Goal: Transaction & Acquisition: Book appointment/travel/reservation

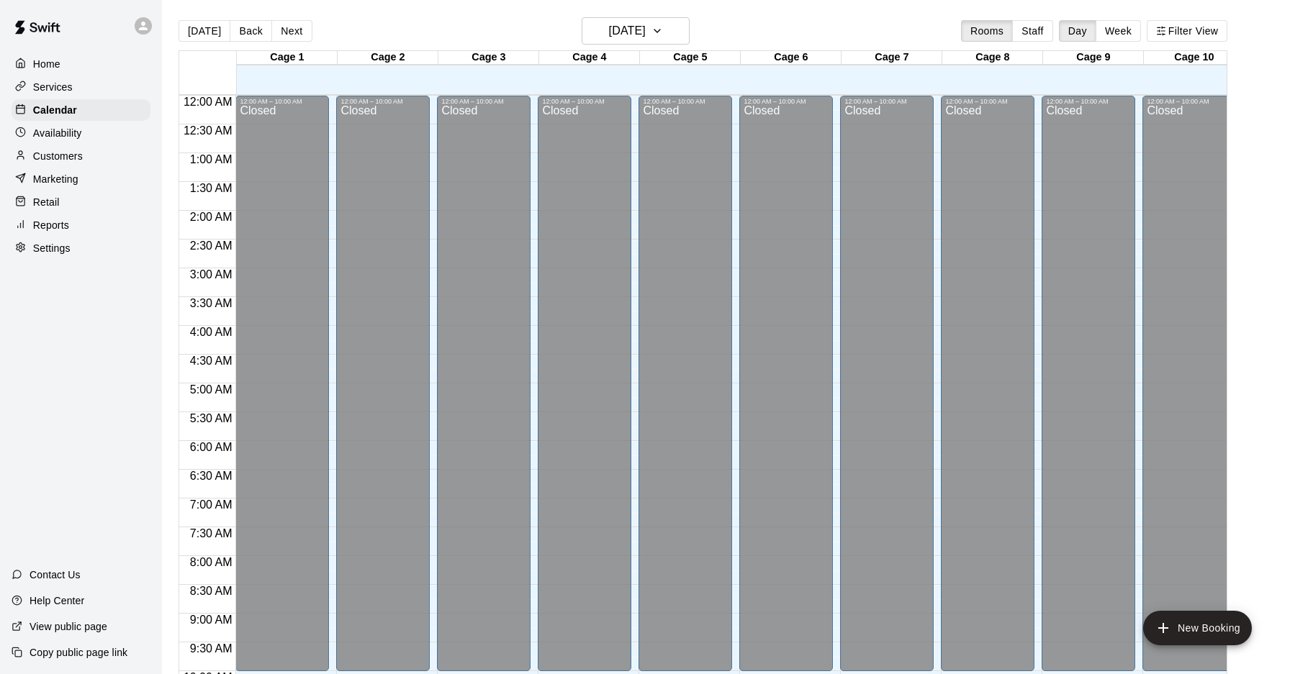
scroll to position [689, 0]
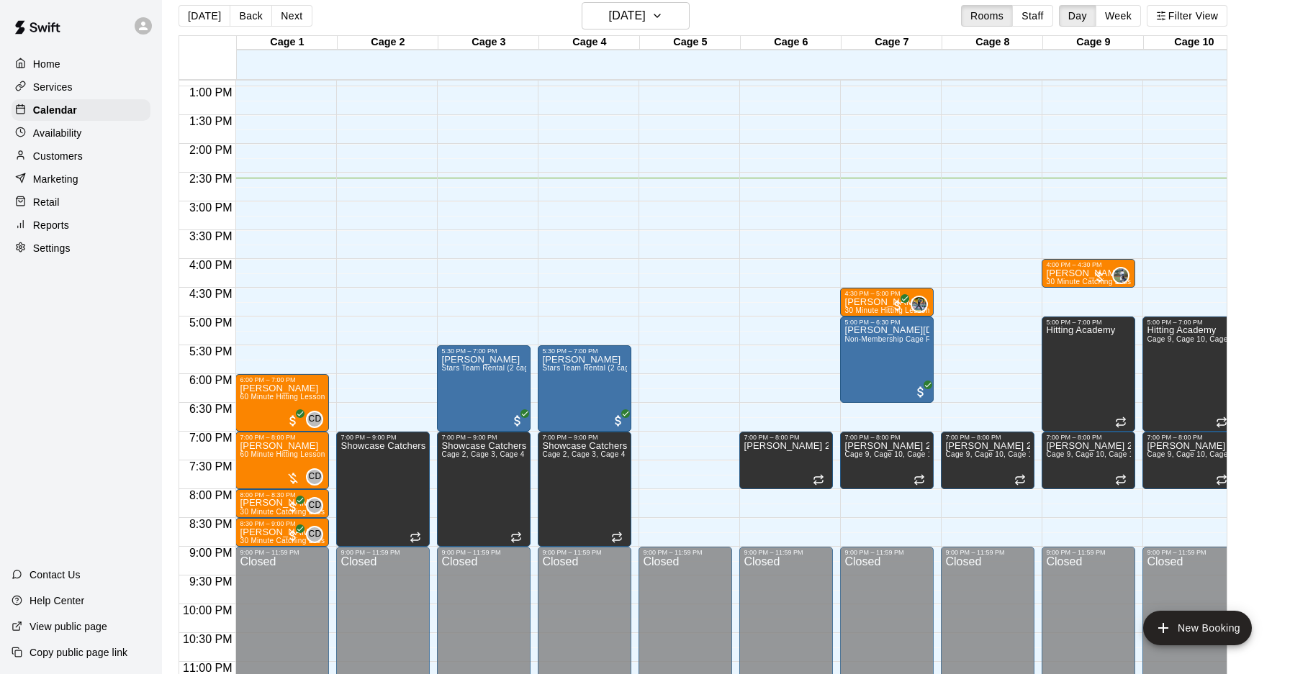
scroll to position [23, 0]
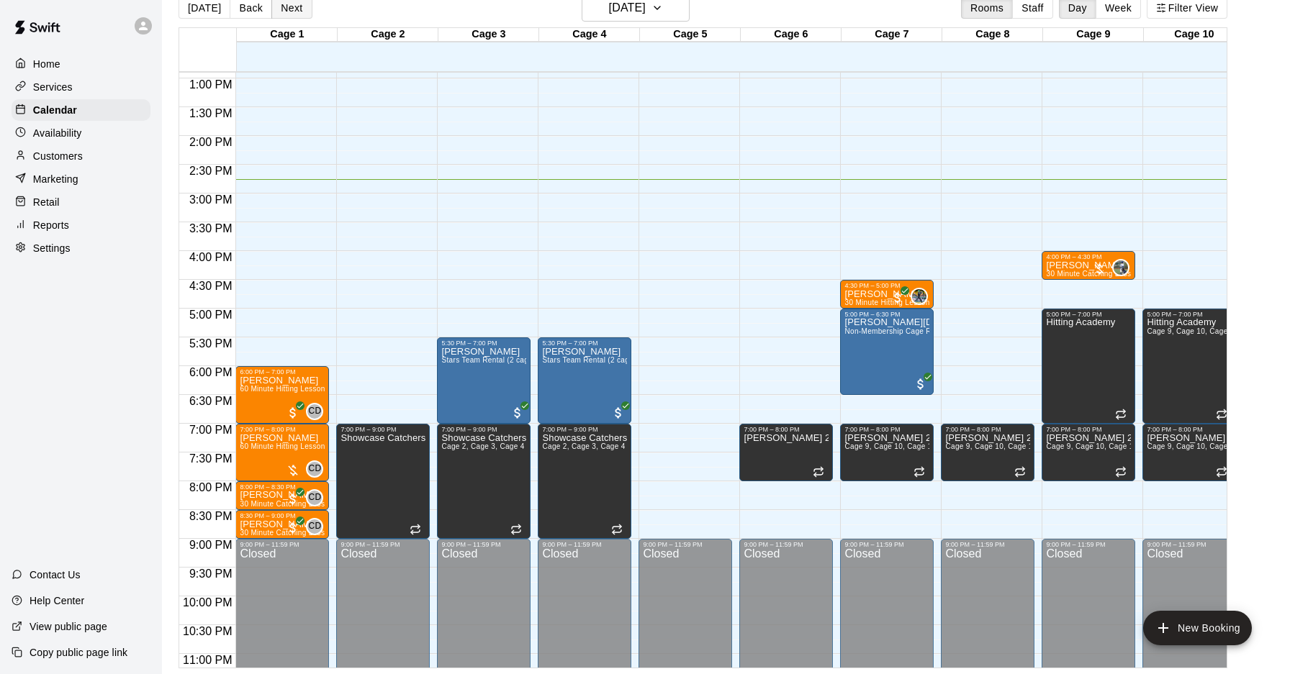
click at [289, 14] on button "Next" at bounding box center [291, 8] width 40 height 22
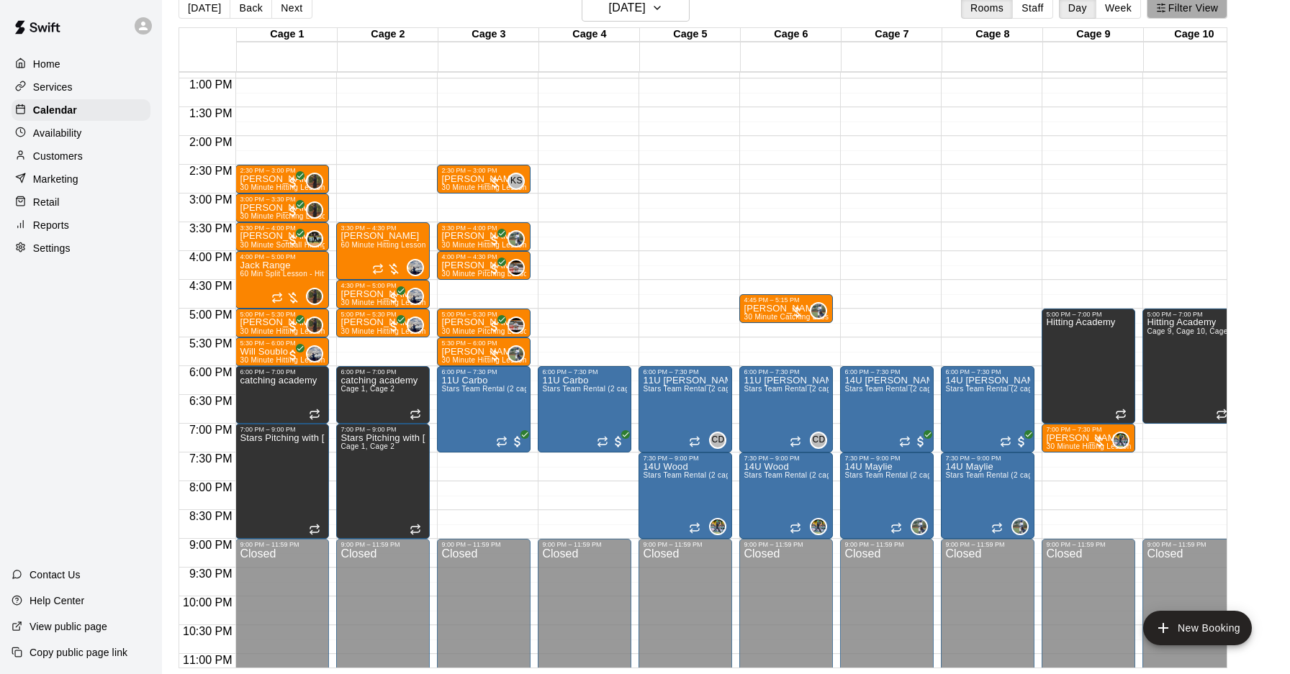
click at [1180, 1] on button "Filter View" at bounding box center [1186, 8] width 81 height 22
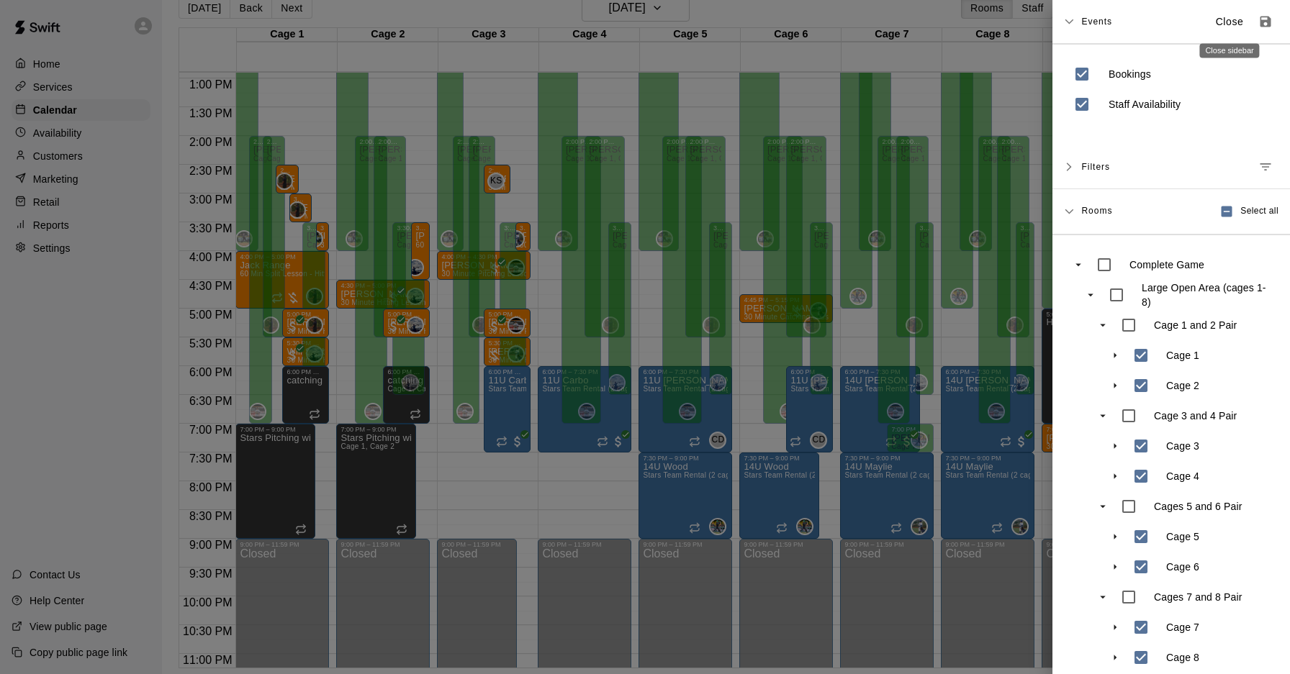
click at [1239, 23] on p "Close" at bounding box center [1229, 21] width 28 height 15
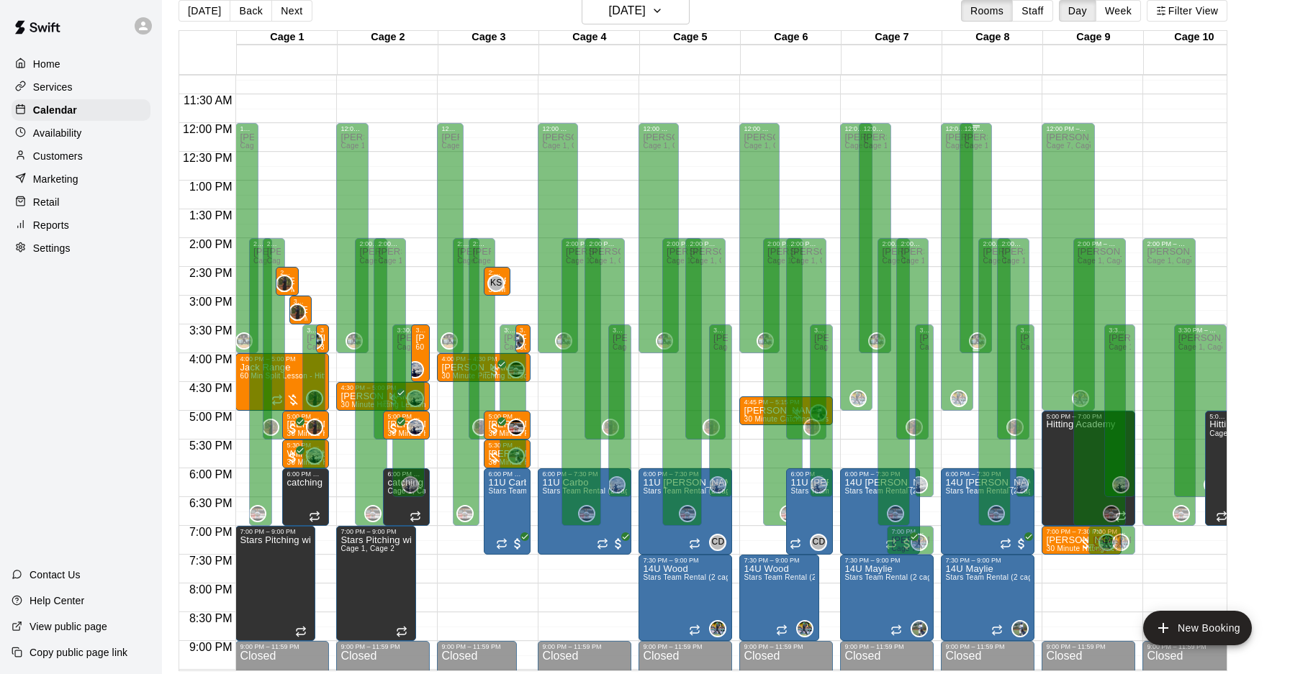
scroll to position [0, 0]
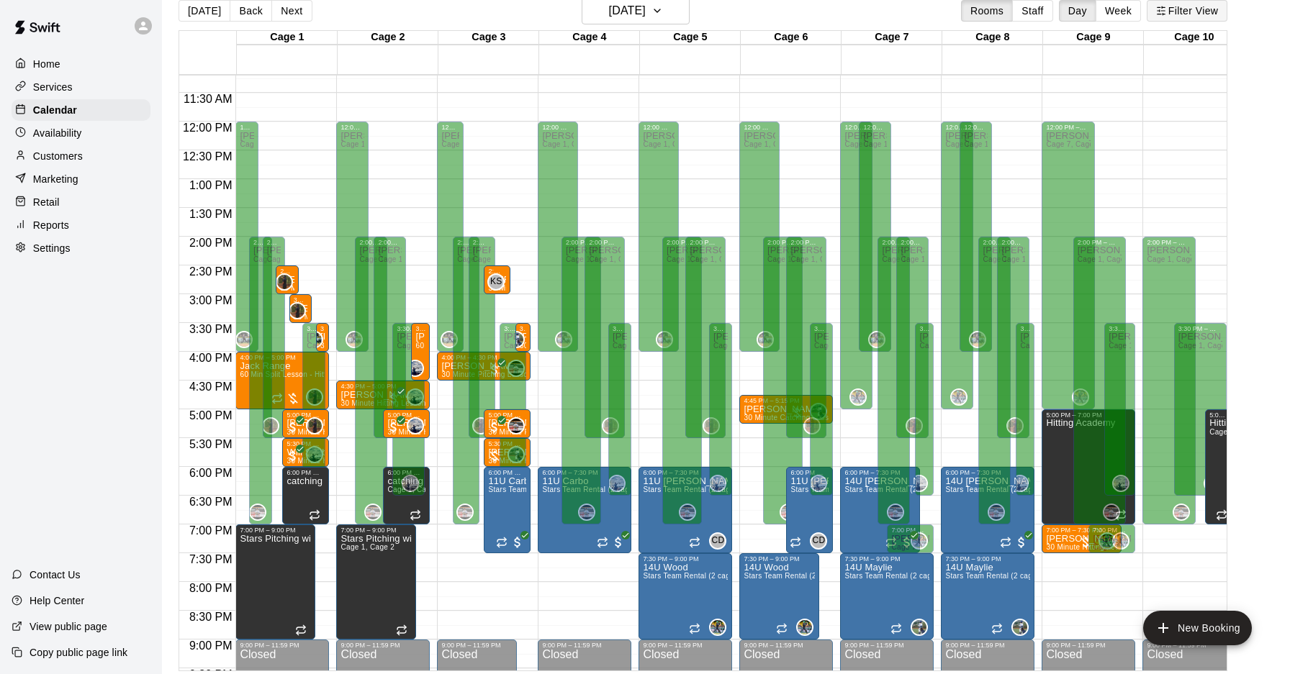
click at [1177, 9] on button "Filter View" at bounding box center [1186, 11] width 81 height 22
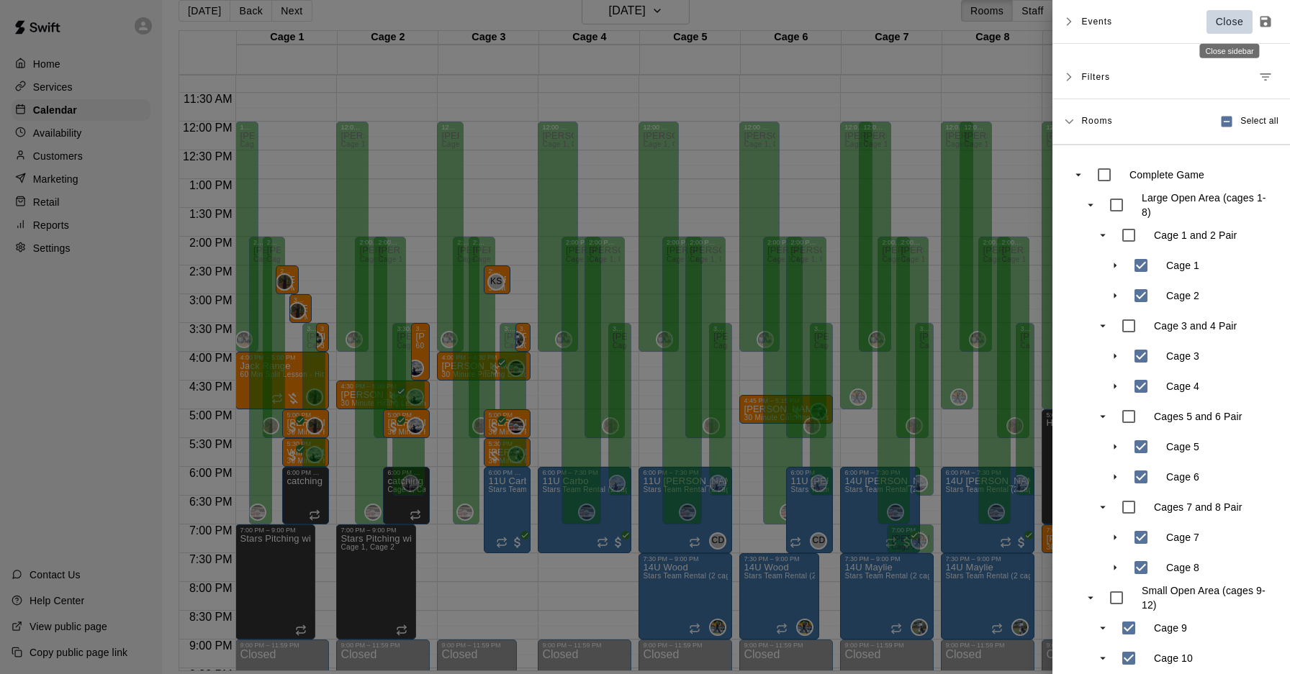
click at [1240, 32] on button "Close" at bounding box center [1229, 22] width 46 height 24
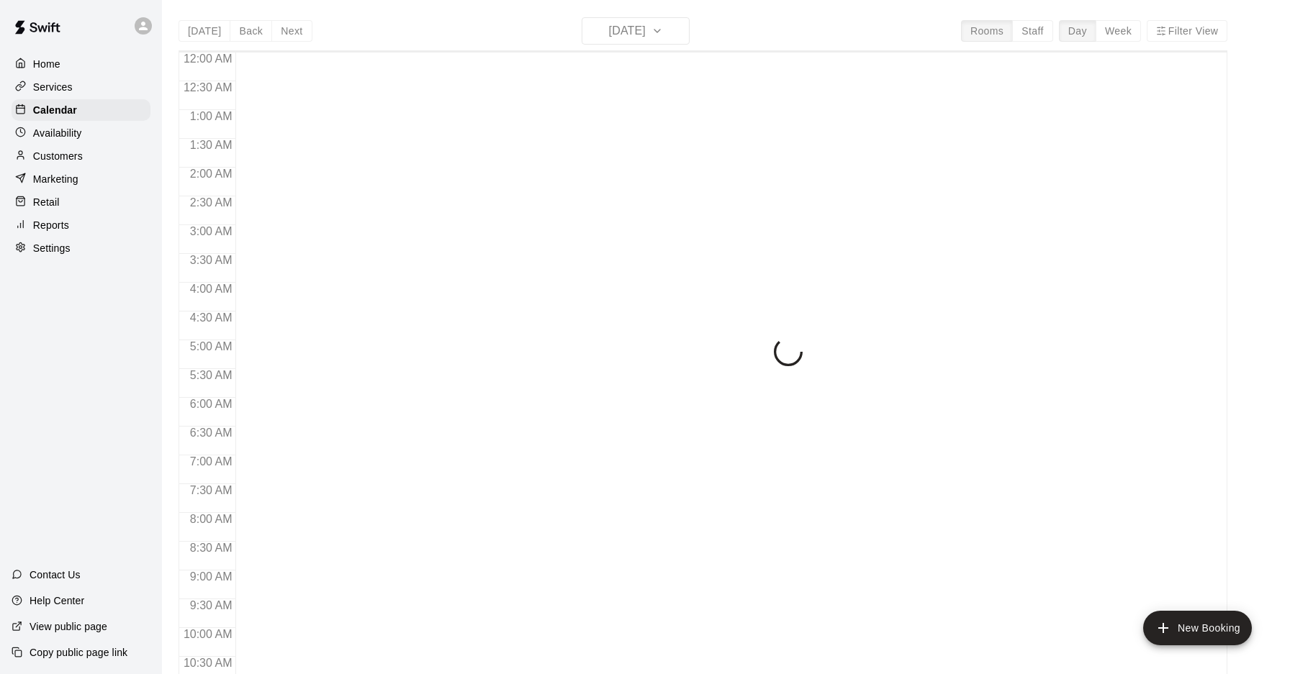
scroll to position [743, 0]
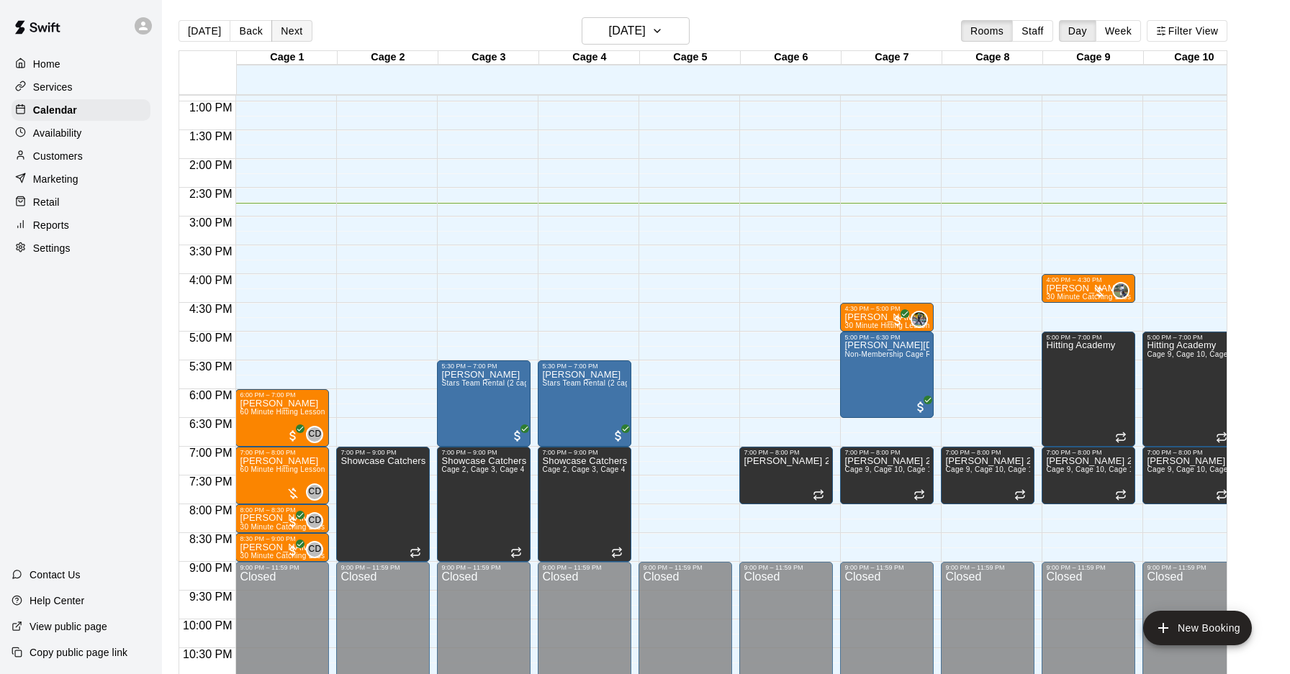
click at [275, 31] on button "Next" at bounding box center [291, 31] width 40 height 22
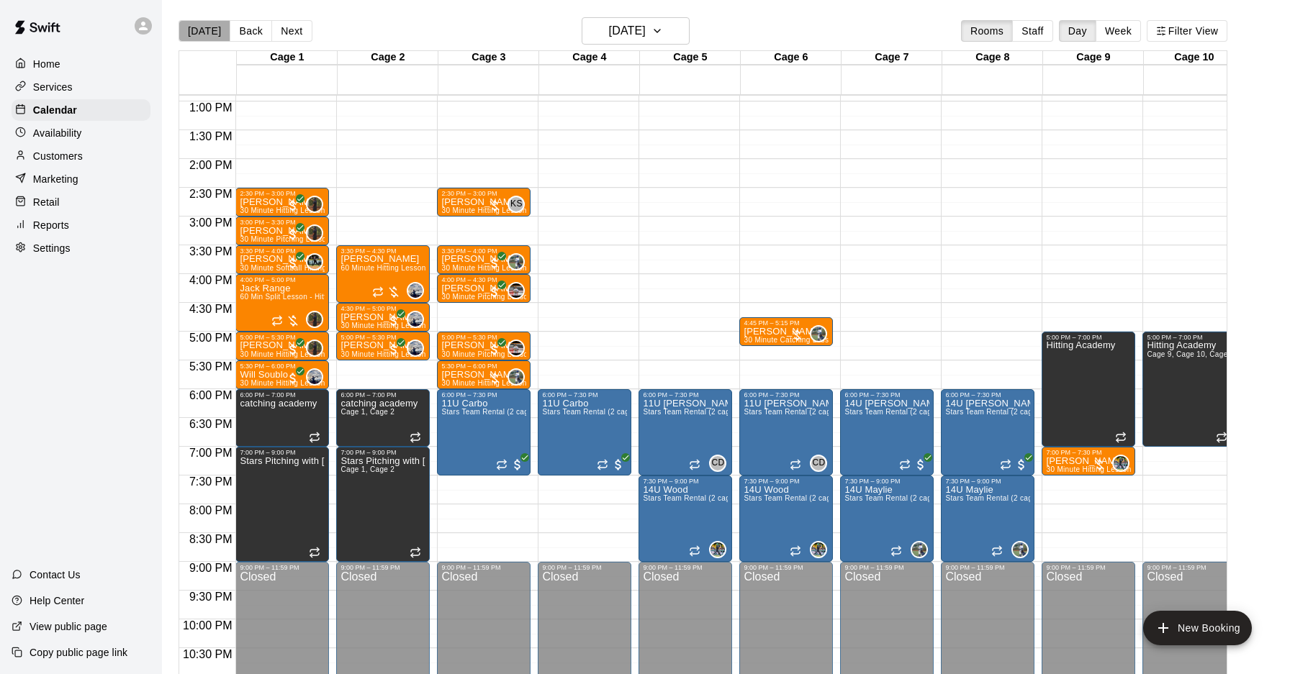
click at [207, 32] on button "[DATE]" at bounding box center [204, 31] width 52 height 22
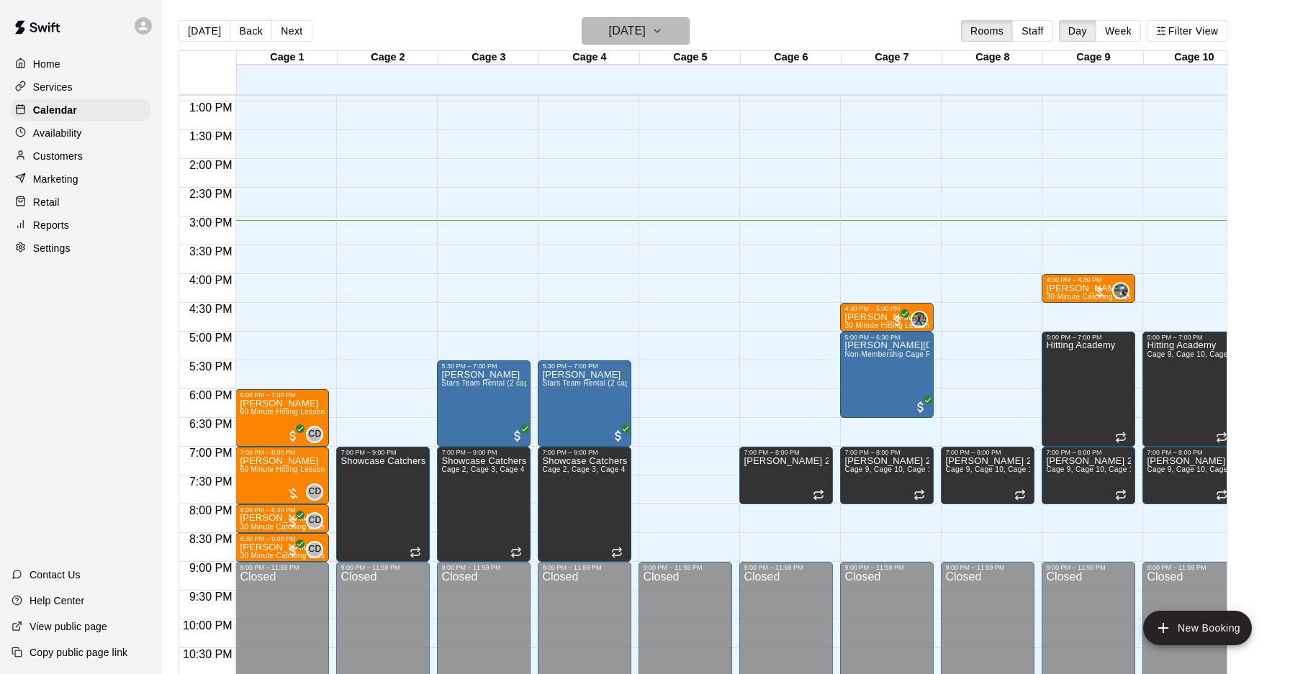
click at [645, 29] on h6 "[DATE]" at bounding box center [627, 31] width 37 height 20
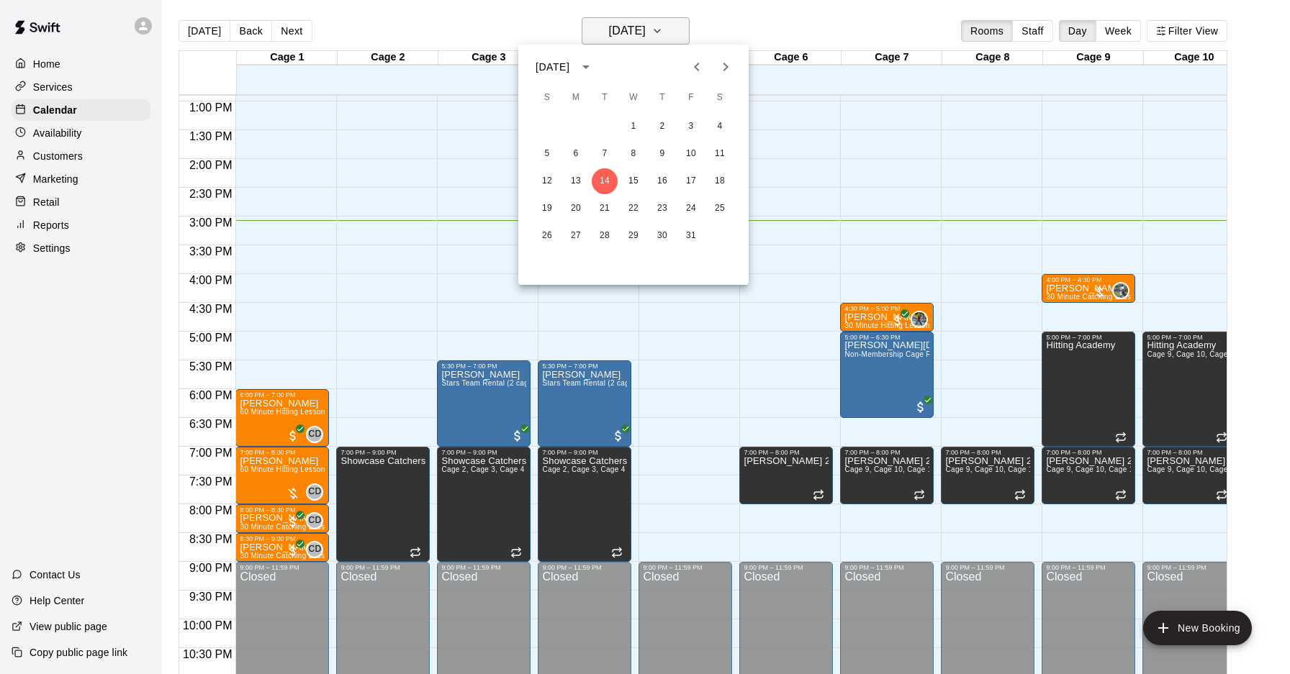
click at [657, 29] on div at bounding box center [645, 337] width 1290 height 674
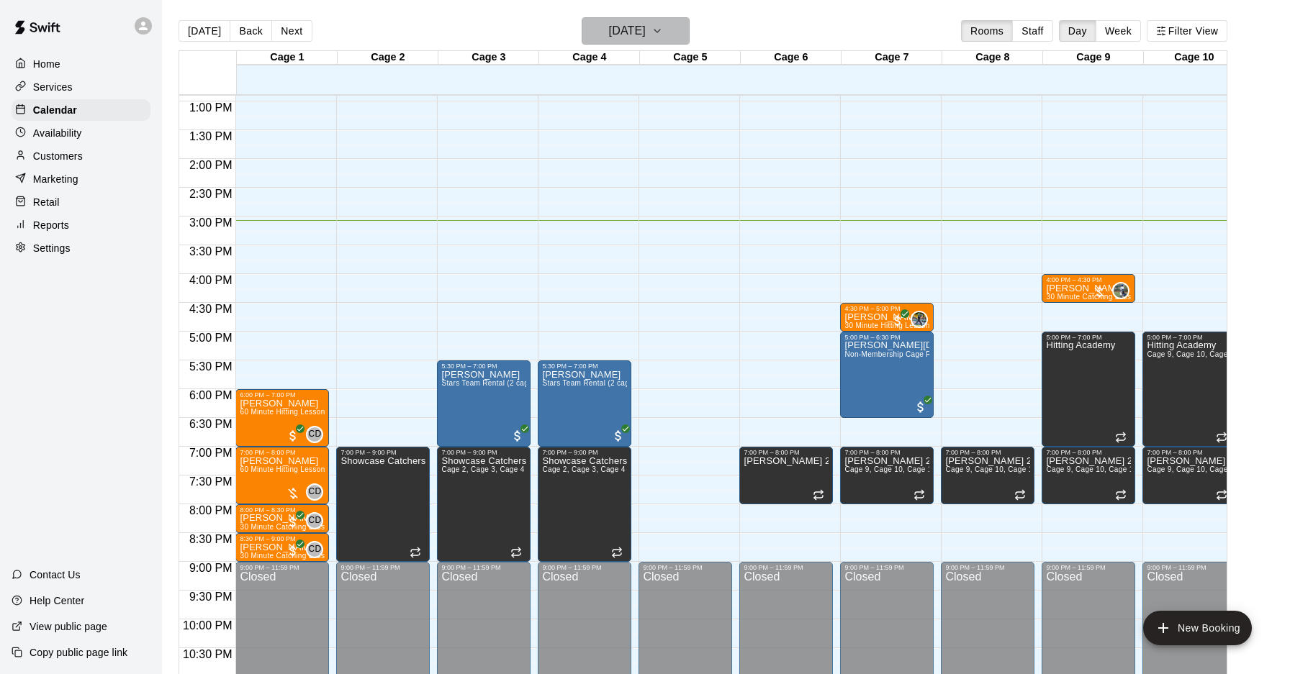
click at [645, 29] on h6 "[DATE]" at bounding box center [627, 31] width 37 height 20
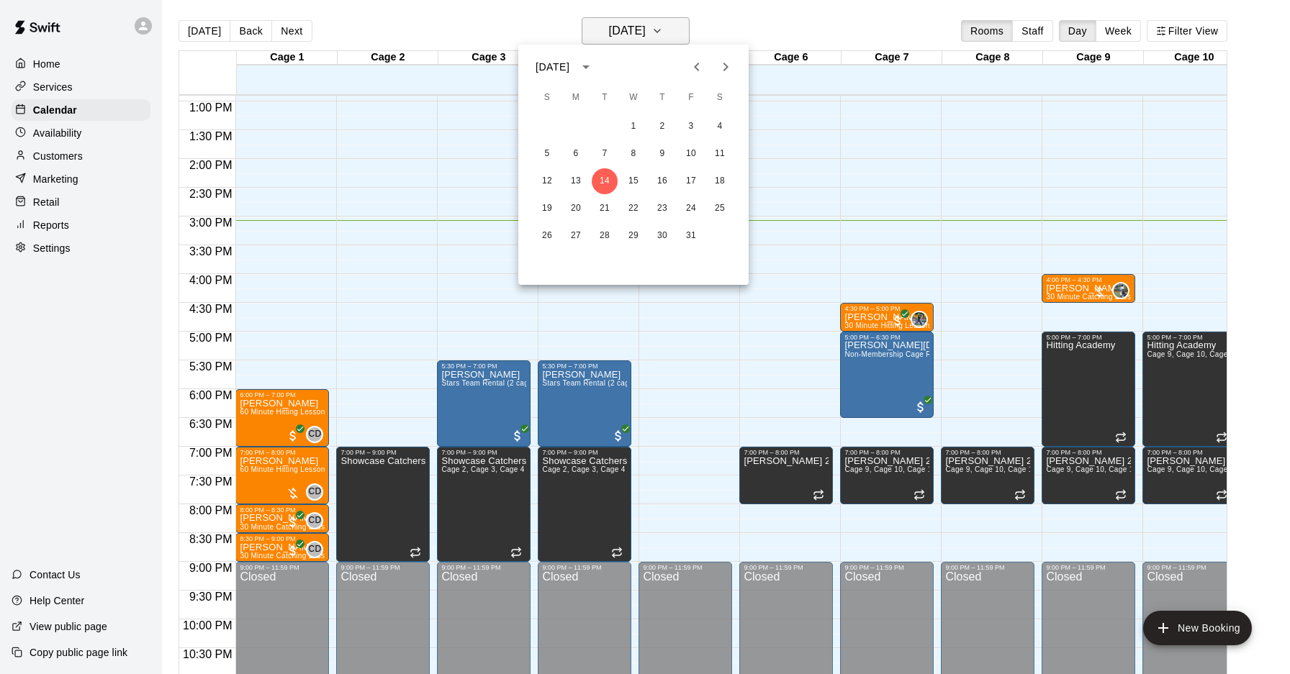
click at [657, 29] on div at bounding box center [645, 337] width 1290 height 674
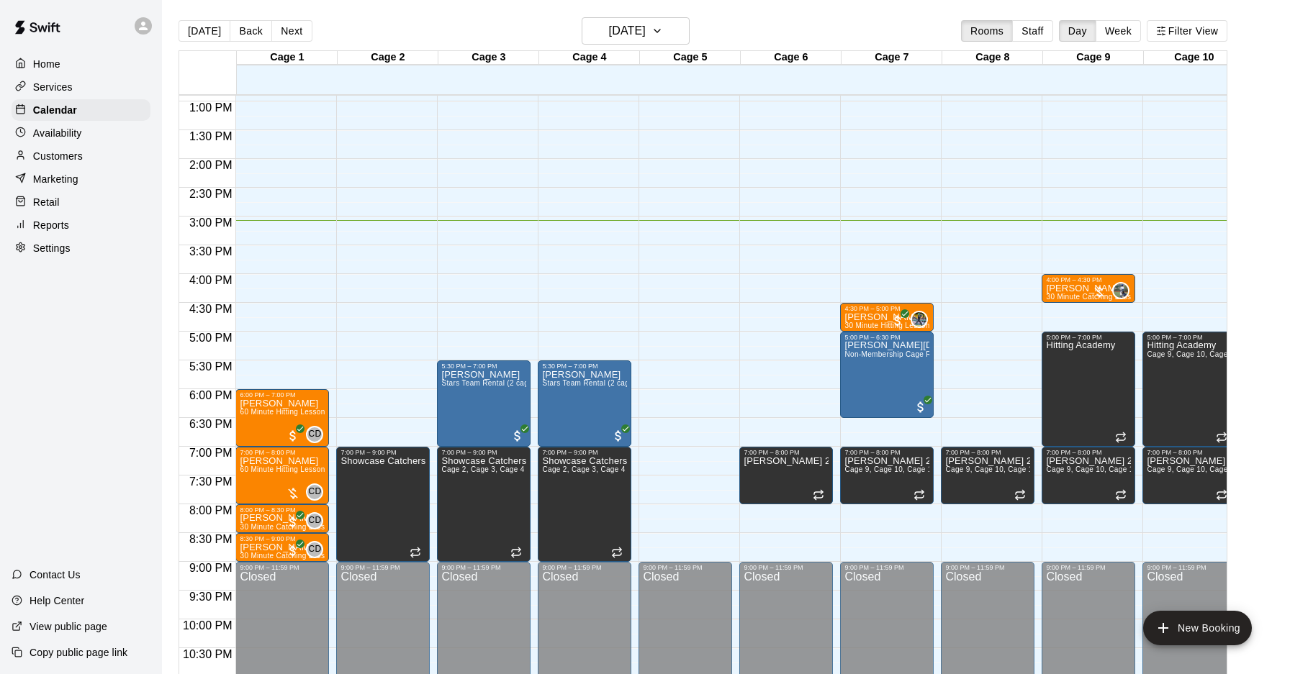
click at [1204, 14] on main "Today Back Next Tuesday Oct 14 Rooms Staff Day Week Filter View Cage 1 14 Tue C…" at bounding box center [726, 348] width 1128 height 697
click at [1203, 27] on button "Filter View" at bounding box center [1186, 31] width 81 height 22
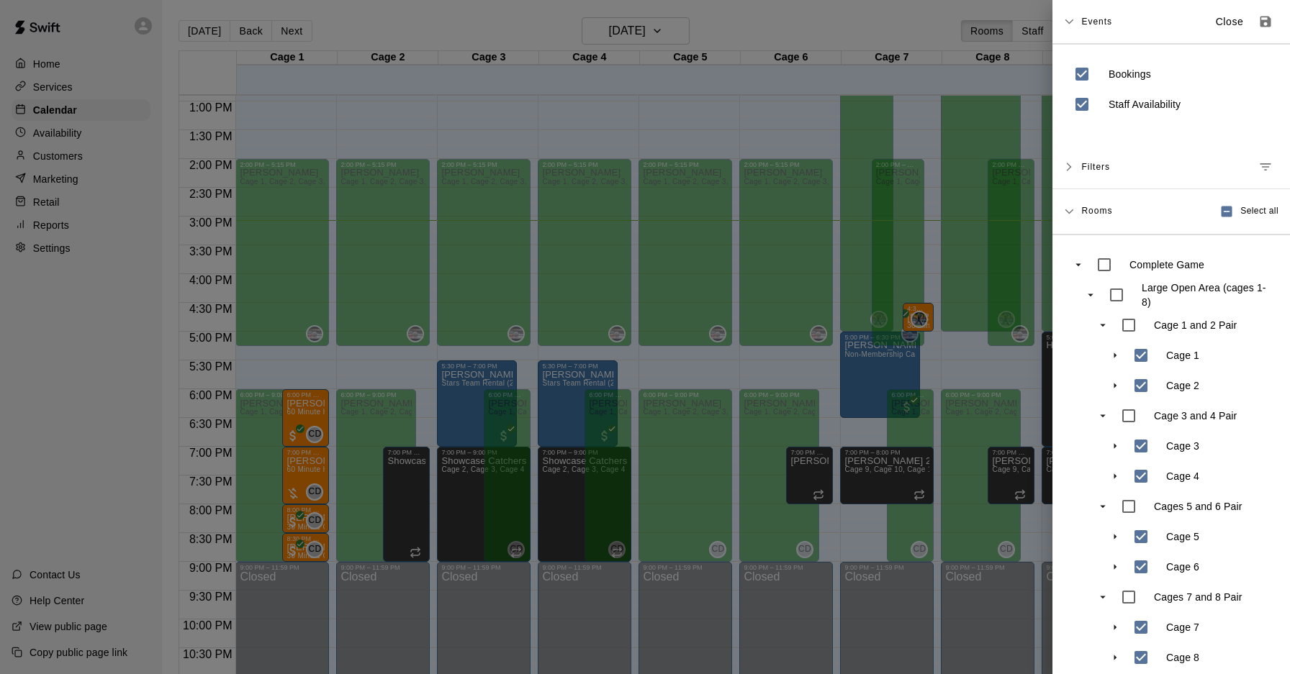
click at [1073, 164] on icon at bounding box center [1069, 167] width 10 height 10
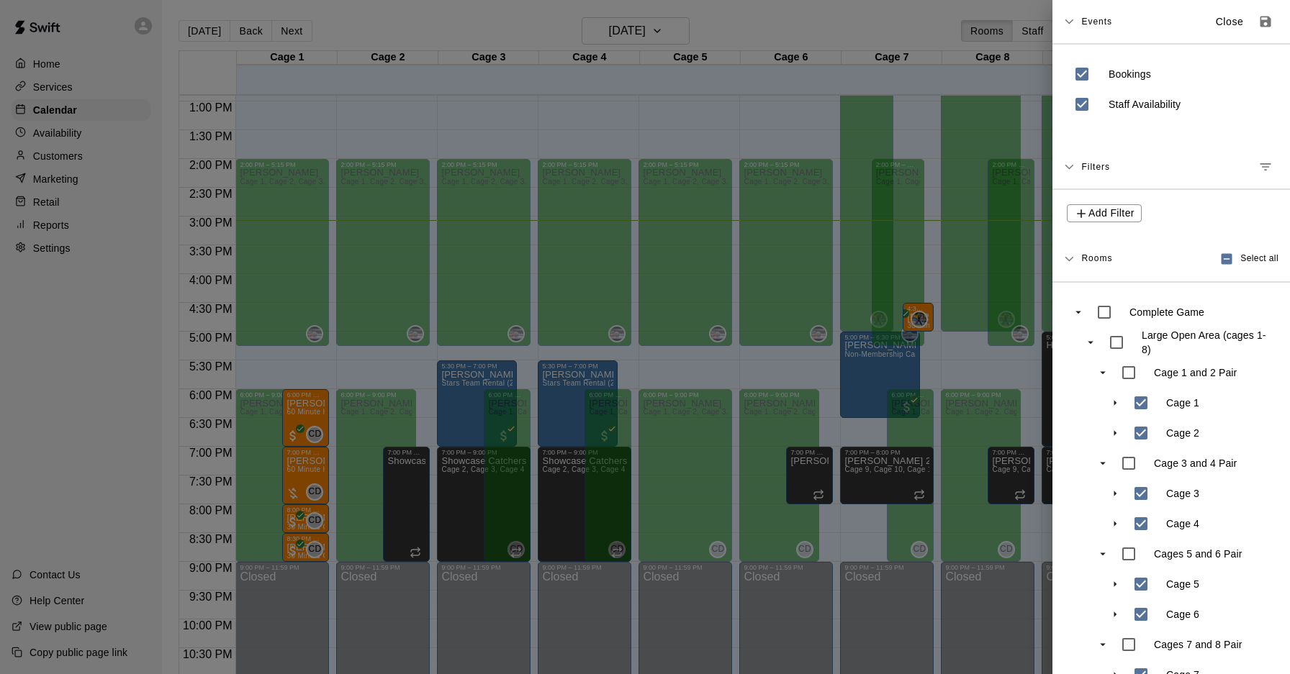
click at [1072, 164] on icon at bounding box center [1069, 167] width 10 height 10
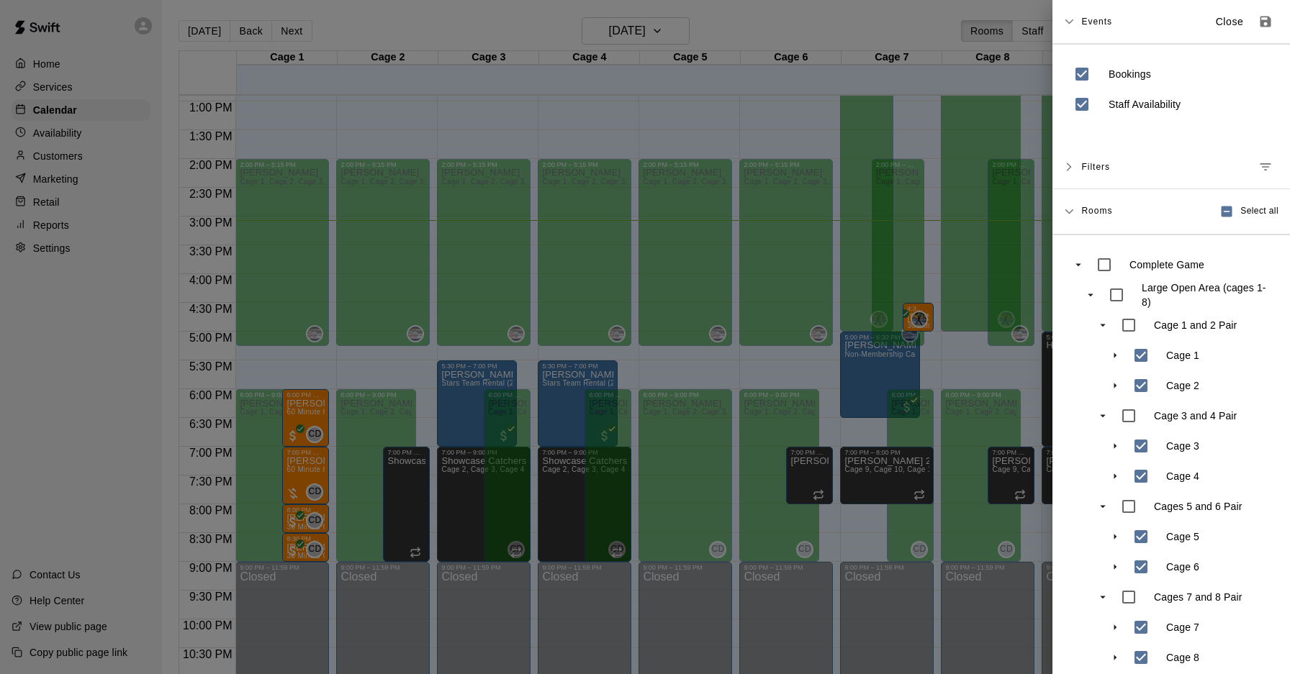
click at [1087, 217] on div "Rooms" at bounding box center [1096, 211] width 31 height 23
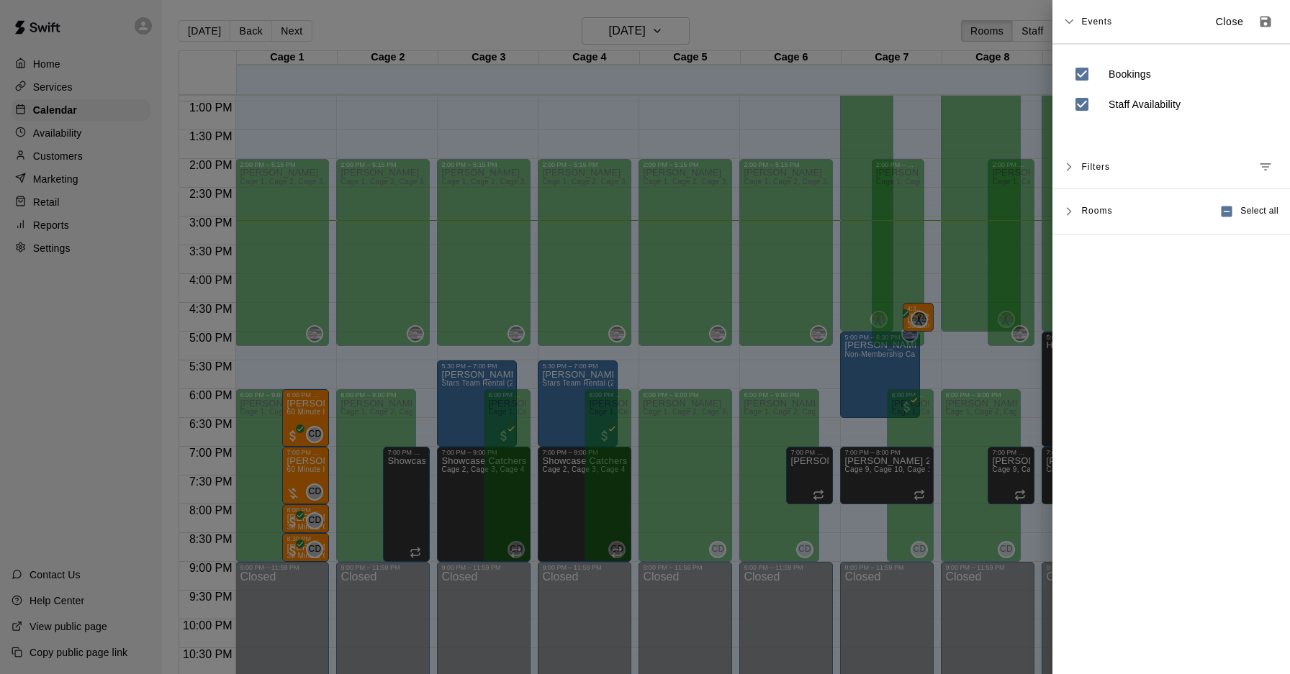
click at [1087, 217] on div "Rooms" at bounding box center [1096, 211] width 31 height 23
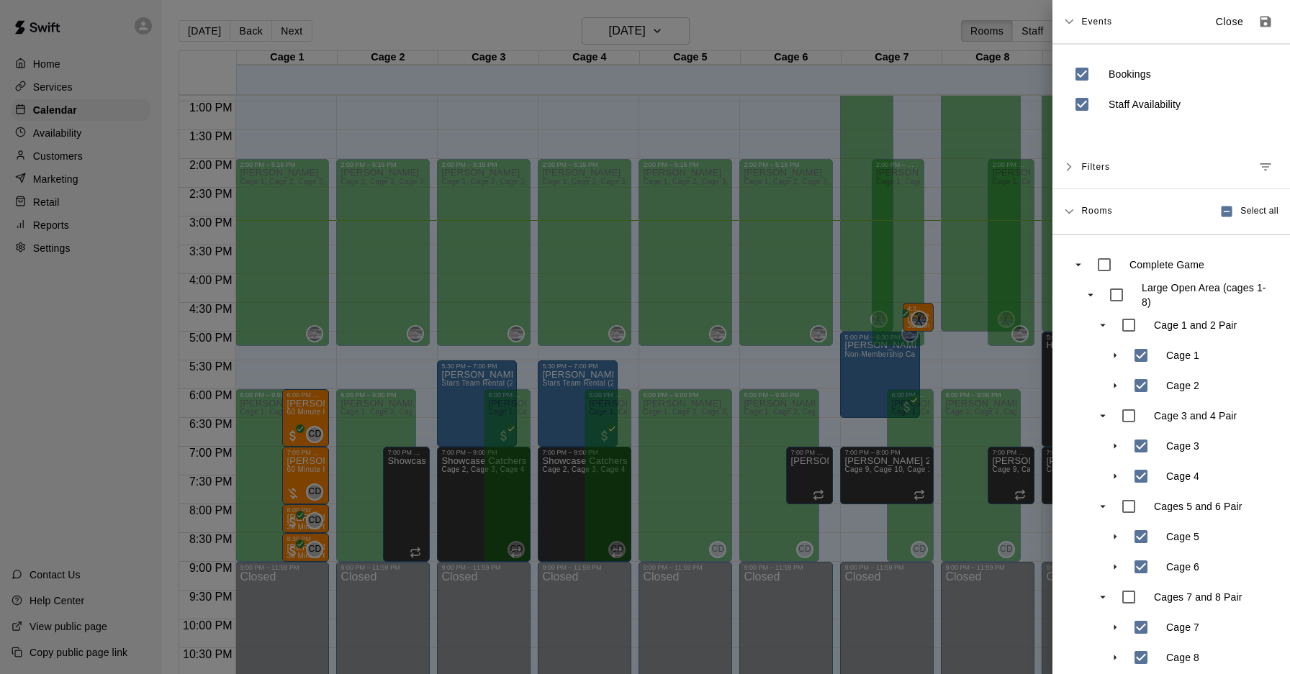
click at [1089, 165] on span "Filters" at bounding box center [1095, 167] width 29 height 26
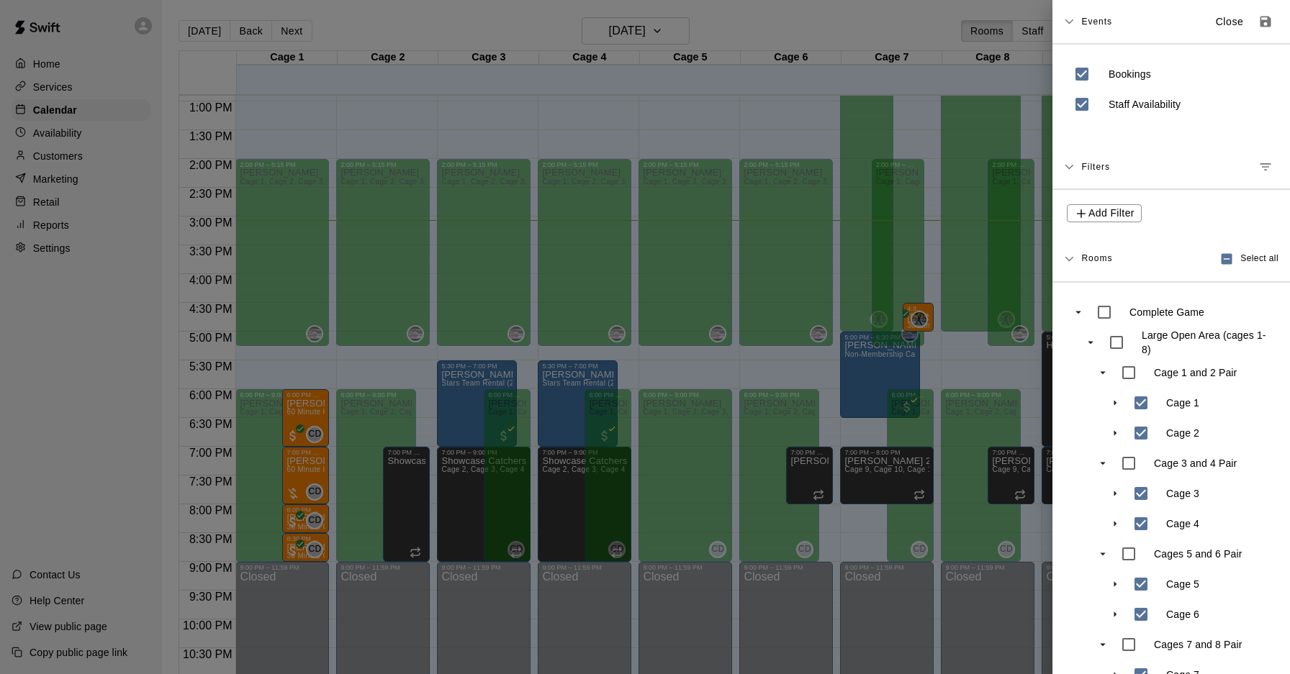
click at [1089, 165] on span "Filters" at bounding box center [1095, 167] width 29 height 26
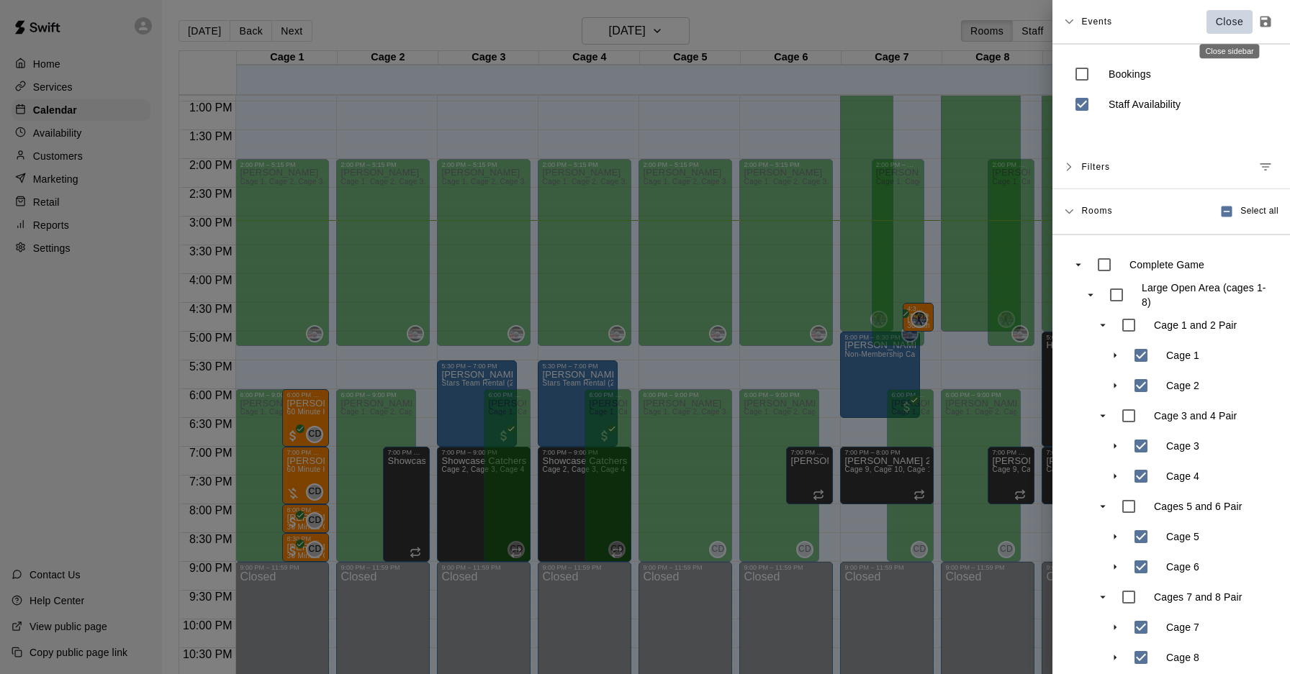
click at [1238, 14] on p "Close" at bounding box center [1229, 21] width 28 height 15
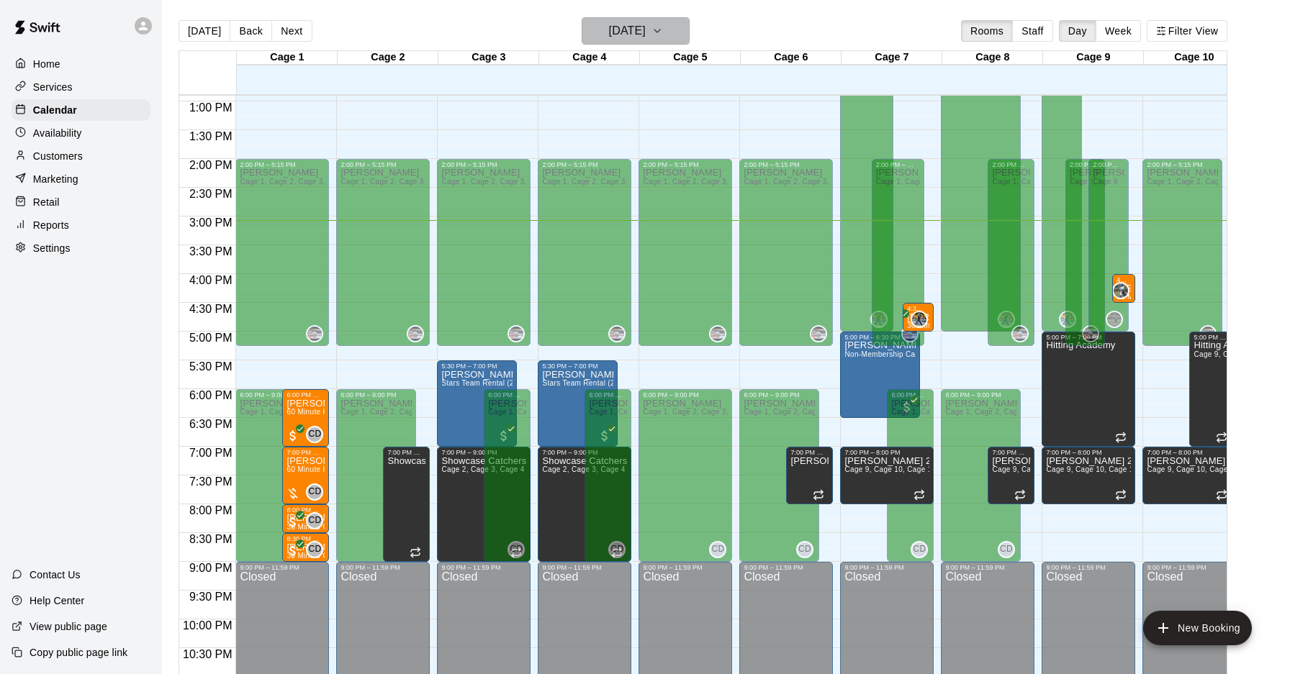
click at [645, 40] on h6 "[DATE]" at bounding box center [627, 31] width 37 height 20
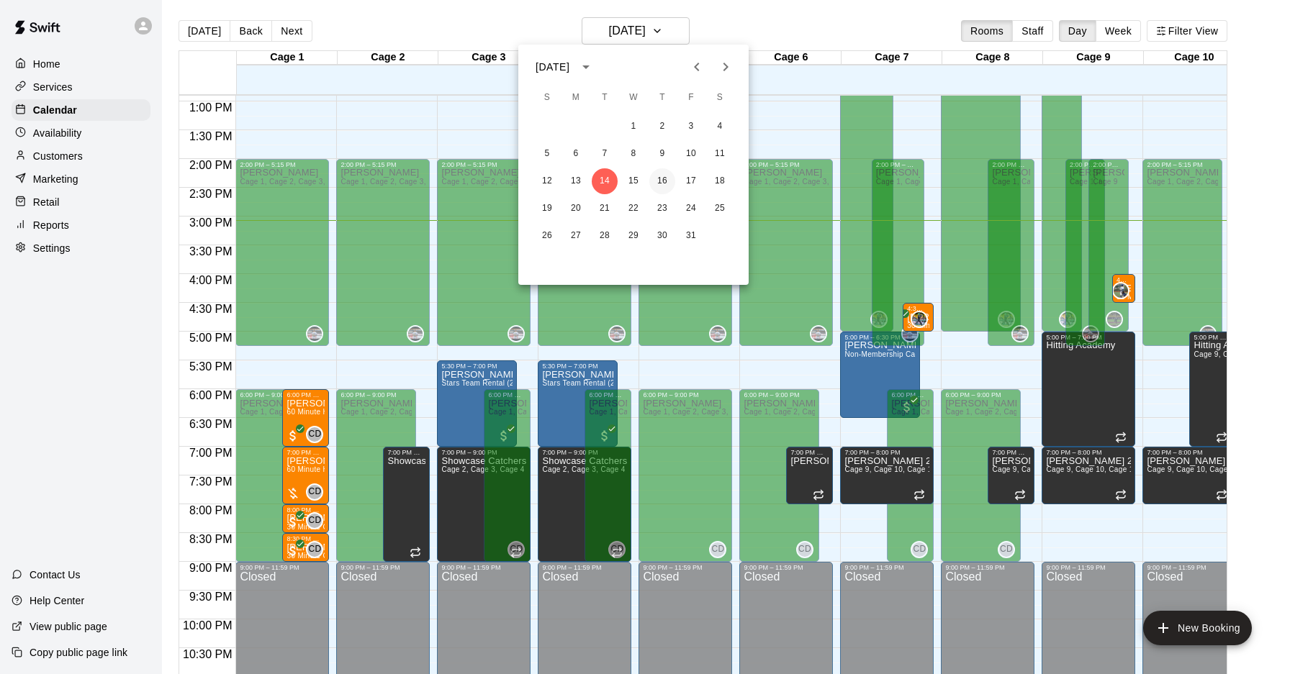
click at [661, 182] on button "16" at bounding box center [662, 181] width 26 height 26
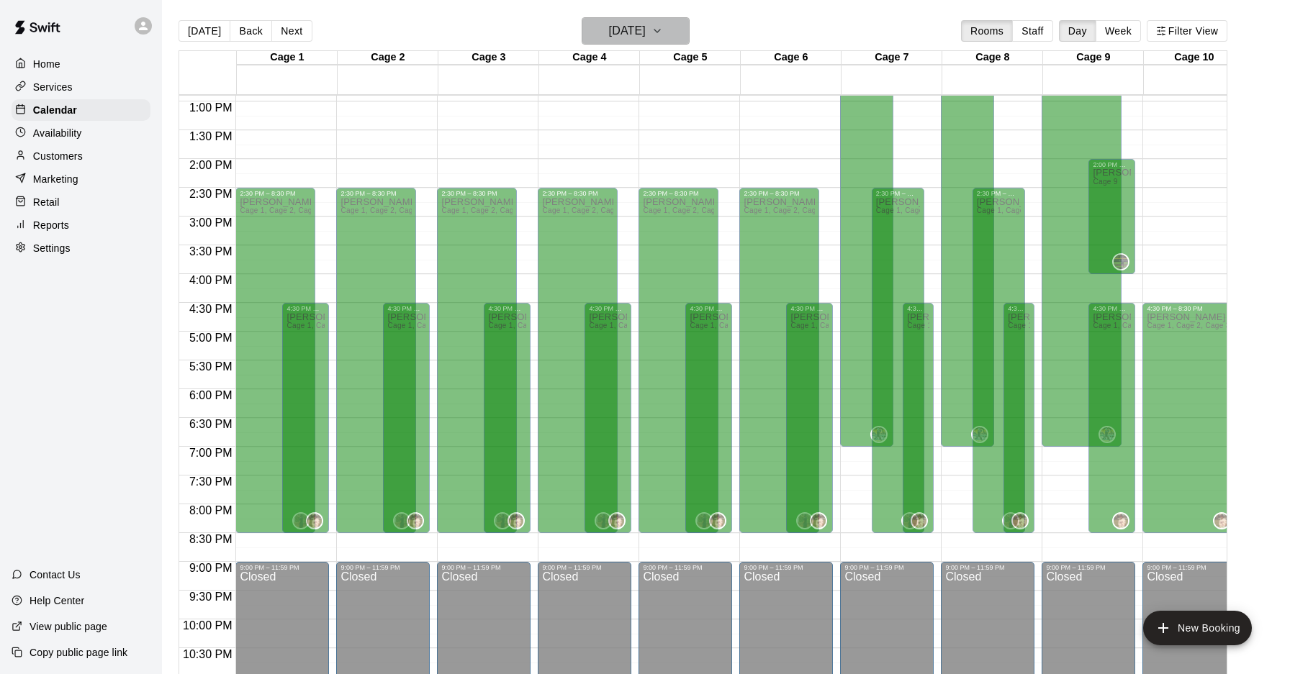
click at [645, 32] on h6 "Thursday Oct 16" at bounding box center [627, 31] width 37 height 20
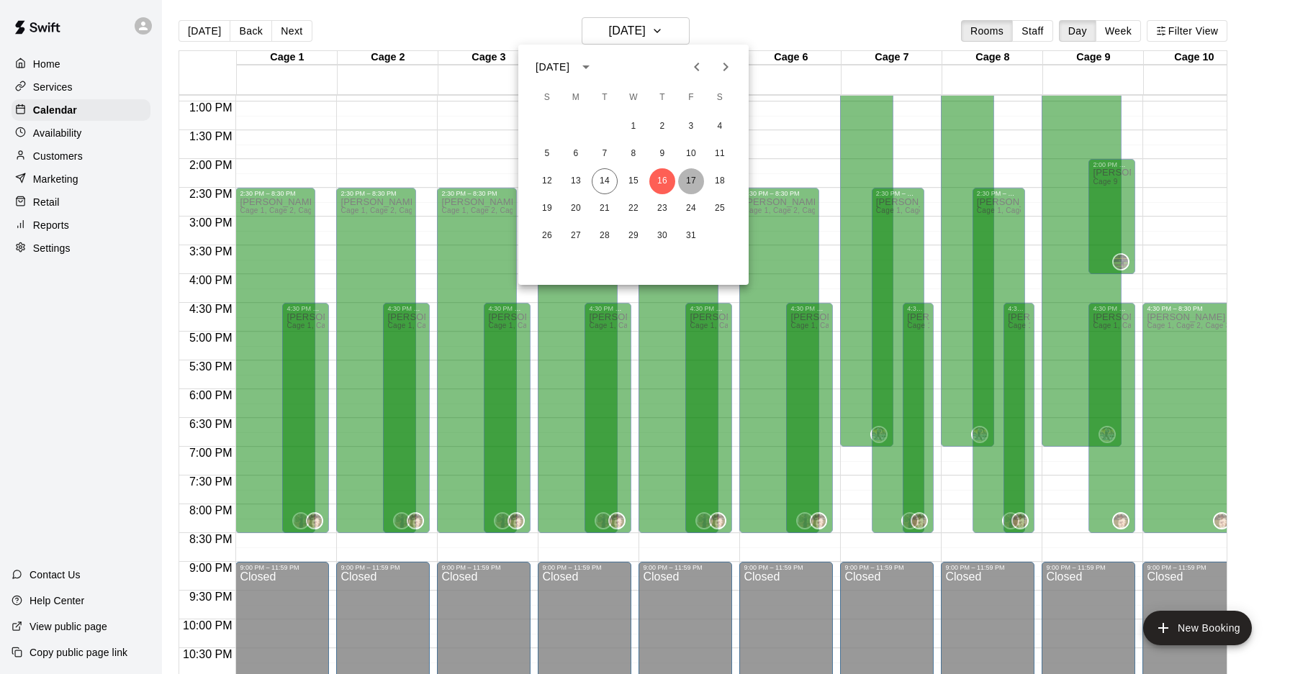
click at [692, 187] on button "17" at bounding box center [691, 181] width 26 height 26
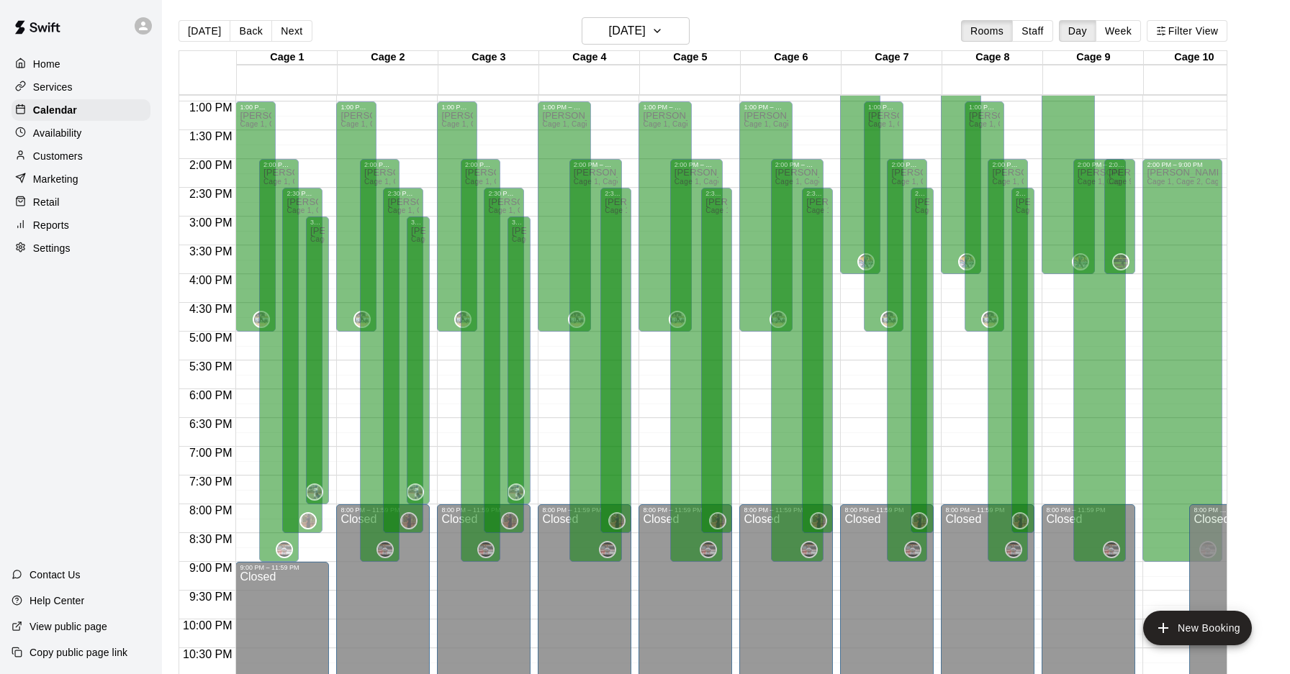
click at [653, 49] on div "Today Back Next Friday Oct 17 Rooms Staff Day Week Filter View" at bounding box center [702, 33] width 1048 height 33
click at [656, 44] on div "Today Back Next Friday Oct 17 Rooms Staff Day Week Filter View" at bounding box center [702, 33] width 1048 height 33
click at [663, 33] on icon "button" at bounding box center [657, 30] width 12 height 17
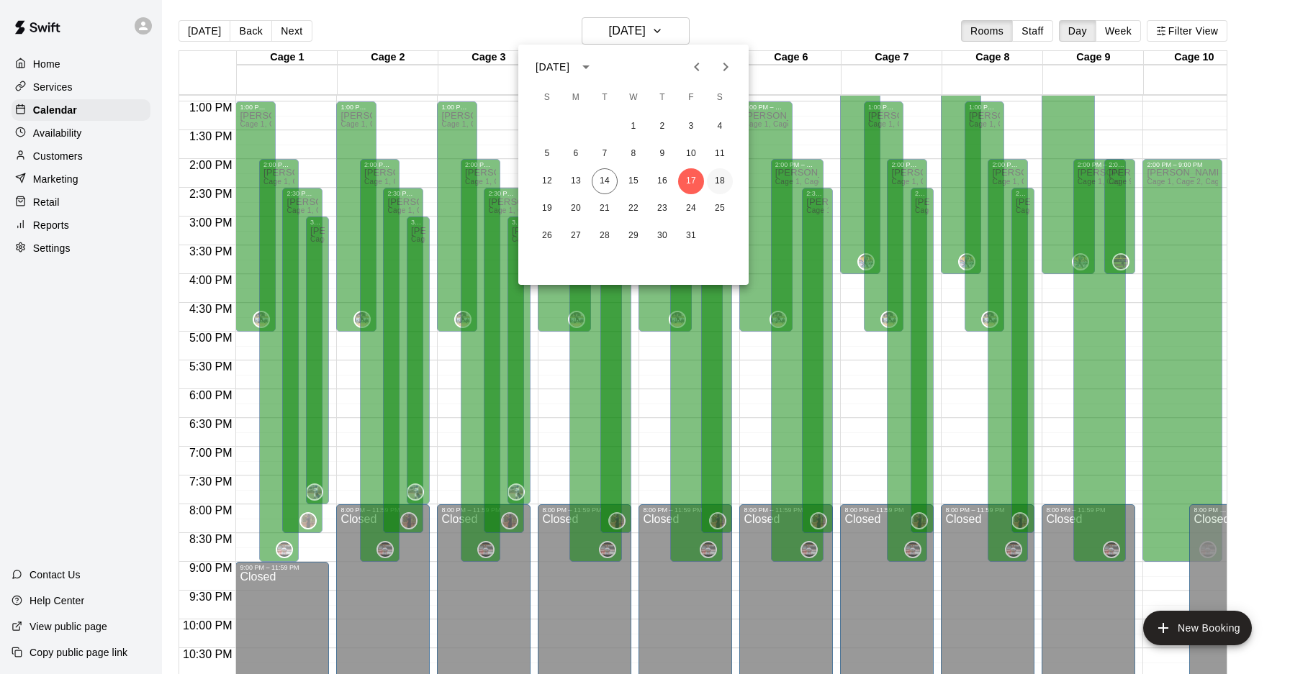
click at [722, 178] on button "18" at bounding box center [720, 181] width 26 height 26
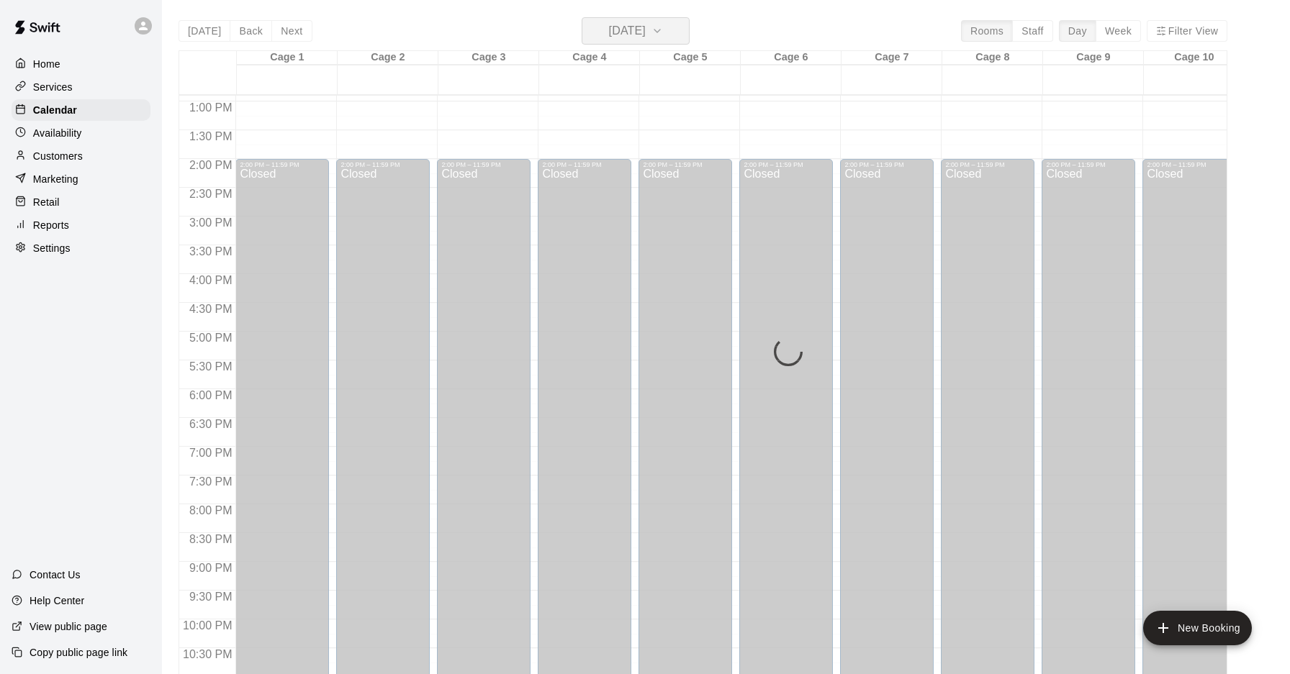
click at [645, 29] on h6 "Saturday Oct 18" at bounding box center [627, 31] width 37 height 20
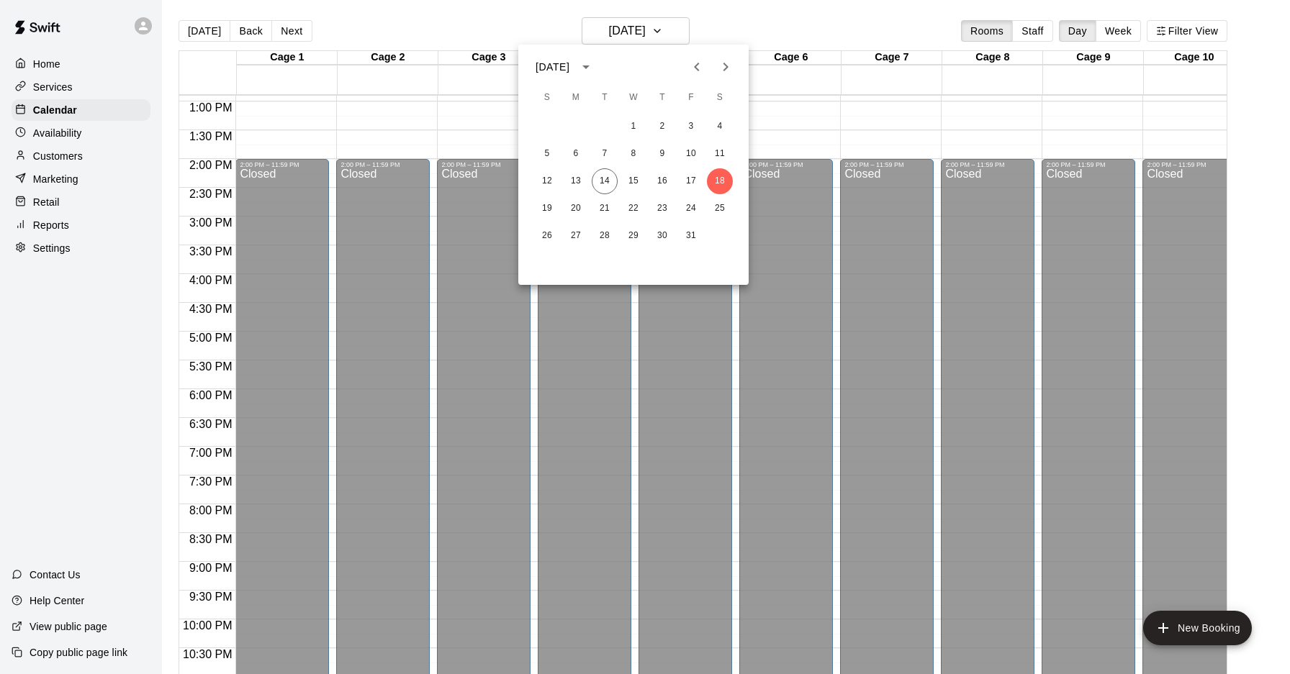
click at [661, 29] on div at bounding box center [645, 337] width 1290 height 674
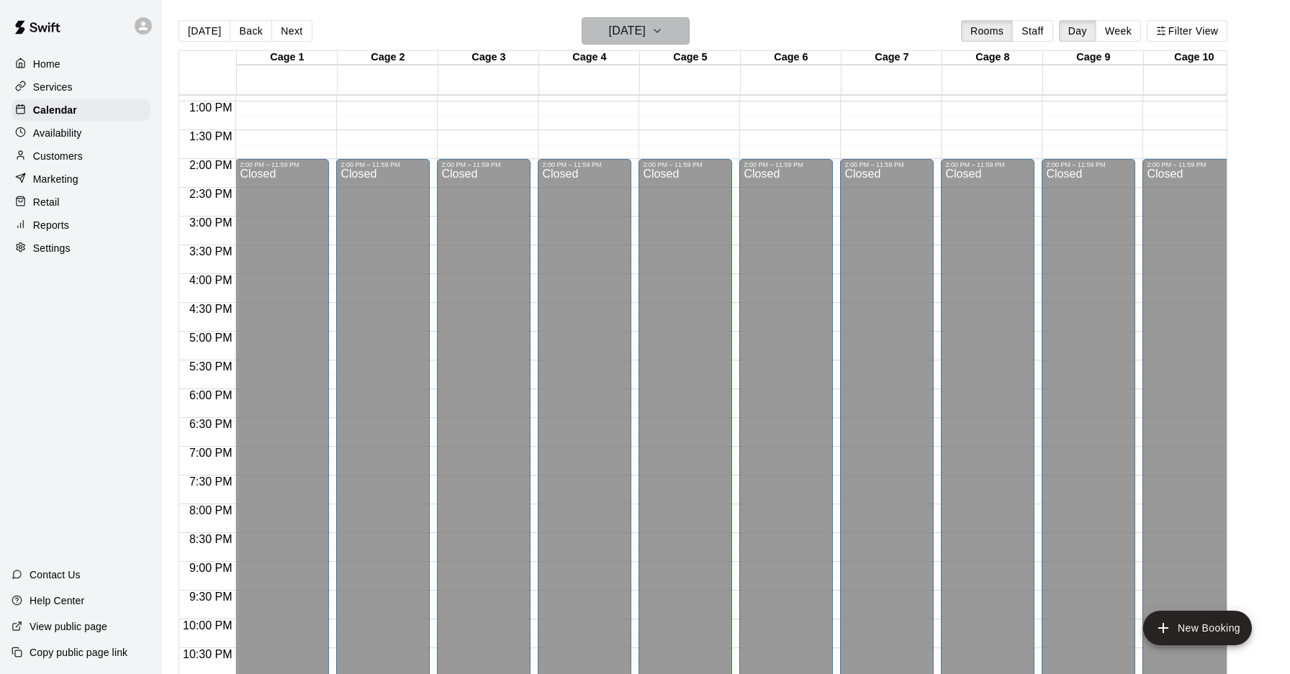
click at [645, 21] on h6 "Saturday Oct 18" at bounding box center [627, 31] width 37 height 20
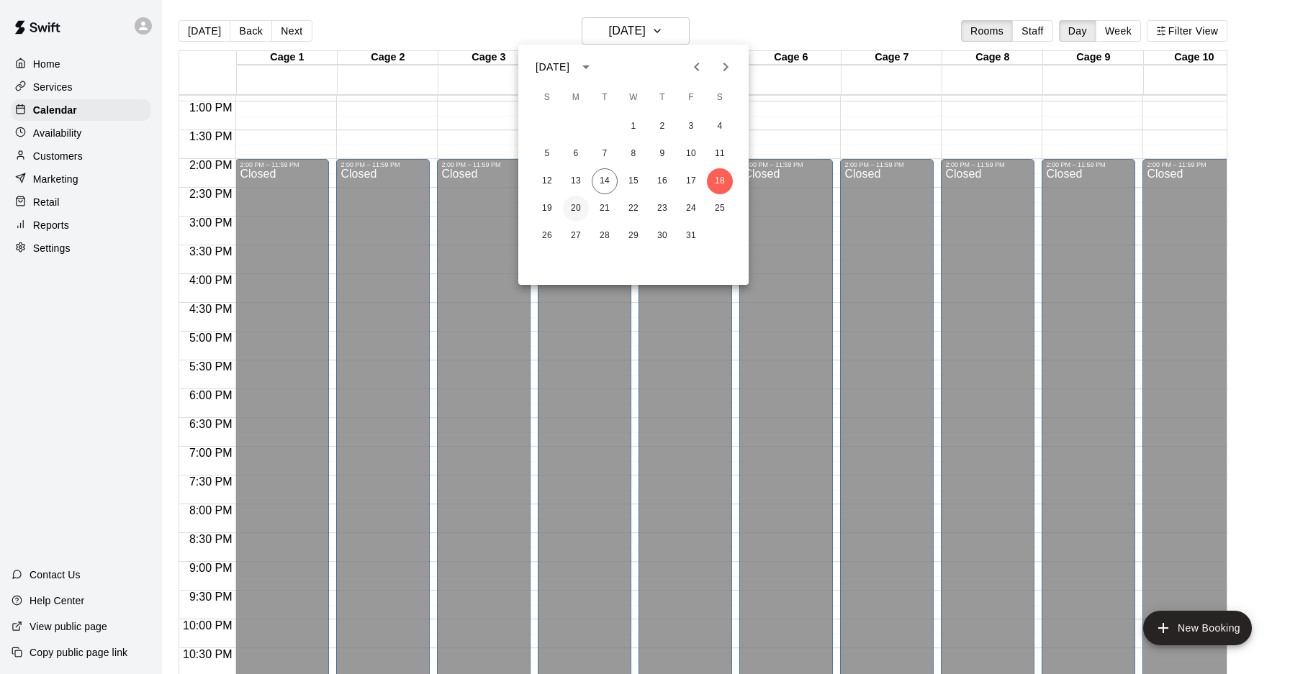
click at [574, 214] on button "20" at bounding box center [576, 209] width 26 height 26
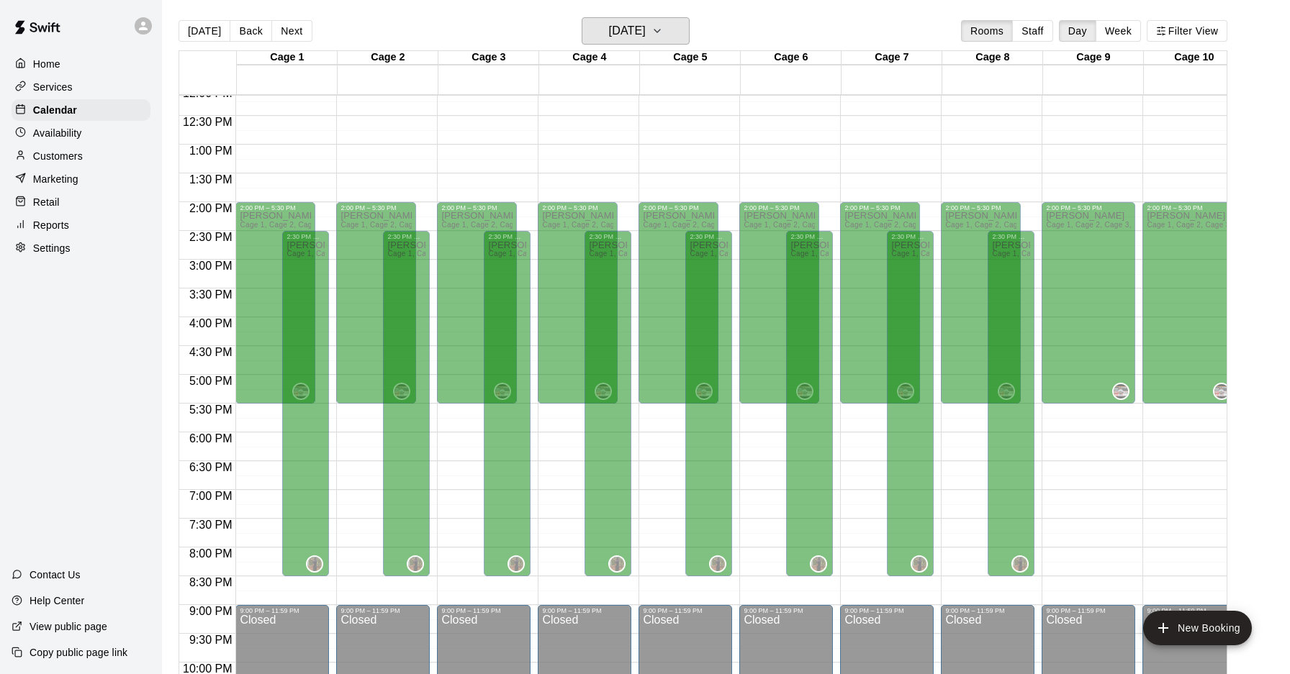
scroll to position [702, 0]
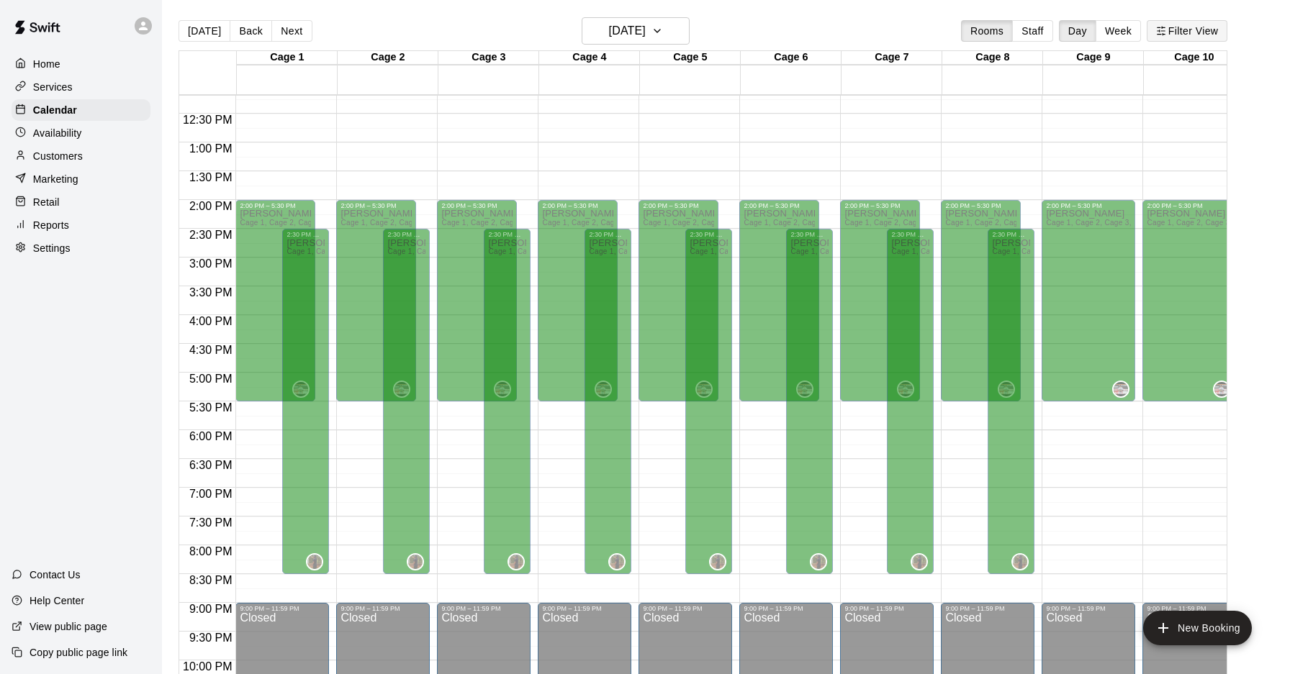
click at [1172, 30] on button "Filter View" at bounding box center [1186, 31] width 81 height 22
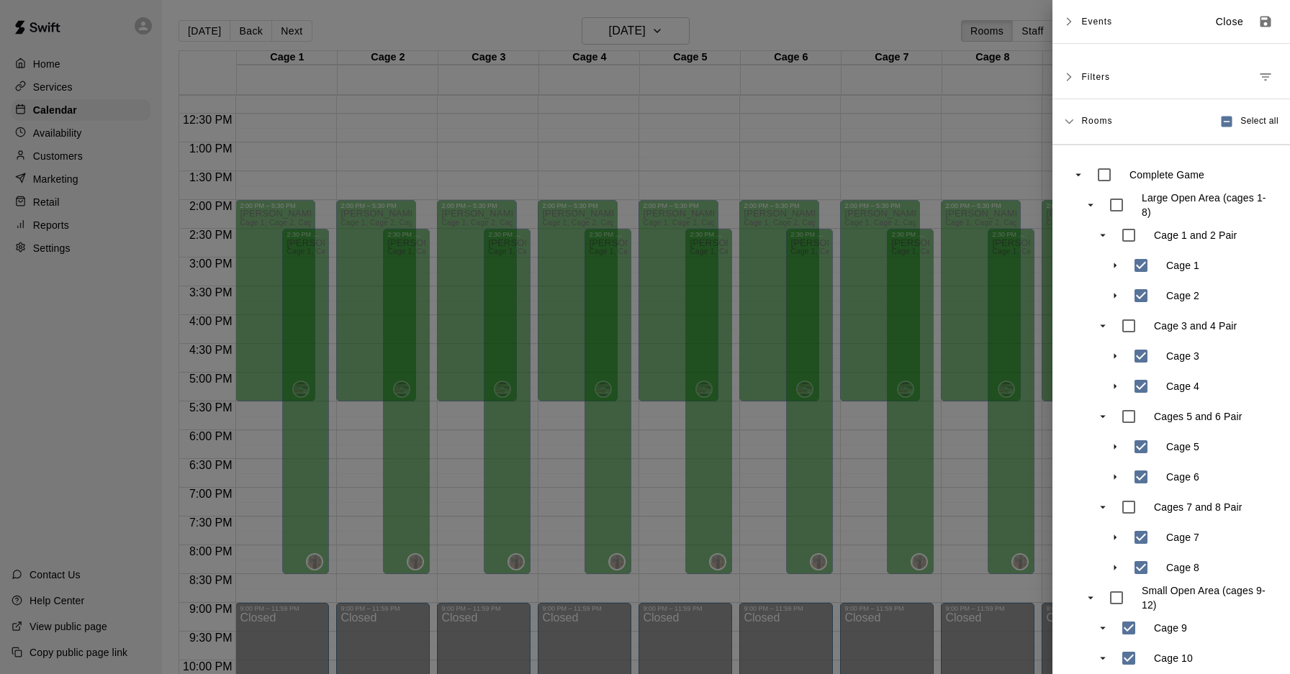
click at [1085, 29] on span "Events" at bounding box center [1096, 22] width 31 height 26
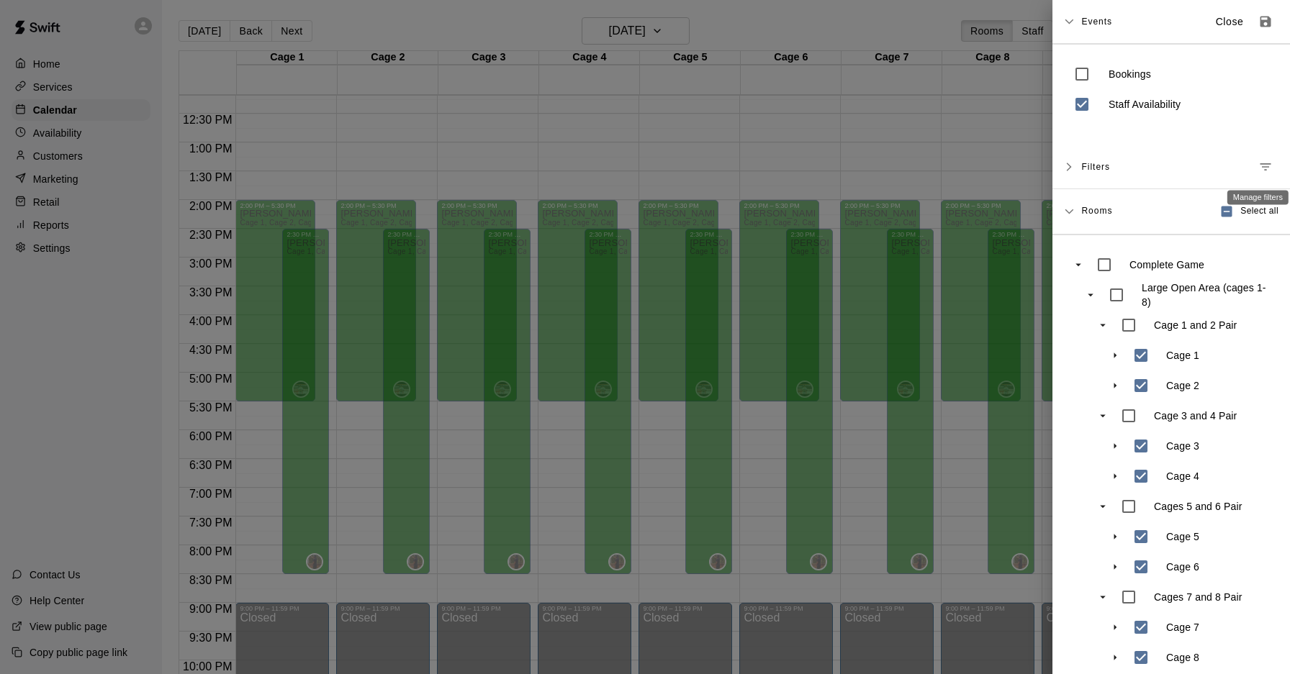
click at [1267, 166] on icon "Manage filters" at bounding box center [1265, 166] width 11 height 7
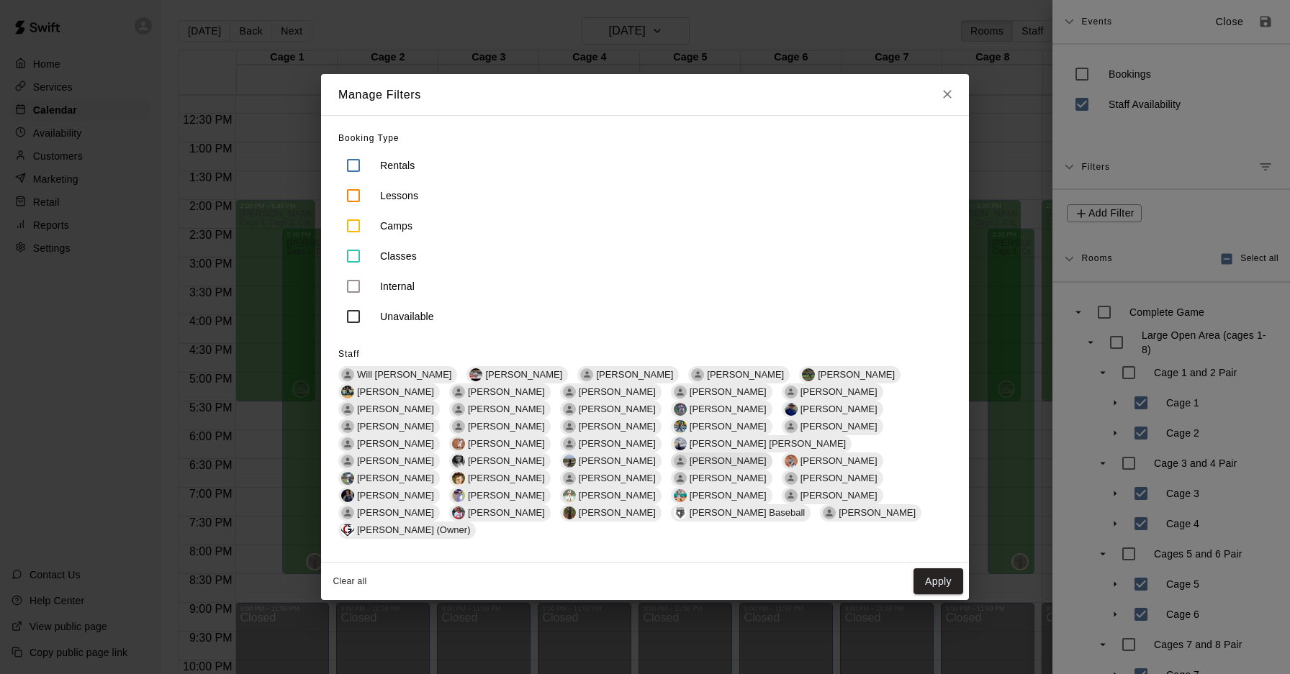
click at [684, 464] on span "Kamron Smith" at bounding box center [728, 461] width 89 height 11
click at [923, 568] on button "Apply" at bounding box center [938, 581] width 50 height 27
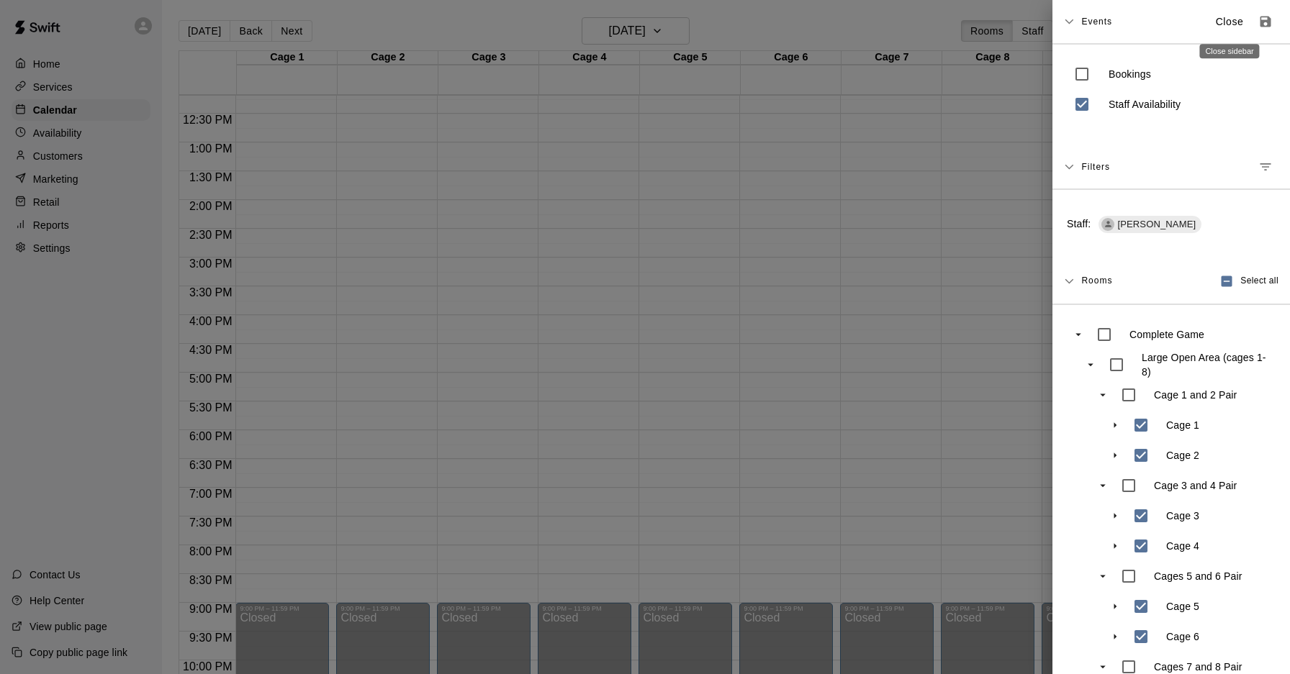
click at [1233, 30] on button "Close" at bounding box center [1229, 22] width 46 height 24
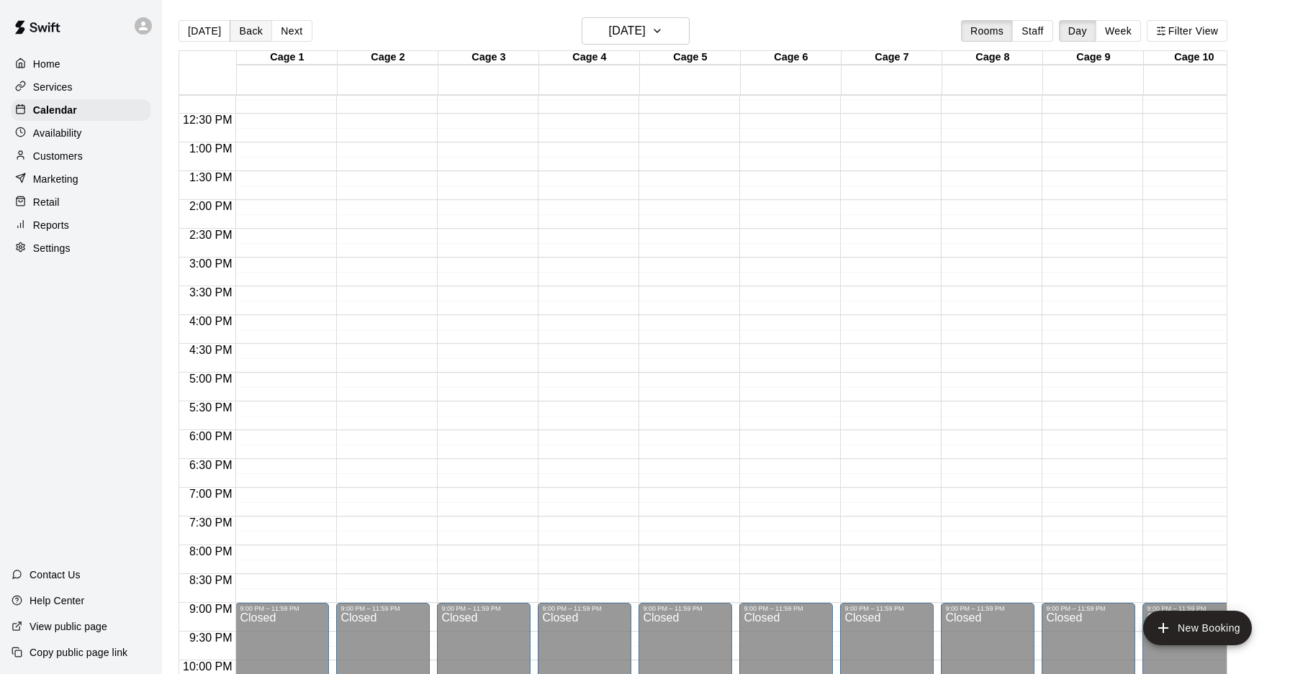
click at [231, 27] on button "Back" at bounding box center [251, 31] width 42 height 22
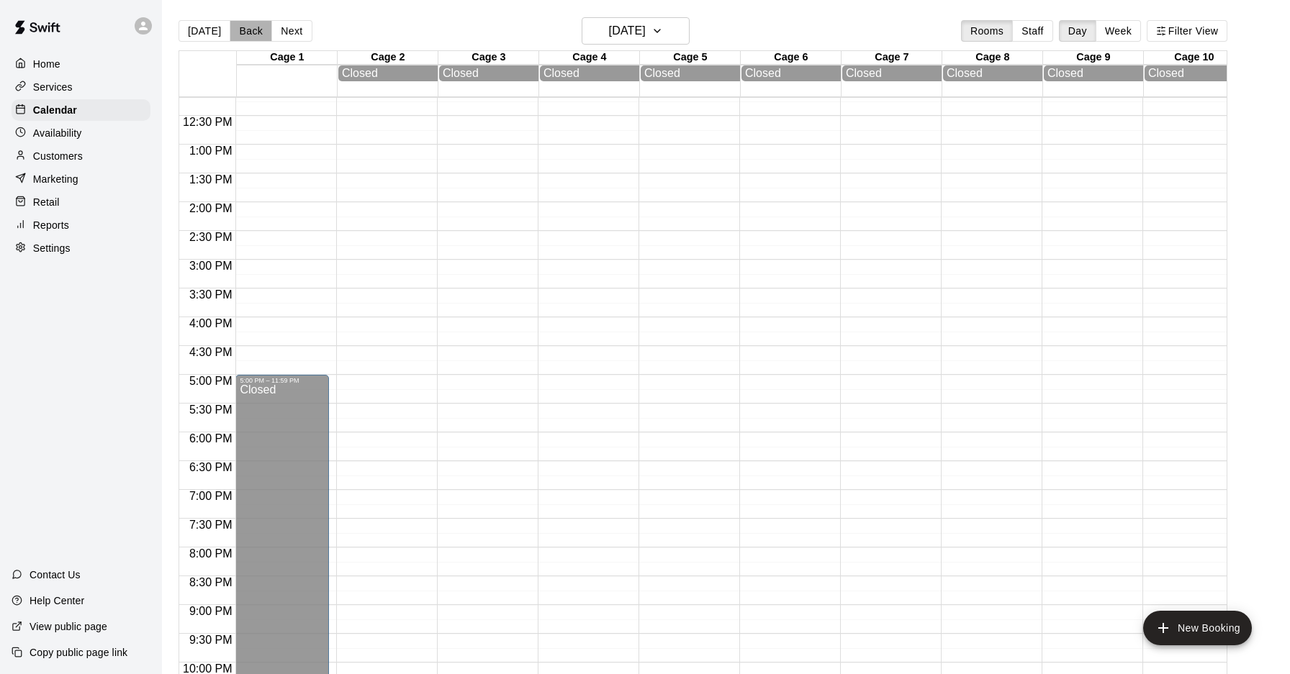
click at [240, 27] on button "Back" at bounding box center [251, 31] width 42 height 22
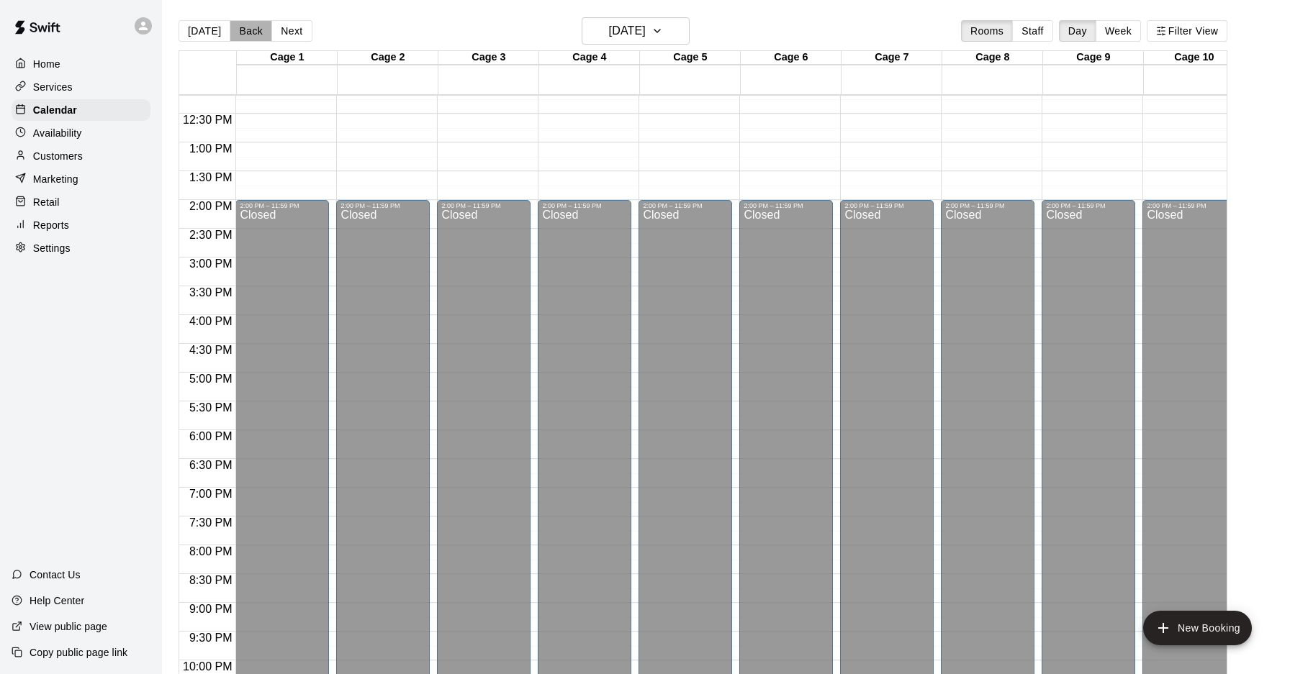
click at [240, 27] on button "Back" at bounding box center [251, 31] width 42 height 22
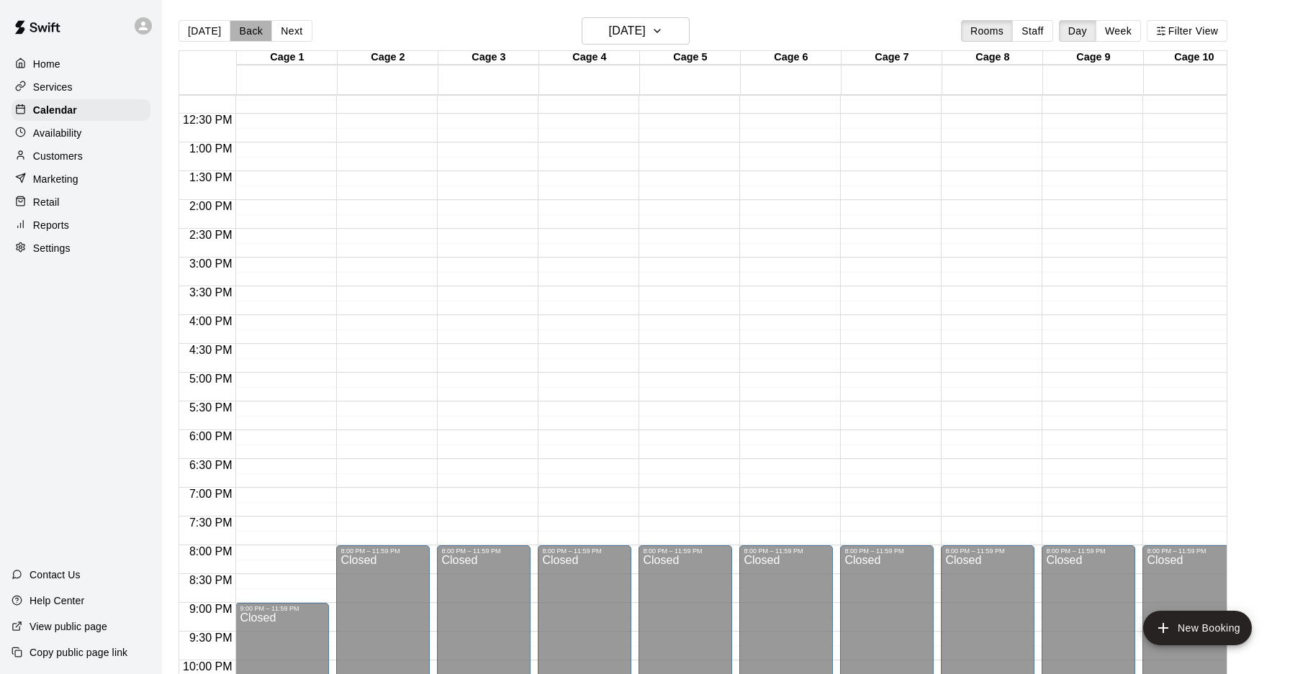
click at [240, 27] on button "Back" at bounding box center [251, 31] width 42 height 22
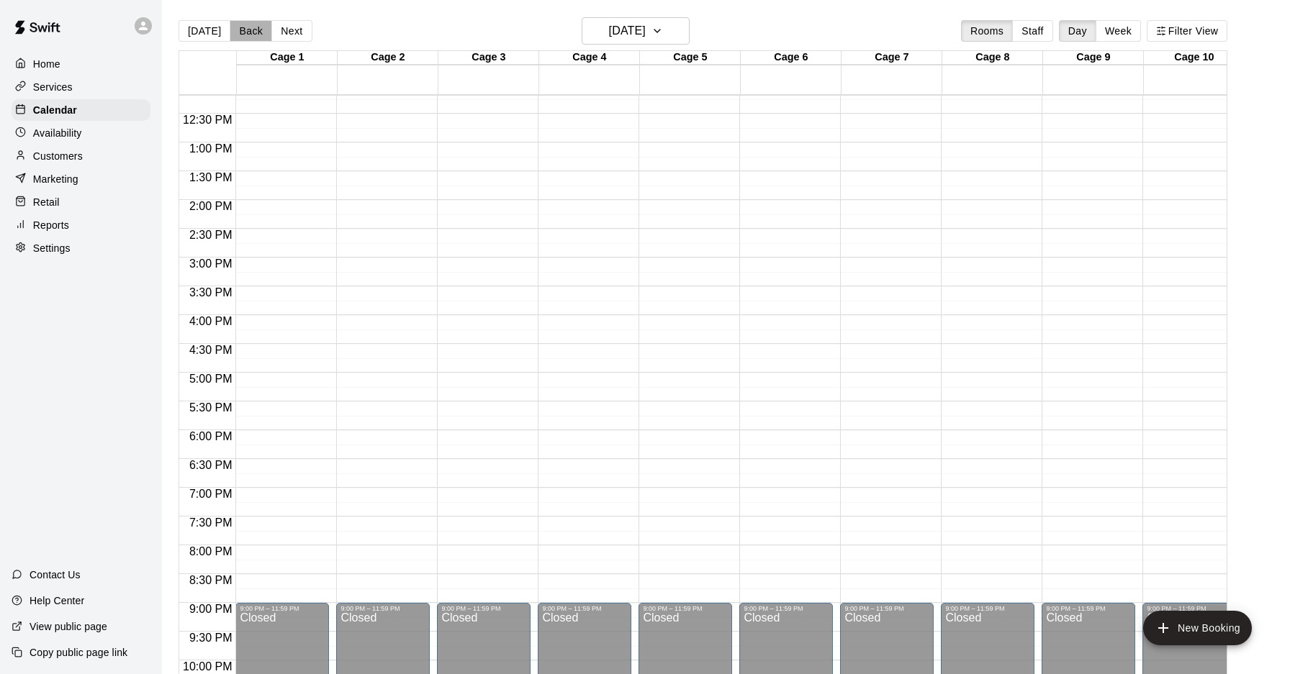
click at [240, 27] on button "Back" at bounding box center [251, 31] width 42 height 22
click at [280, 26] on button "Next" at bounding box center [291, 31] width 40 height 22
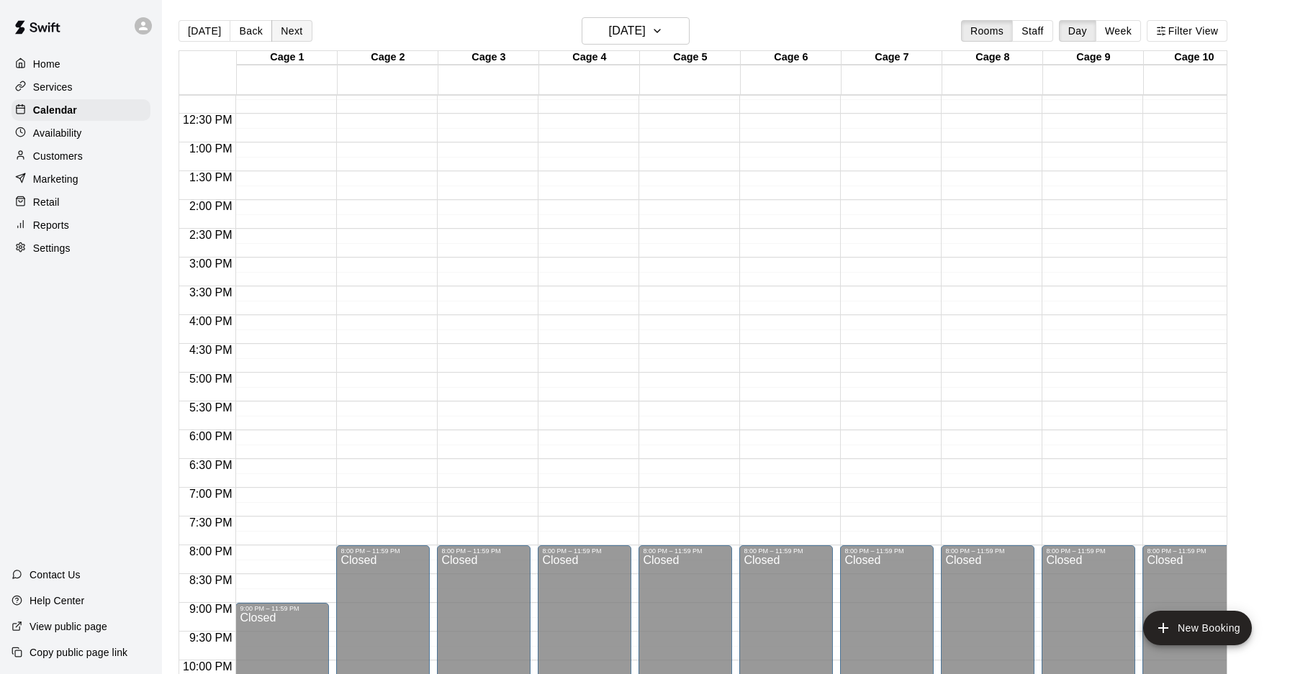
click at [280, 26] on button "Next" at bounding box center [291, 31] width 40 height 22
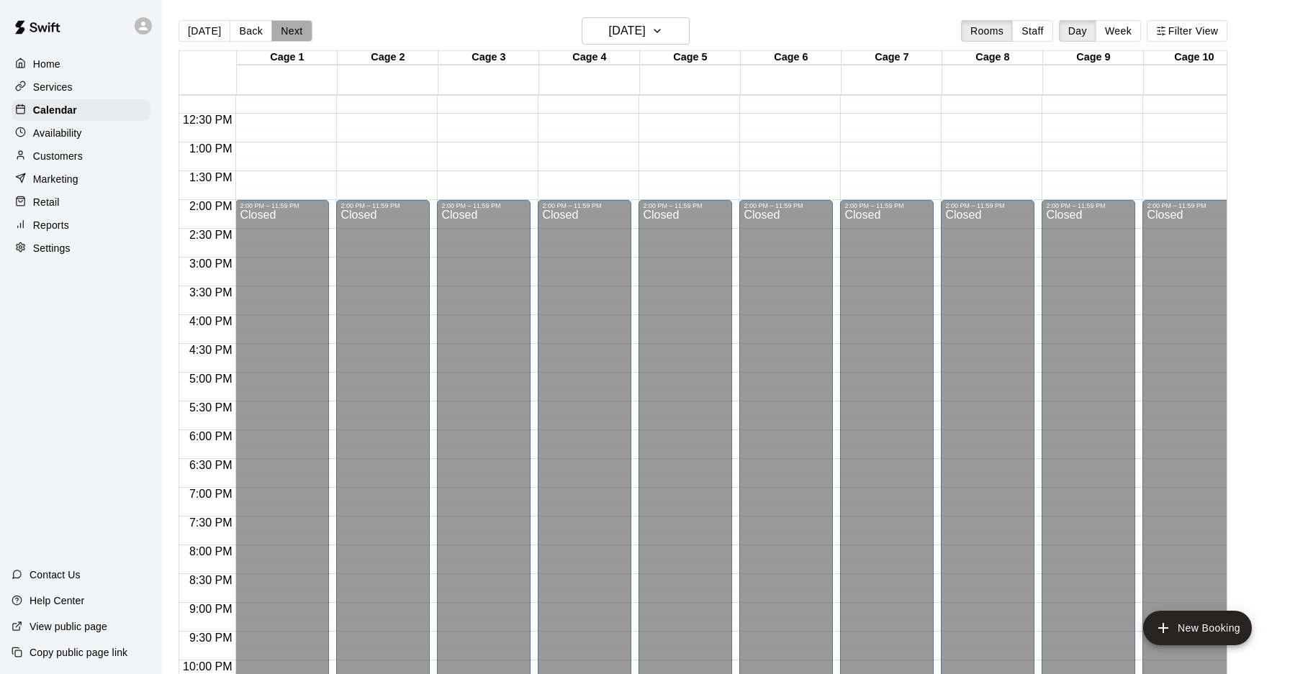
click at [280, 26] on button "Next" at bounding box center [291, 31] width 40 height 22
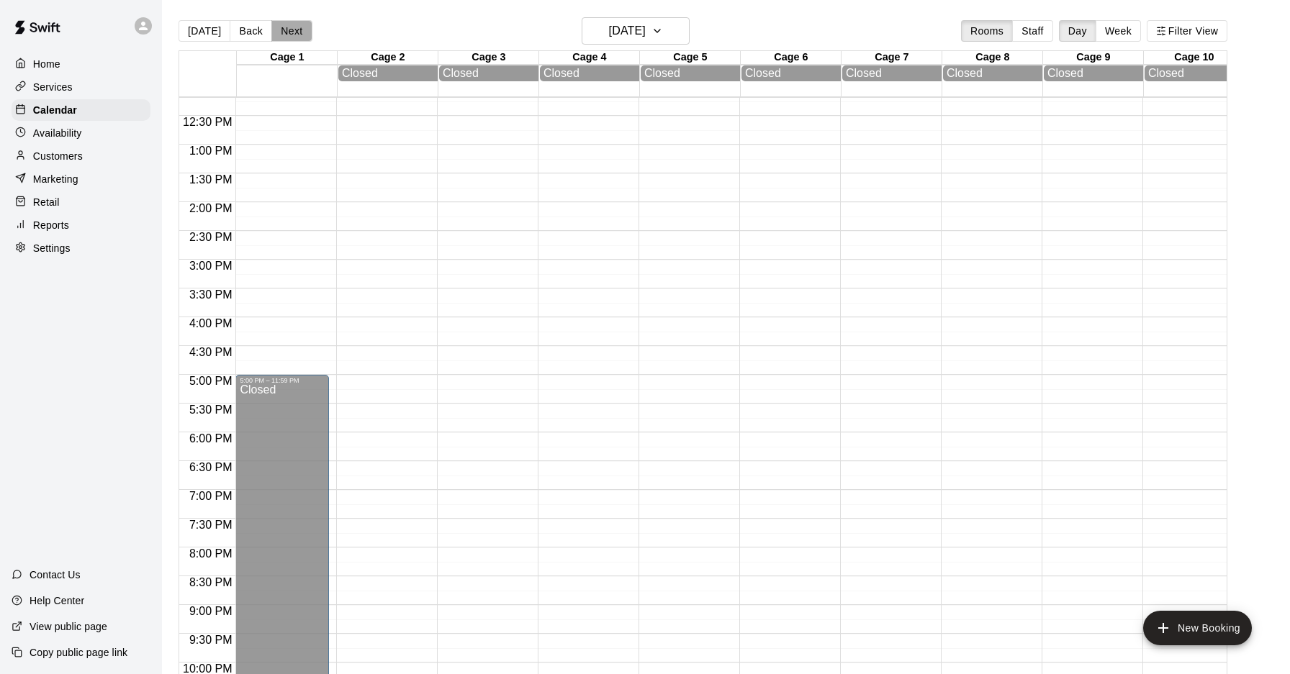
click at [280, 26] on button "Next" at bounding box center [291, 31] width 40 height 22
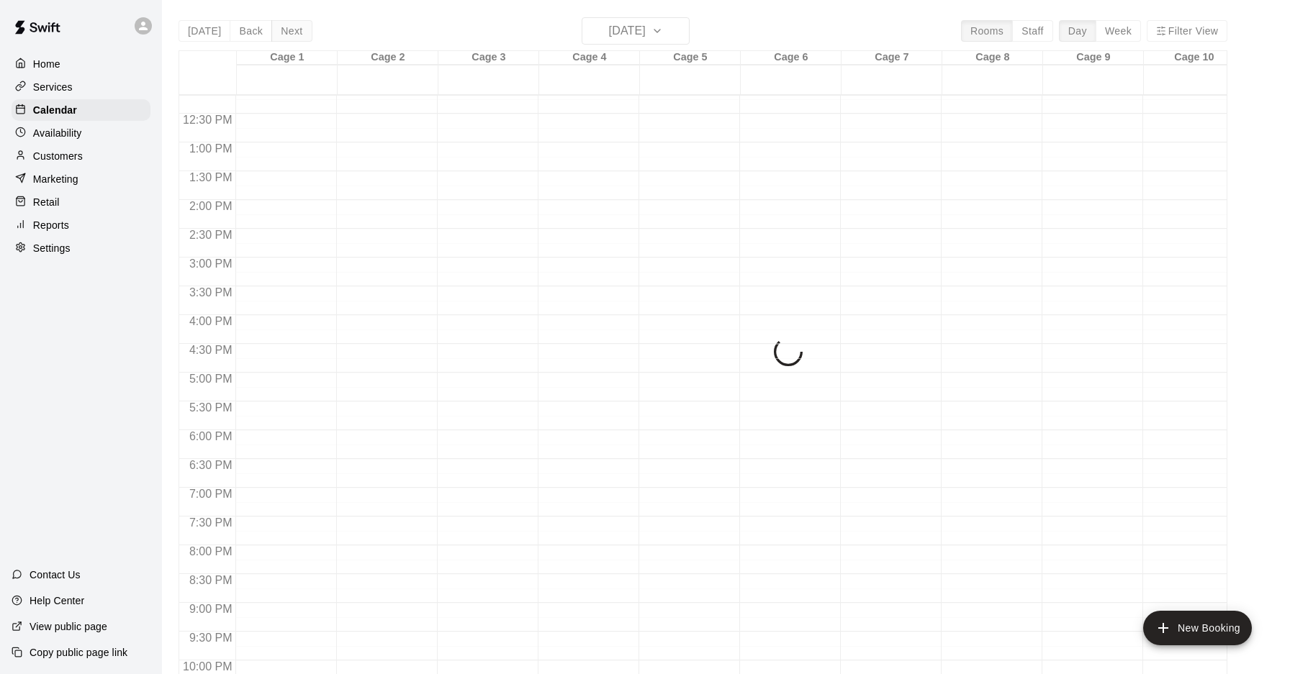
click at [280, 26] on div "Today Back Next Monday Oct 20 Rooms Staff Day Week Filter View Cage 1 20 Mon Ca…" at bounding box center [702, 354] width 1048 height 674
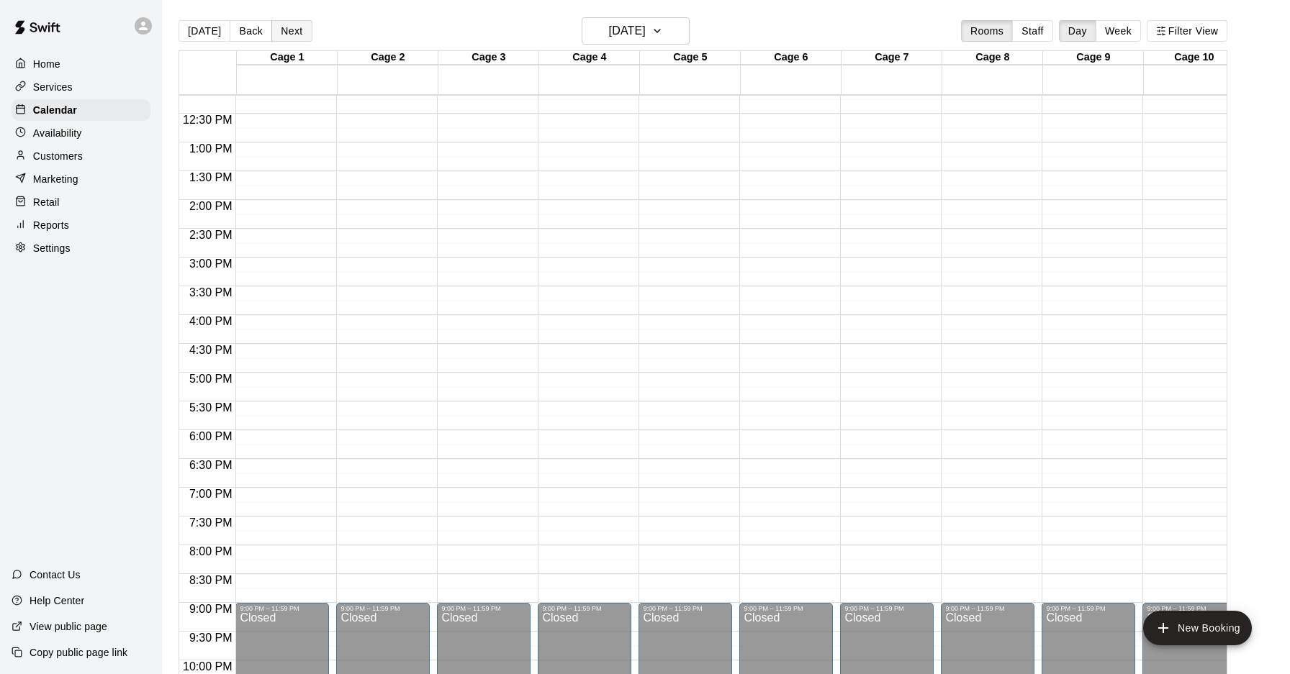
click at [280, 26] on button "Next" at bounding box center [291, 31] width 40 height 22
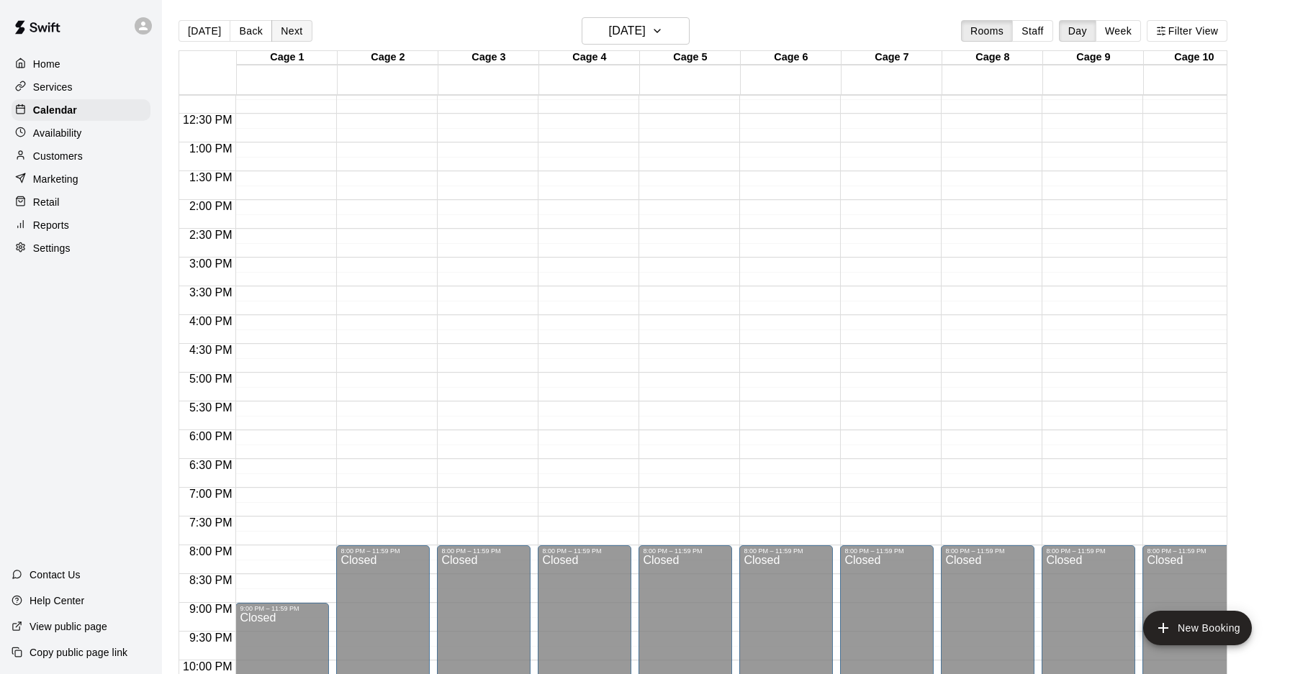
click at [280, 26] on button "Next" at bounding box center [291, 31] width 40 height 22
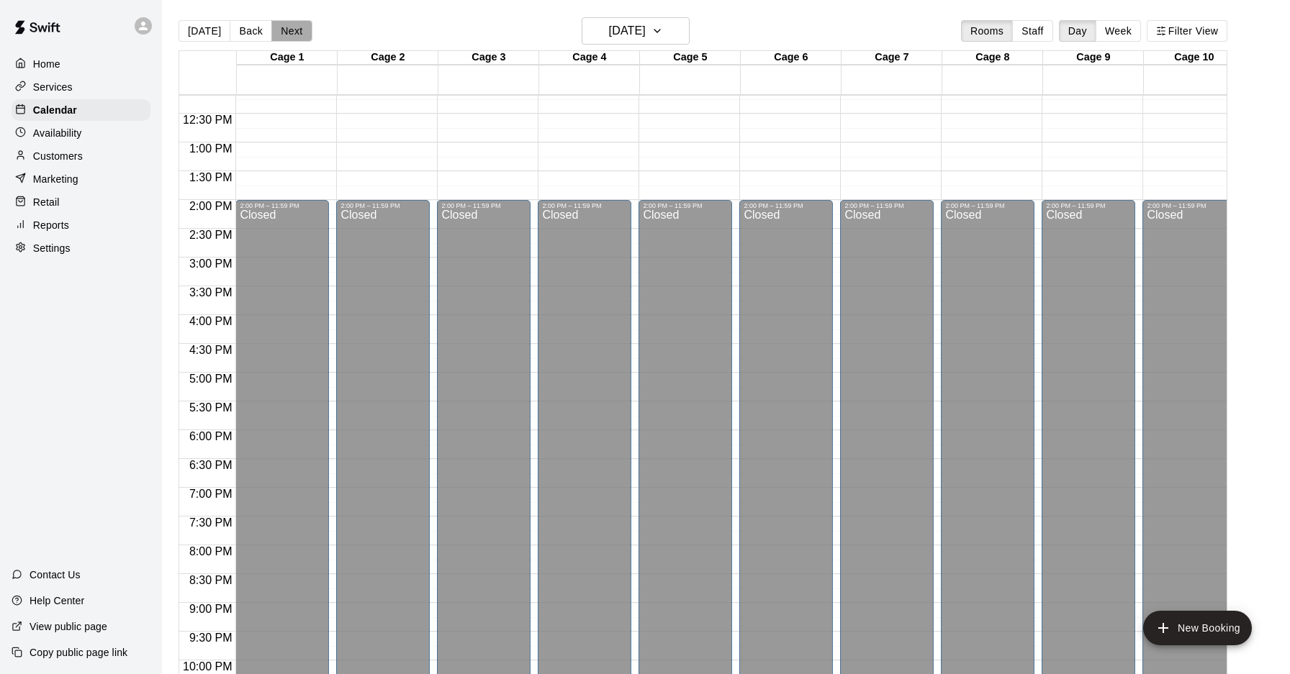
click at [280, 26] on button "Next" at bounding box center [291, 31] width 40 height 22
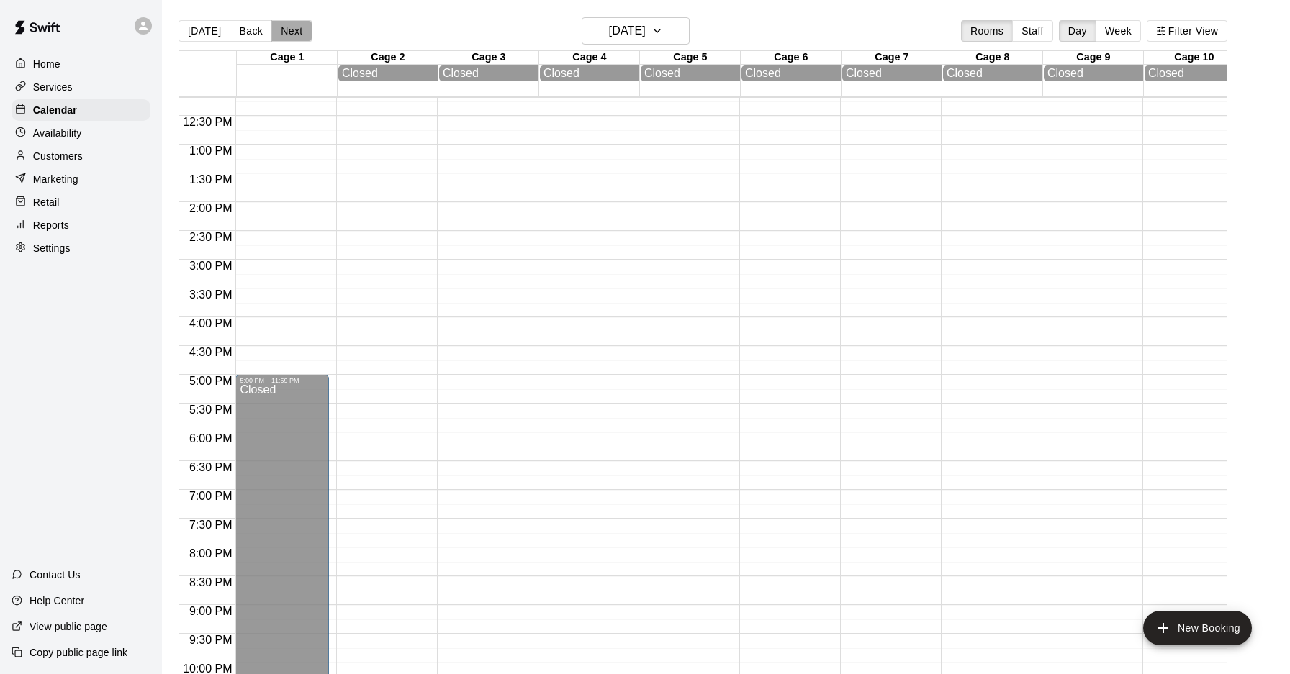
click at [280, 26] on button "Next" at bounding box center [291, 31] width 40 height 22
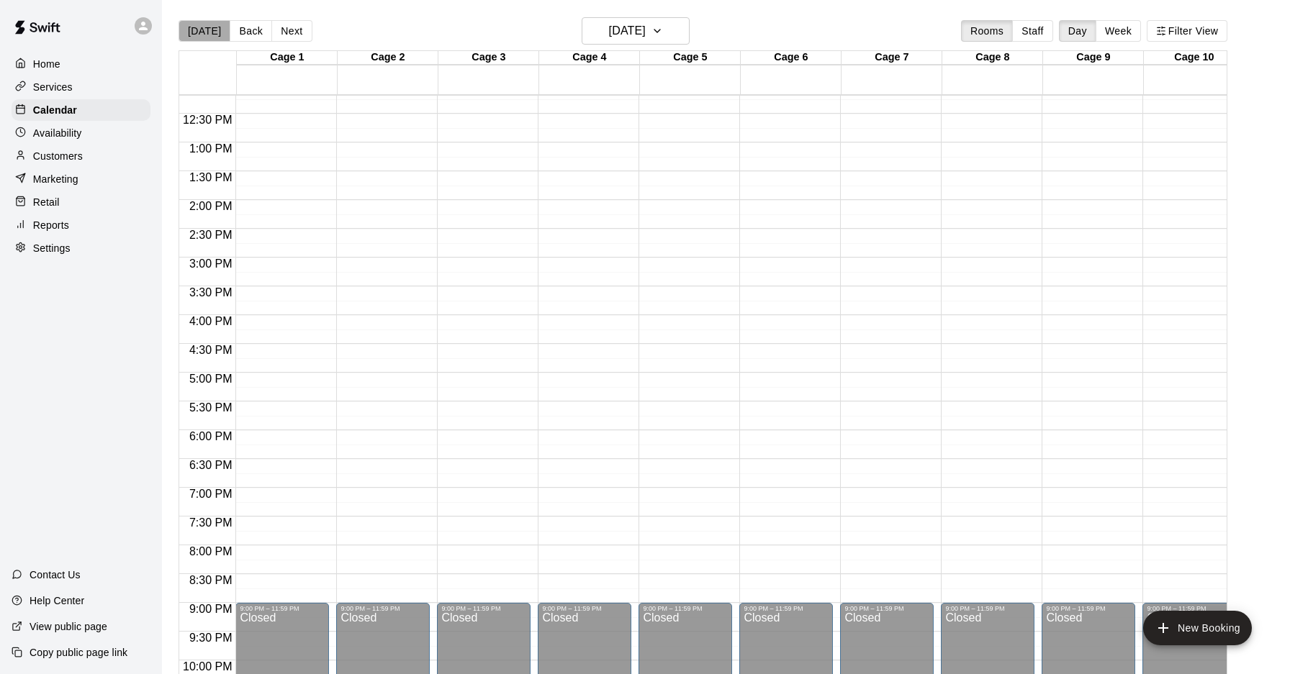
scroll to position [0, 0]
click at [207, 31] on button "[DATE]" at bounding box center [204, 31] width 52 height 22
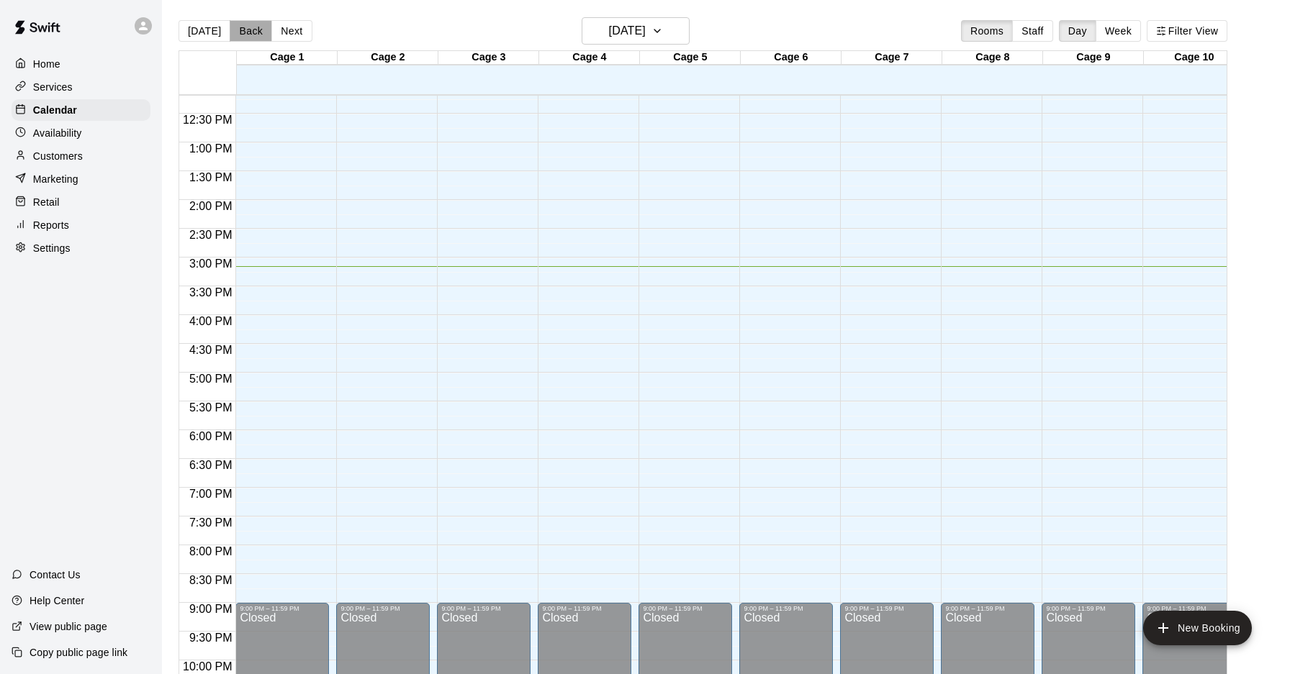
click at [254, 33] on button "Back" at bounding box center [251, 31] width 42 height 22
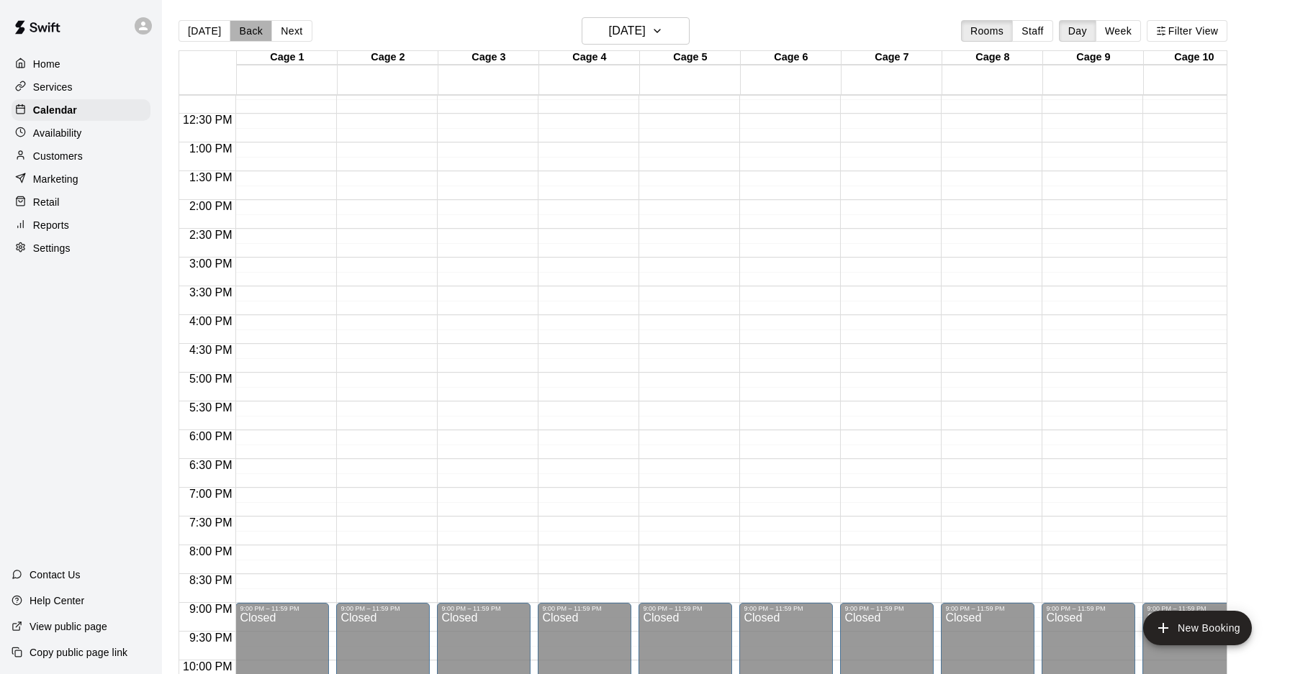
click at [254, 33] on button "Back" at bounding box center [251, 31] width 42 height 22
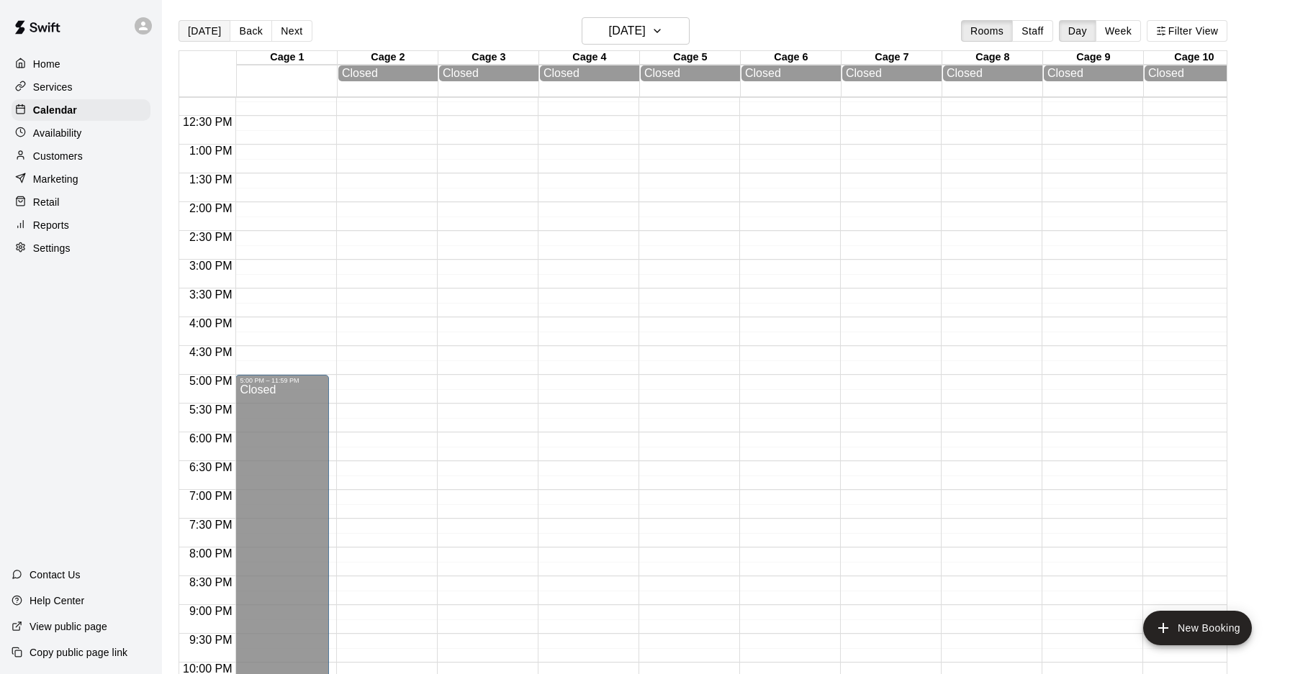
click at [202, 33] on button "[DATE]" at bounding box center [204, 31] width 52 height 22
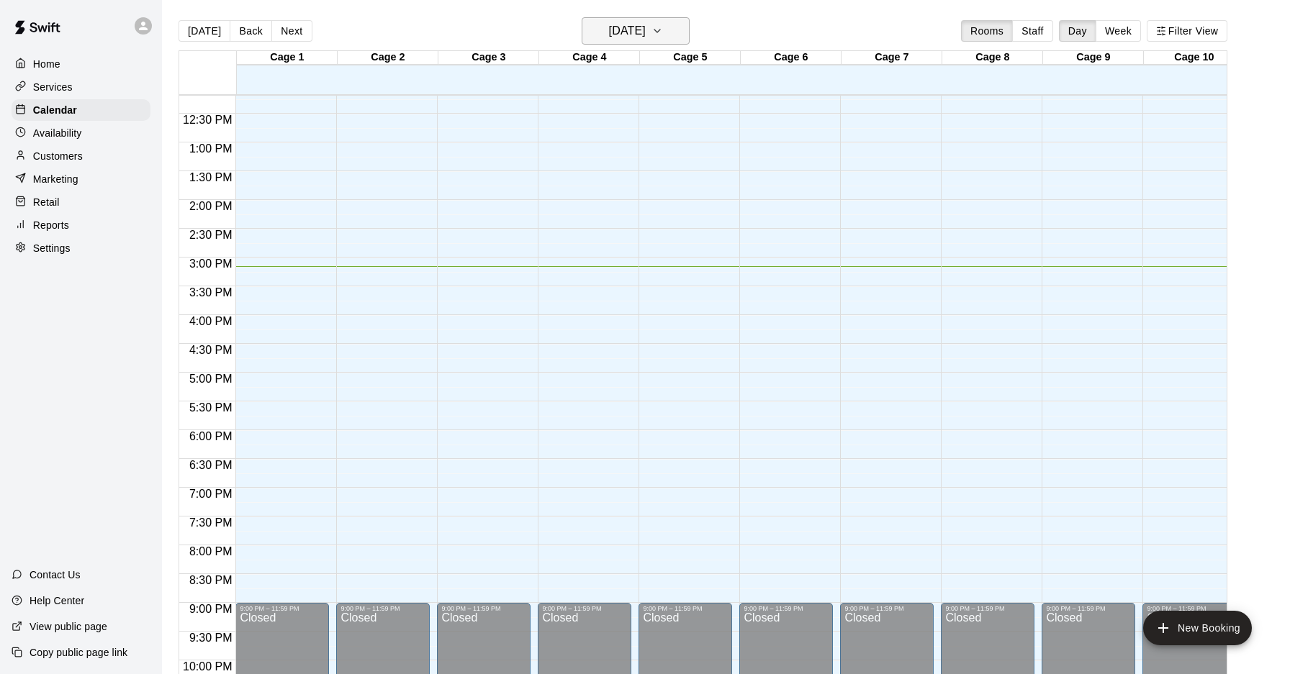
click at [627, 32] on h6 "[DATE]" at bounding box center [627, 31] width 37 height 20
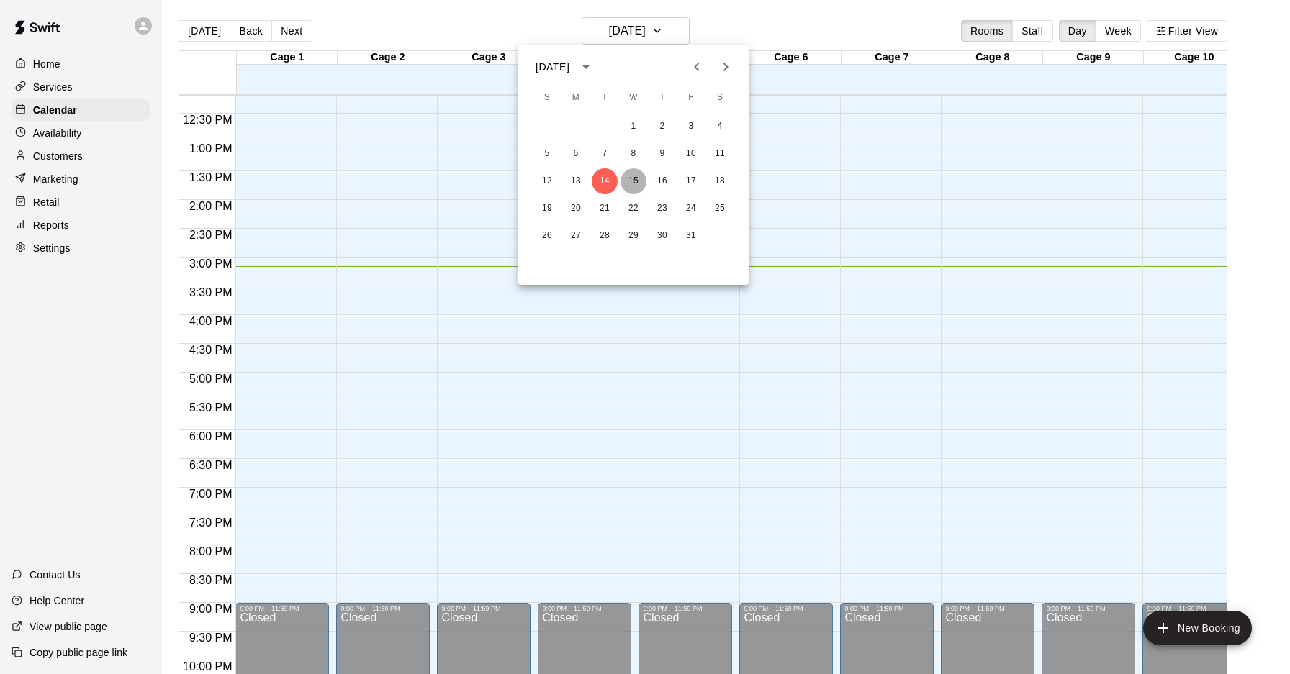
click at [629, 182] on button "15" at bounding box center [633, 181] width 26 height 26
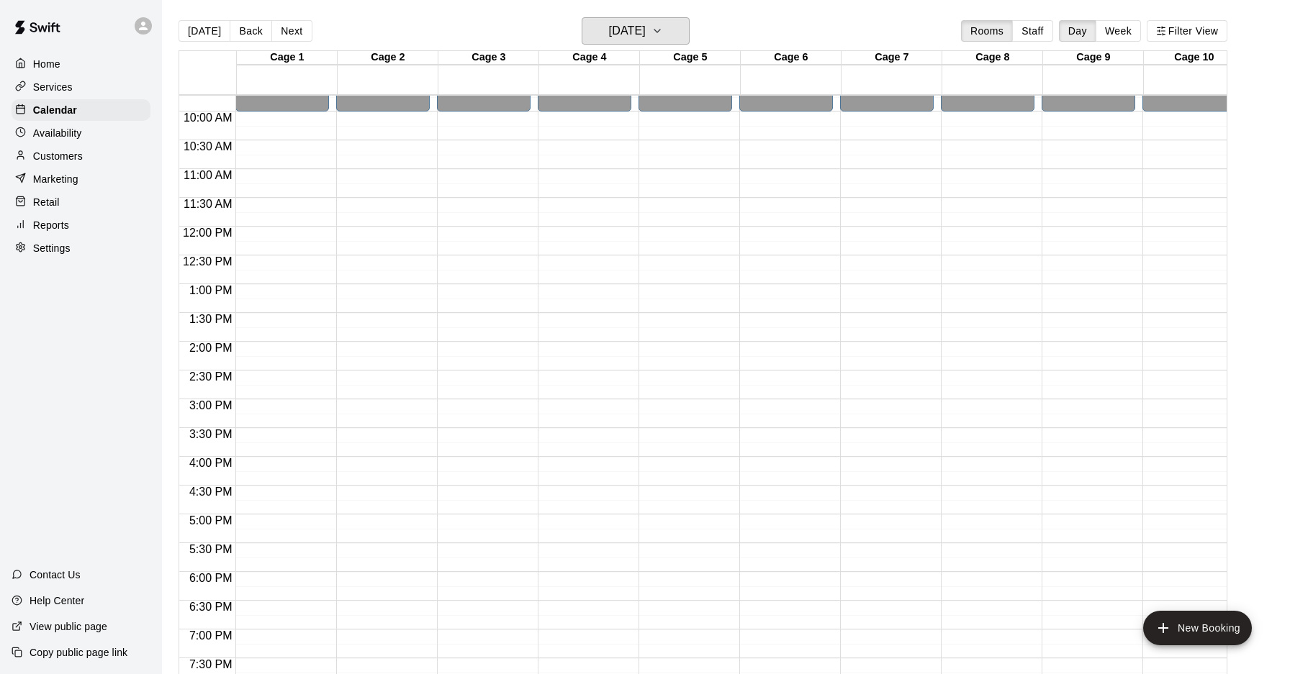
scroll to position [786, 0]
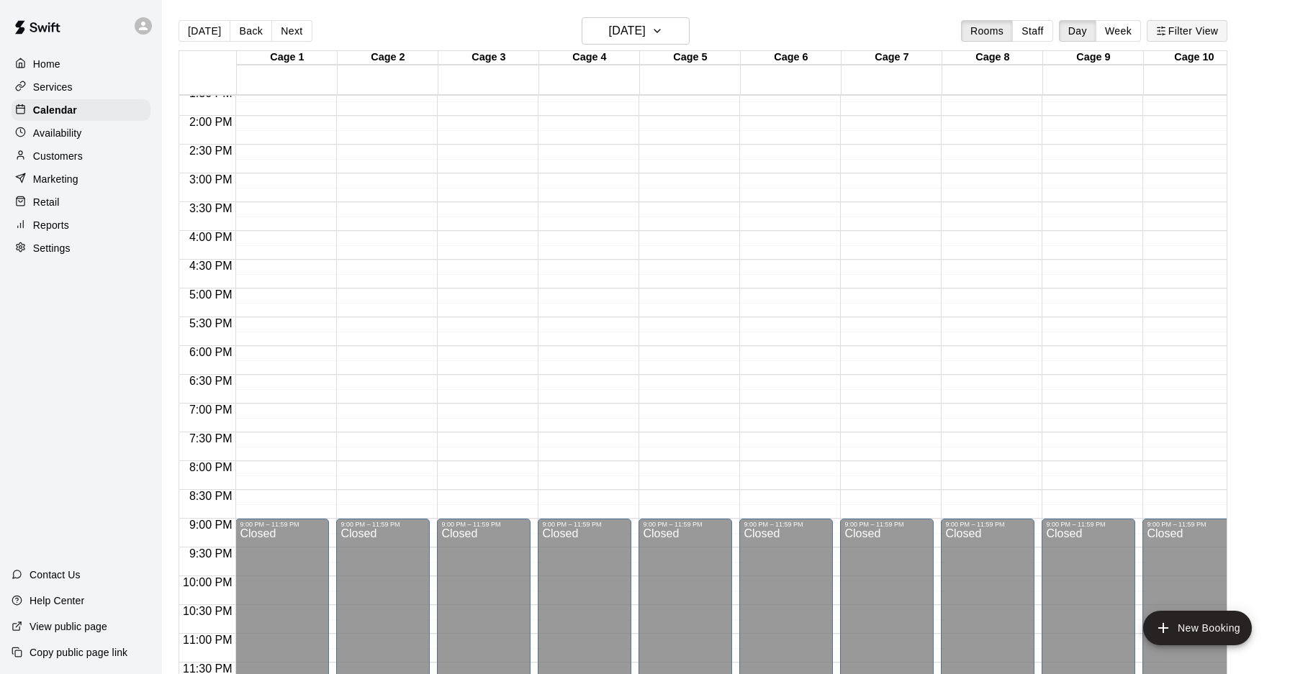
click at [1224, 31] on button "Filter View" at bounding box center [1186, 31] width 81 height 22
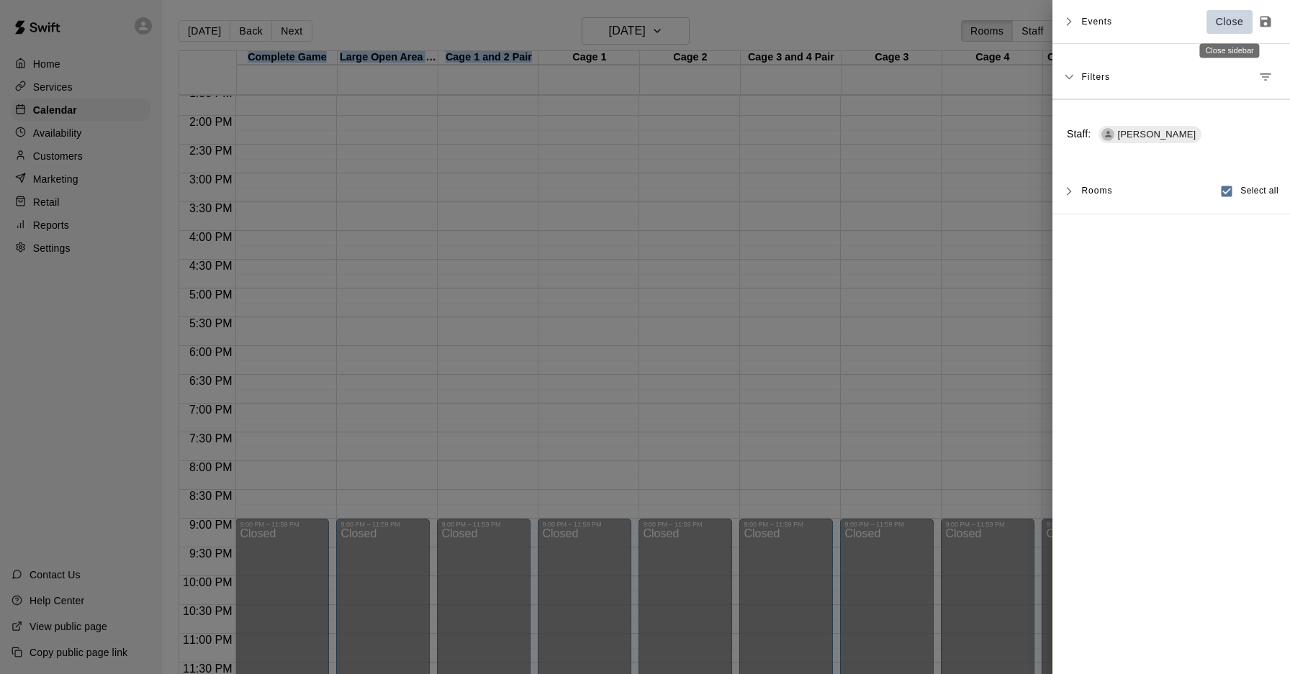
drag, startPoint x: 1224, startPoint y: 20, endPoint x: 1131, endPoint y: 79, distance: 110.6
click at [1224, 20] on p "Close" at bounding box center [1229, 21] width 28 height 15
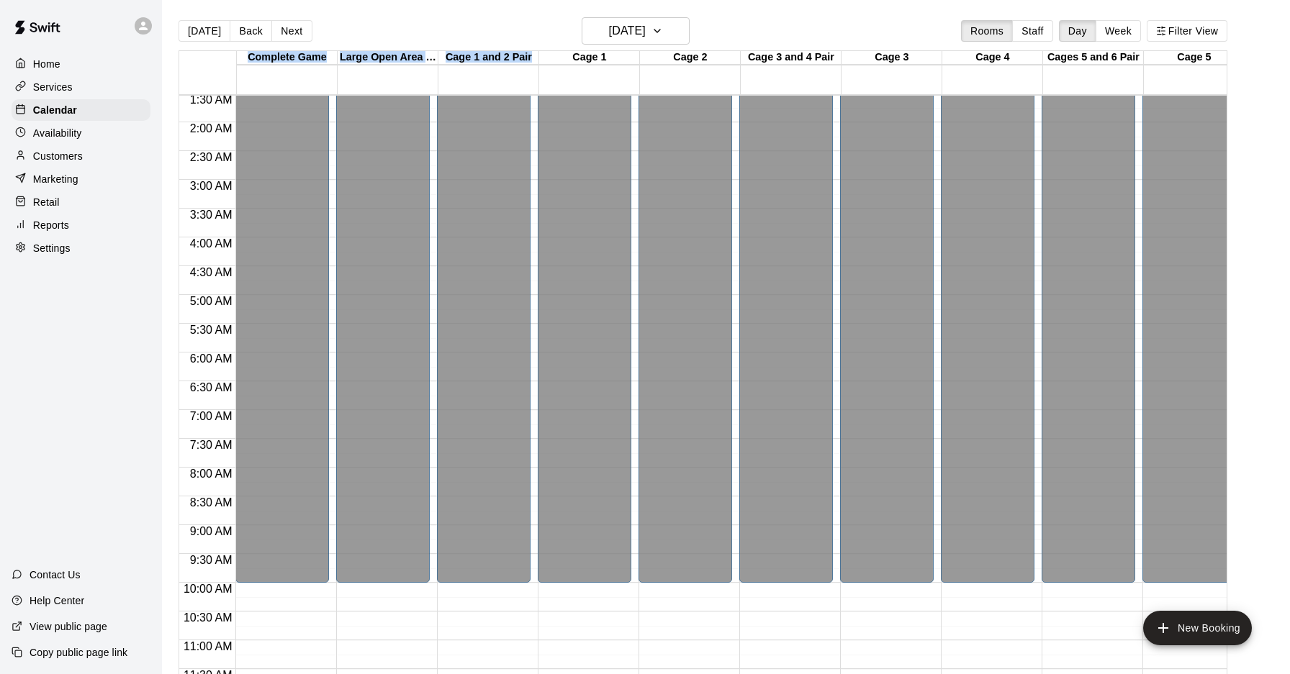
scroll to position [187, 0]
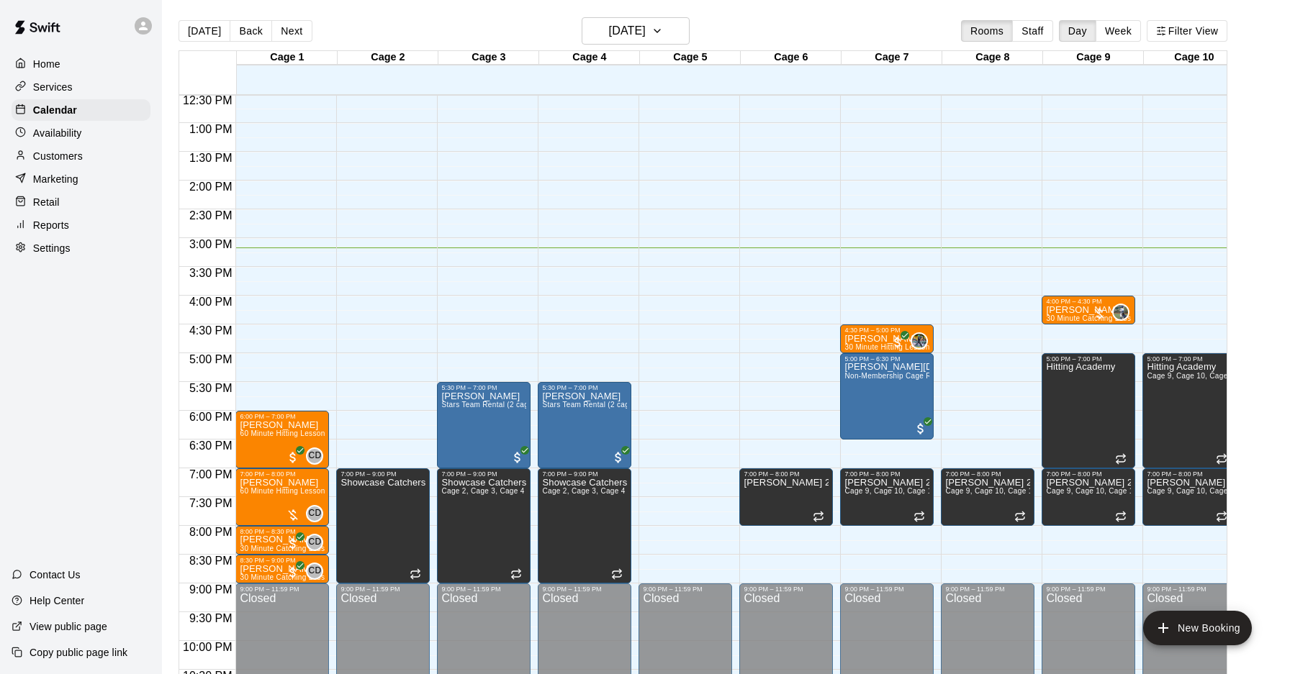
scroll to position [705, 0]
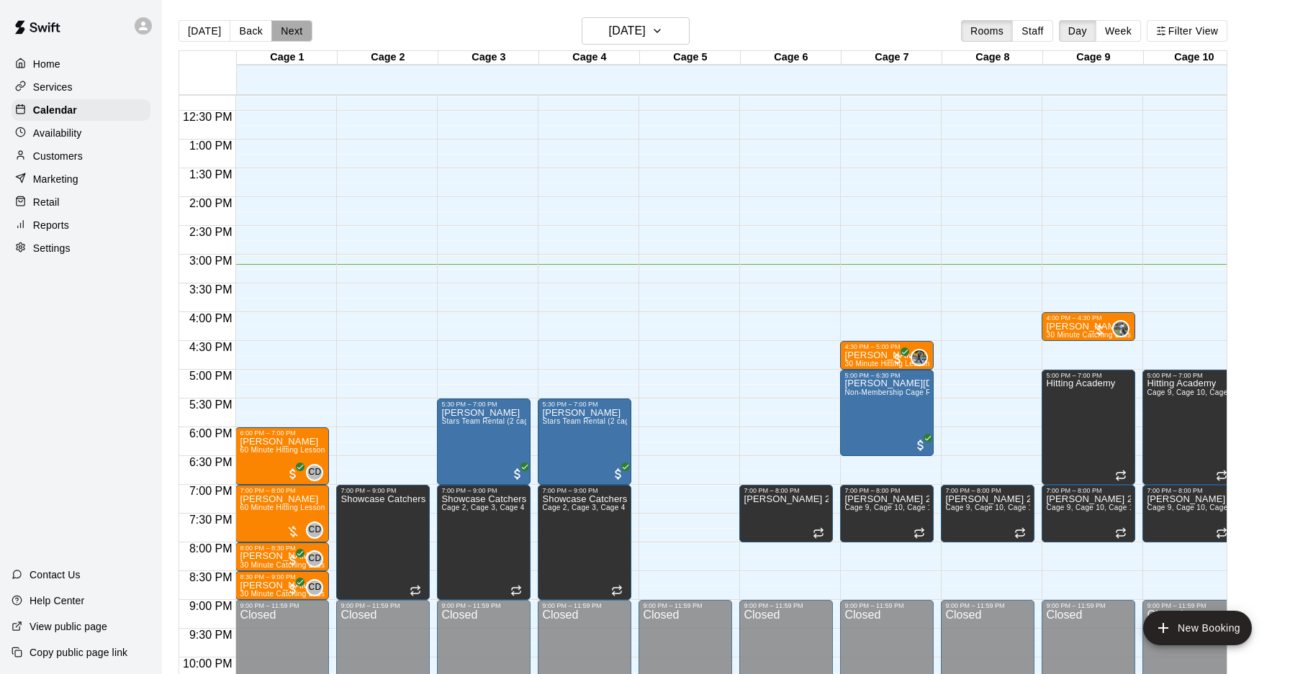
click at [286, 35] on button "Next" at bounding box center [291, 31] width 40 height 22
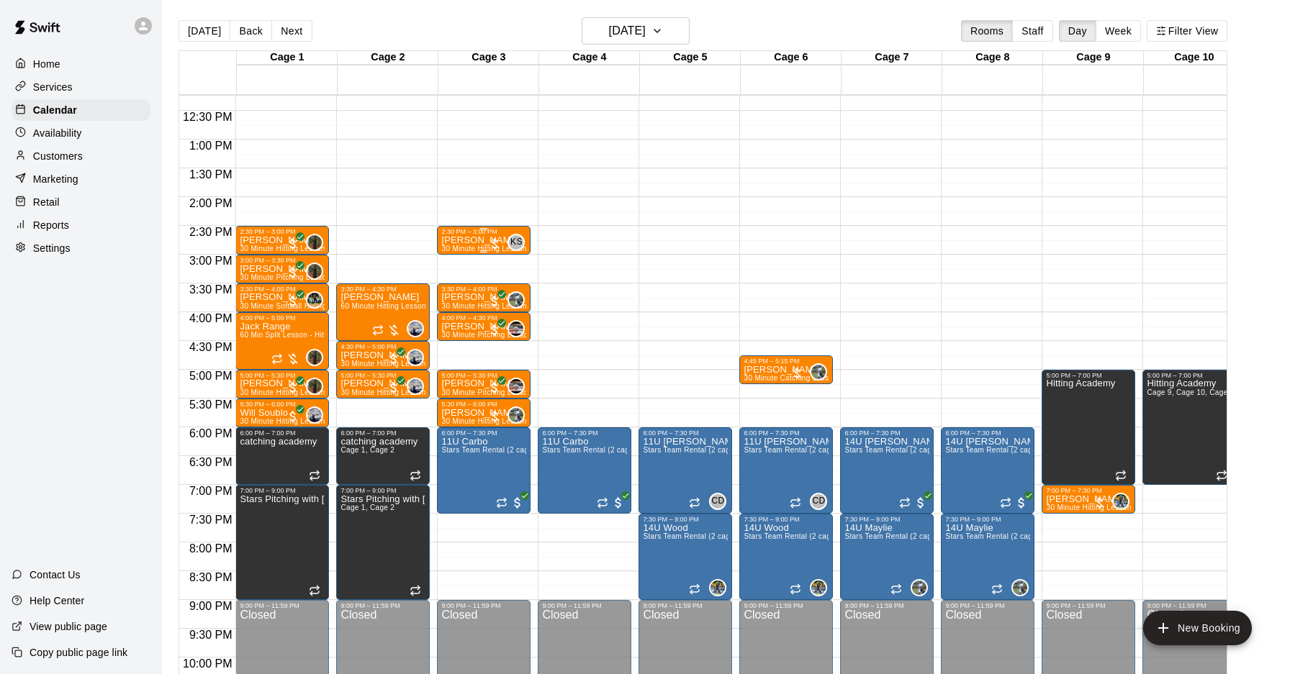
click at [458, 240] on p "[PERSON_NAME]" at bounding box center [483, 240] width 85 height 0
click at [453, 260] on icon "edit" at bounding box center [456, 254] width 17 height 17
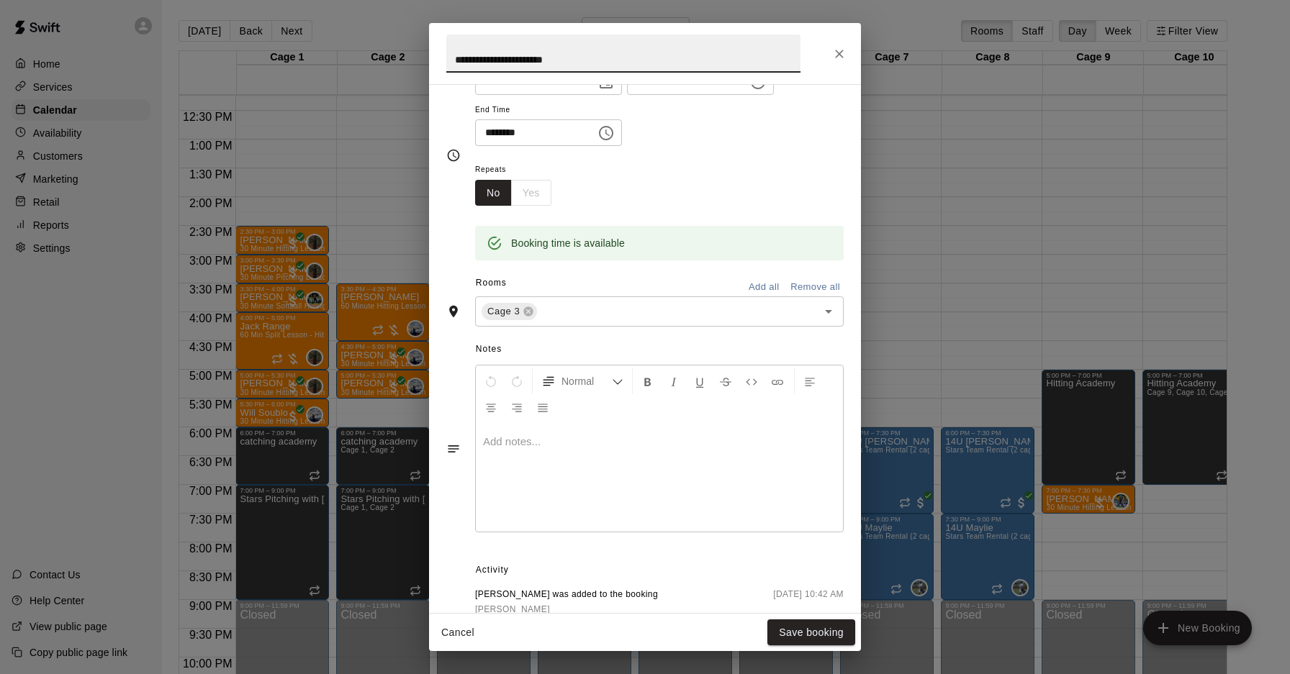
scroll to position [278, 0]
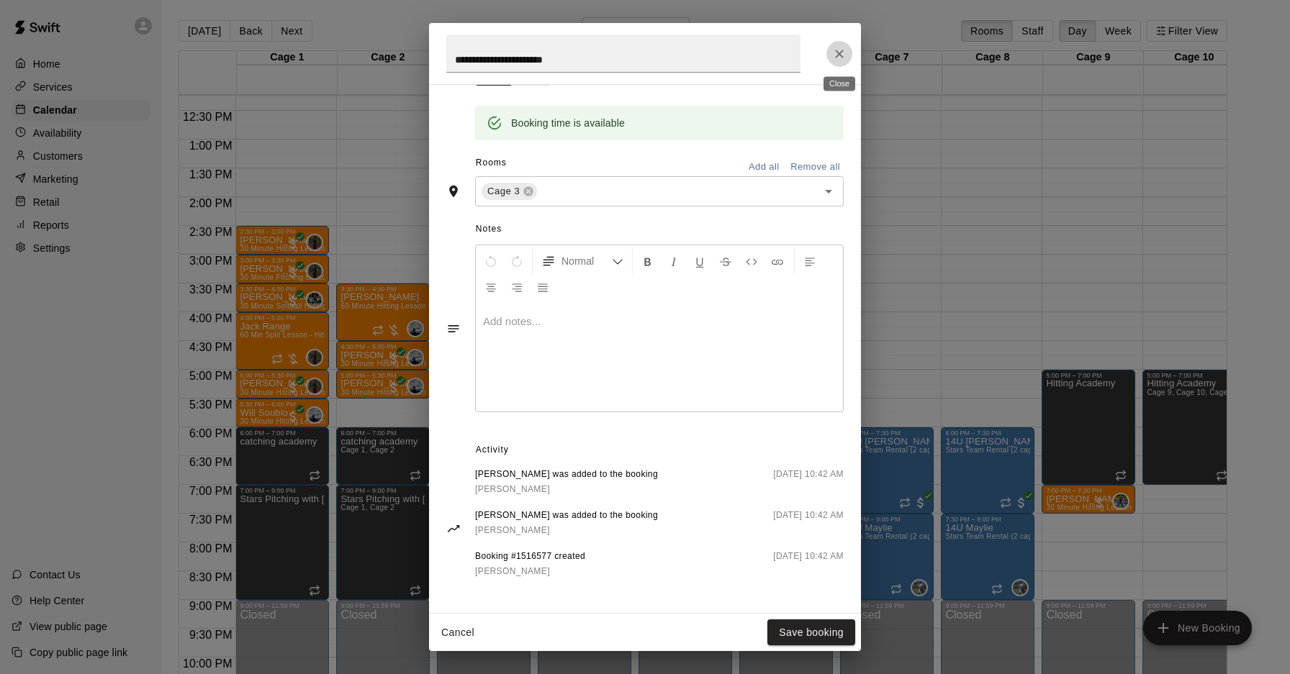
click at [843, 55] on icon "Close" at bounding box center [839, 54] width 14 height 14
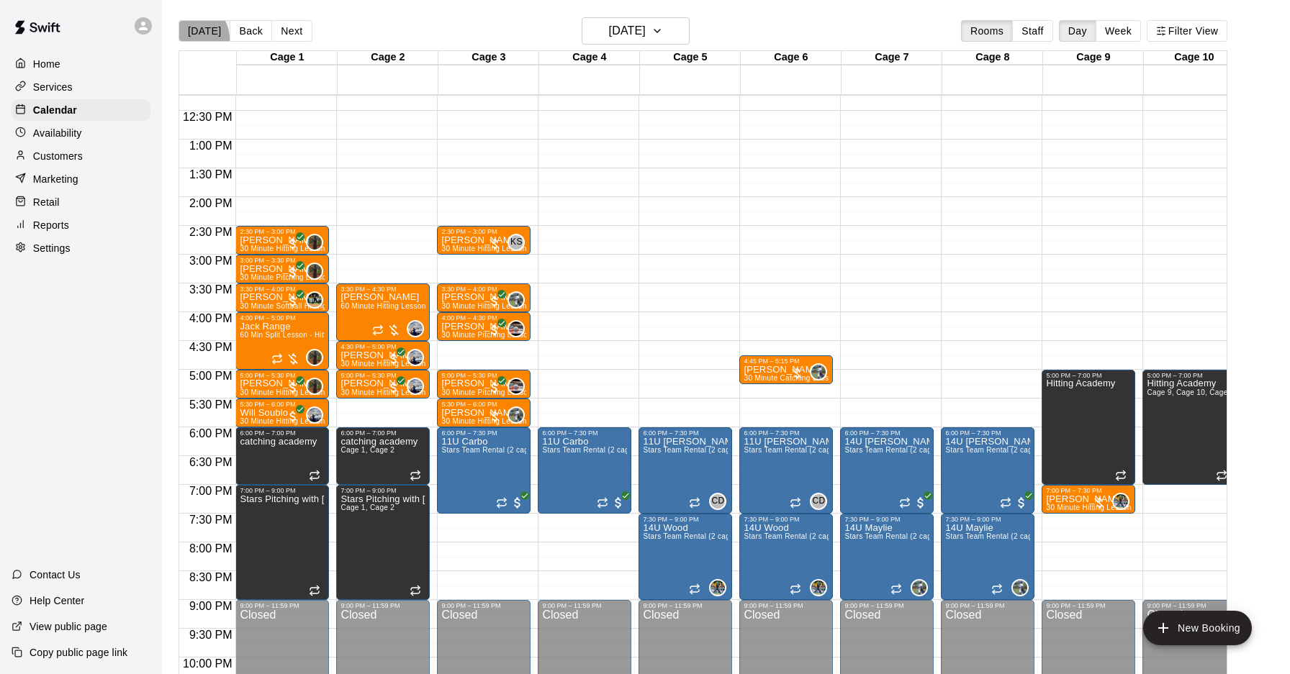
click at [190, 39] on button "[DATE]" at bounding box center [204, 31] width 52 height 22
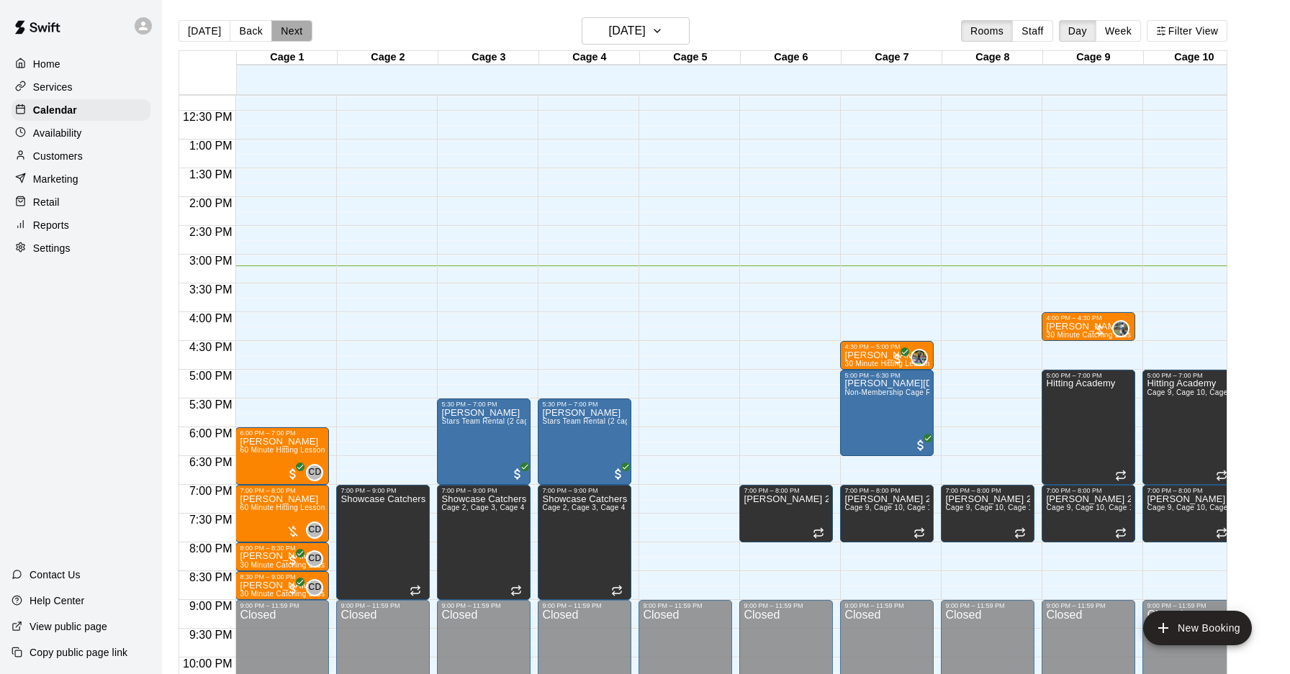
click at [294, 35] on button "Next" at bounding box center [291, 31] width 40 height 22
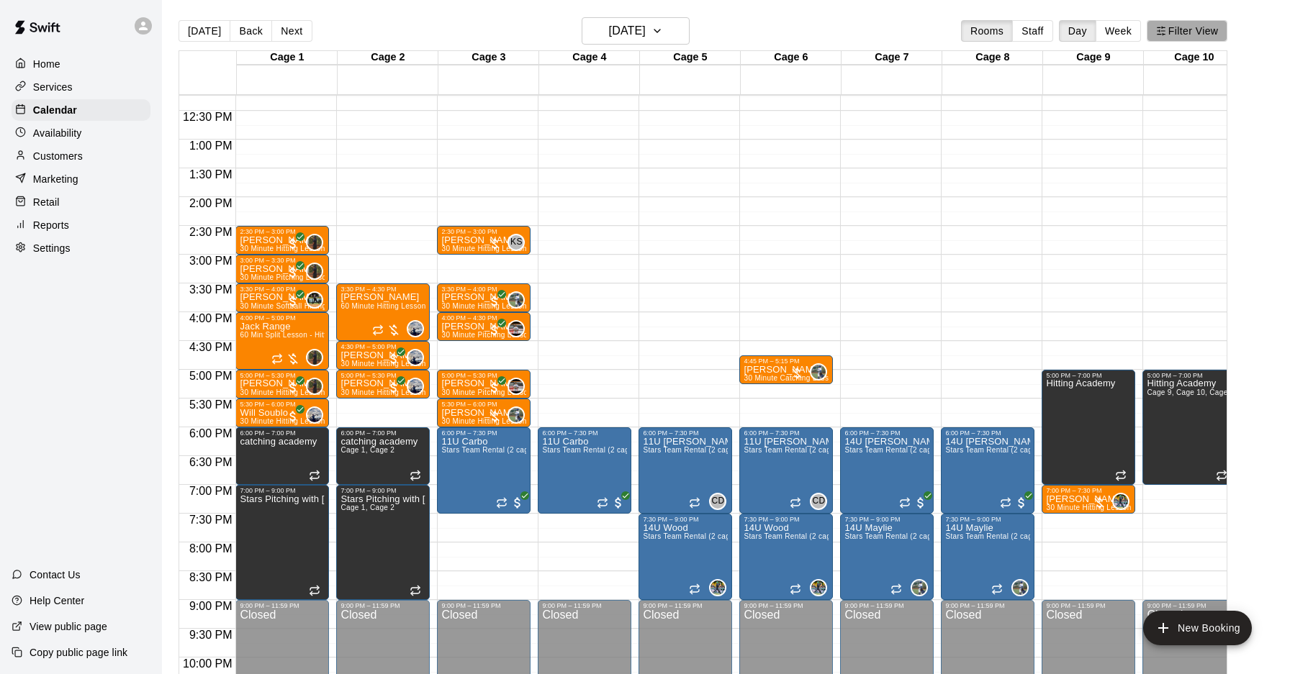
click at [1175, 26] on button "Filter View" at bounding box center [1186, 31] width 81 height 22
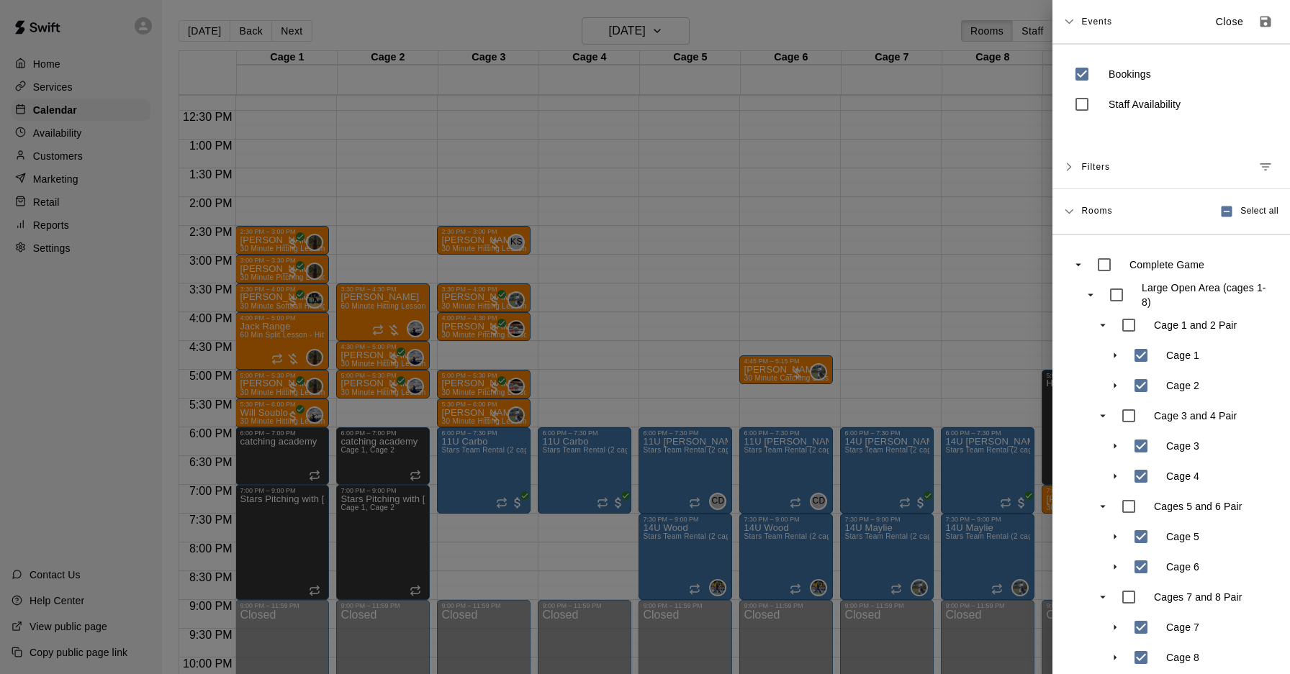
drag, startPoint x: 771, startPoint y: 123, endPoint x: 763, endPoint y: 128, distance: 9.4
click at [771, 122] on div at bounding box center [645, 337] width 1290 height 674
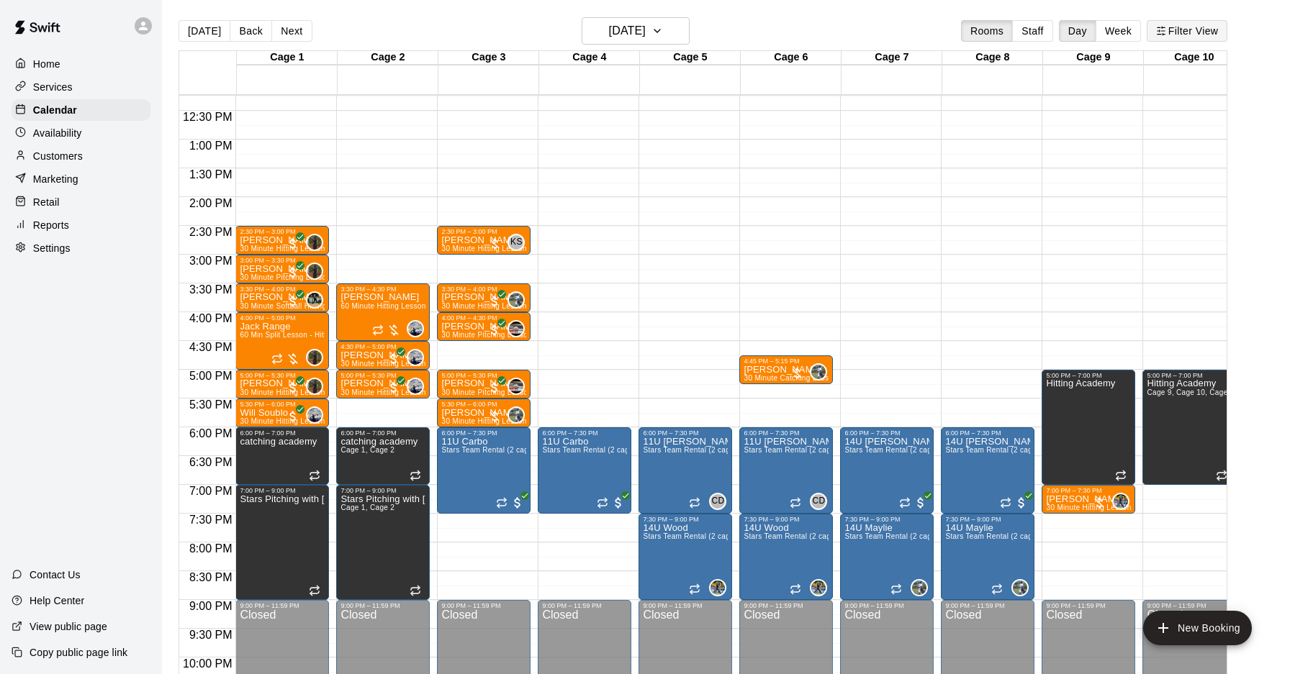
click at [1183, 32] on button "Filter View" at bounding box center [1186, 31] width 81 height 22
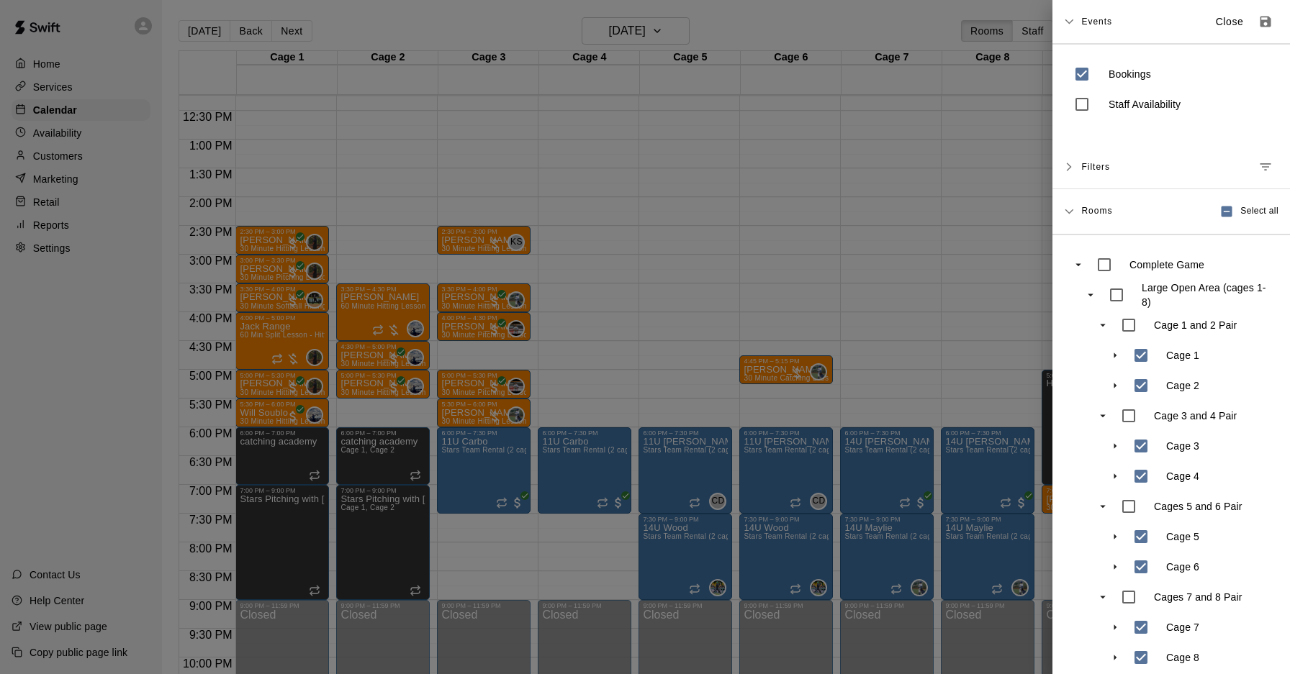
click at [446, 150] on div at bounding box center [645, 337] width 1290 height 674
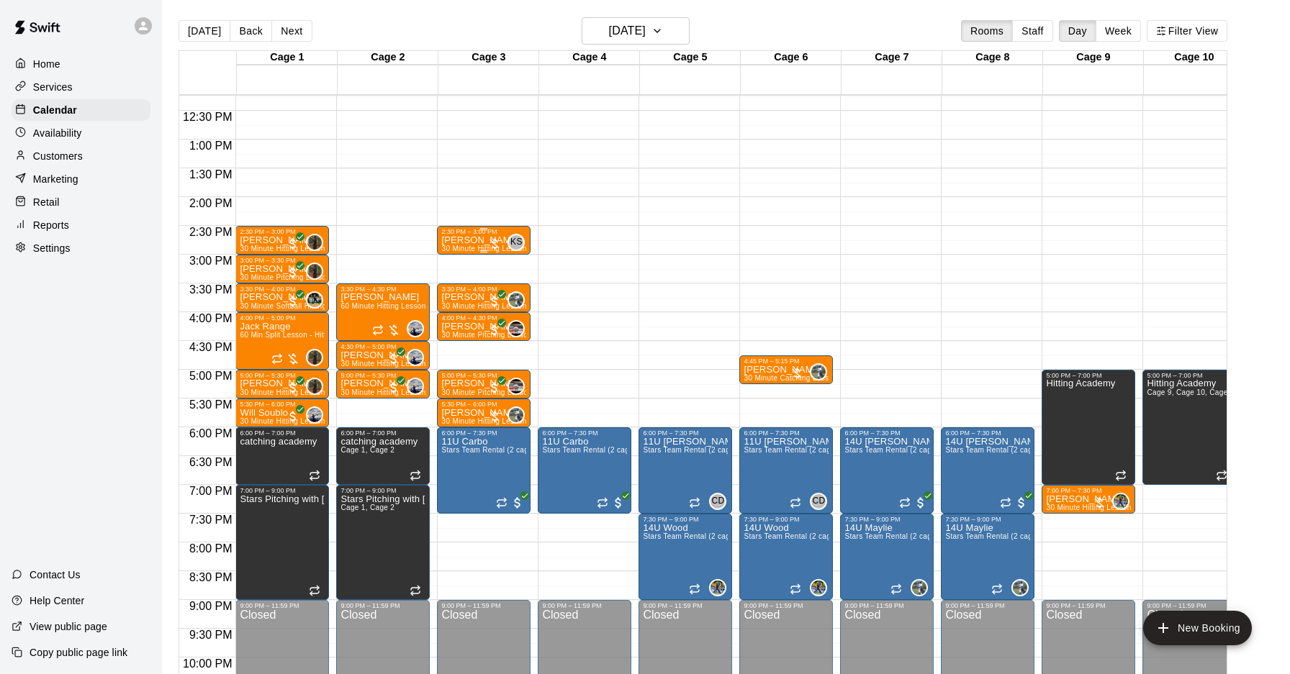
click at [466, 240] on p "[PERSON_NAME]" at bounding box center [483, 240] width 85 height 0
click at [450, 258] on icon "edit" at bounding box center [456, 254] width 13 height 13
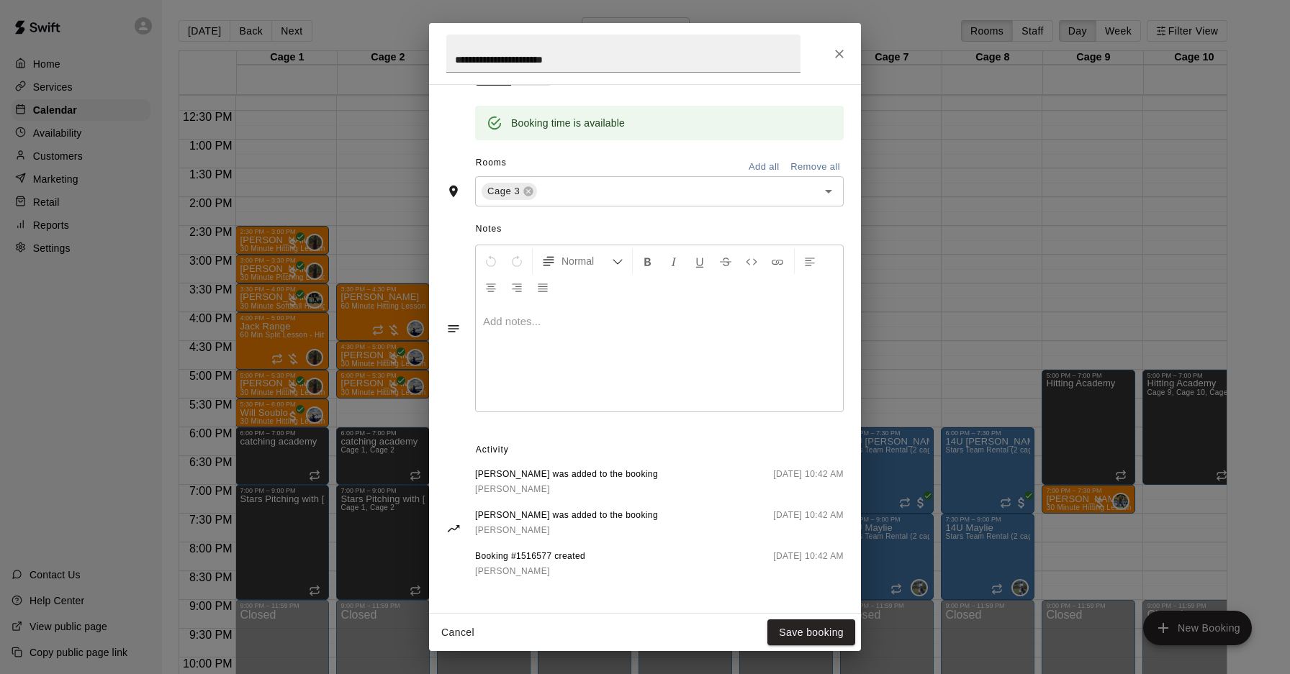
click at [504, 478] on span "Luca Angeles was added to the booking" at bounding box center [566, 475] width 183 height 14
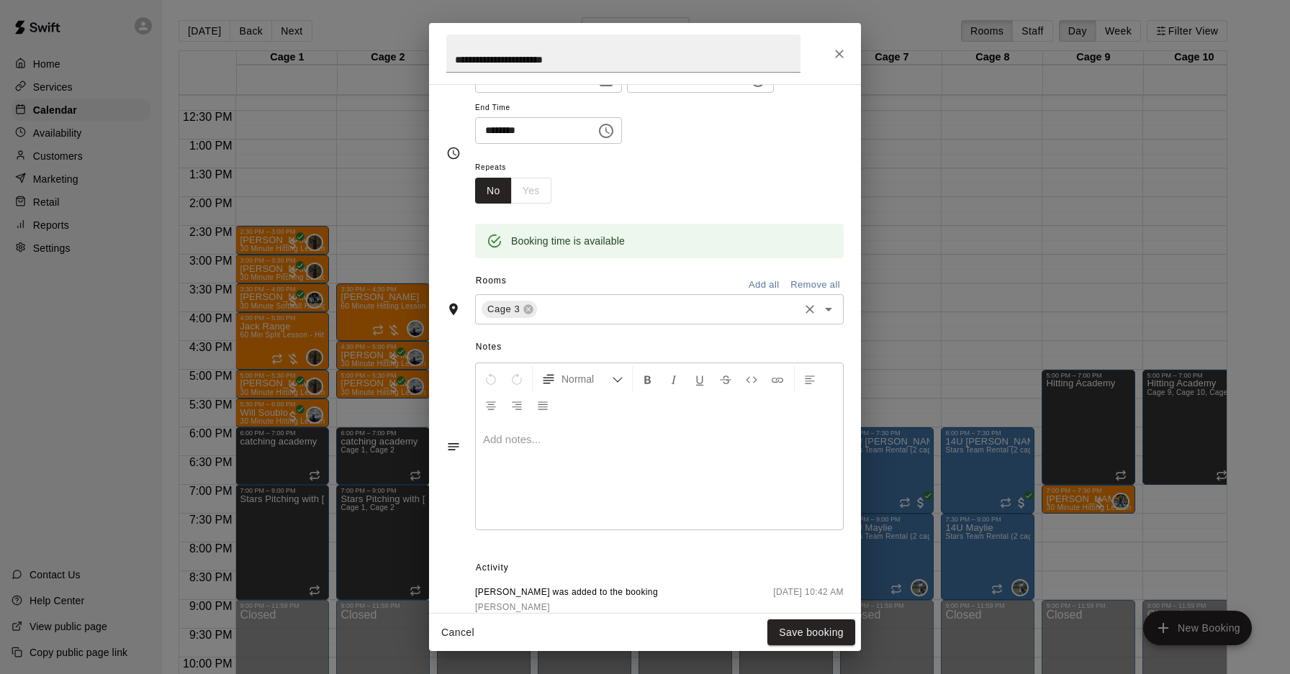
scroll to position [0, 0]
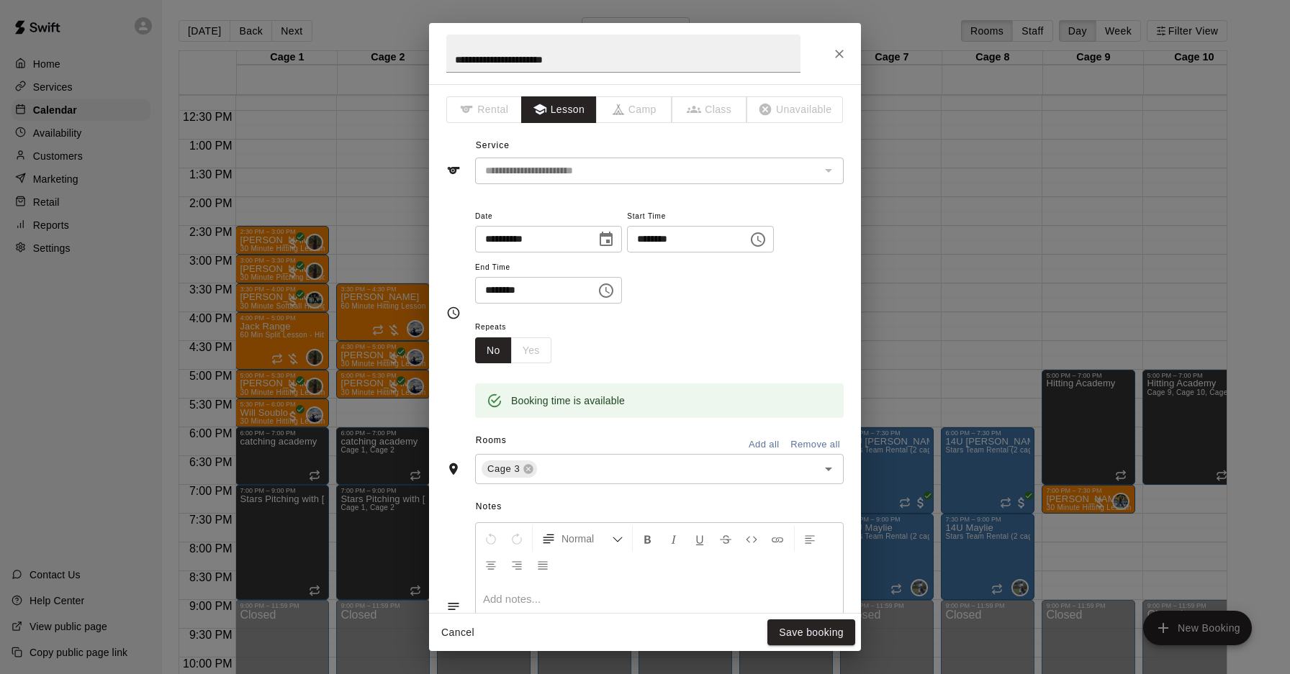
drag, startPoint x: 825, startPoint y: 69, endPoint x: 832, endPoint y: 61, distance: 10.2
click at [828, 65] on div "**********" at bounding box center [645, 53] width 432 height 61
click at [837, 57] on icon "Close" at bounding box center [839, 54] width 14 height 14
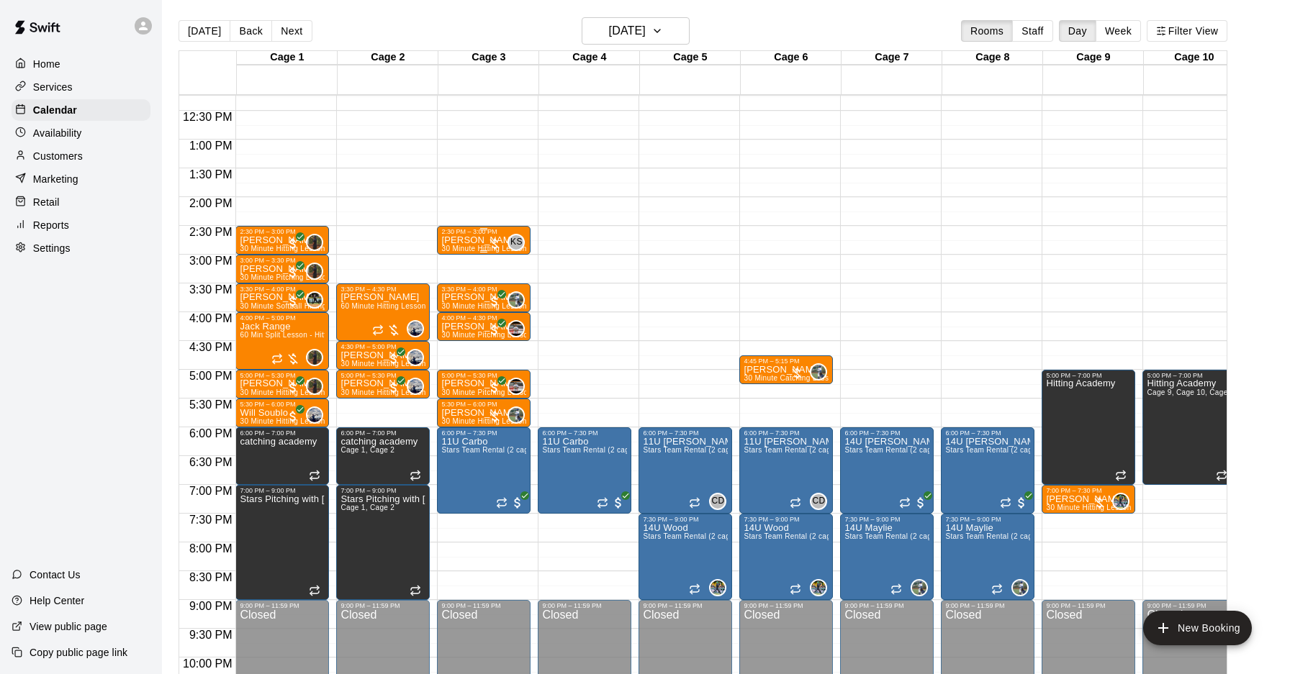
click at [509, 246] on div "KS" at bounding box center [515, 242] width 17 height 17
click at [522, 278] on img "edit" at bounding box center [523, 282] width 17 height 17
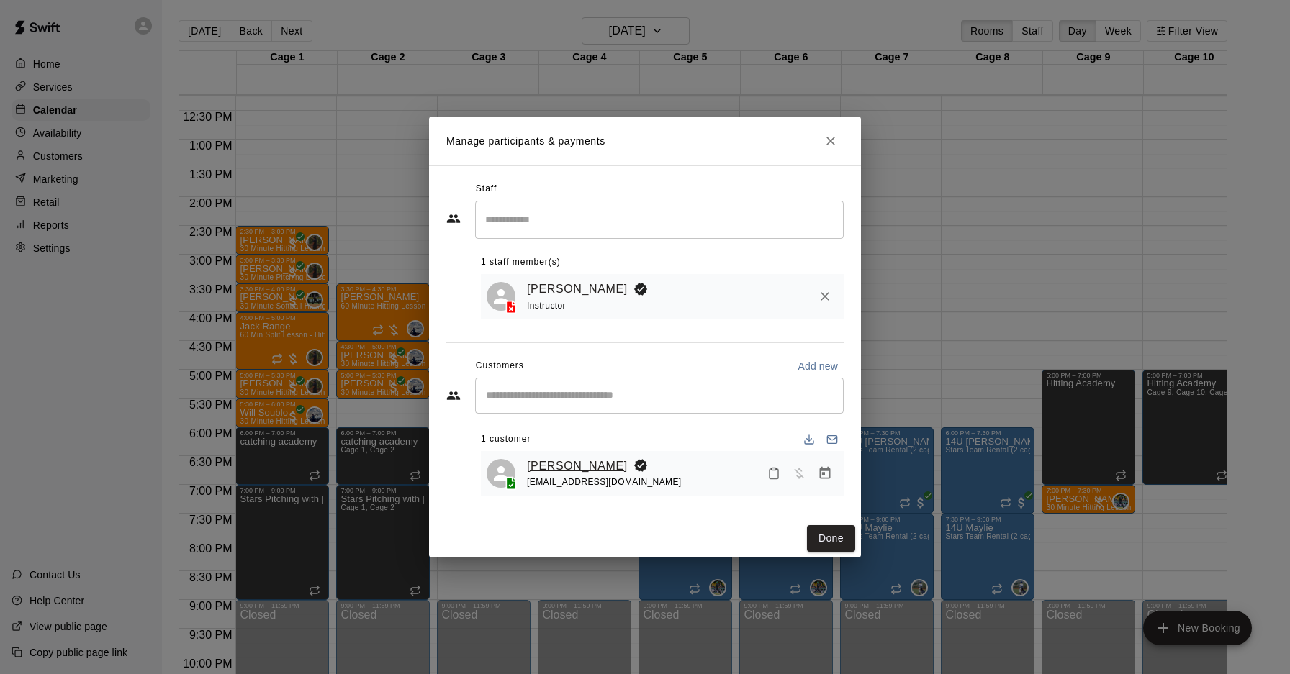
click at [581, 465] on link "[PERSON_NAME]" at bounding box center [577, 466] width 101 height 19
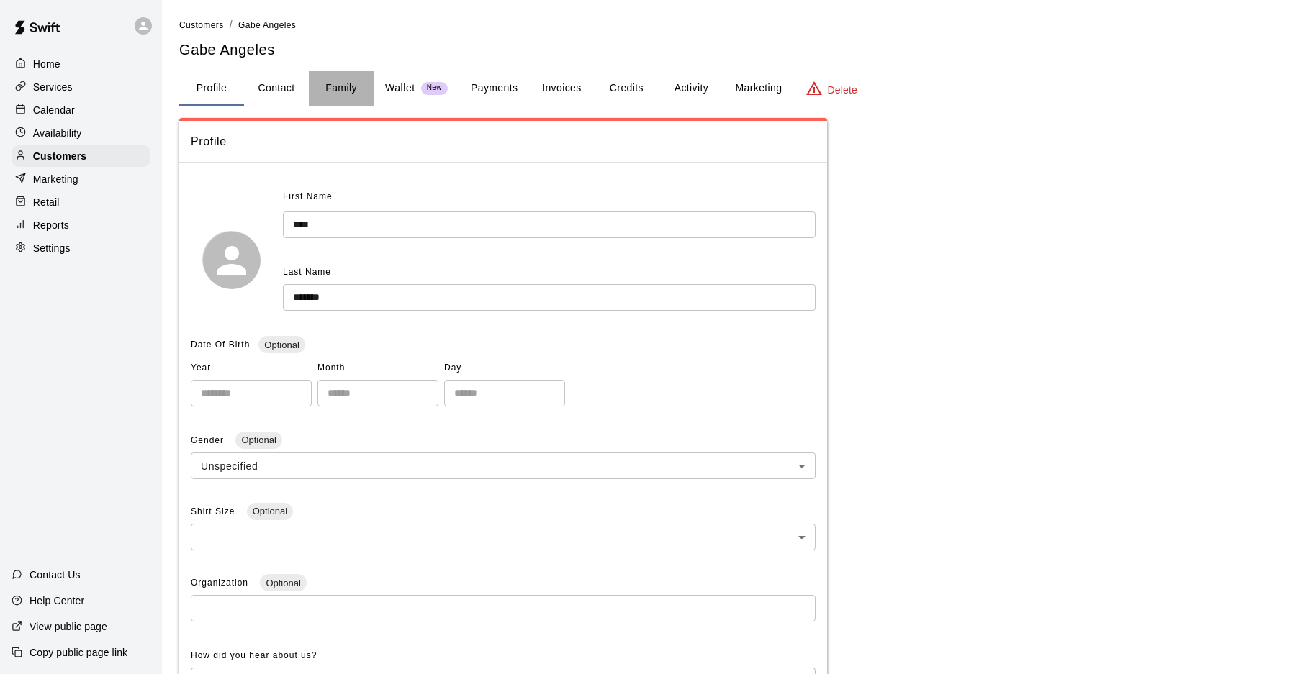
click at [331, 91] on button "Family" at bounding box center [341, 88] width 65 height 35
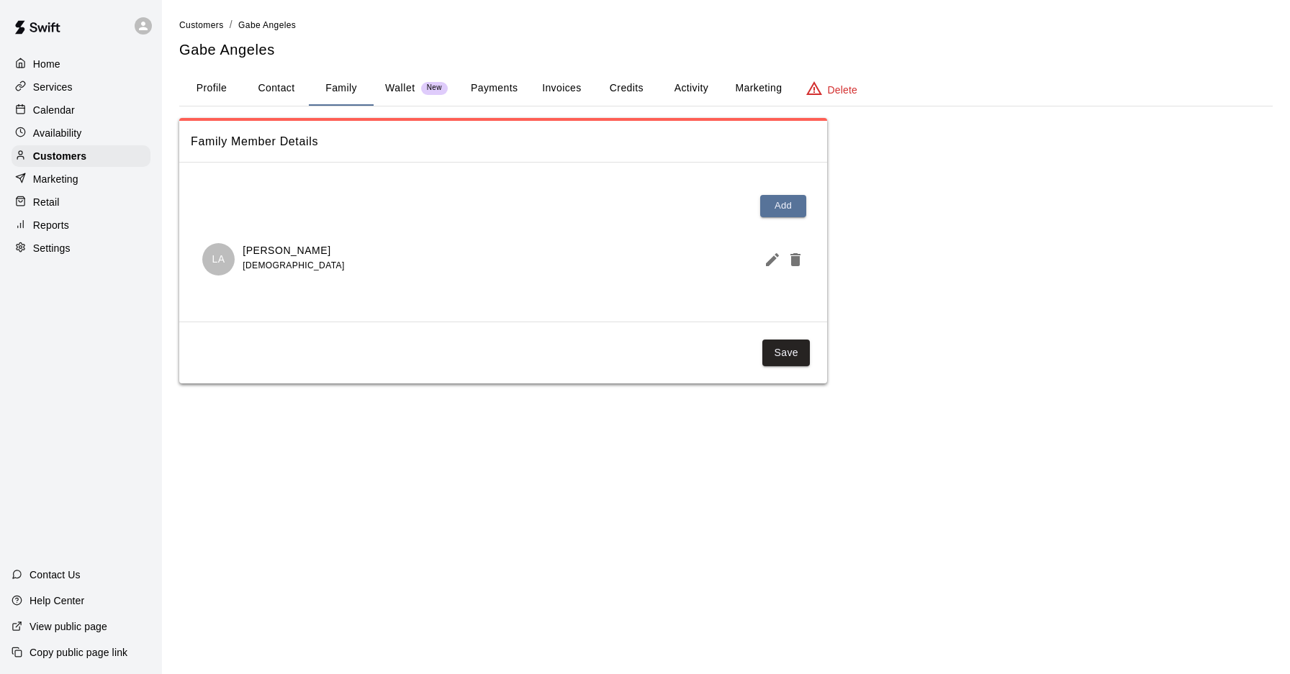
click at [203, 90] on button "Profile" at bounding box center [211, 88] width 65 height 35
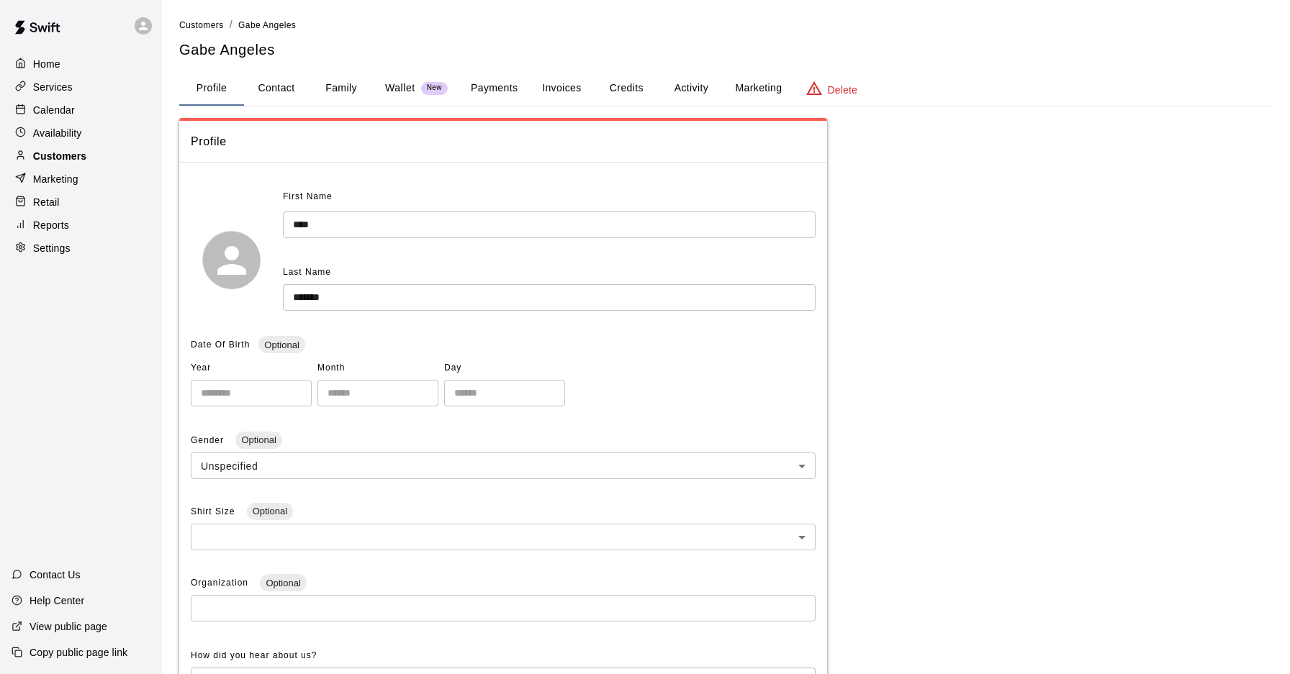
click at [105, 154] on div "Customers" at bounding box center [81, 156] width 139 height 22
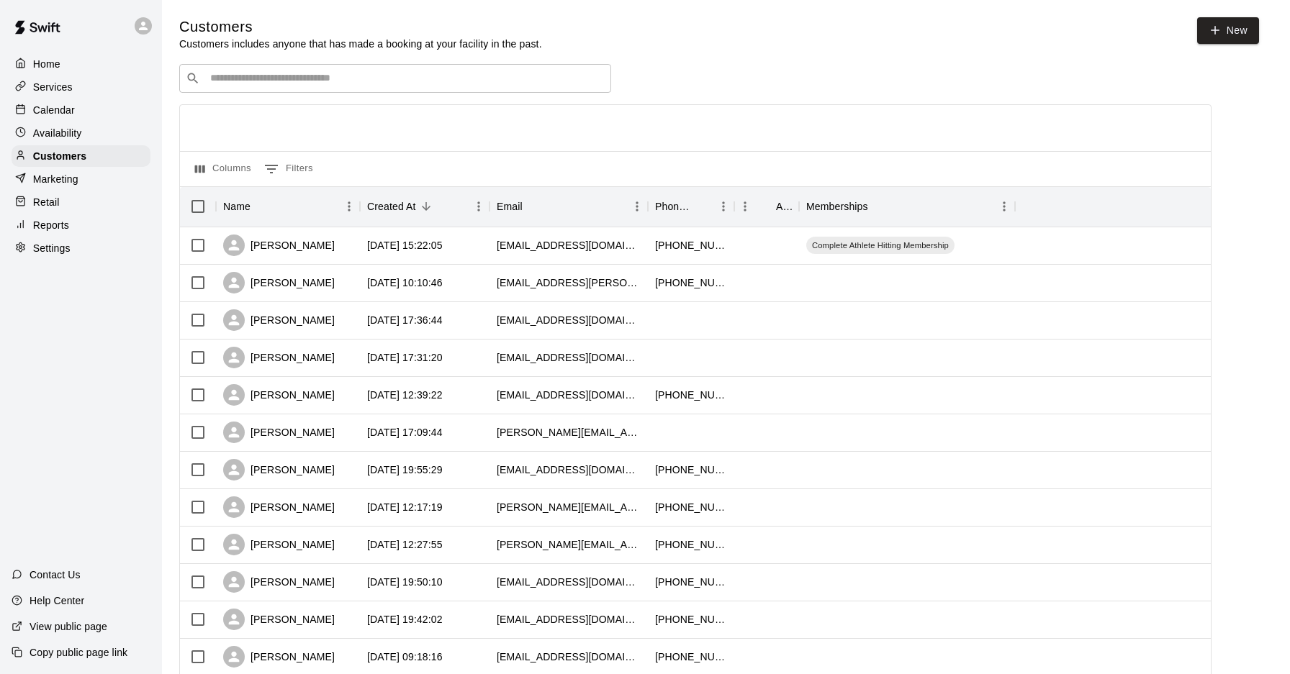
click at [86, 134] on div "Availability" at bounding box center [81, 133] width 139 height 22
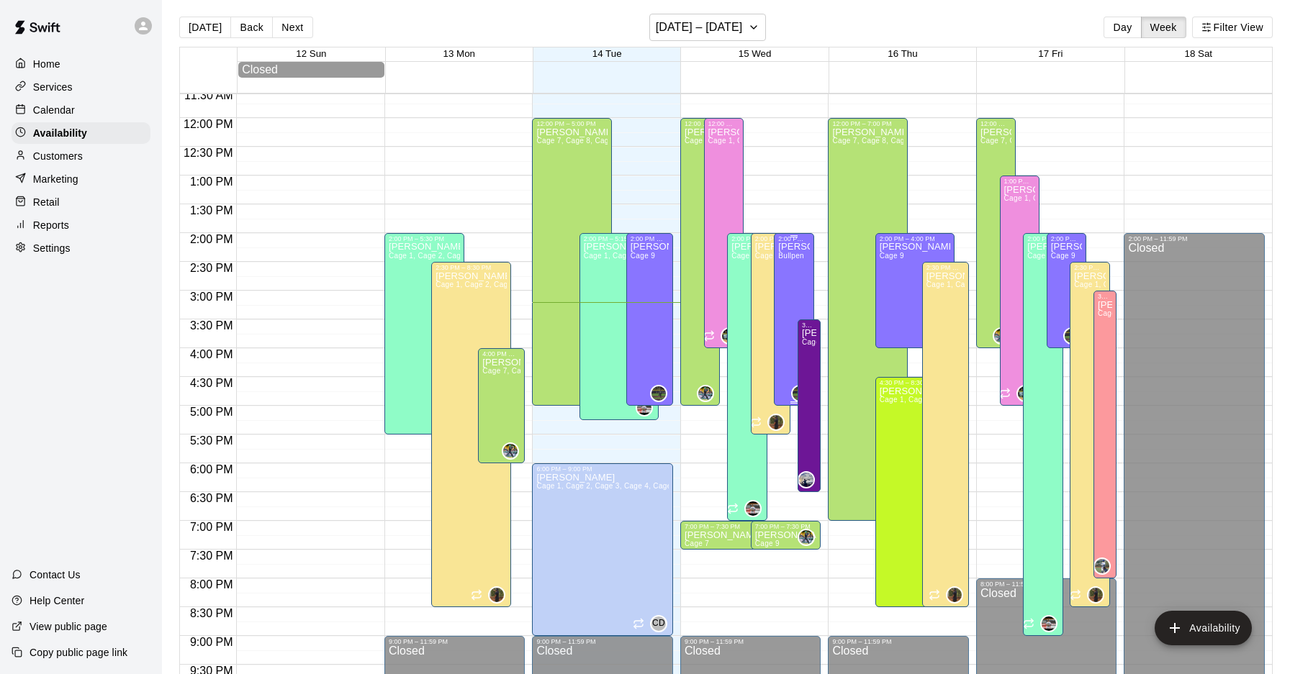
scroll to position [668, 0]
click at [68, 107] on p "Calendar" at bounding box center [54, 110] width 42 height 14
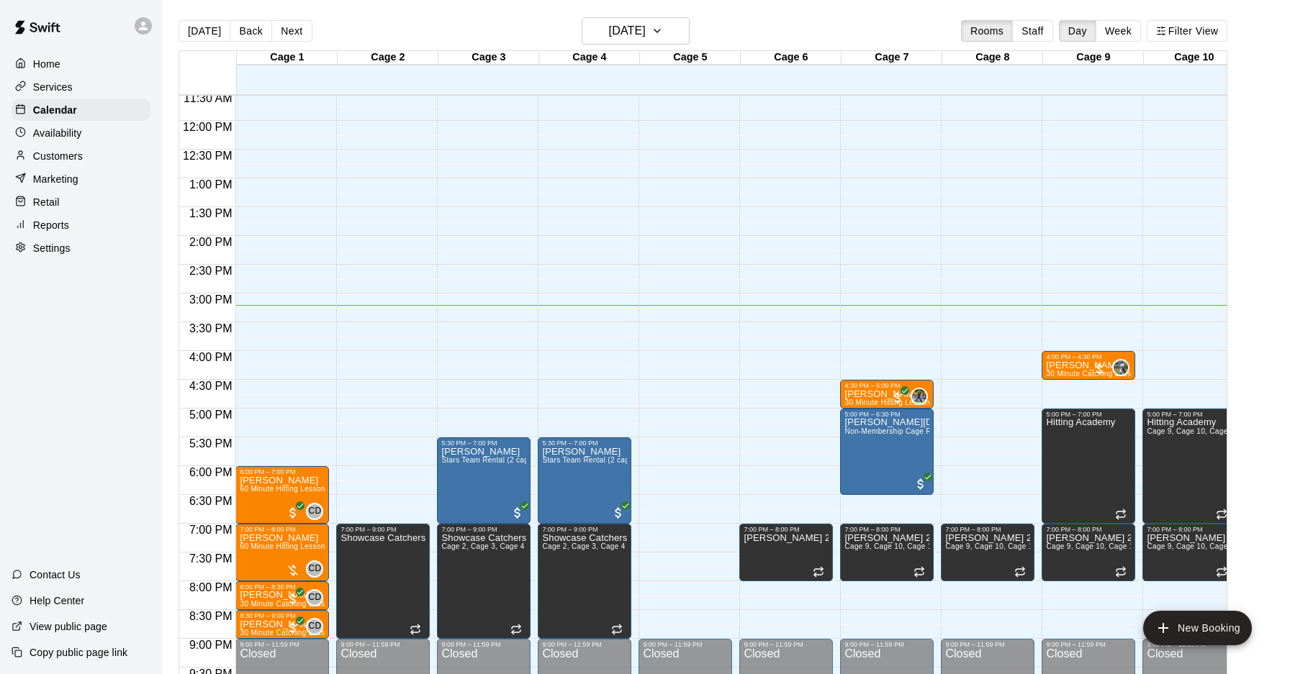
scroll to position [666, 0]
click at [291, 35] on button "Next" at bounding box center [291, 31] width 40 height 22
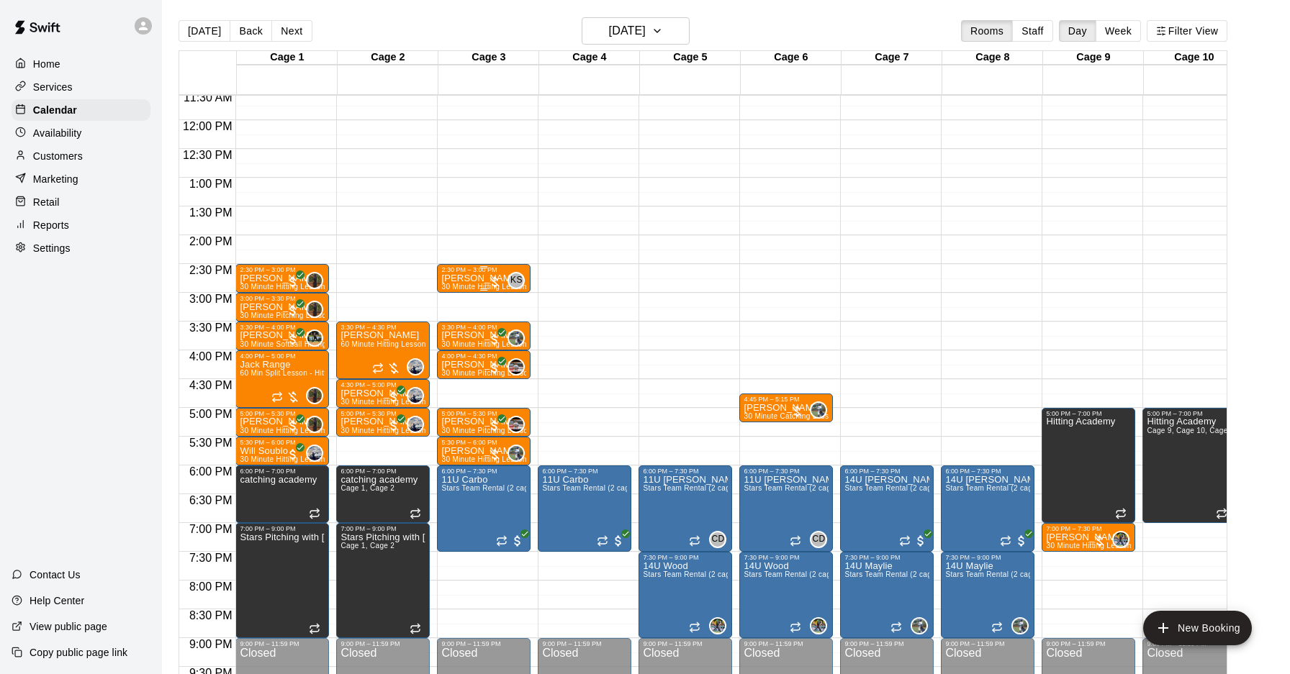
click at [489, 276] on div at bounding box center [494, 282] width 14 height 14
click at [493, 294] on button "edit" at bounding box center [502, 289] width 29 height 29
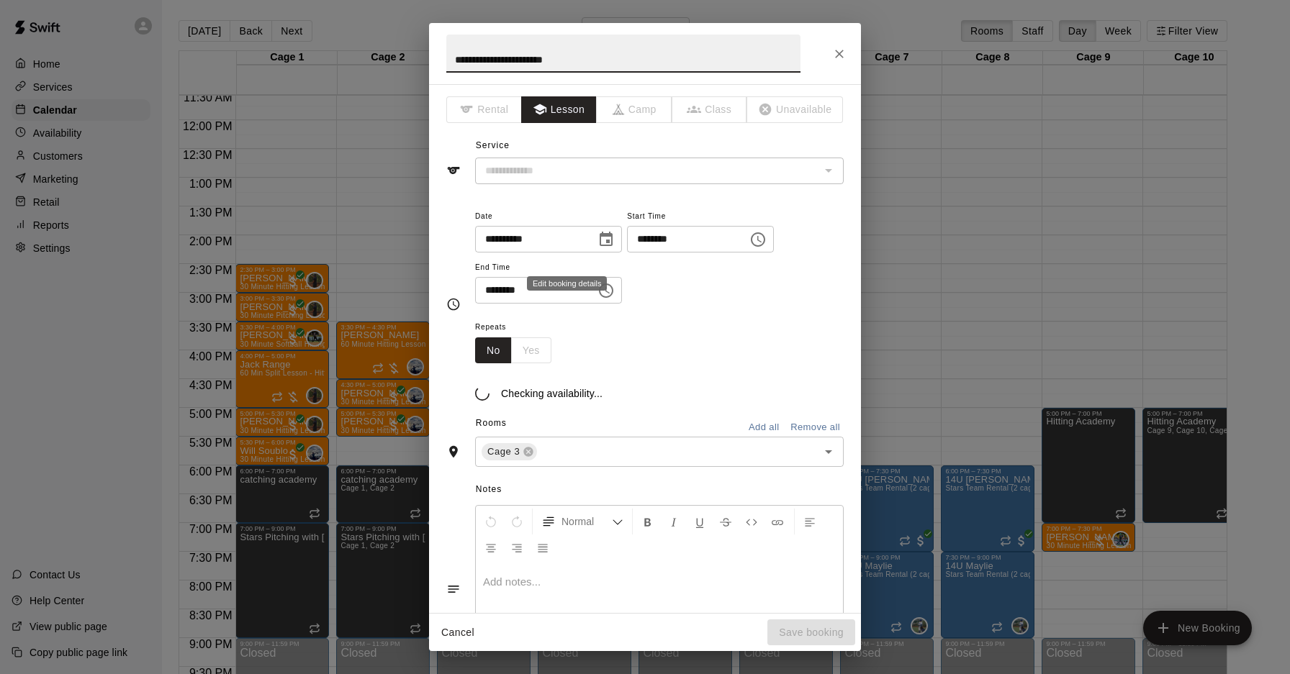
type input "**********"
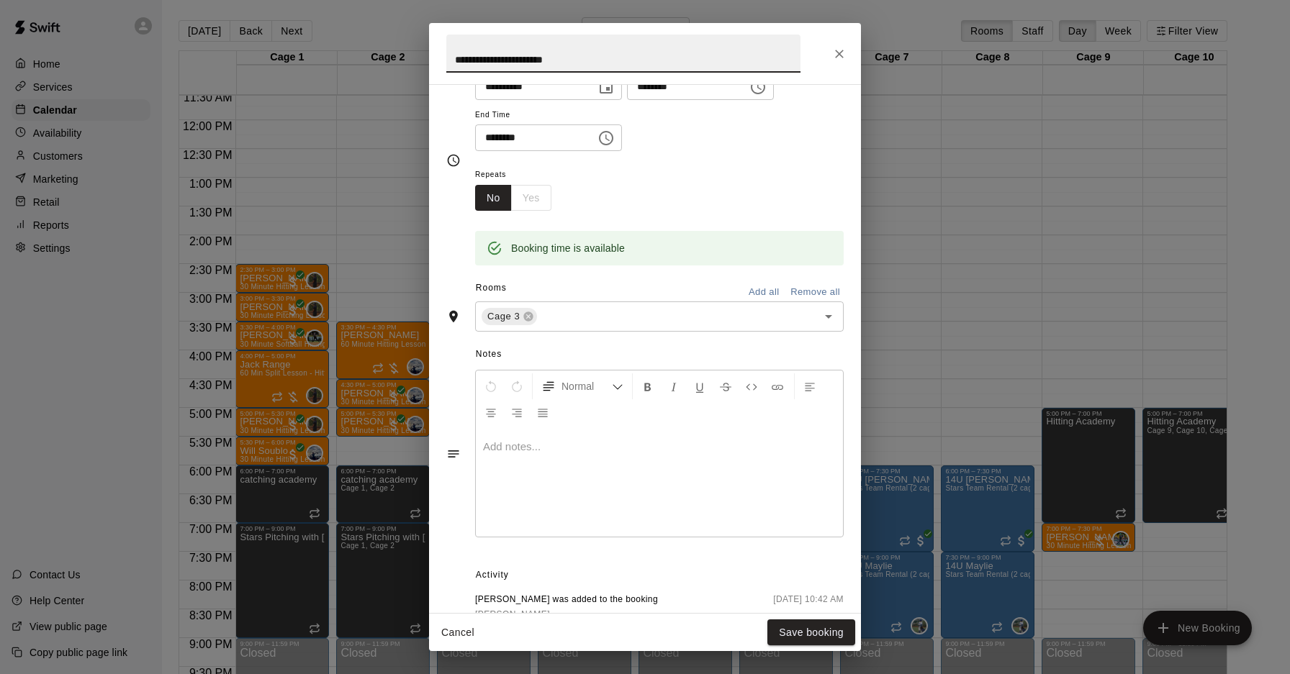
scroll to position [278, 0]
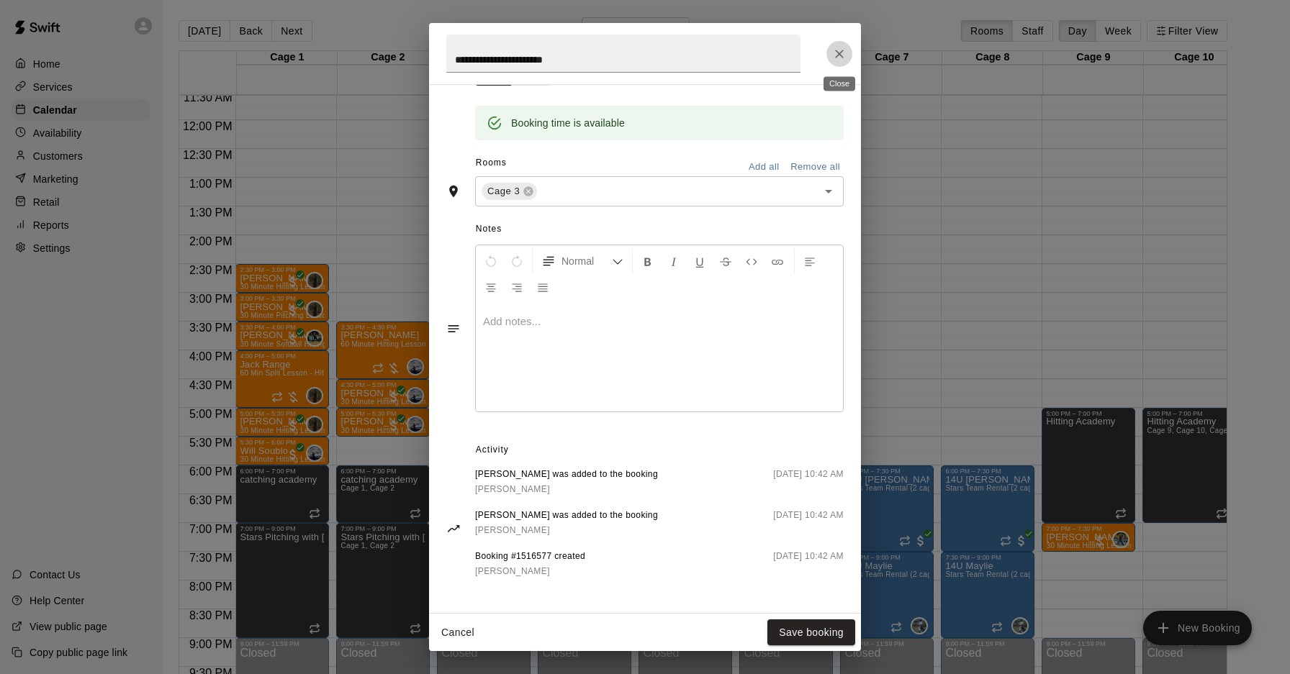
drag, startPoint x: 841, startPoint y: 52, endPoint x: 710, endPoint y: 154, distance: 166.1
click at [841, 52] on icon "Close" at bounding box center [839, 54] width 9 height 9
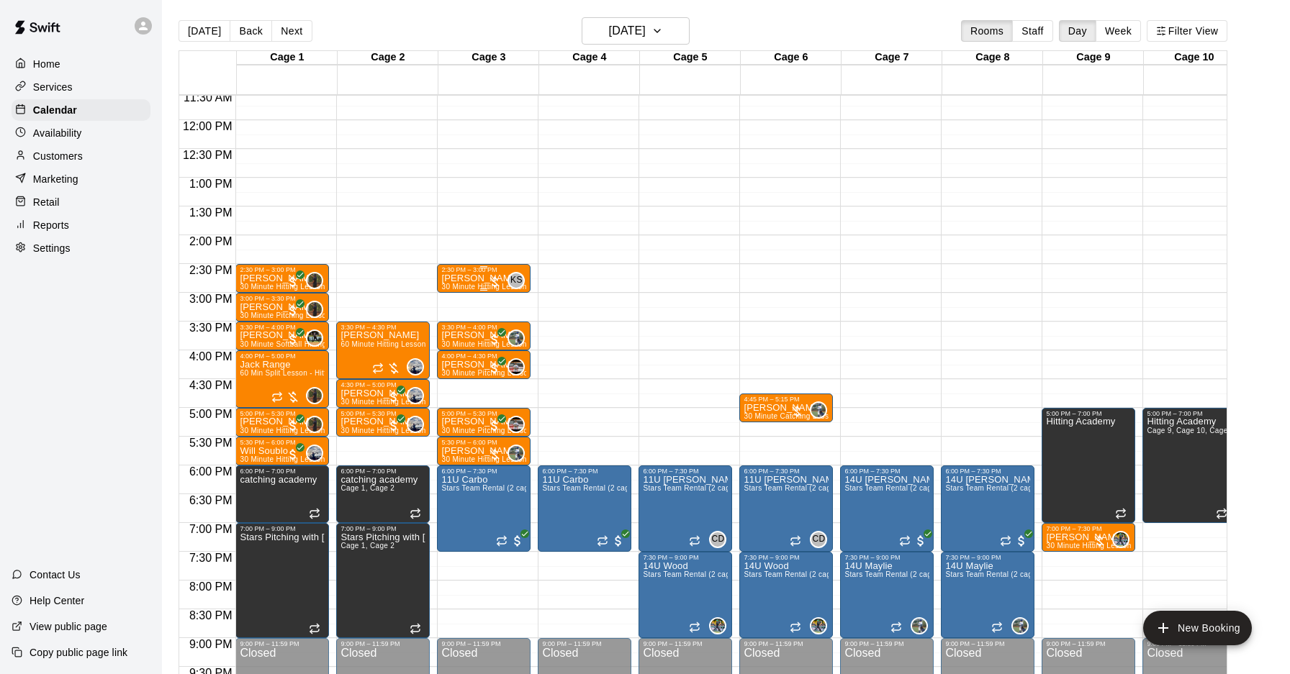
click at [461, 278] on p "[PERSON_NAME]" at bounding box center [483, 278] width 85 height 0
click at [458, 327] on img "edit" at bounding box center [456, 327] width 17 height 17
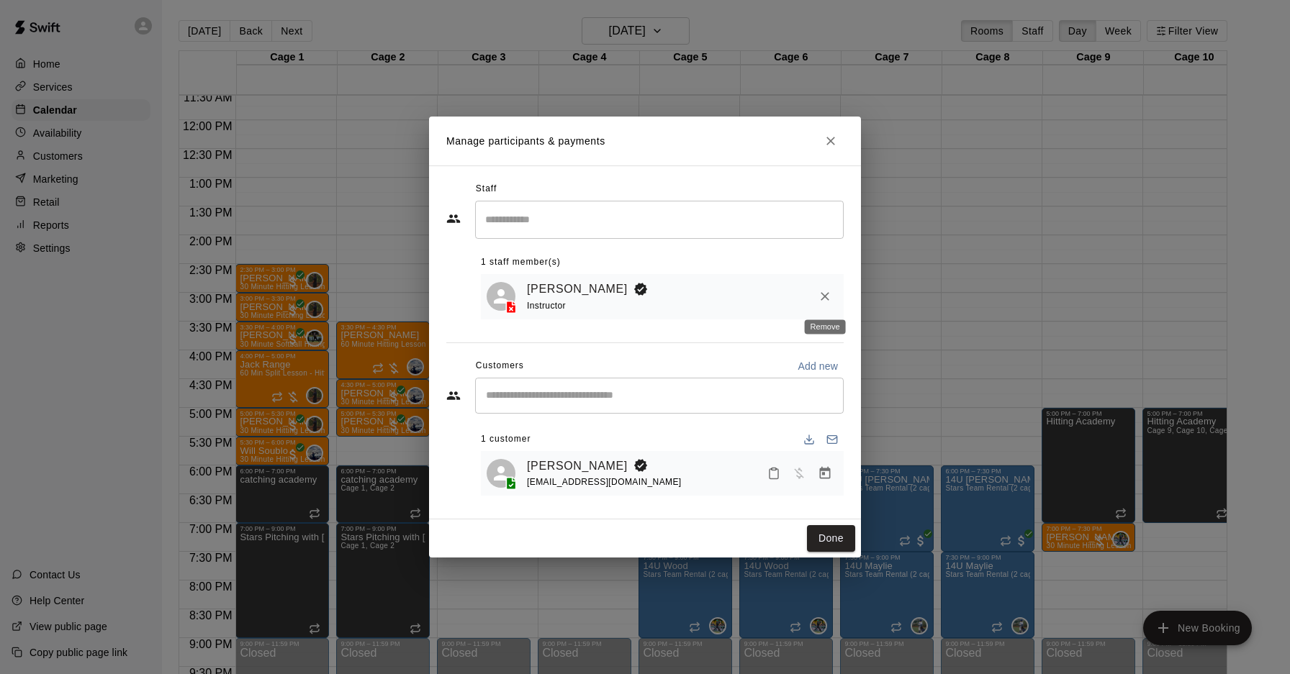
click at [827, 296] on icon "Remove" at bounding box center [824, 296] width 14 height 14
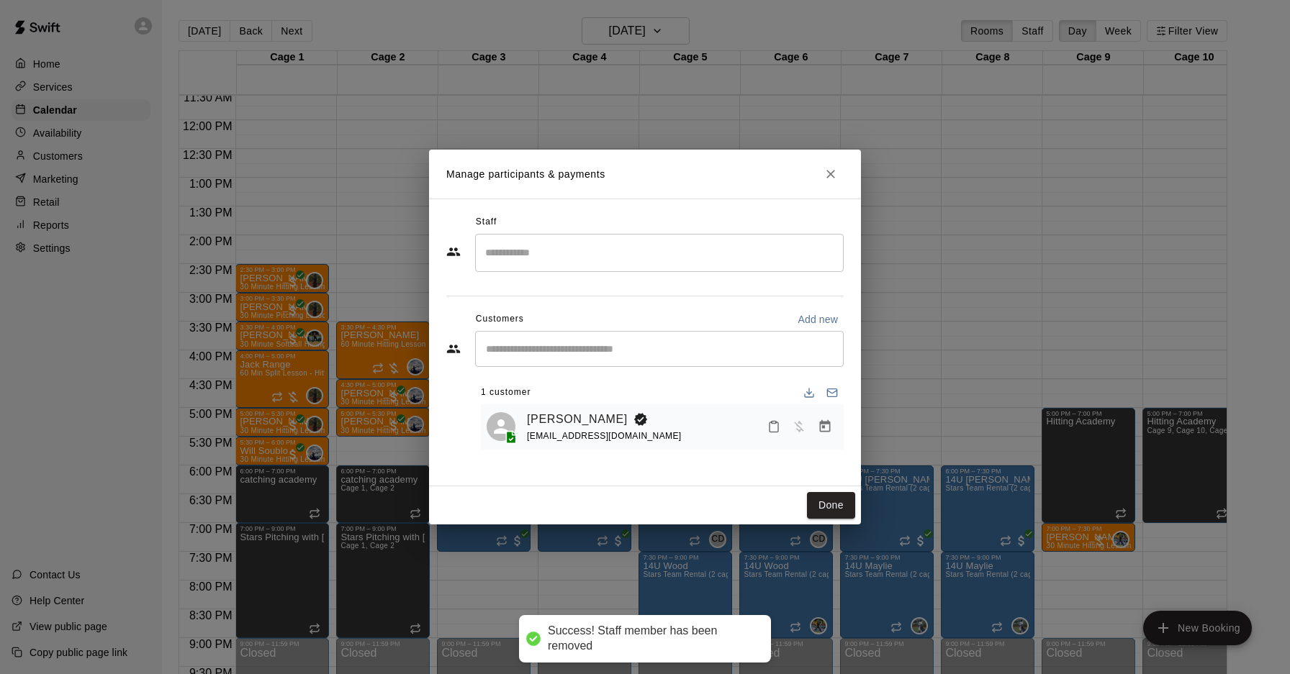
click at [650, 248] on input "Search staff" at bounding box center [658, 252] width 355 height 25
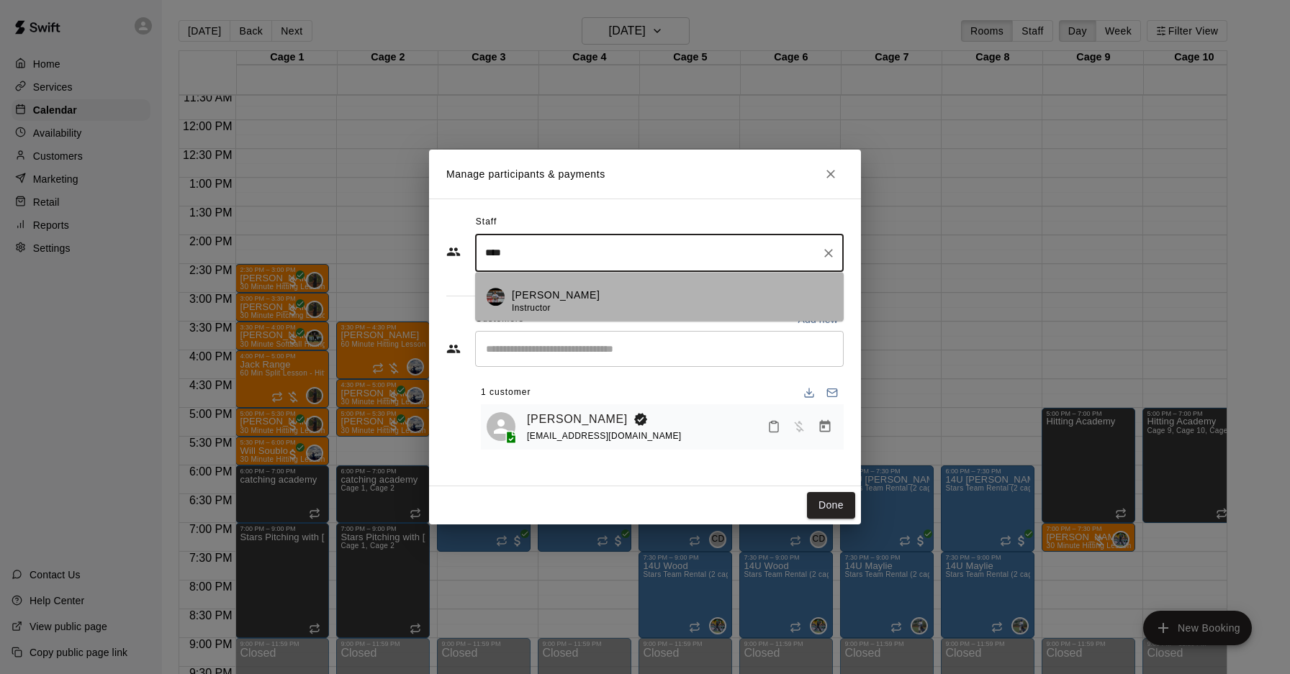
click at [679, 309] on div "[PERSON_NAME] Instructor" at bounding box center [672, 302] width 320 height 28
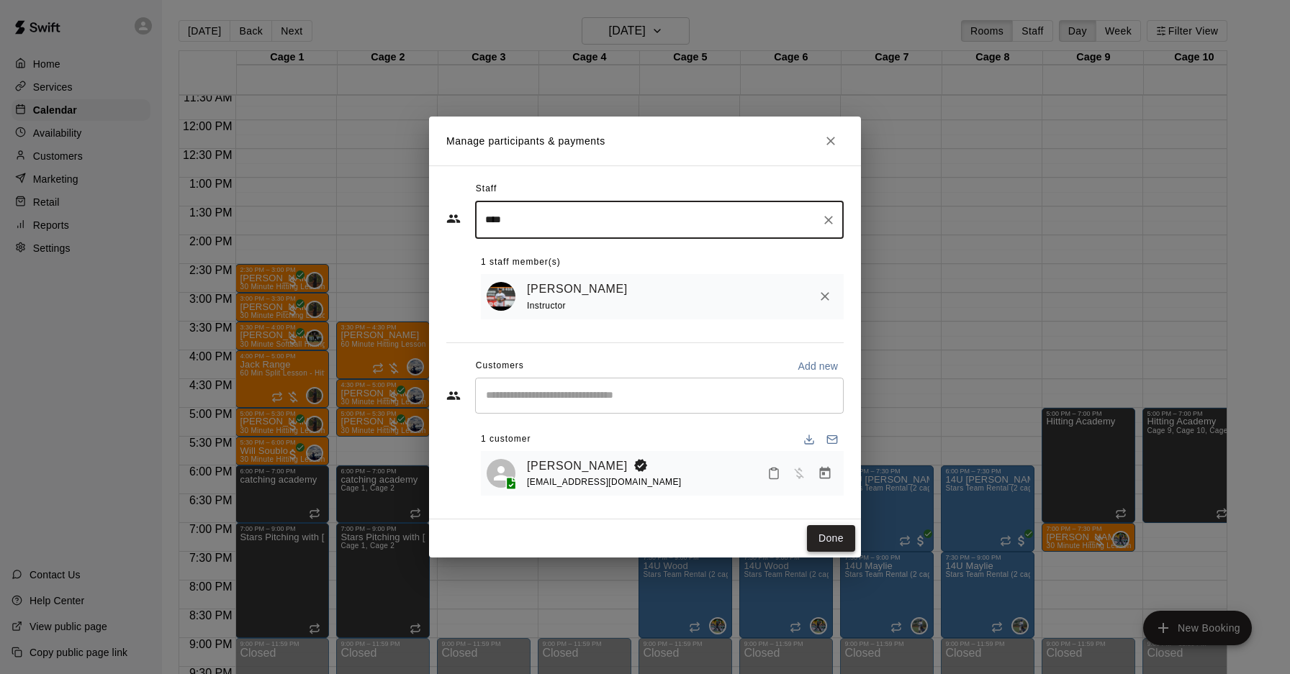
type input "****"
click at [835, 542] on button "Done" at bounding box center [831, 538] width 48 height 27
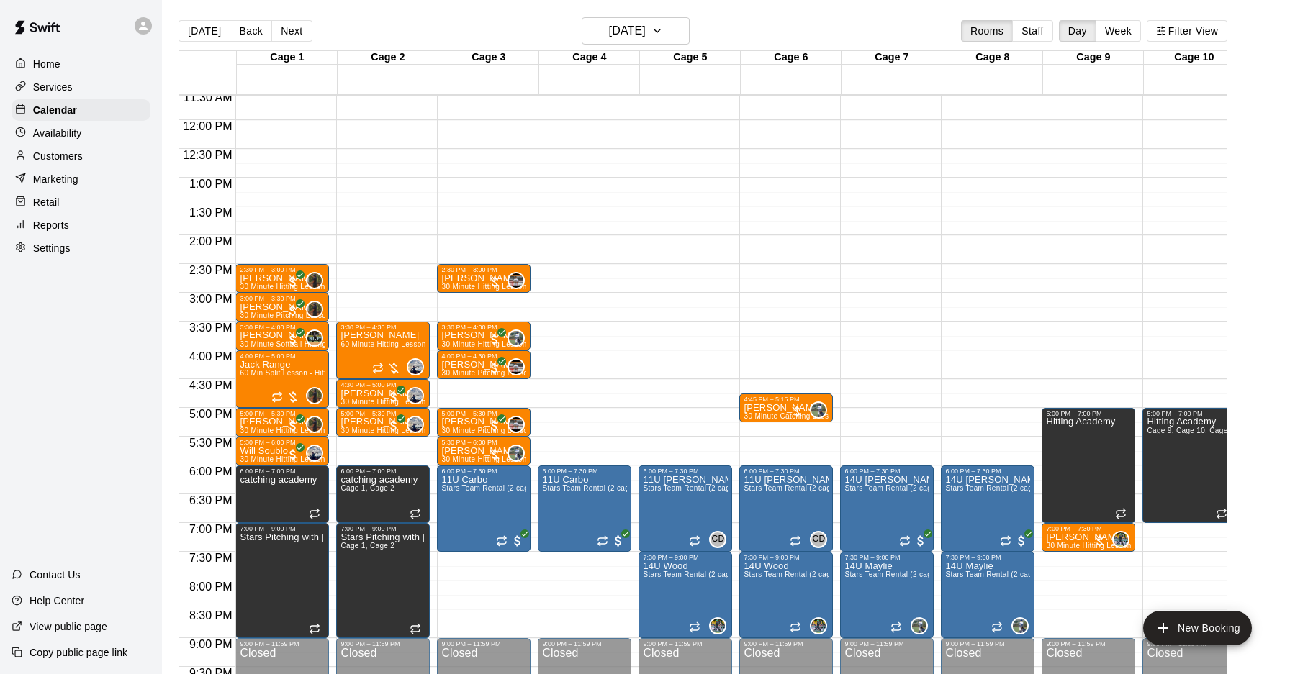
click at [107, 153] on div "Customers" at bounding box center [81, 156] width 139 height 22
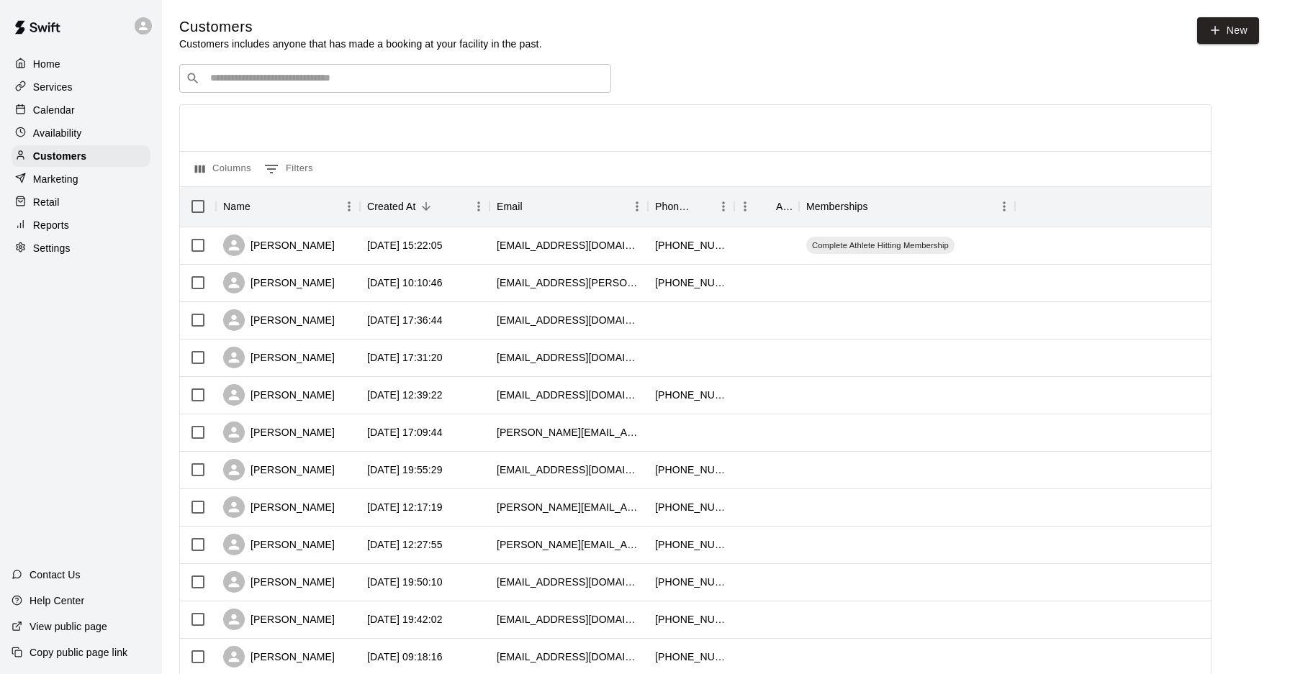
click at [377, 85] on input "Search customers by name or email" at bounding box center [405, 78] width 399 height 14
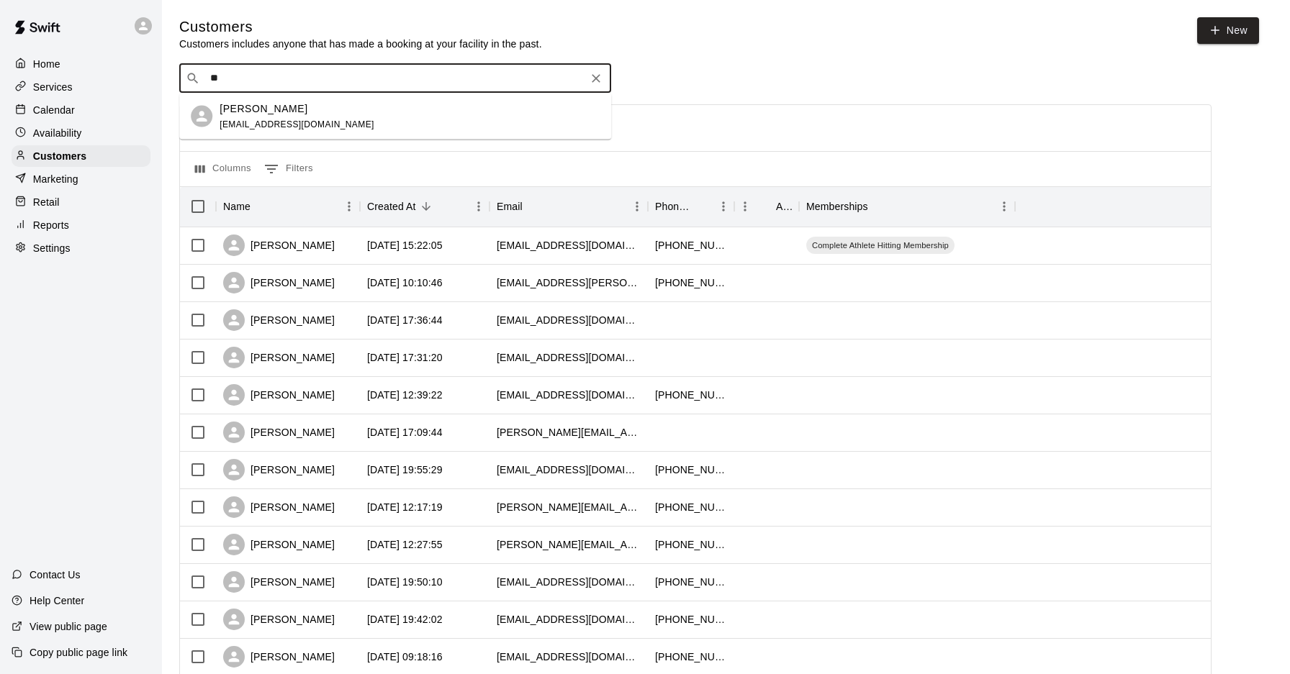
type input "*"
type input "****"
click at [302, 127] on span "[EMAIL_ADDRESS][DOMAIN_NAME]" at bounding box center [296, 124] width 155 height 10
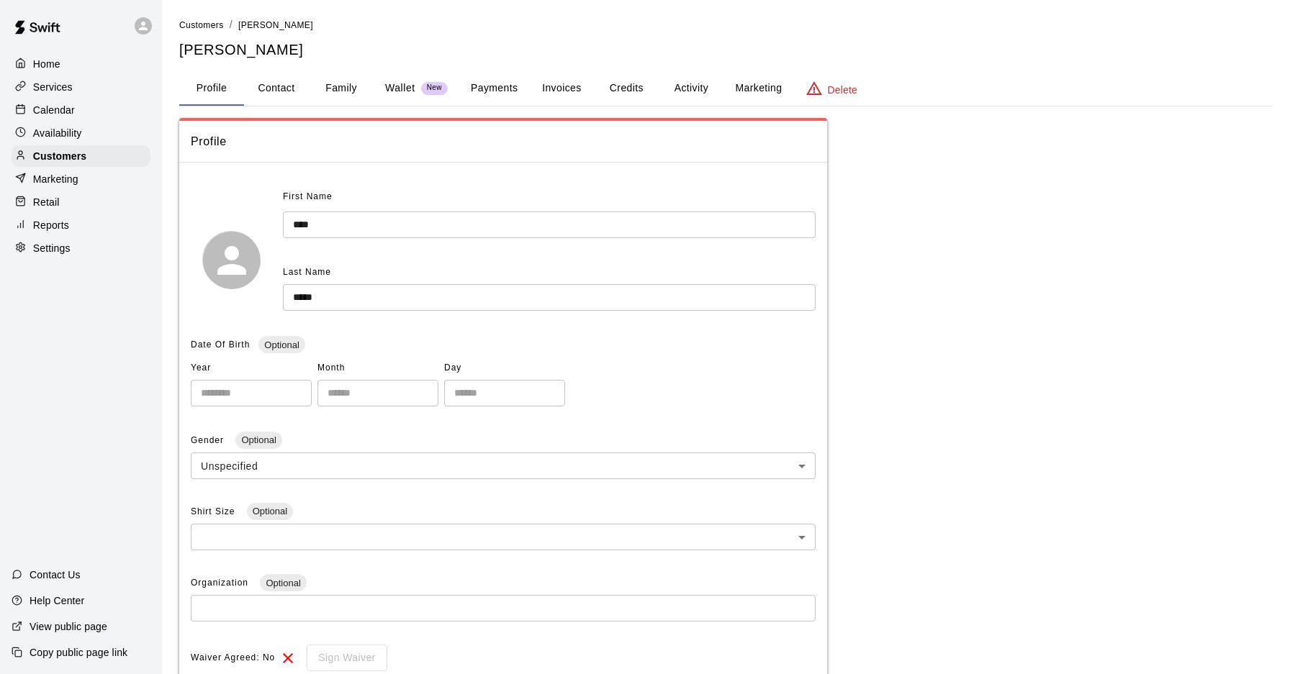
click at [352, 96] on button "Family" at bounding box center [341, 88] width 65 height 35
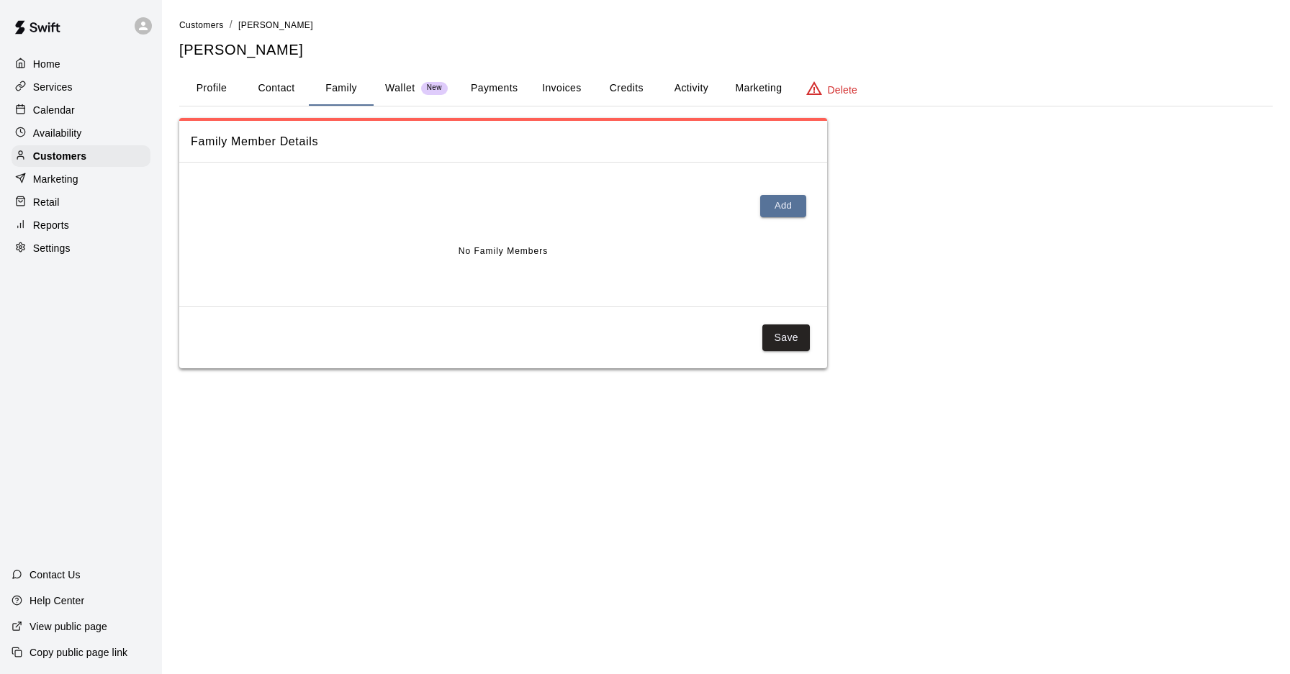
click at [278, 90] on button "Contact" at bounding box center [276, 88] width 65 height 35
select select "**"
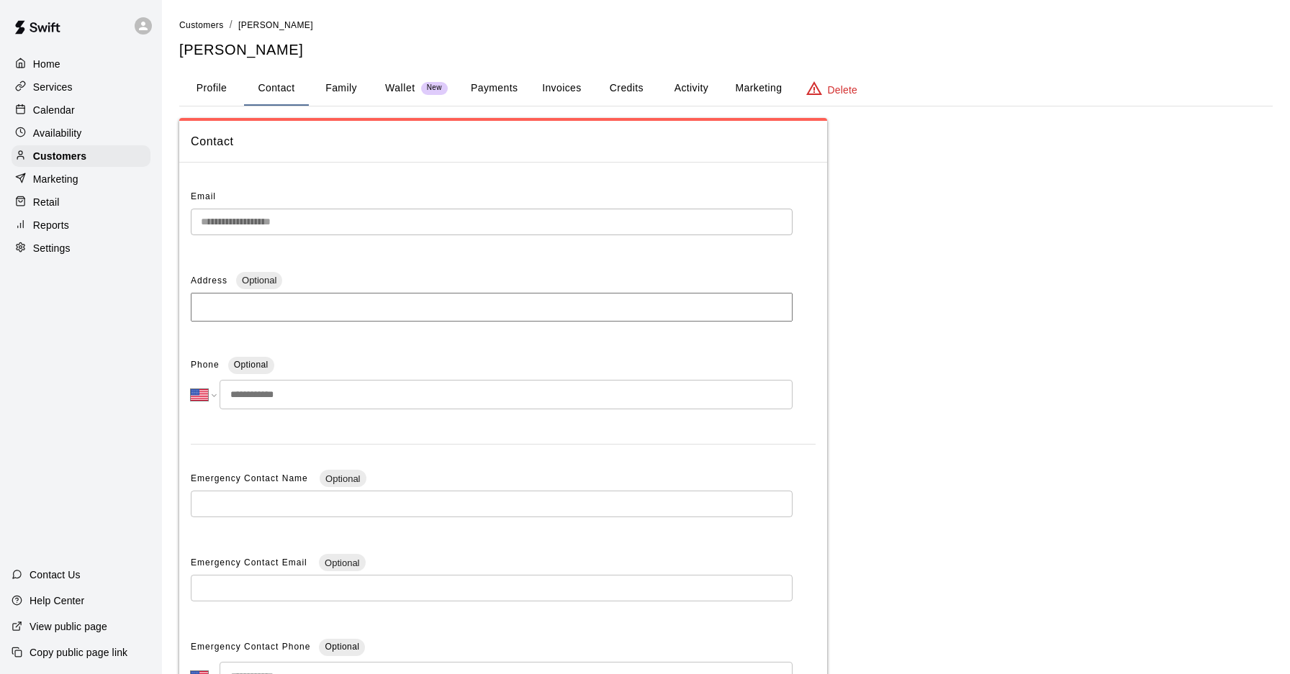
click at [207, 97] on button "Profile" at bounding box center [211, 88] width 65 height 35
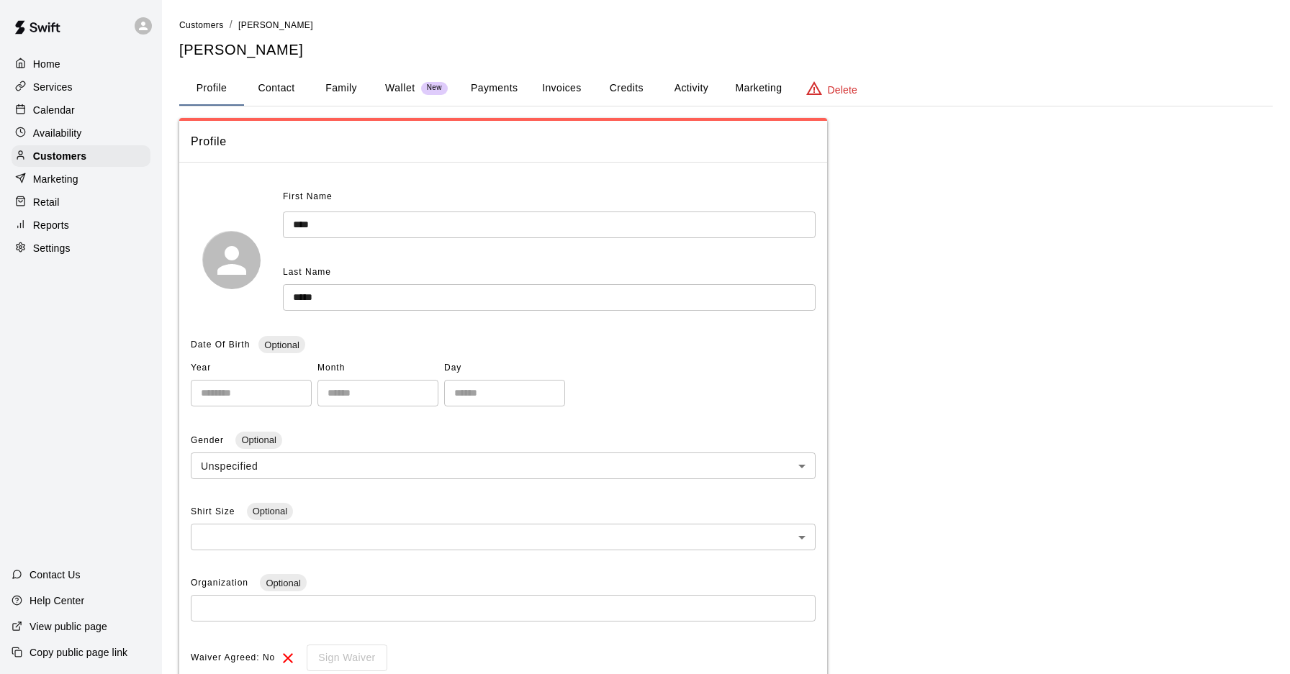
click at [78, 115] on div "Calendar" at bounding box center [81, 110] width 139 height 22
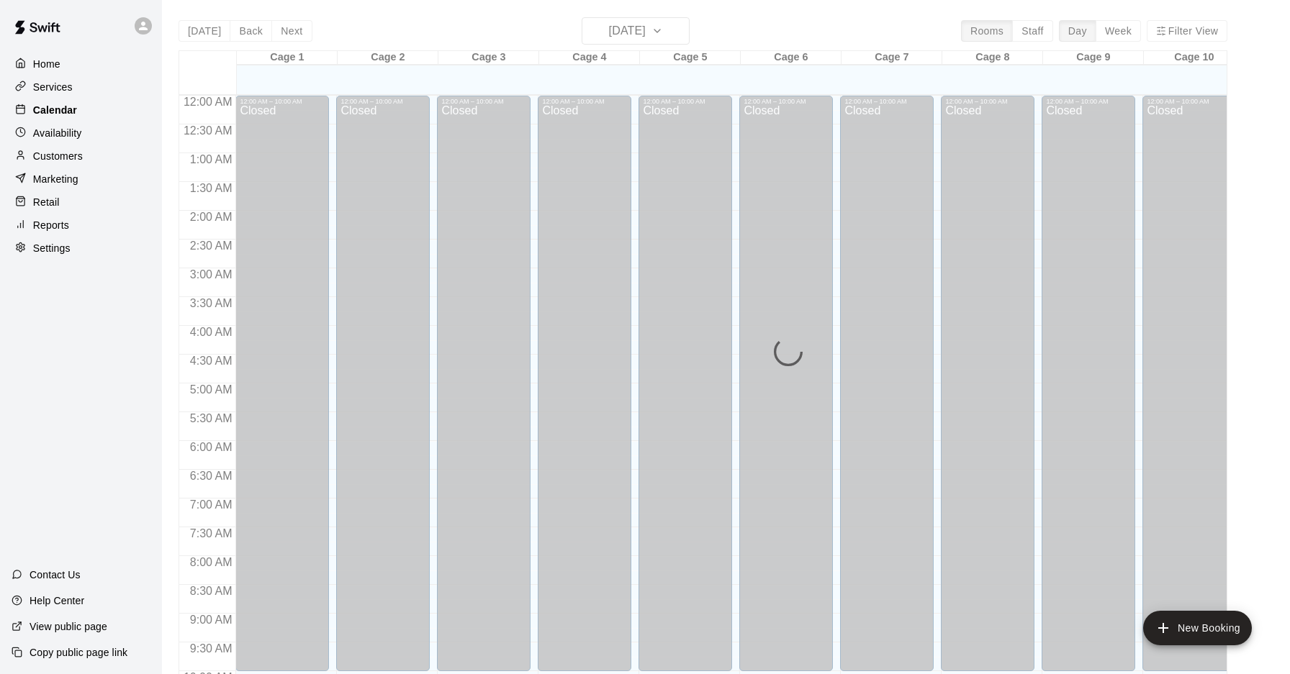
scroll to position [743, 0]
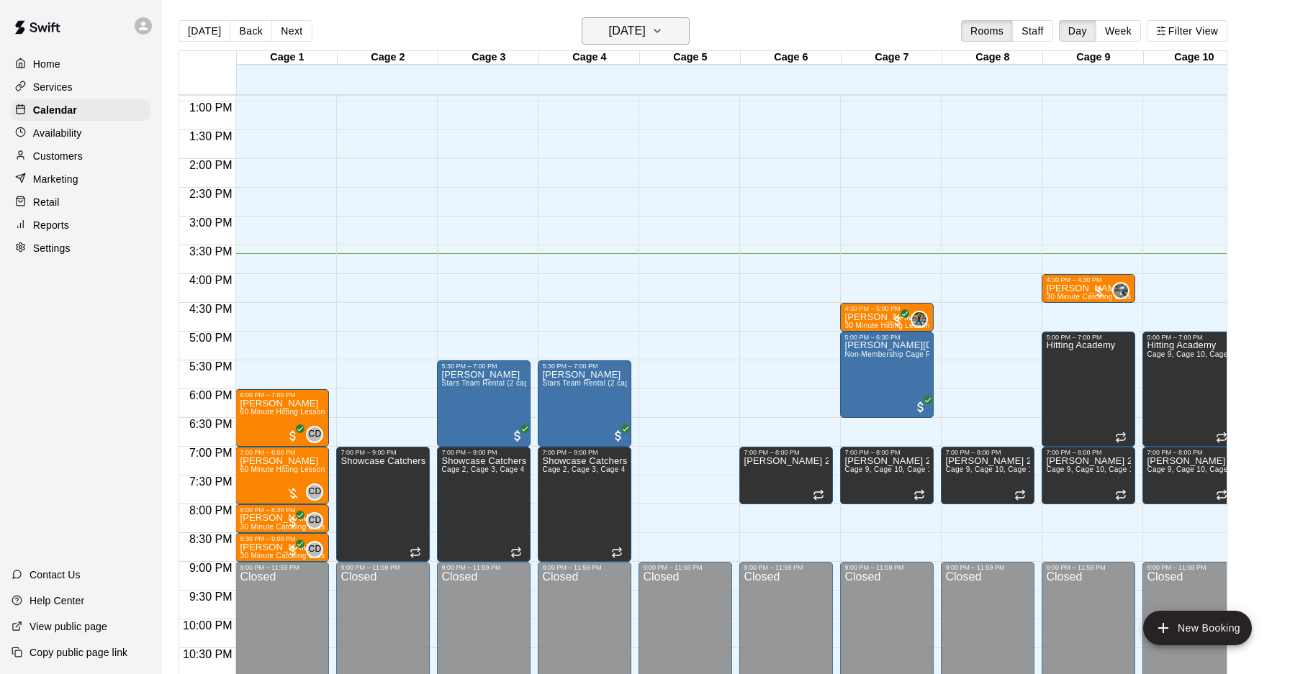
click at [663, 37] on icon "button" at bounding box center [657, 30] width 12 height 17
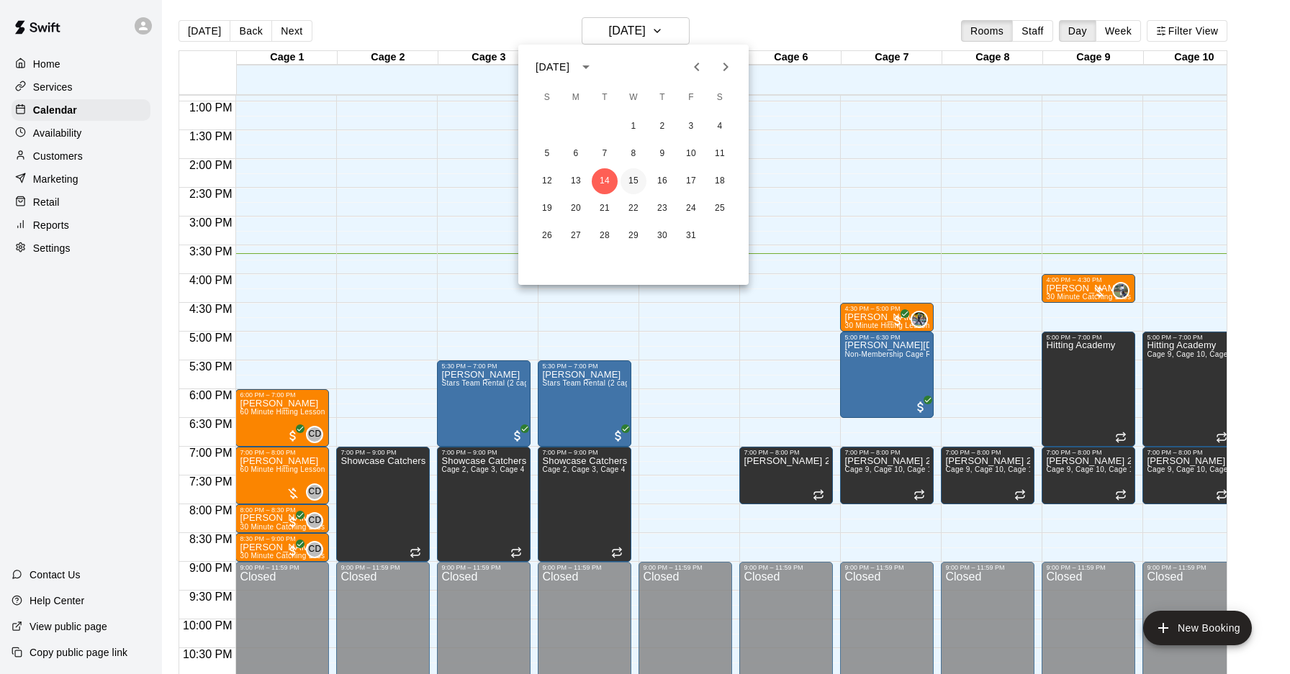
click at [633, 183] on button "15" at bounding box center [633, 181] width 26 height 26
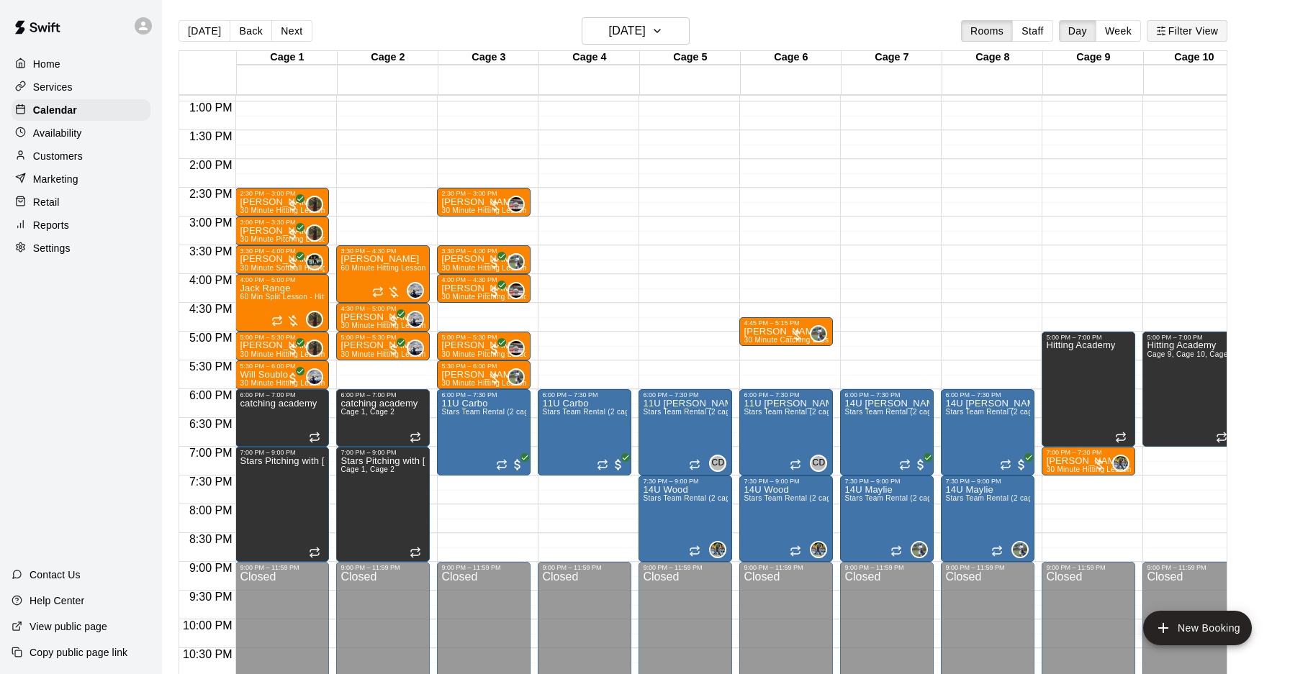
click at [1159, 26] on icon "button" at bounding box center [1161, 31] width 10 height 10
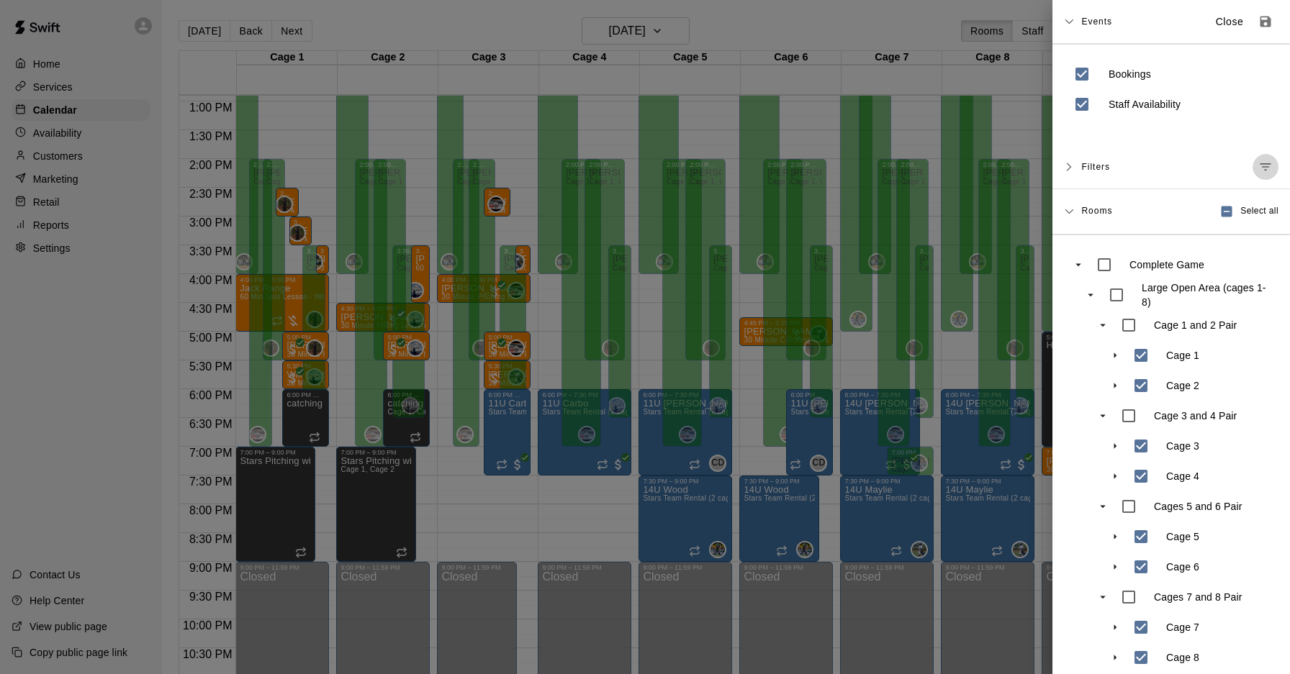
click at [1263, 166] on icon "Manage filters" at bounding box center [1265, 166] width 11 height 7
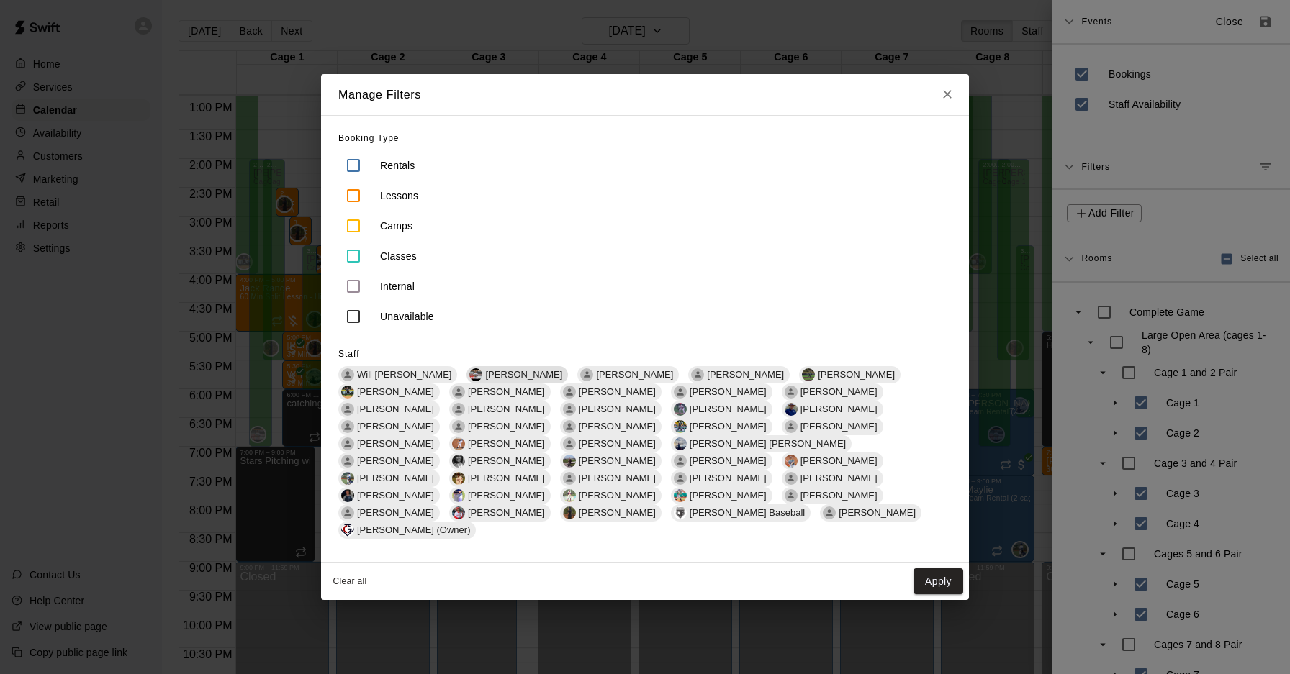
click at [480, 380] on span "[PERSON_NAME]" at bounding box center [523, 374] width 89 height 11
click at [938, 568] on button "Apply" at bounding box center [938, 581] width 50 height 27
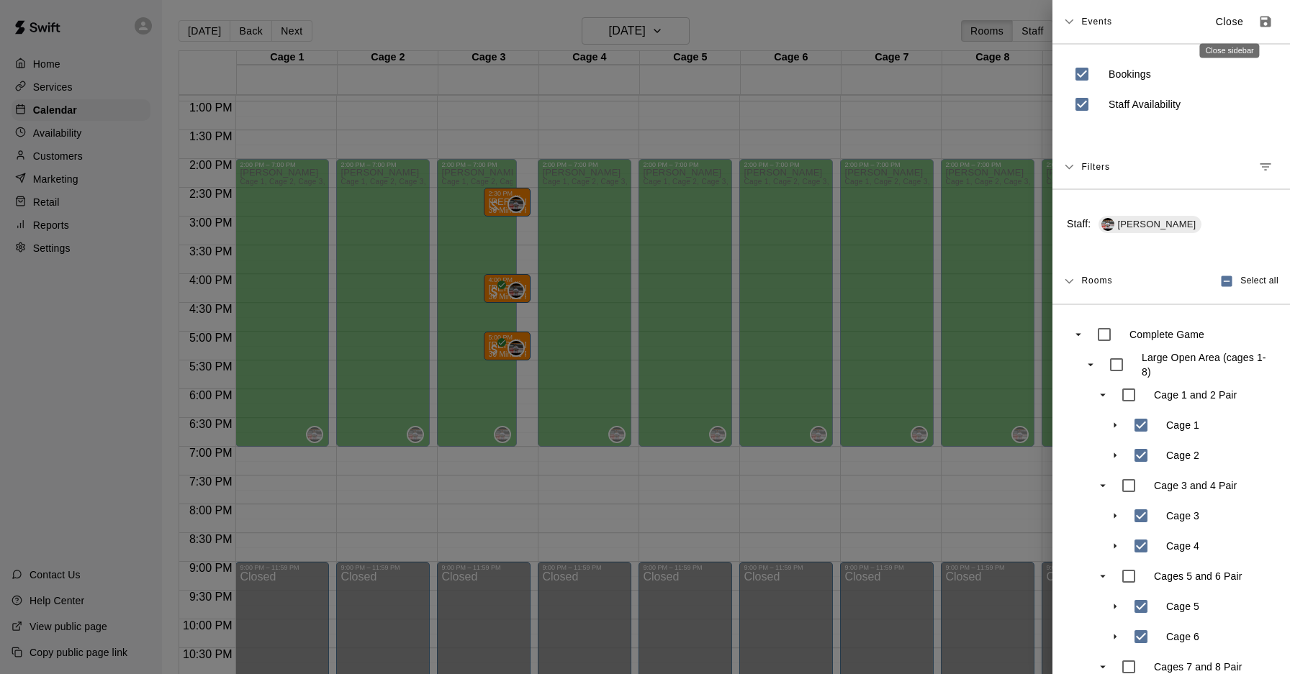
click at [1220, 20] on p "Close" at bounding box center [1229, 21] width 28 height 15
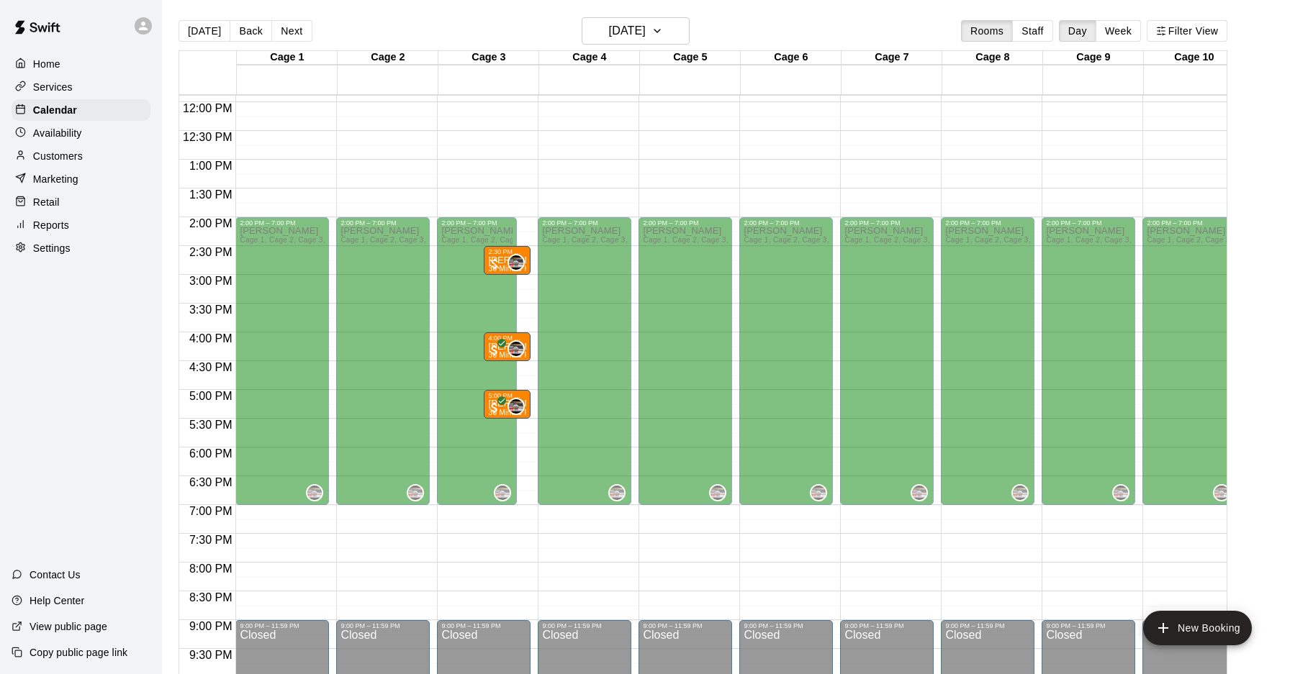
scroll to position [0, 1]
click at [289, 24] on button "Next" at bounding box center [291, 31] width 40 height 22
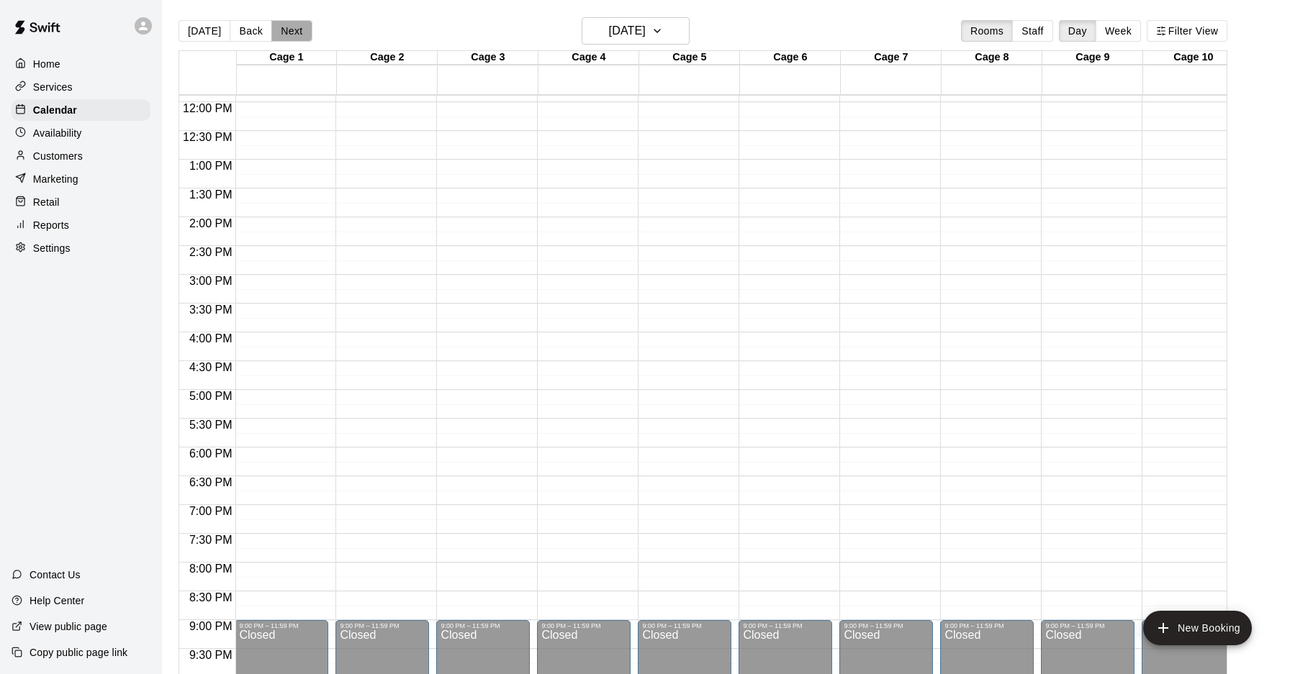
click at [275, 29] on button "Next" at bounding box center [291, 31] width 40 height 22
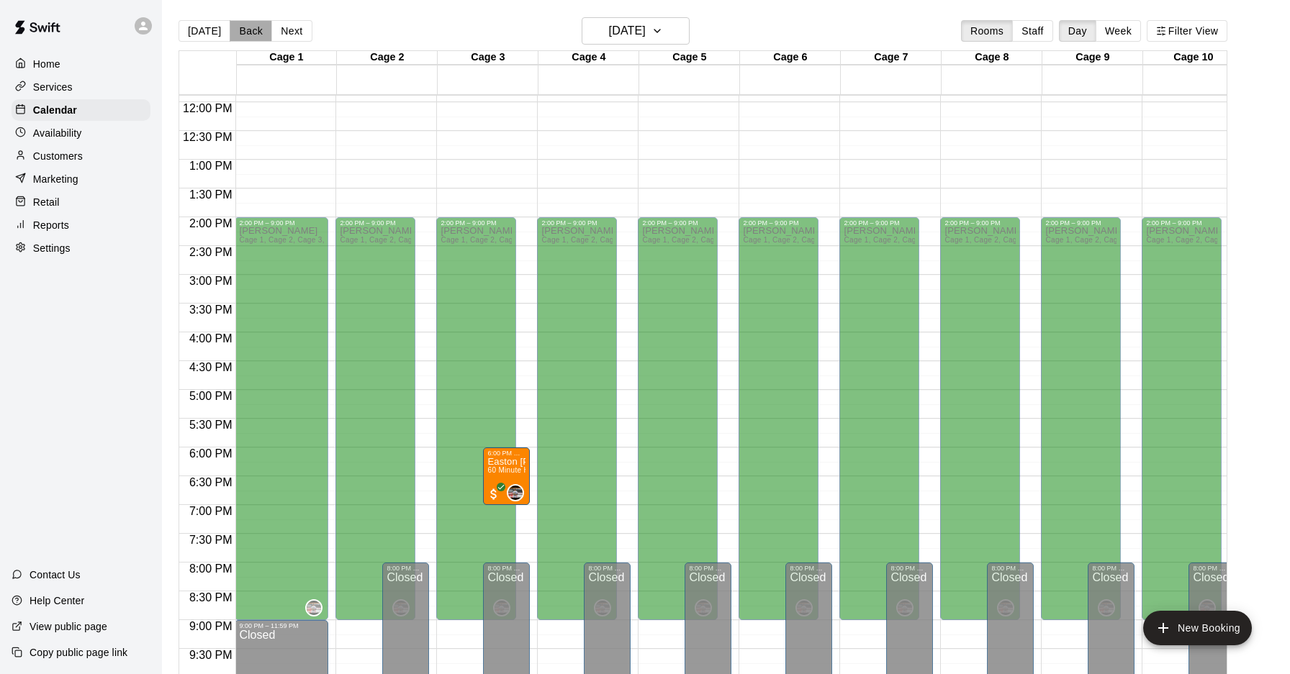
click at [250, 32] on button "Back" at bounding box center [251, 31] width 42 height 22
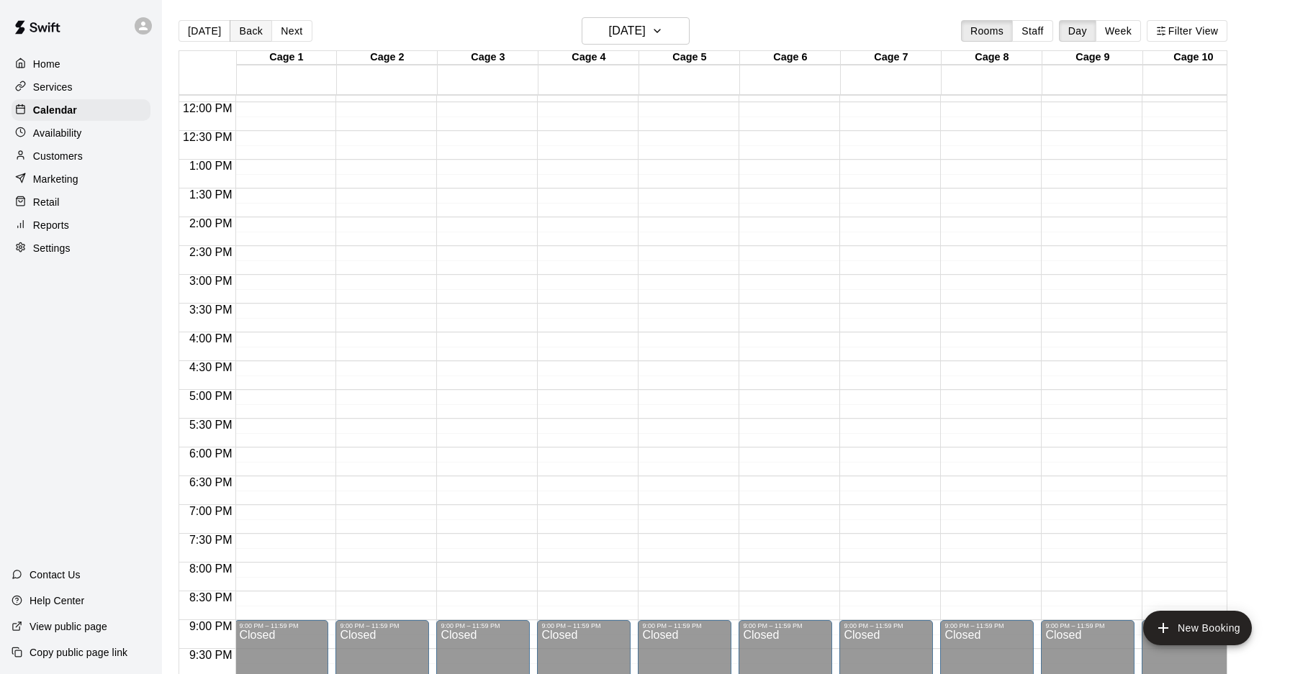
click at [250, 32] on button "Back" at bounding box center [251, 31] width 42 height 22
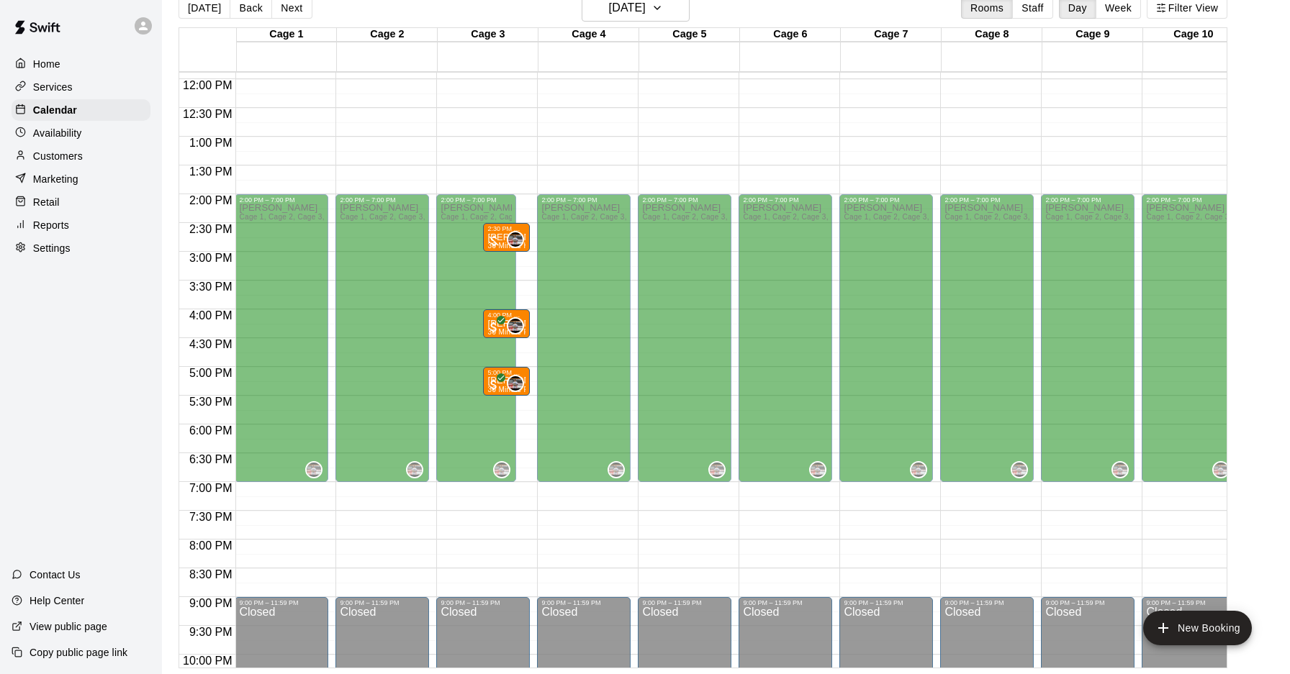
scroll to position [0, 0]
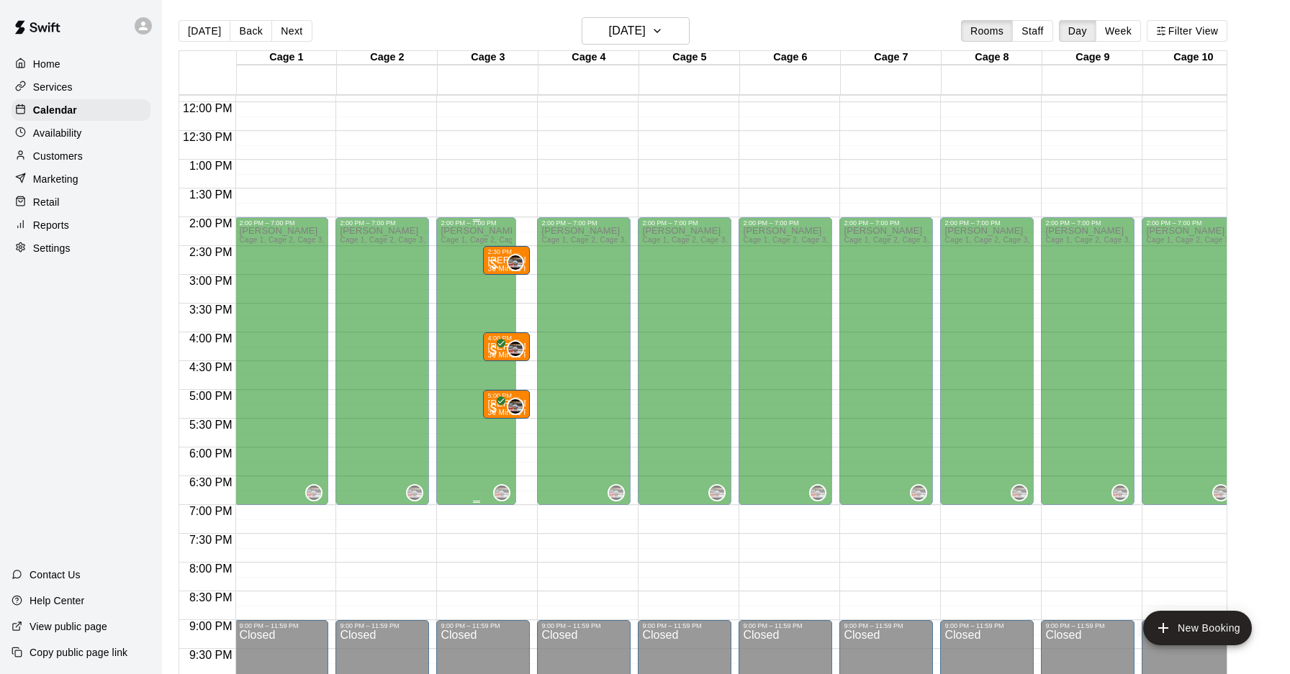
click at [499, 418] on div "Greg Duncan Cage 1, Cage 2, Cage 3, Cage 4, Cage 5, Cage 6, Cage 7, Cage 8, Cag…" at bounding box center [475, 564] width 71 height 674
click at [497, 425] on div "Greg Duncan Cage 1, Cage 2, Cage 3, Cage 4, Cage 5, Cage 6, Cage 7, Cage 8, Cag…" at bounding box center [475, 564] width 71 height 674
click at [201, 34] on button "[DATE]" at bounding box center [204, 31] width 52 height 22
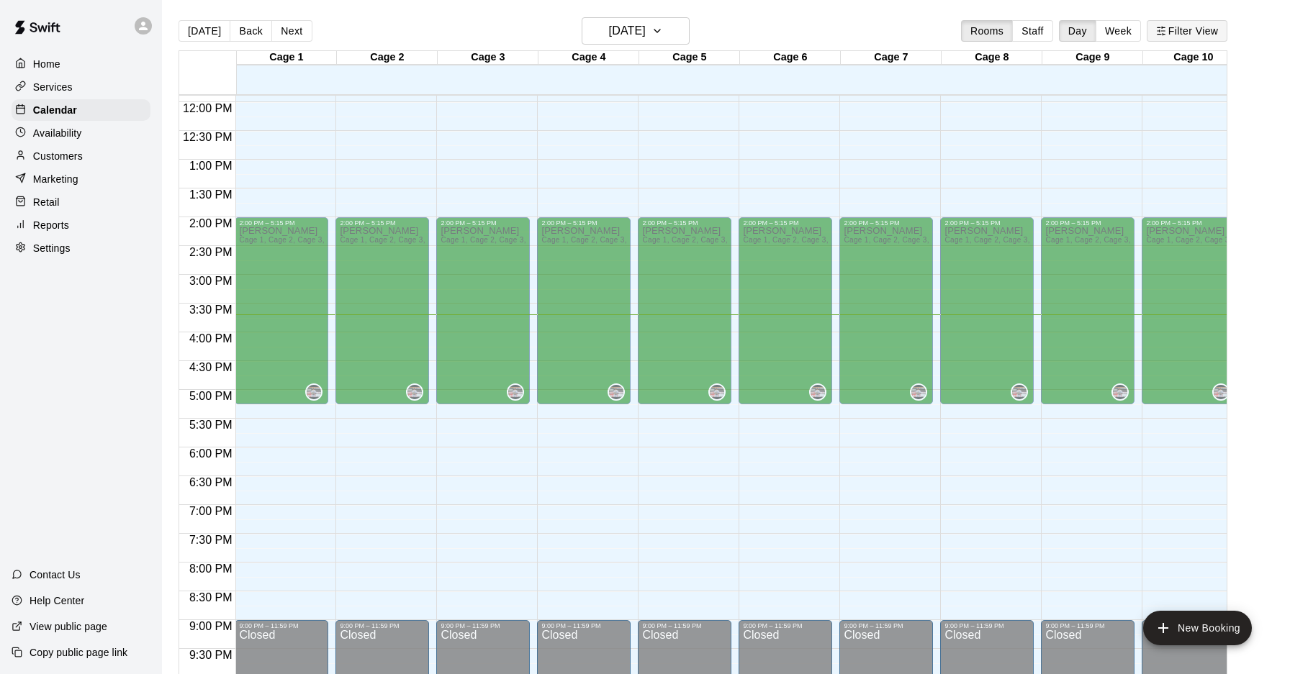
click at [1210, 27] on button "Filter View" at bounding box center [1186, 31] width 81 height 22
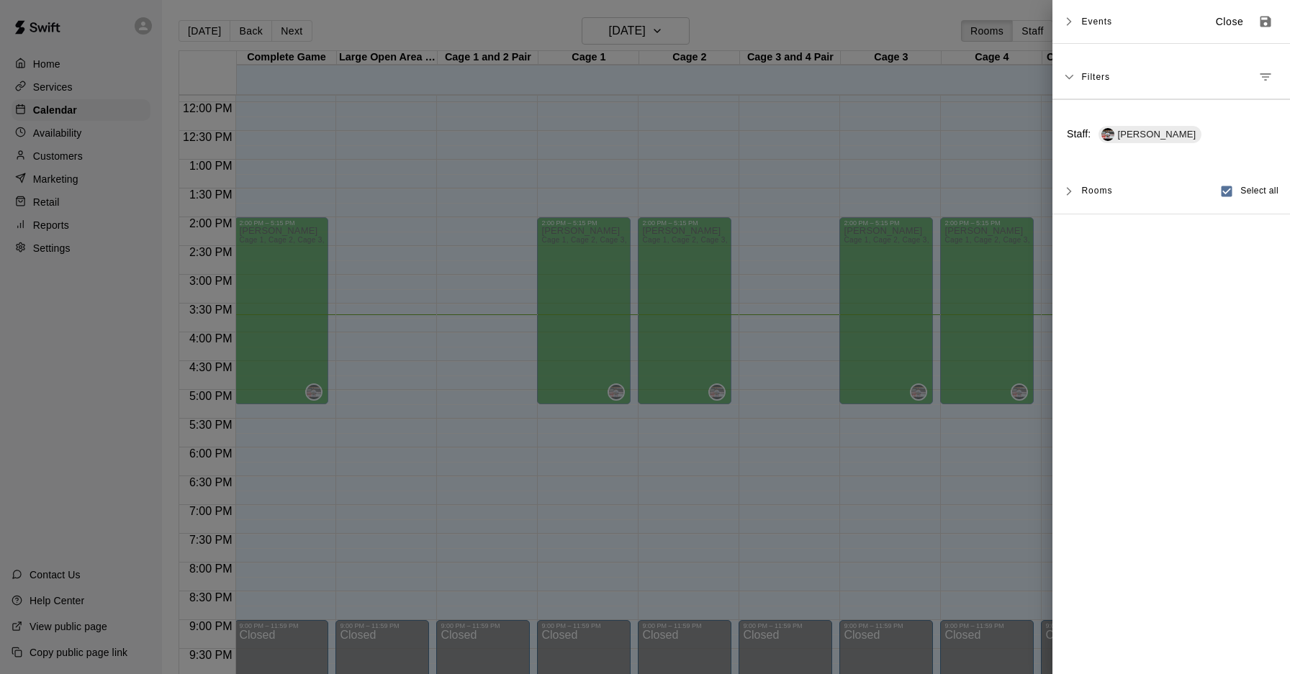
click at [1237, 14] on p "Close" at bounding box center [1229, 21] width 28 height 15
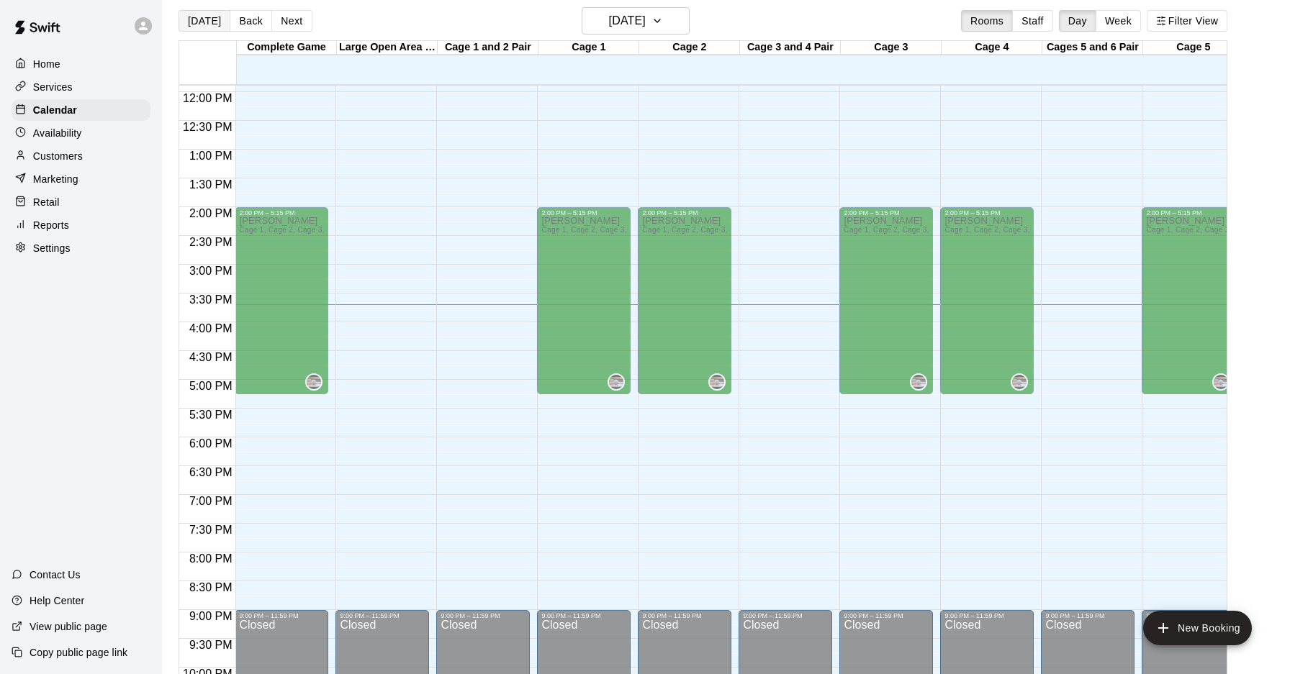
scroll to position [12, 0]
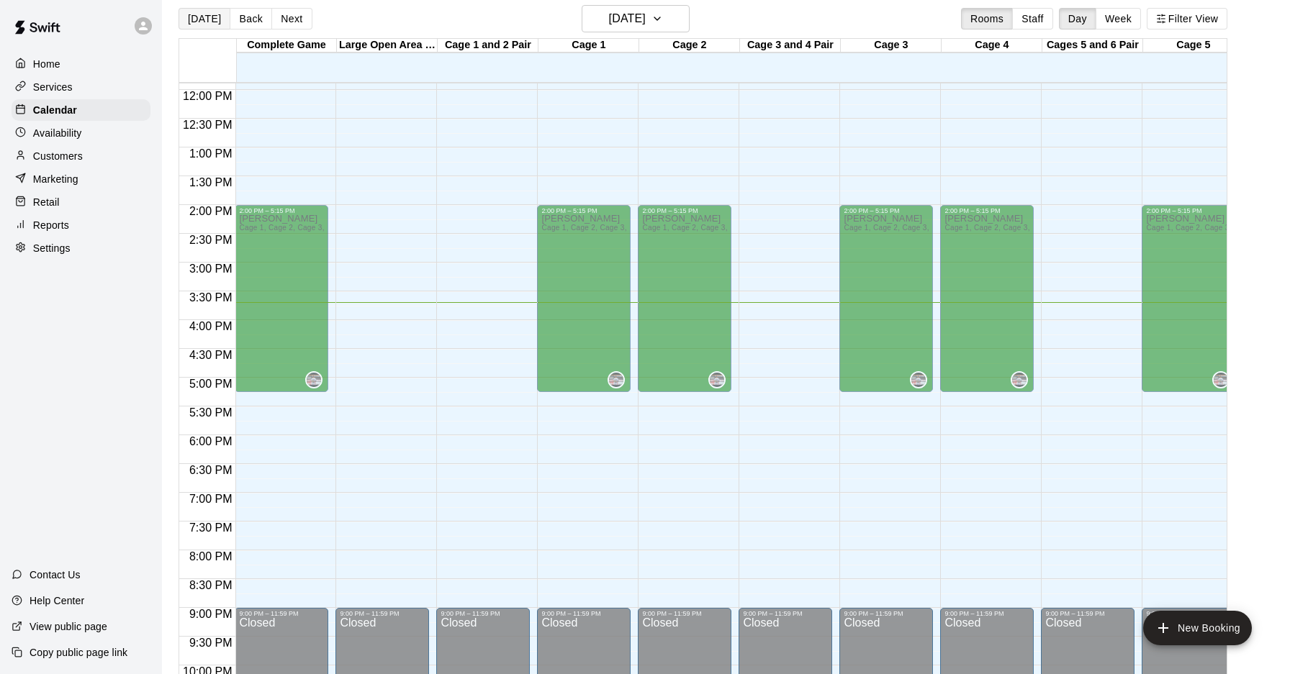
click at [193, 29] on button "[DATE]" at bounding box center [204, 19] width 52 height 22
click at [196, 23] on button "[DATE]" at bounding box center [204, 19] width 52 height 22
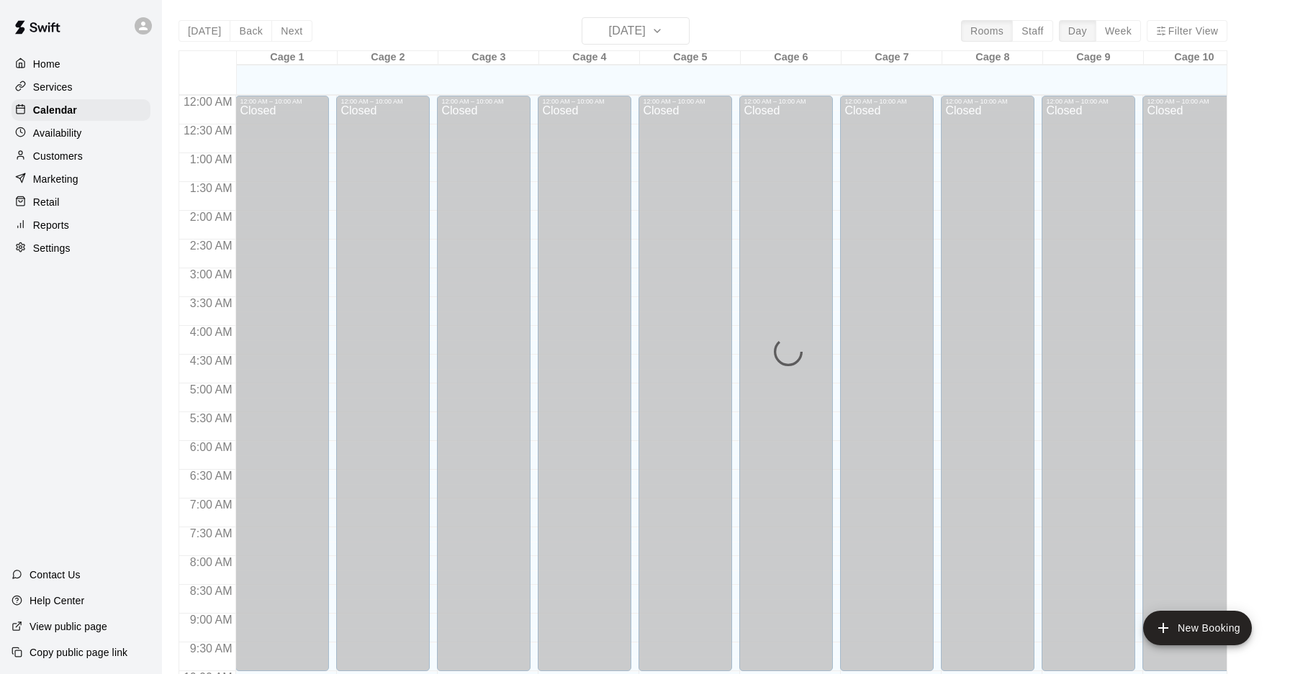
scroll to position [743, 0]
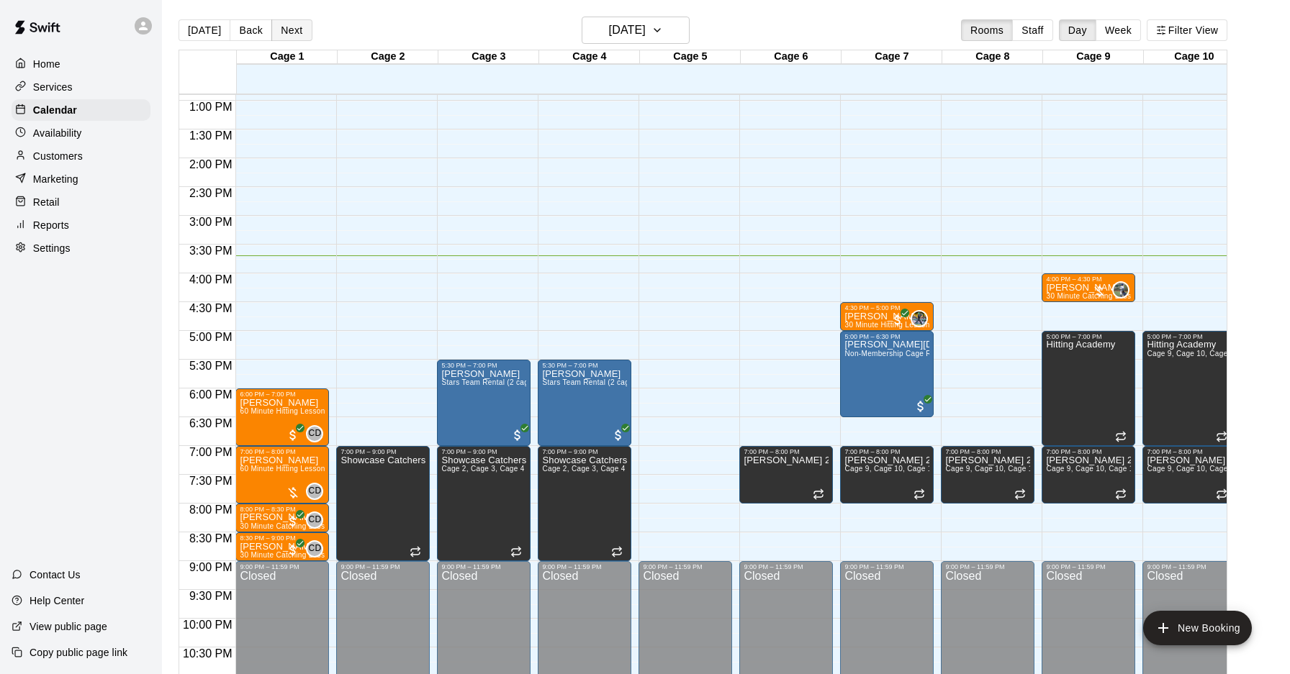
click at [302, 28] on button "Next" at bounding box center [291, 30] width 40 height 22
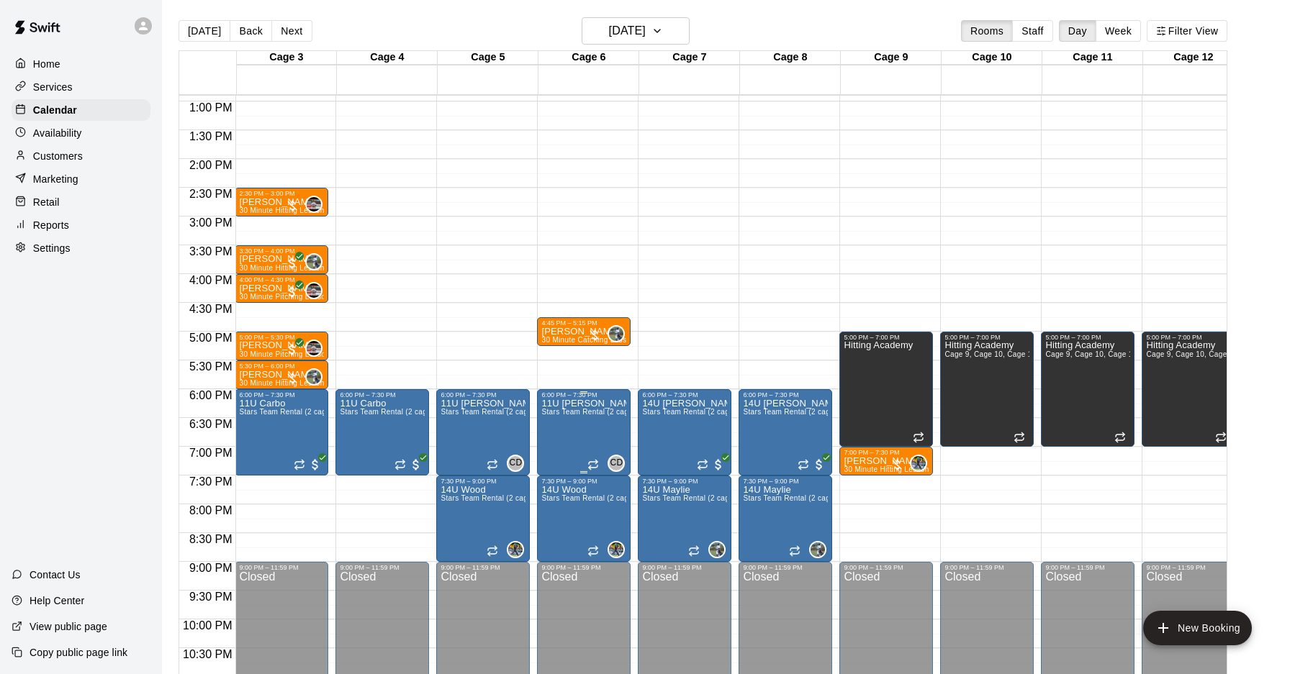
scroll to position [0, 0]
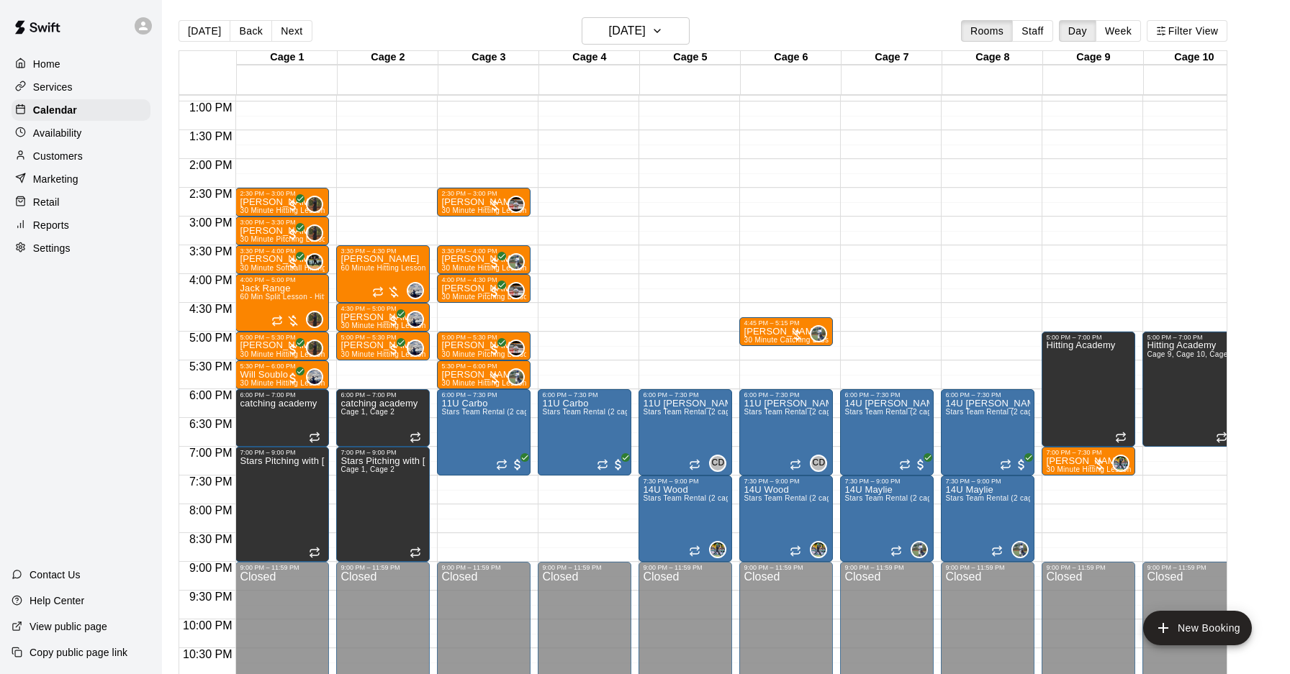
click at [572, 364] on div "12:00 AM – 10:00 AM Closed 6:00 PM – 7:30 PM 11U Carbo Stars Team Rental (2 cag…" at bounding box center [585, 44] width 94 height 1382
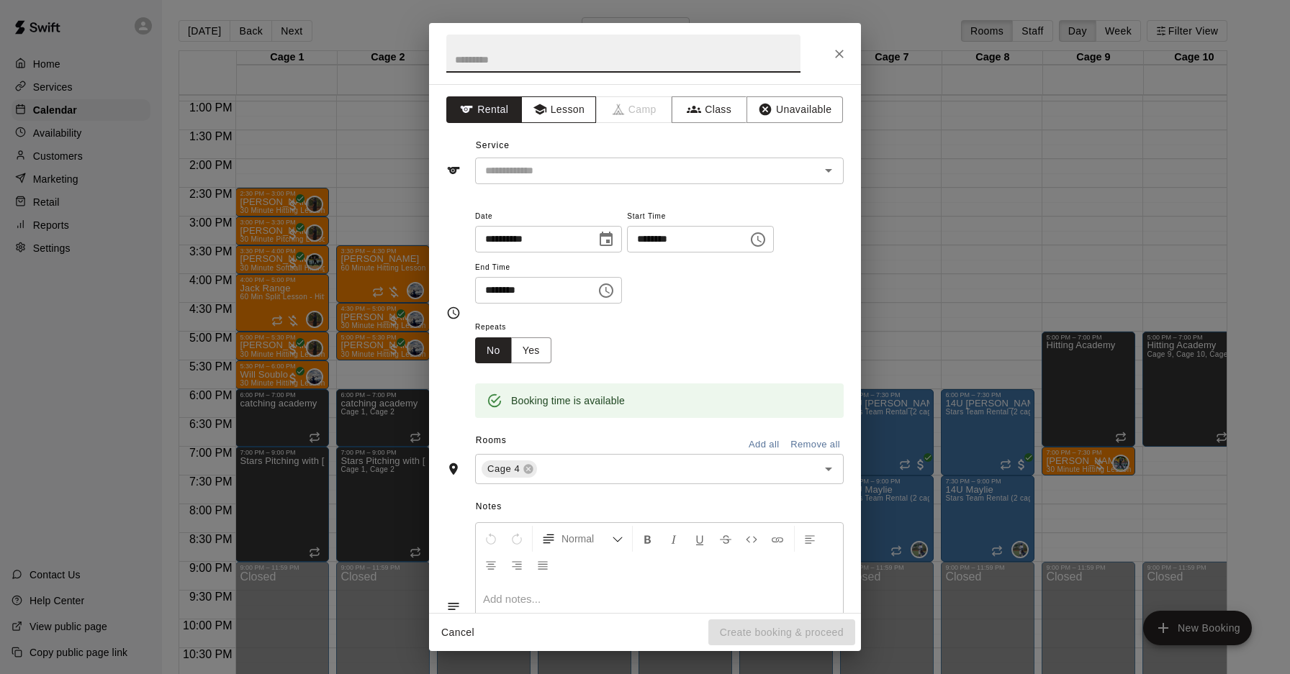
click at [556, 117] on button "Lesson" at bounding box center [559, 109] width 76 height 27
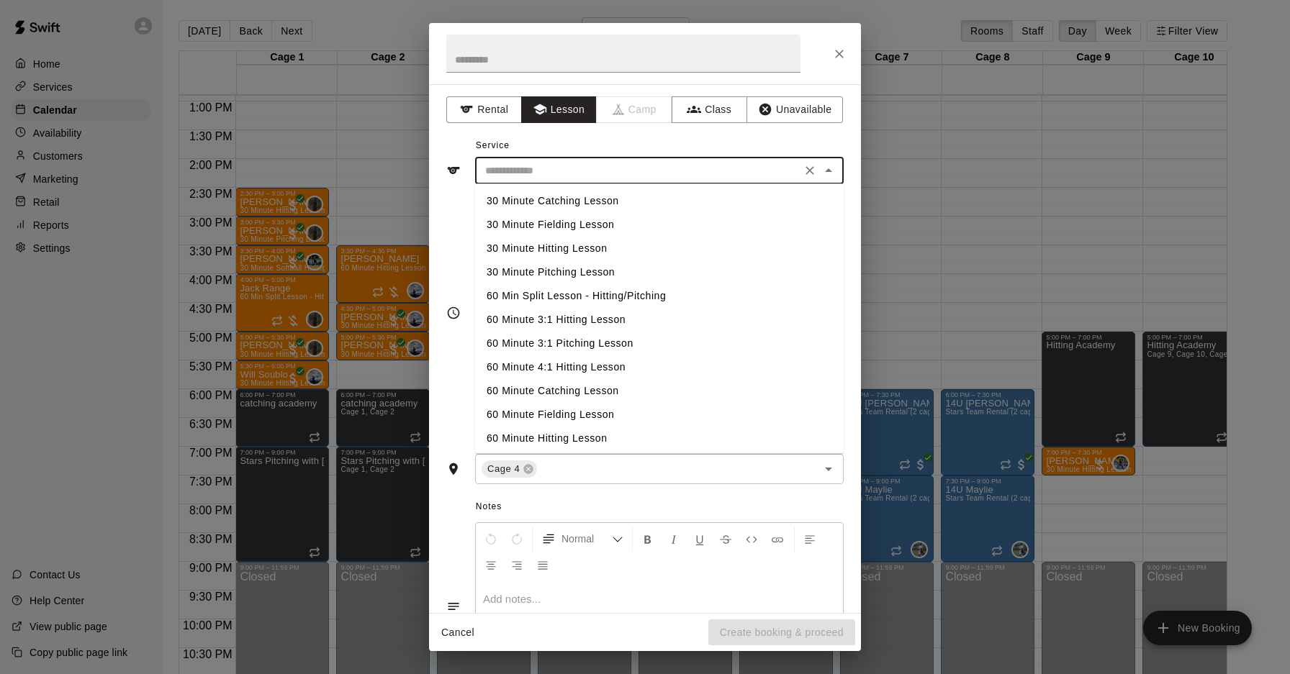
click at [562, 162] on input "text" at bounding box center [637, 171] width 317 height 18
click at [592, 230] on li "30 Minute Fielding Lesson" at bounding box center [659, 225] width 368 height 24
type input "**********"
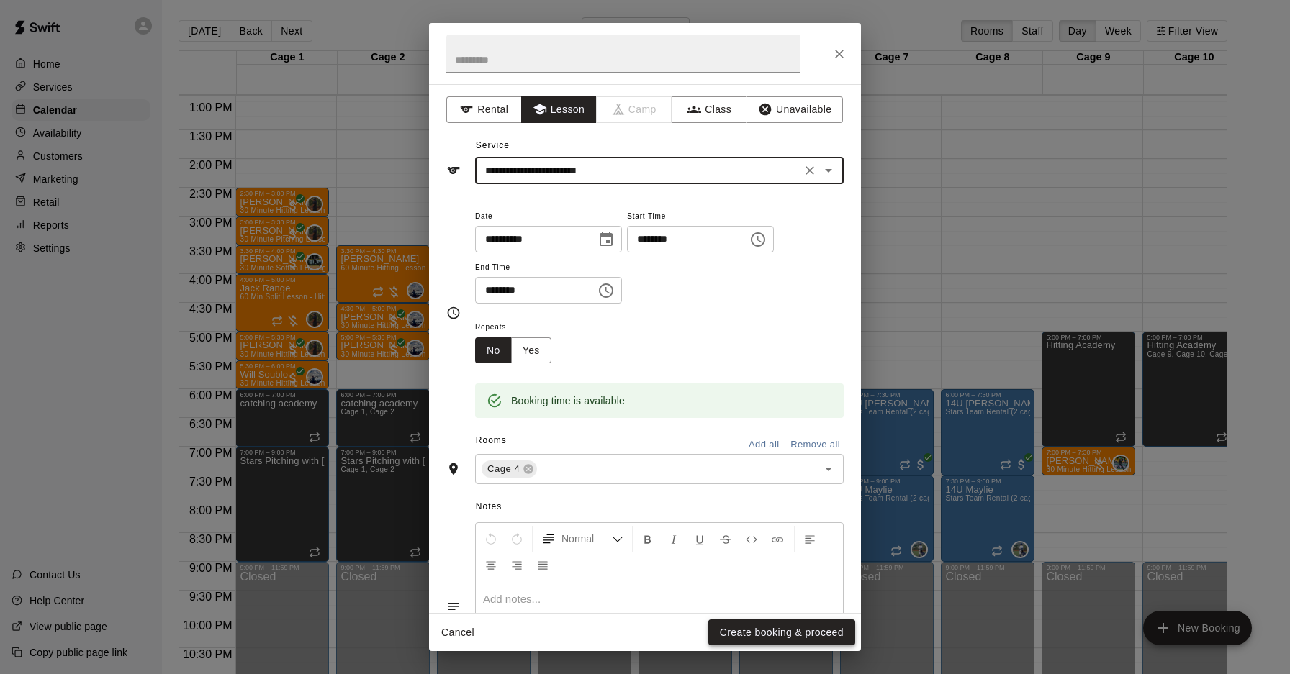
click at [781, 640] on button "Create booking & proceed" at bounding box center [781, 633] width 147 height 27
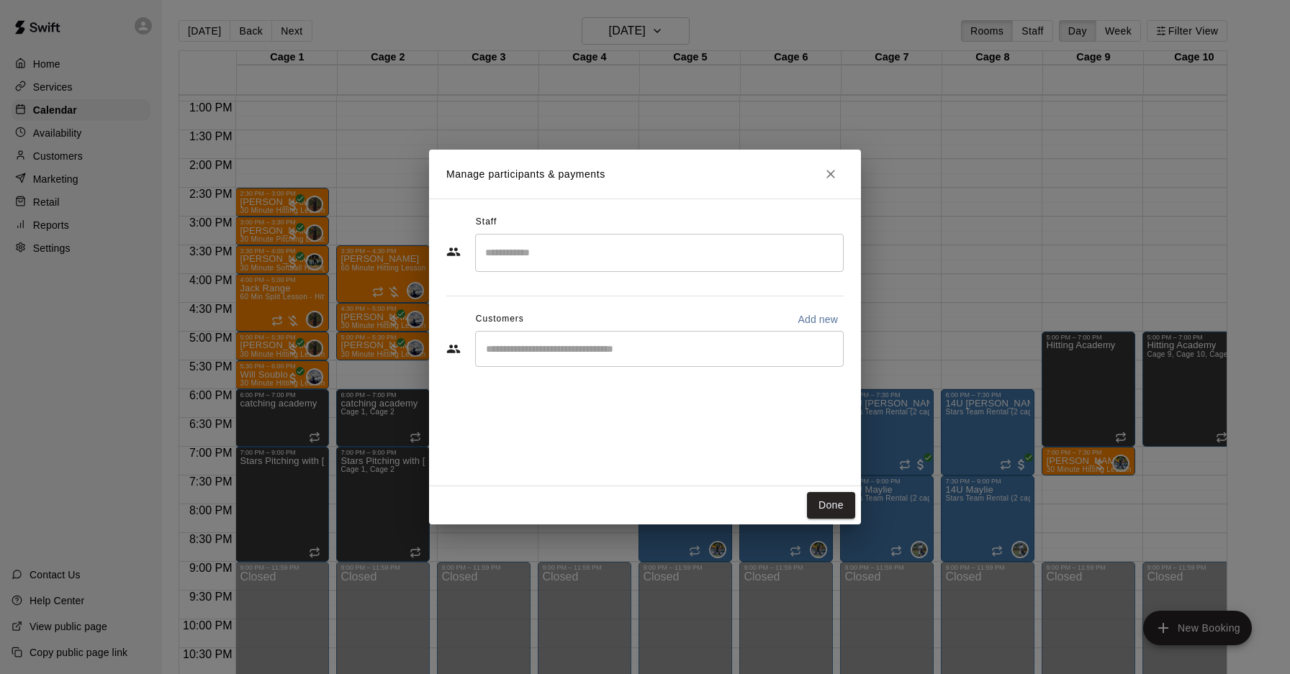
click at [553, 255] on input "Search staff" at bounding box center [658, 252] width 355 height 25
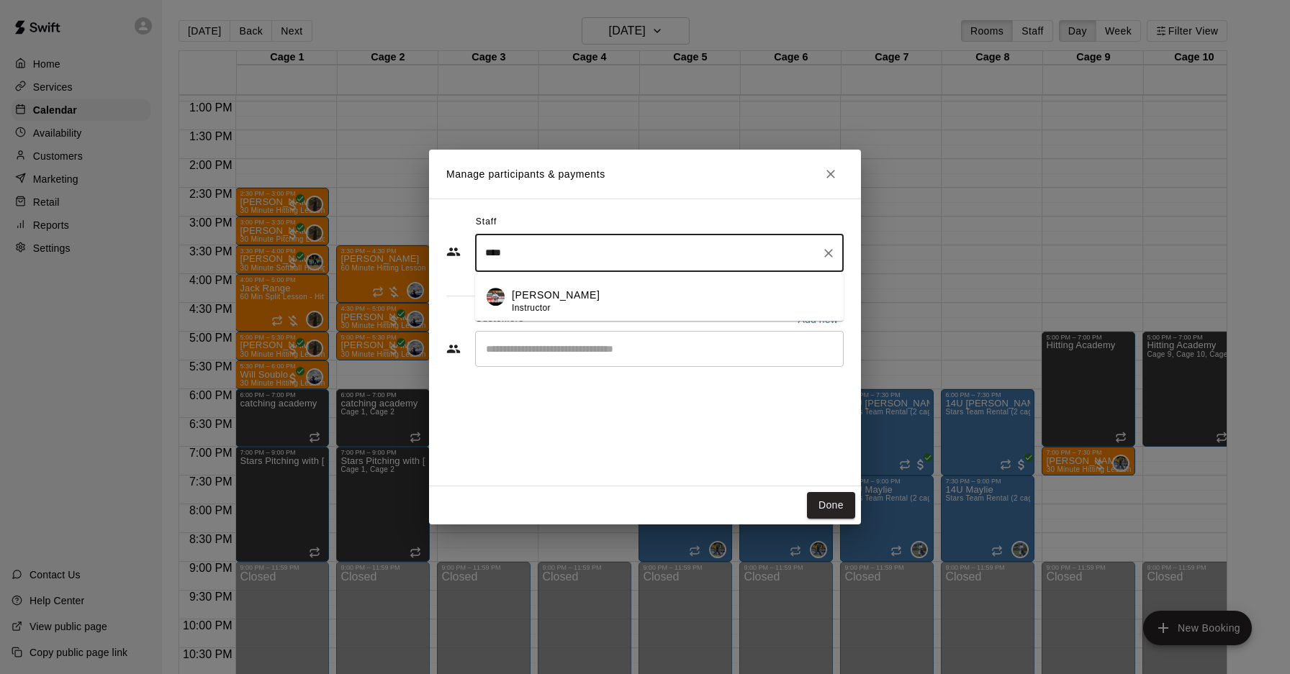
click at [582, 316] on li "[PERSON_NAME] Instructor" at bounding box center [659, 296] width 368 height 49
type input "****"
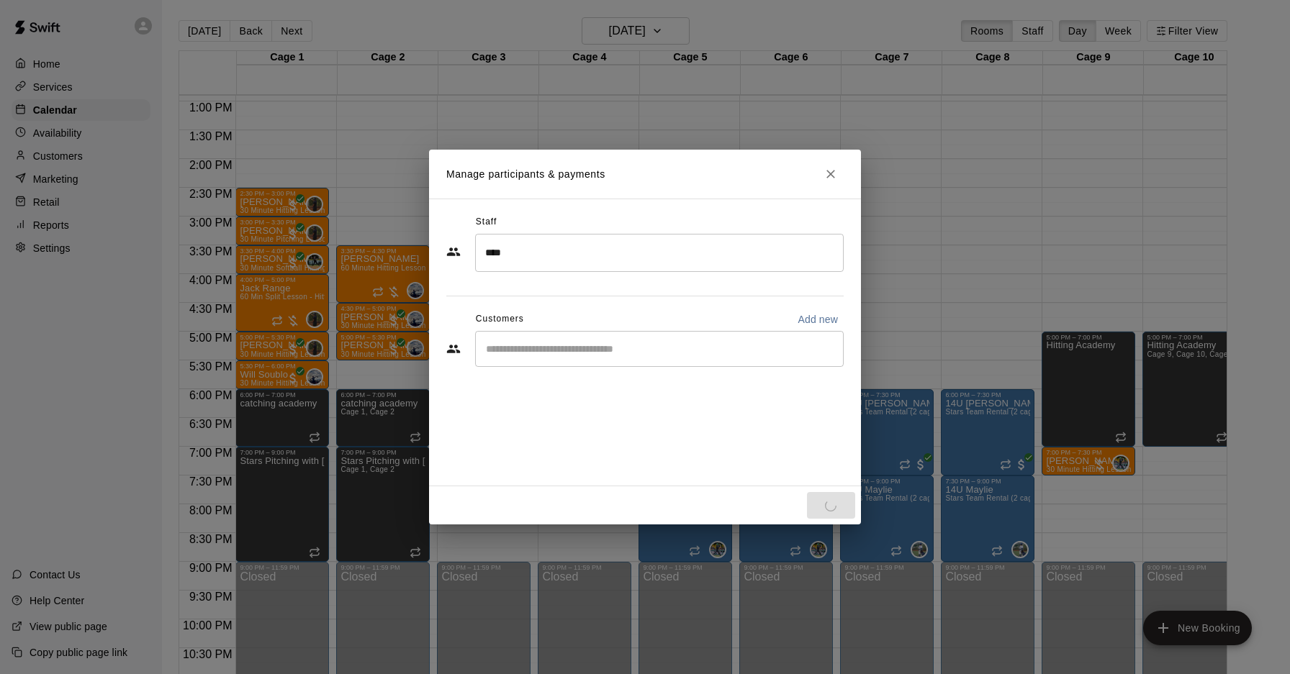
drag, startPoint x: 597, startPoint y: 373, endPoint x: 578, endPoint y: 338, distance: 39.9
click at [597, 373] on div "Staff **** ​ Customers Add new ​" at bounding box center [644, 296] width 397 height 171
click at [579, 338] on div "​" at bounding box center [659, 349] width 368 height 36
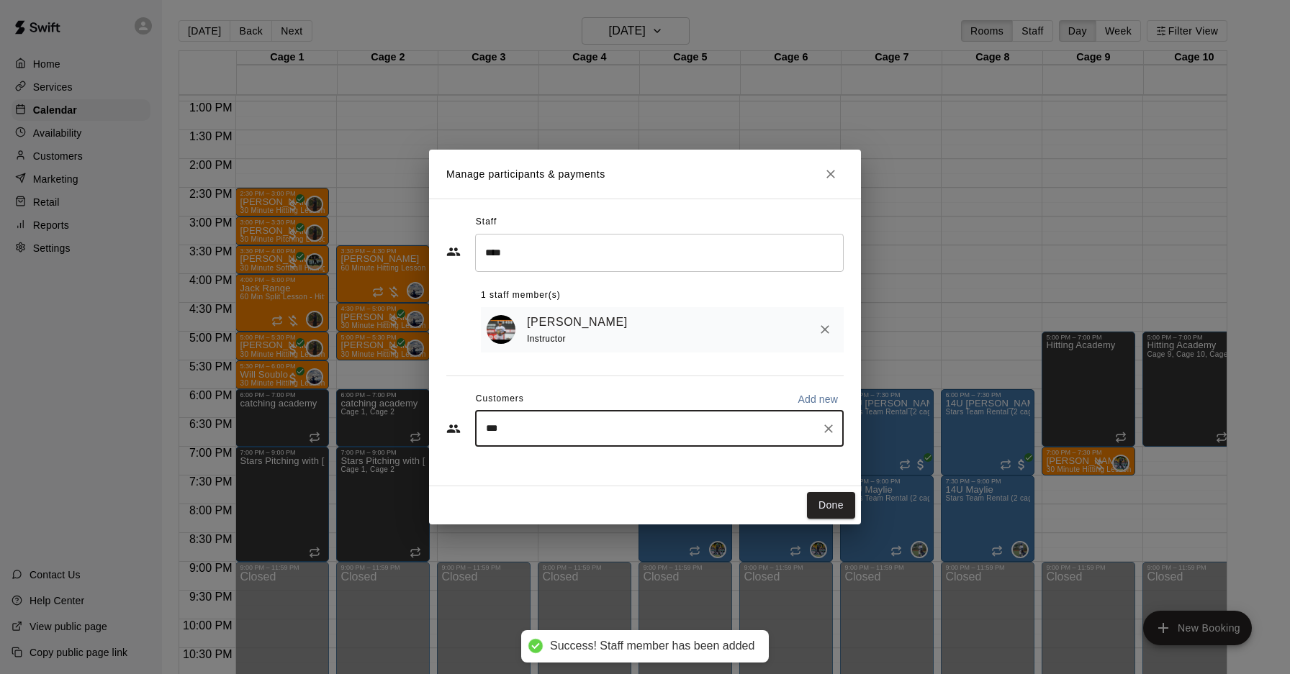
type input "****"
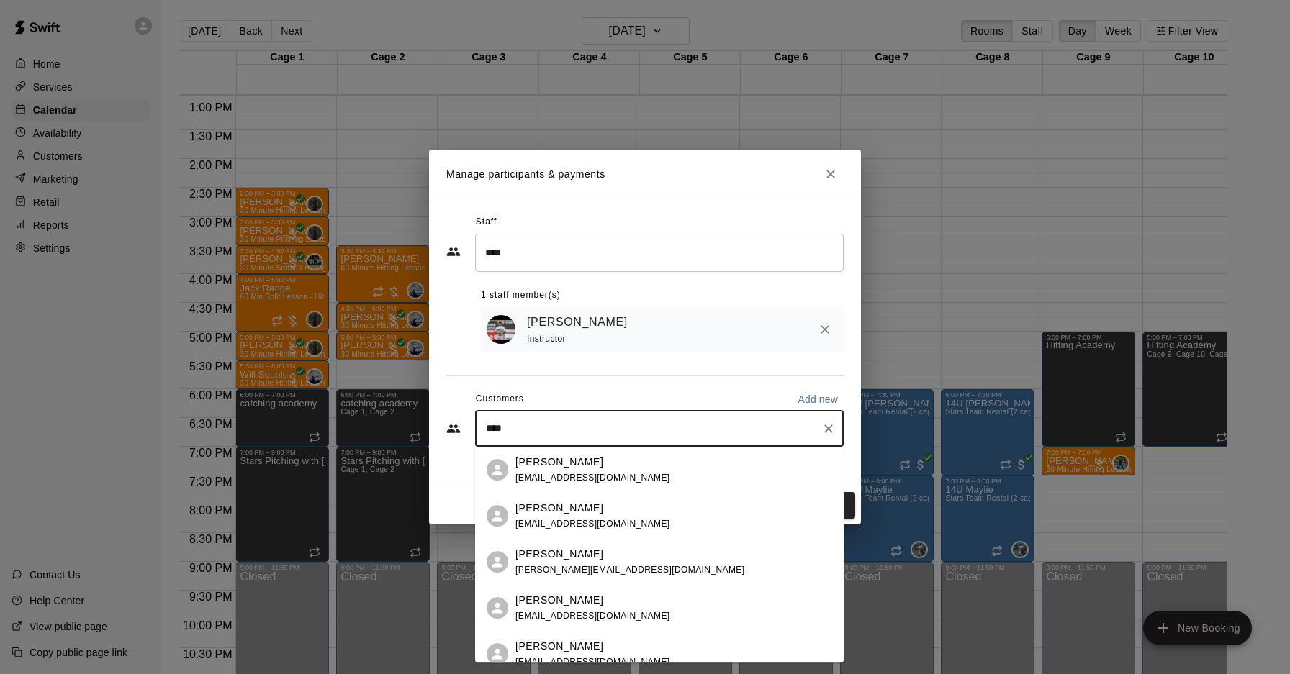
click at [584, 475] on span "[EMAIL_ADDRESS][DOMAIN_NAME]" at bounding box center [592, 478] width 155 height 10
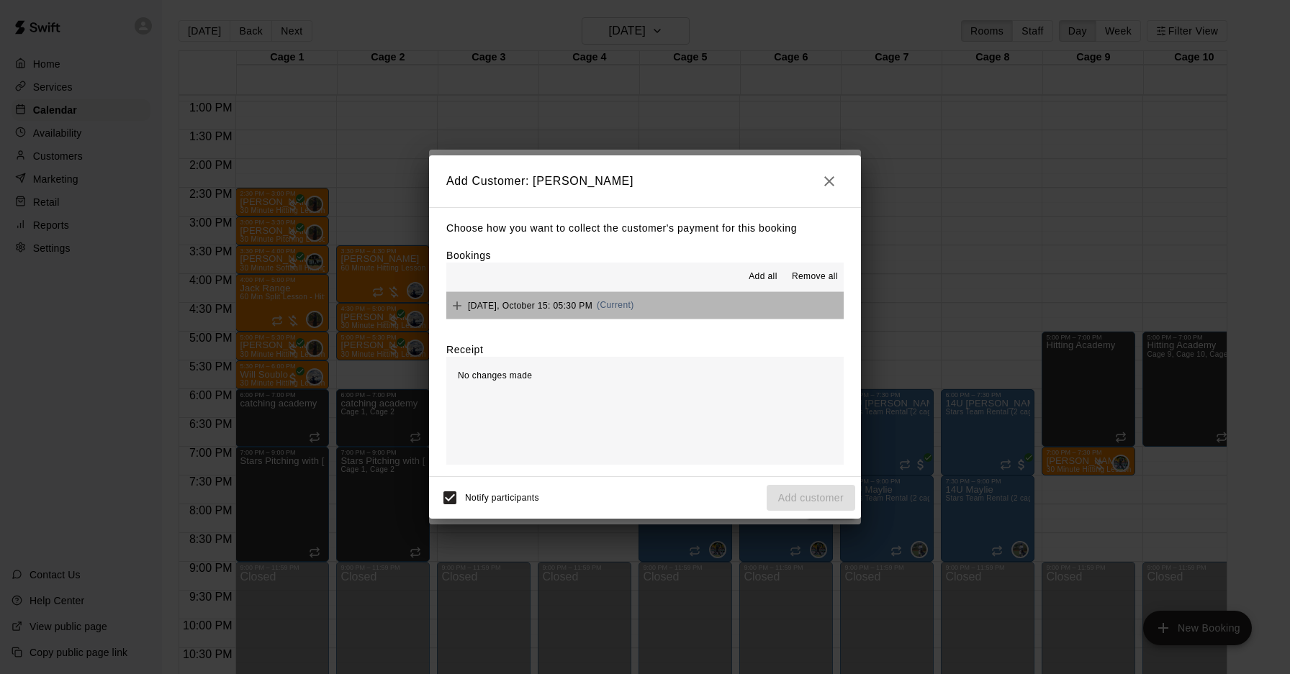
click at [592, 308] on span "[DATE], October 15: 05:30 PM" at bounding box center [530, 305] width 124 height 10
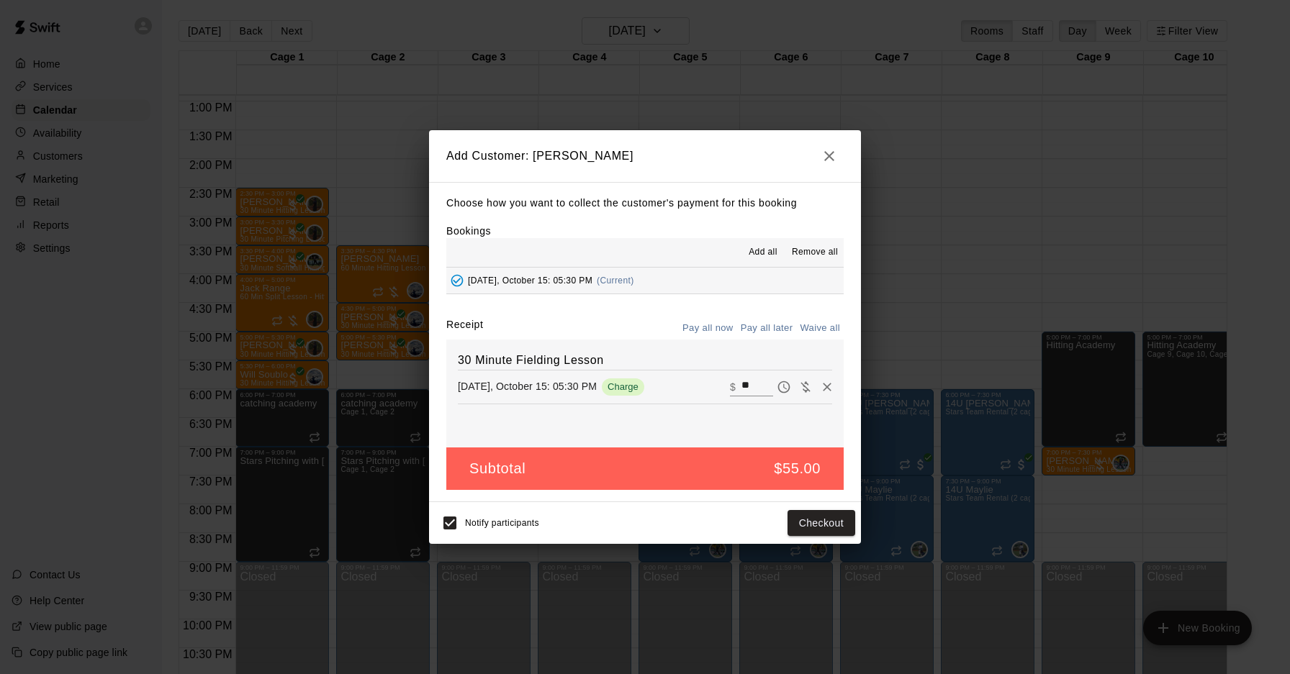
click at [753, 328] on button "Pay all later" at bounding box center [767, 328] width 60 height 22
click at [835, 528] on button "Add customer" at bounding box center [810, 523] width 89 height 27
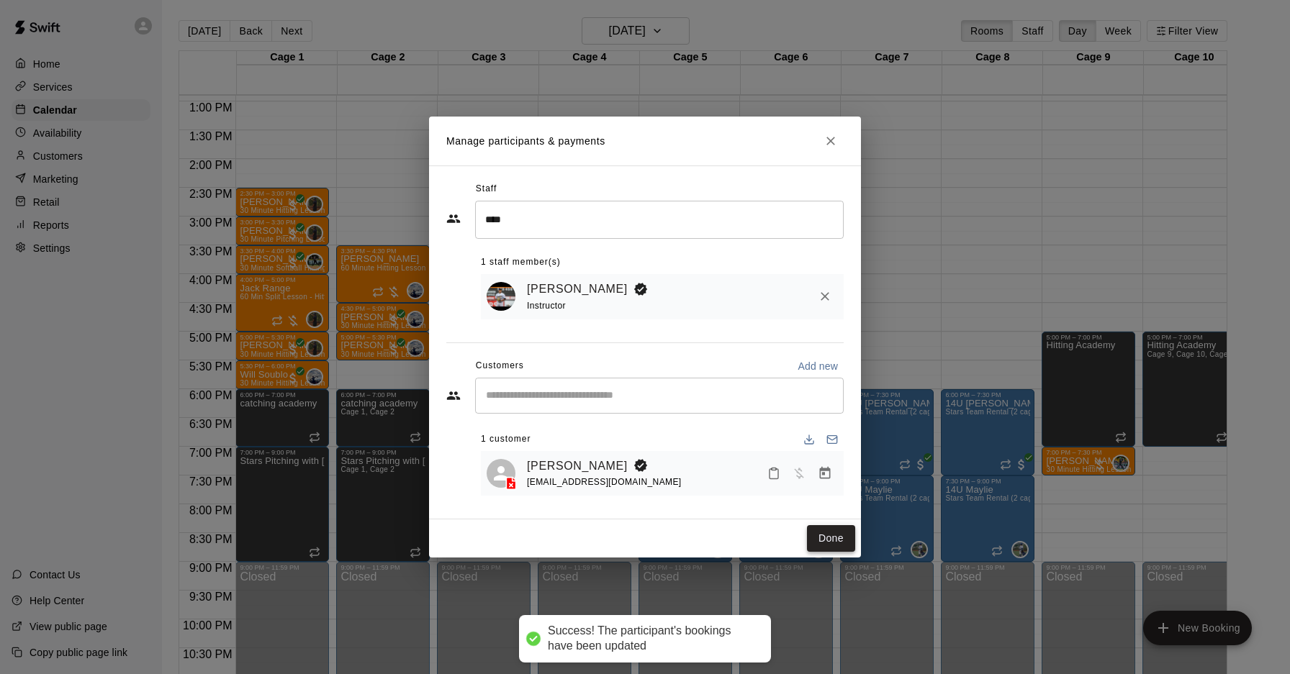
click at [824, 538] on button "Done" at bounding box center [831, 538] width 48 height 27
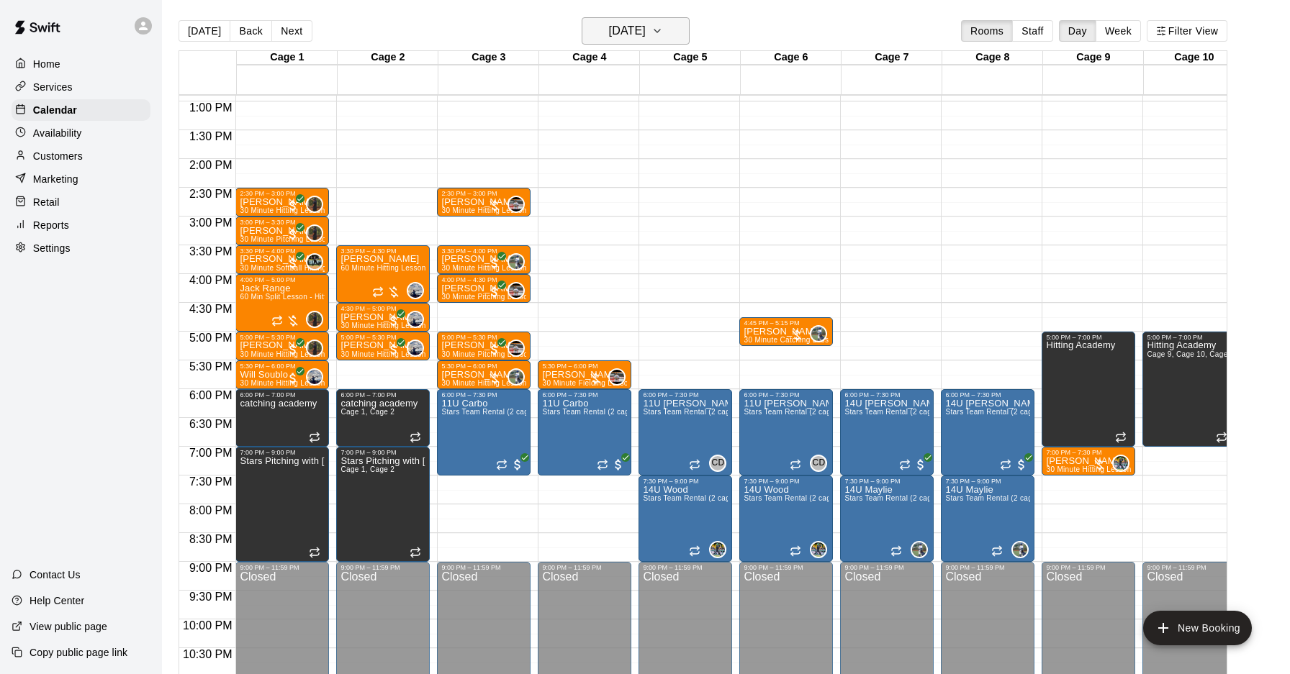
click at [609, 39] on h6 "[DATE]" at bounding box center [627, 31] width 37 height 20
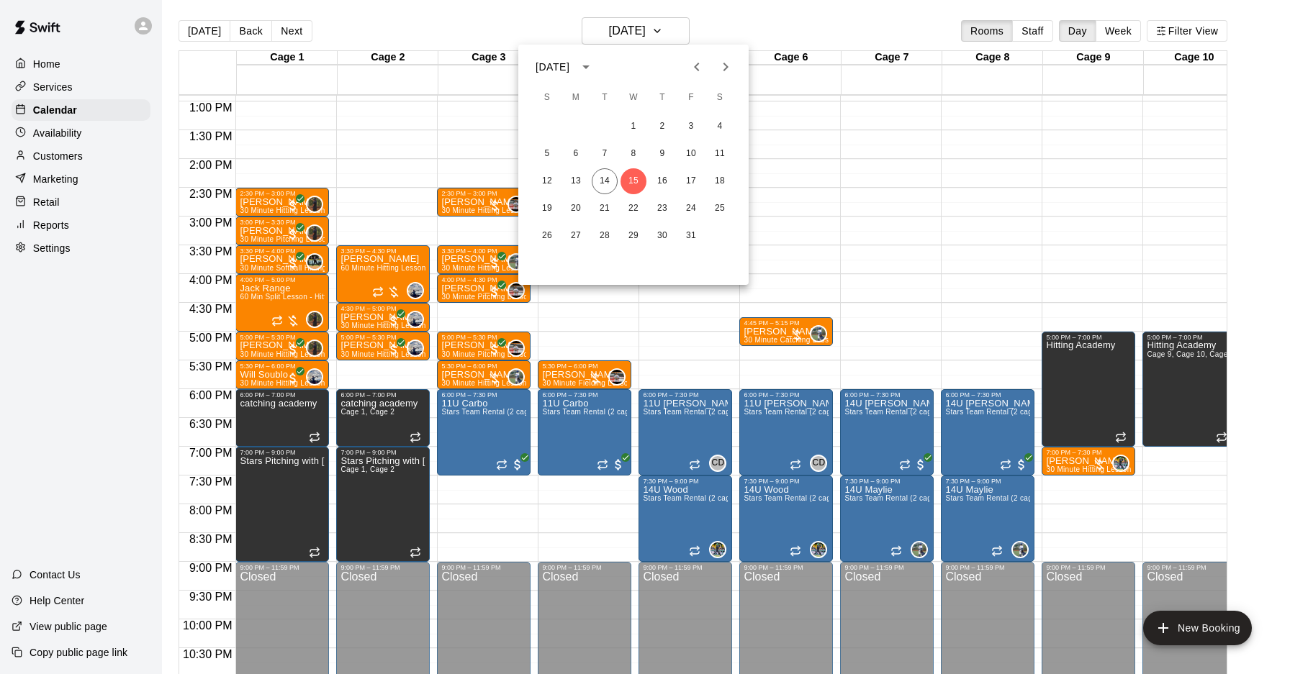
click at [692, 68] on icon "Previous month" at bounding box center [696, 66] width 17 height 17
click at [577, 239] on button "29" at bounding box center [576, 236] width 26 height 26
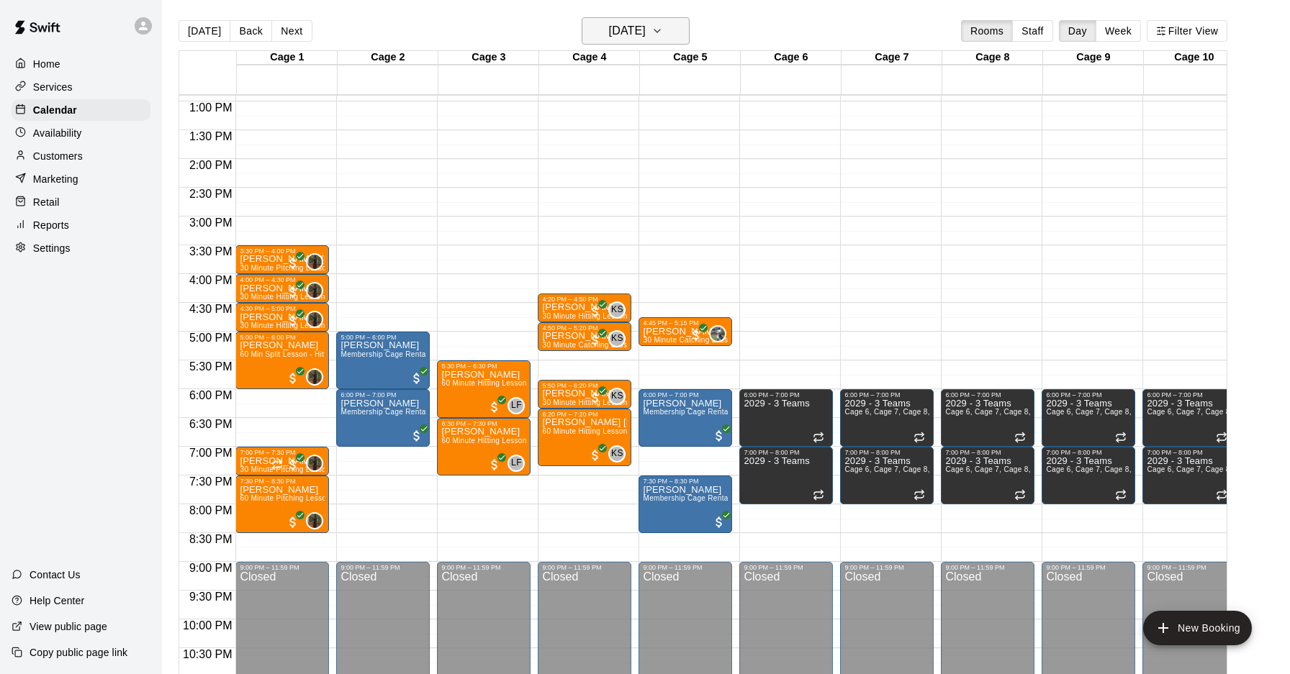
click at [635, 33] on h6 "[DATE]" at bounding box center [627, 31] width 37 height 20
click at [684, 212] on button "26" at bounding box center [691, 209] width 26 height 26
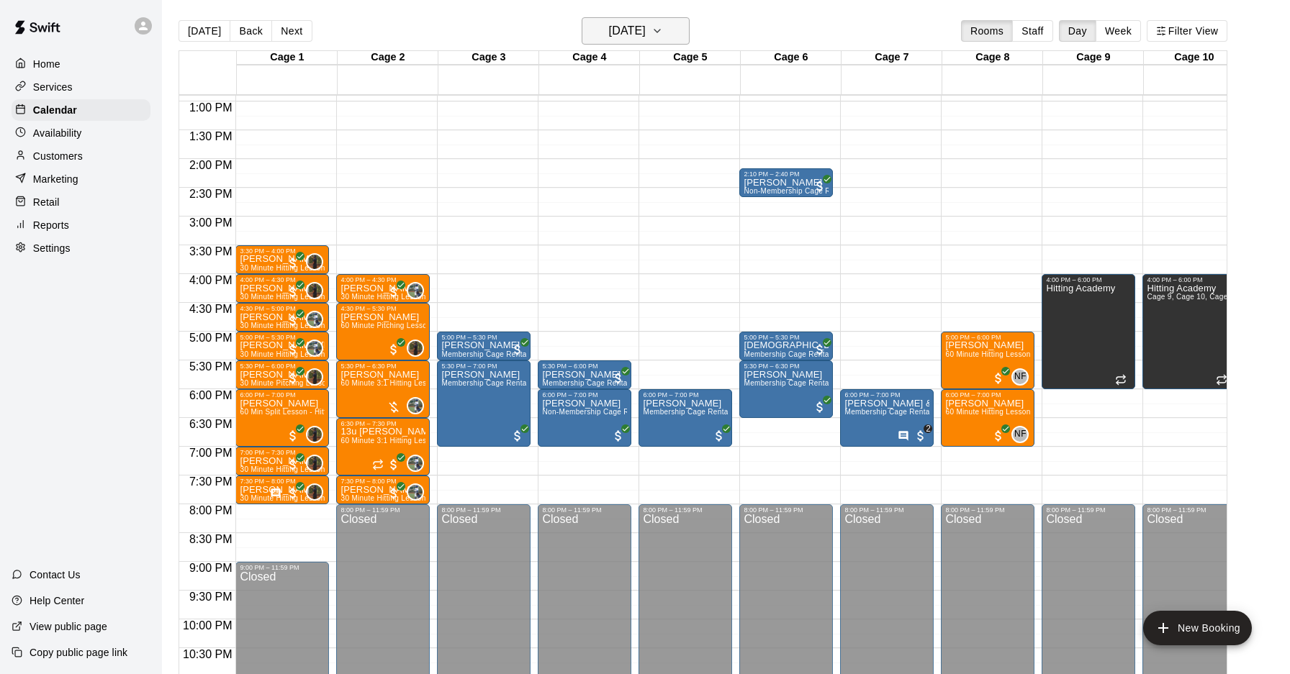
click at [663, 30] on icon "button" at bounding box center [657, 30] width 12 height 17
click at [670, 30] on div at bounding box center [645, 337] width 1290 height 674
click at [663, 30] on icon "button" at bounding box center [657, 30] width 12 height 17
click at [656, 208] on button "25" at bounding box center [662, 209] width 26 height 26
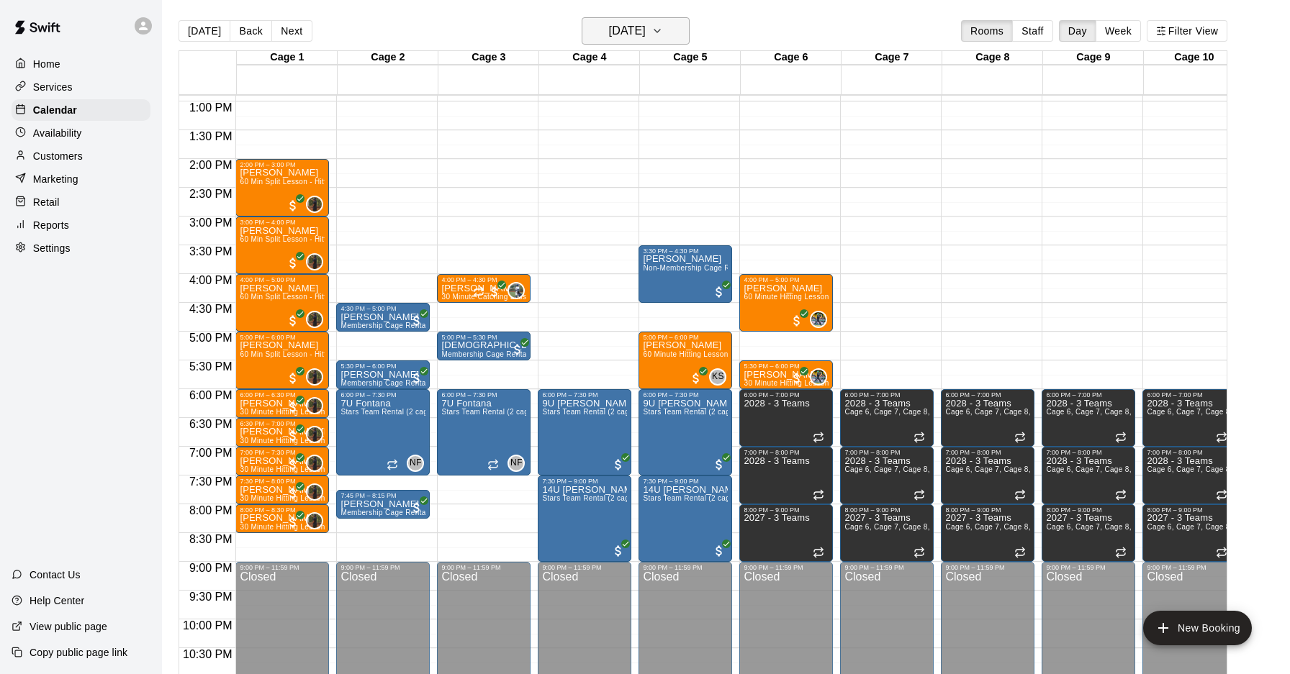
scroll to position [6, 0]
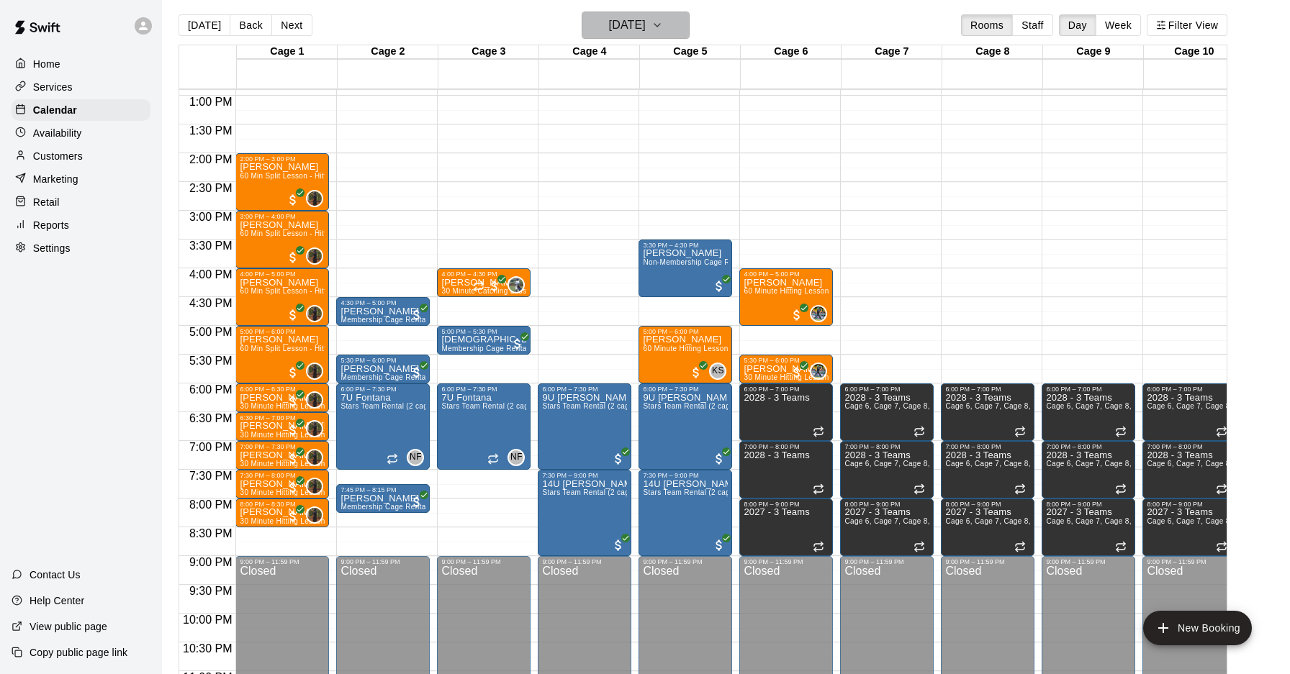
click at [636, 27] on h6 "[DATE]" at bounding box center [627, 25] width 37 height 20
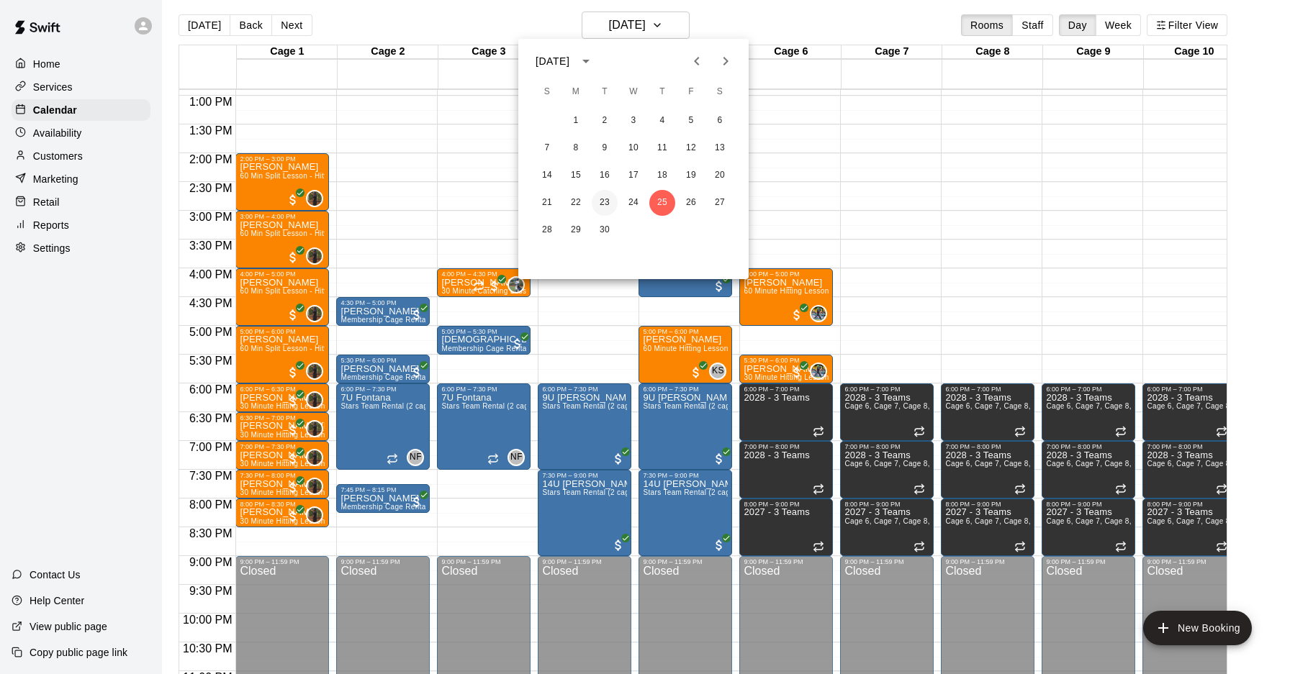
click at [599, 200] on button "23" at bounding box center [605, 203] width 26 height 26
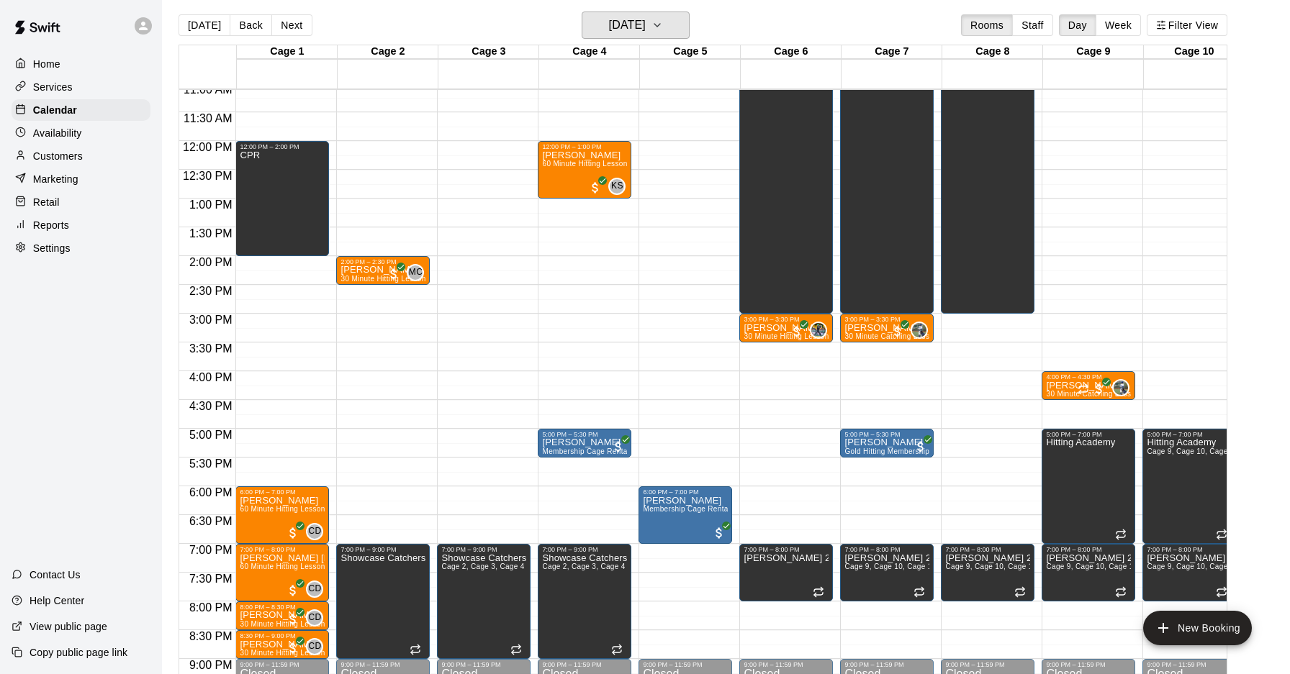
scroll to position [643, 0]
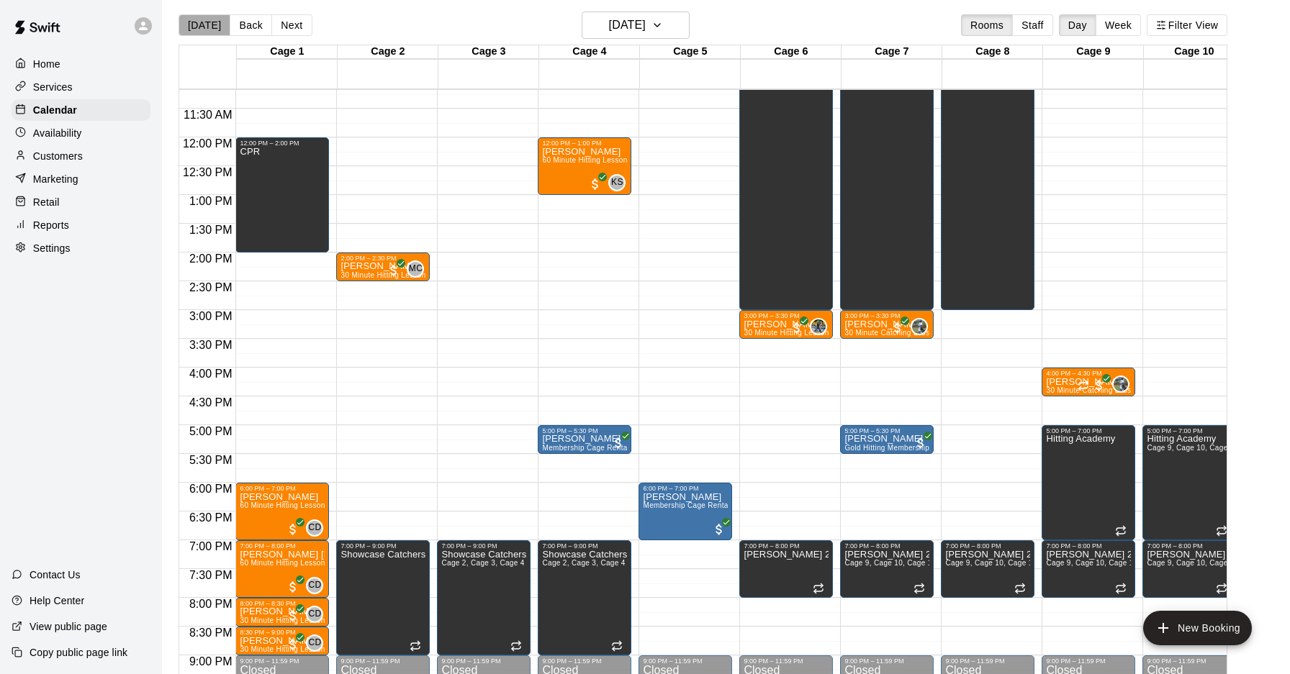
click at [219, 25] on button "[DATE]" at bounding box center [204, 25] width 52 height 22
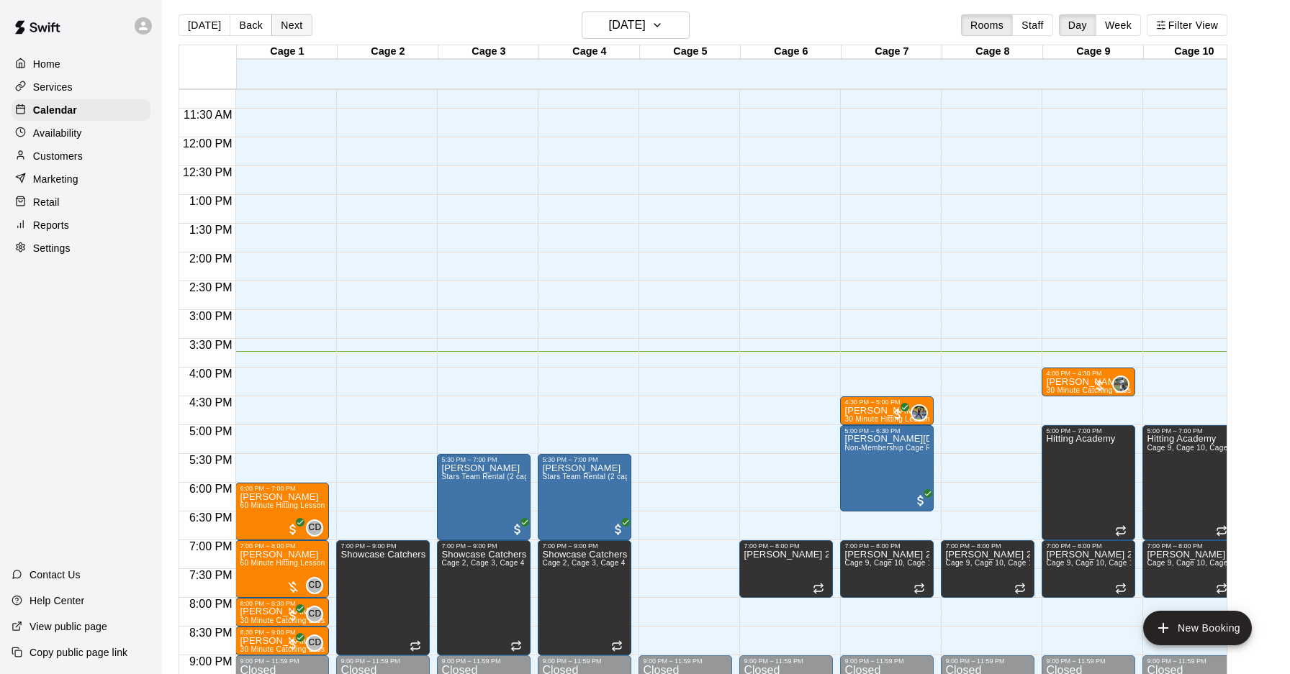
click at [299, 28] on button "Next" at bounding box center [291, 25] width 40 height 22
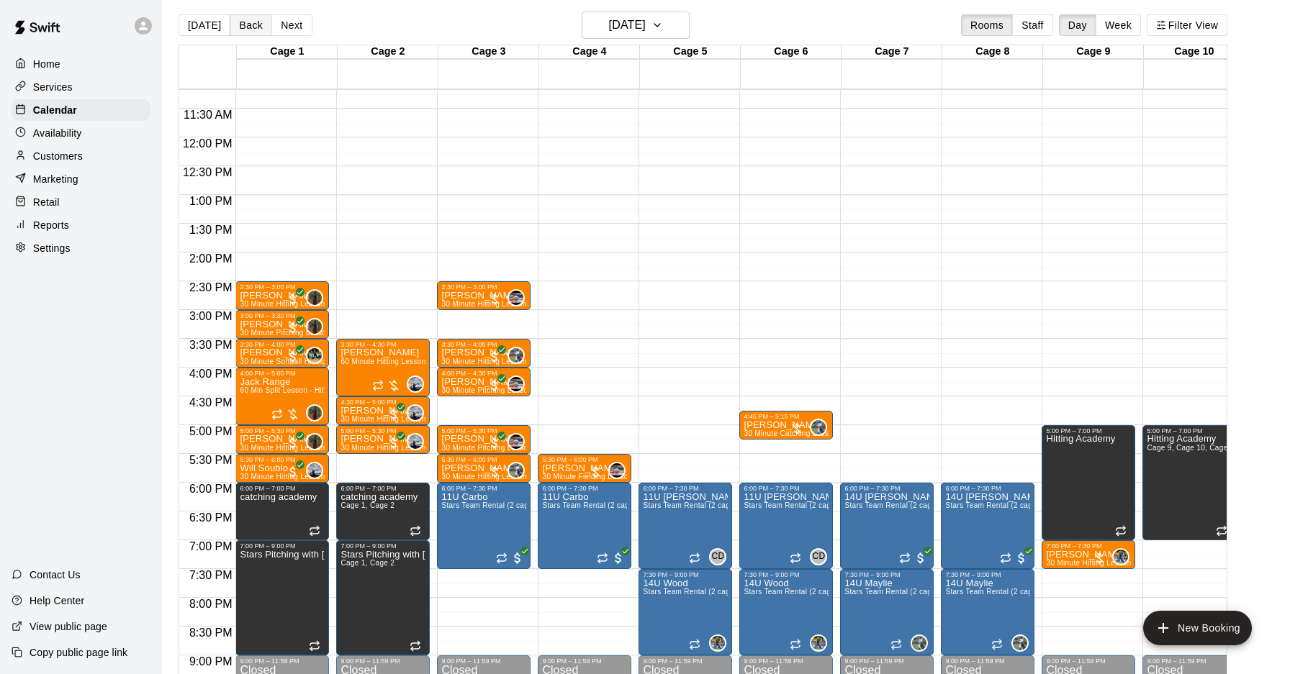
click at [247, 24] on button "Back" at bounding box center [251, 25] width 42 height 22
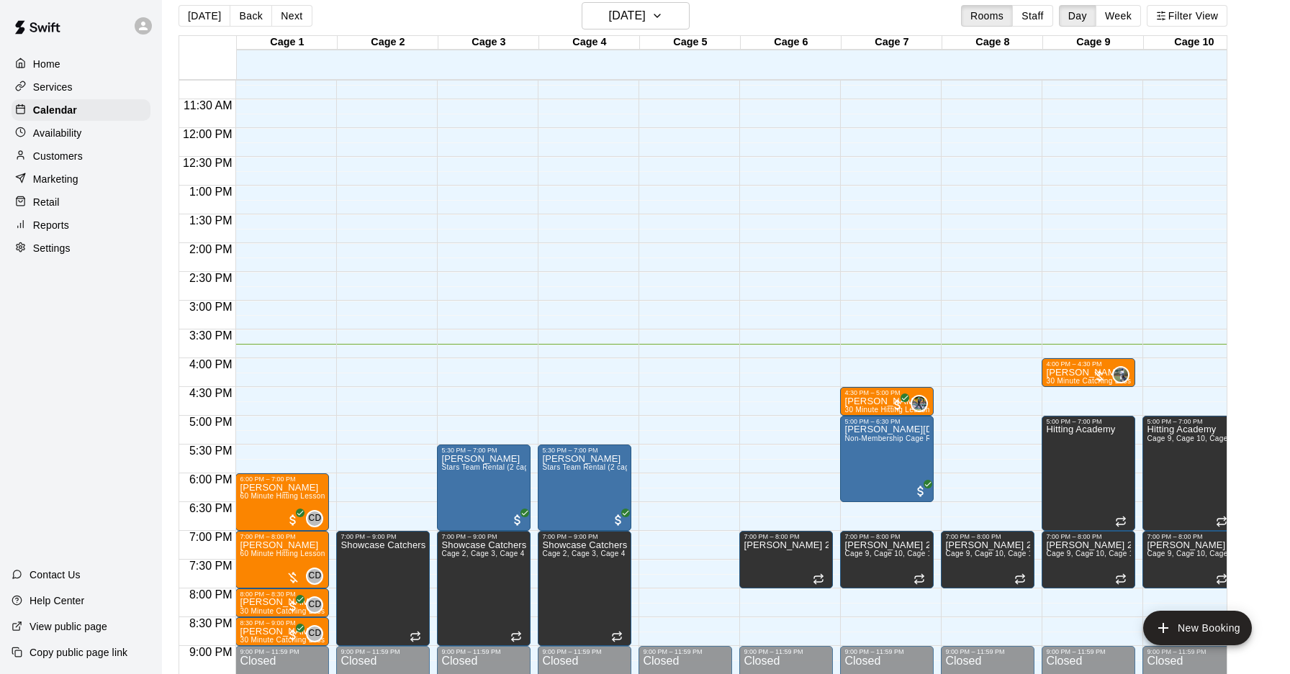
scroll to position [23, 0]
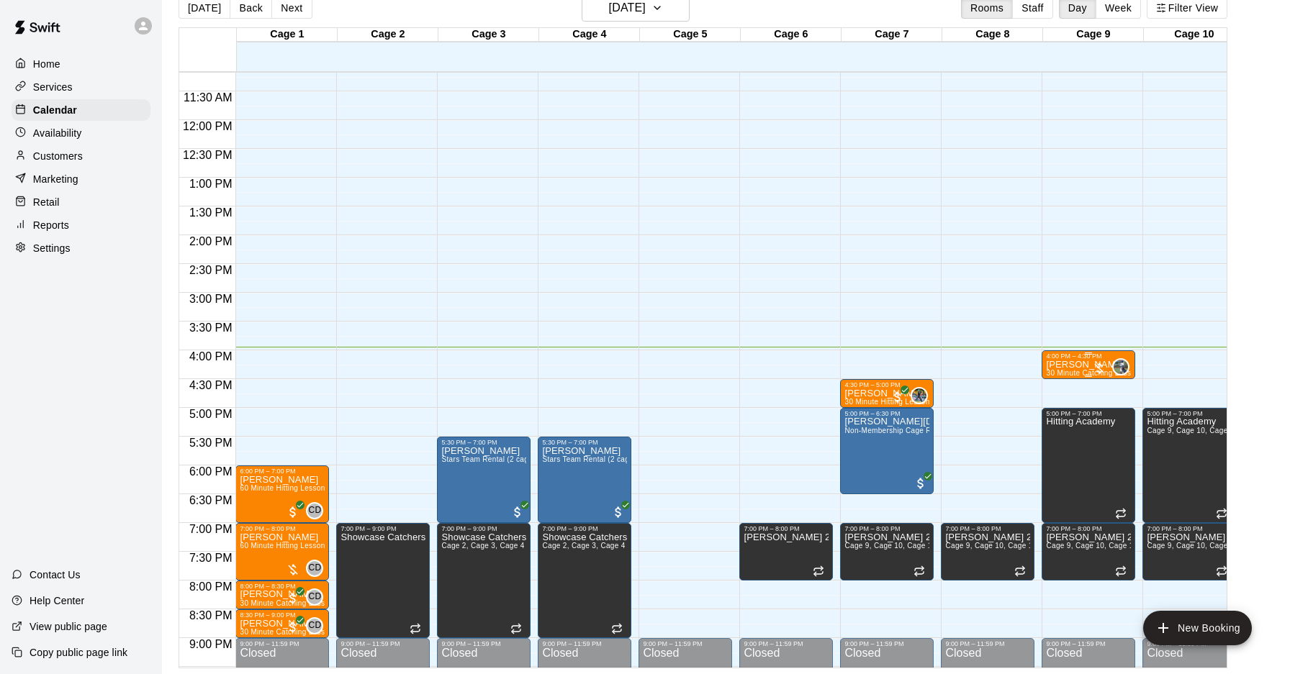
click at [1099, 368] on div at bounding box center [1099, 368] width 14 height 14
click at [1111, 411] on img "edit" at bounding box center [1107, 410] width 17 height 17
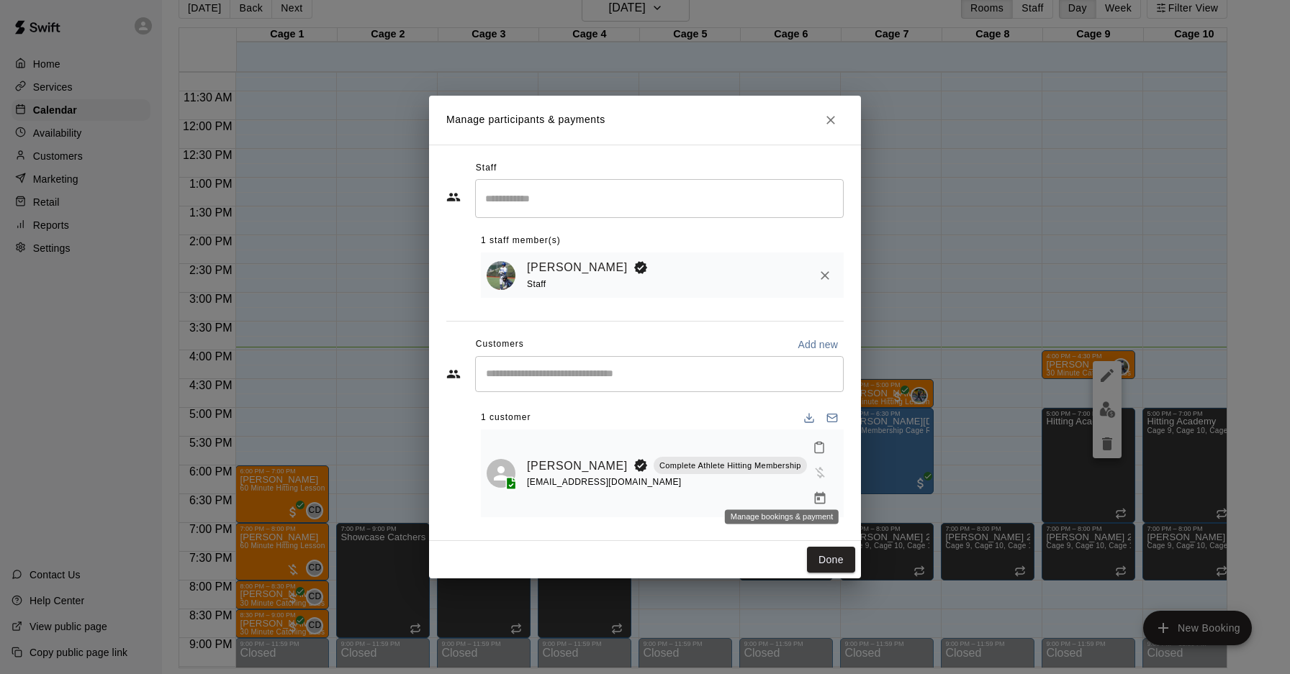
click at [812, 491] on icon "Manage bookings & payment" at bounding box center [819, 498] width 14 height 14
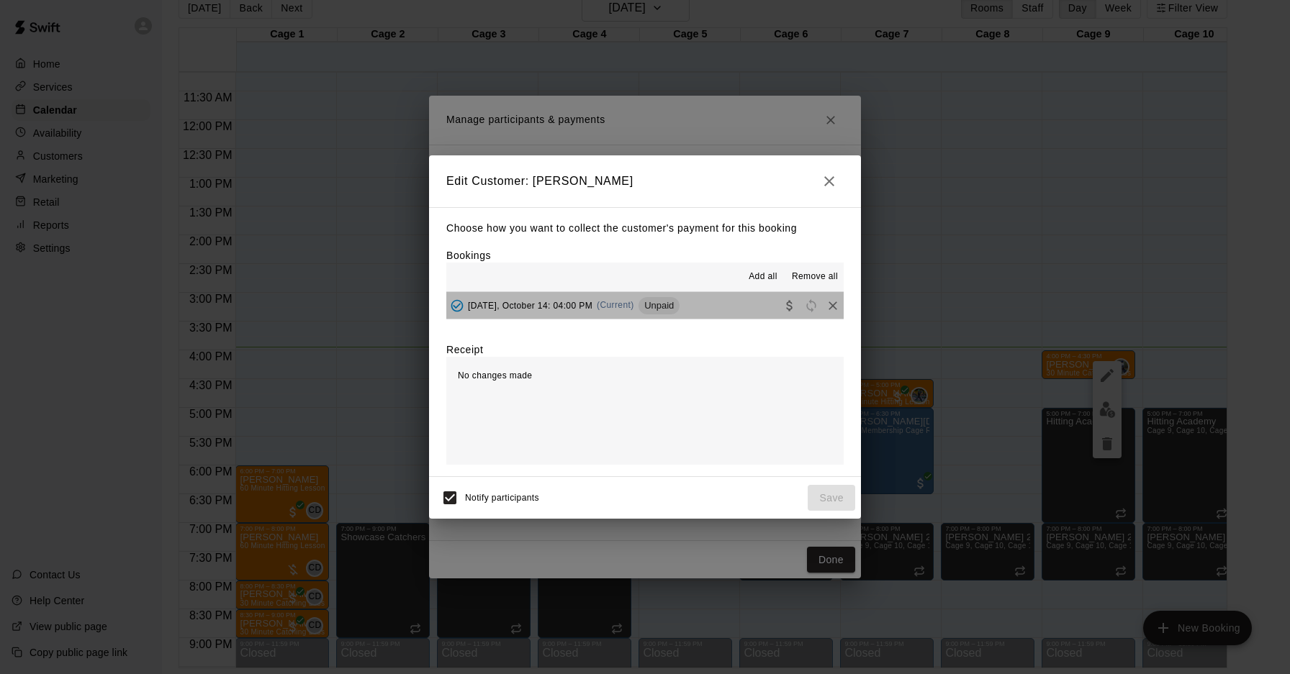
click at [588, 301] on span "[DATE], October 14: 04:00 PM" at bounding box center [530, 305] width 124 height 10
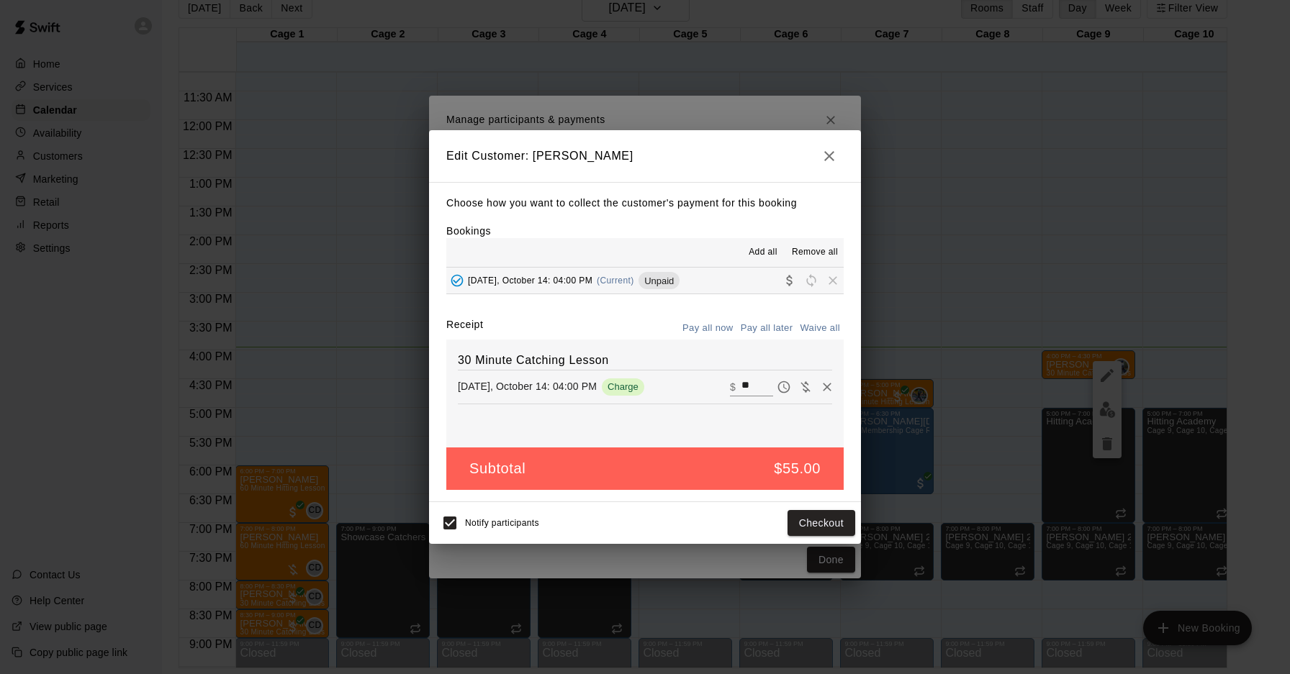
click at [830, 538] on div "Notify participants Checkout" at bounding box center [645, 523] width 432 height 42
click at [828, 530] on button "Checkout" at bounding box center [821, 523] width 68 height 27
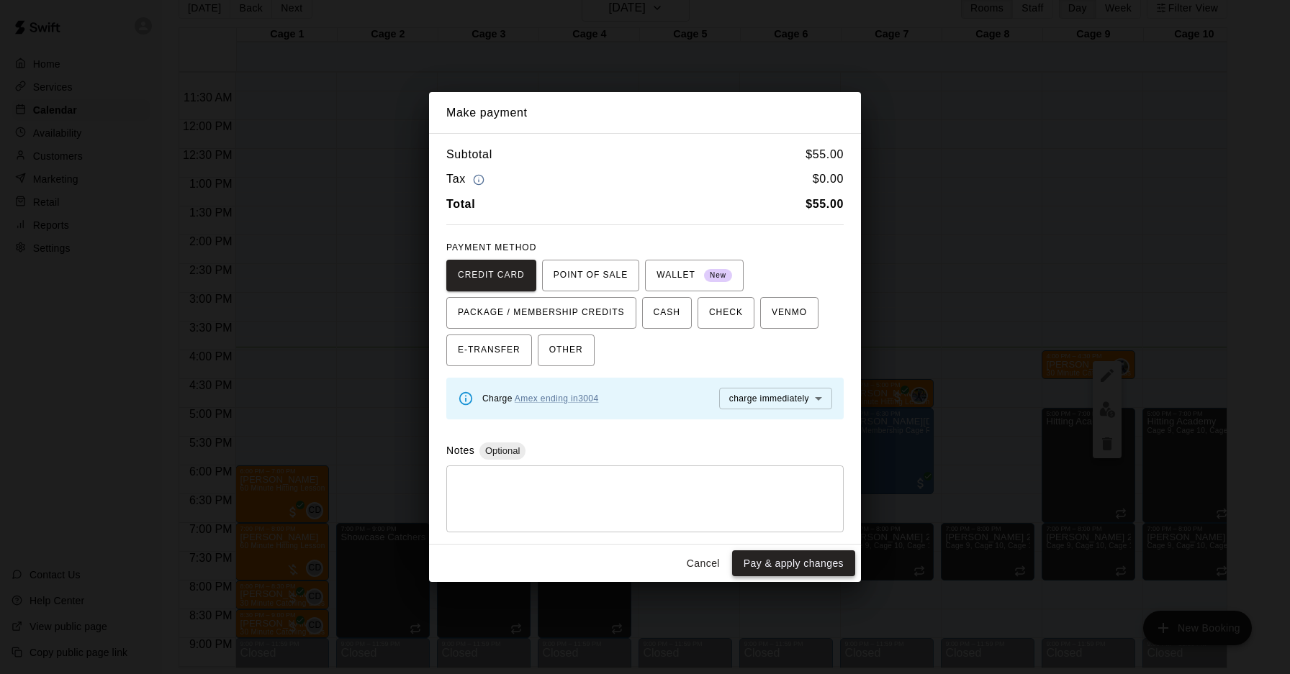
click at [814, 556] on button "Pay & apply changes" at bounding box center [793, 564] width 123 height 27
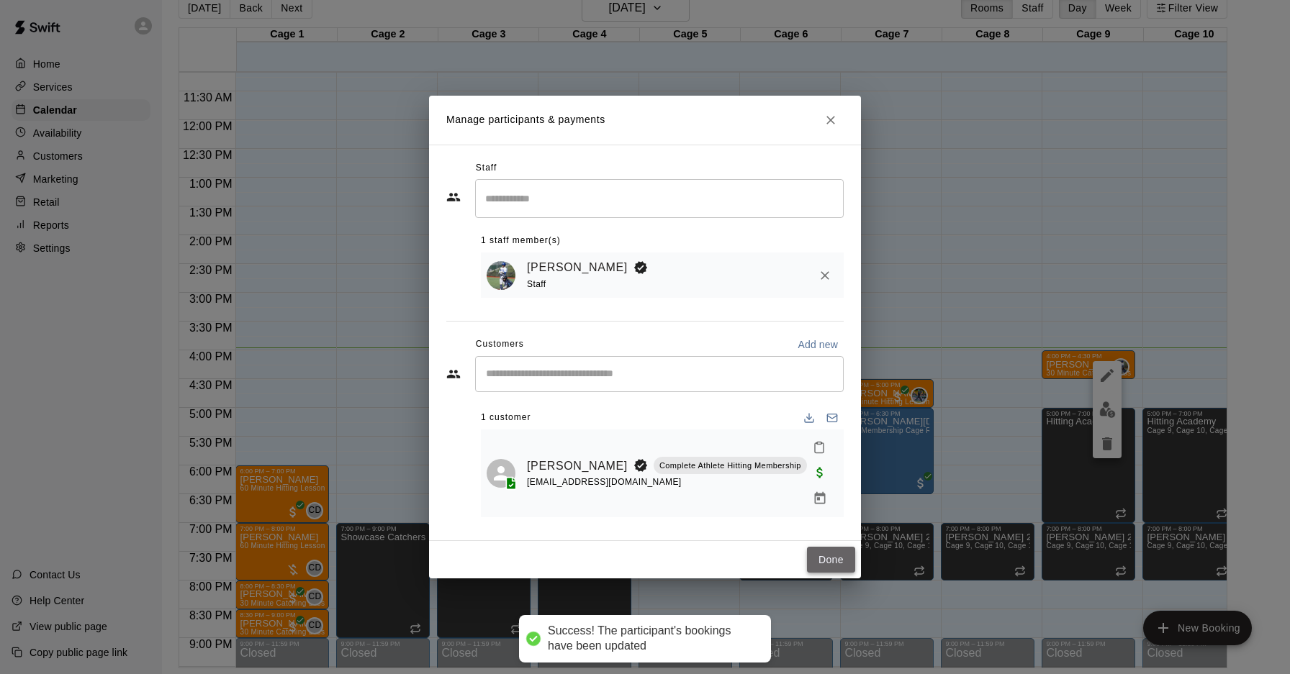
click at [838, 547] on button "Done" at bounding box center [831, 560] width 48 height 27
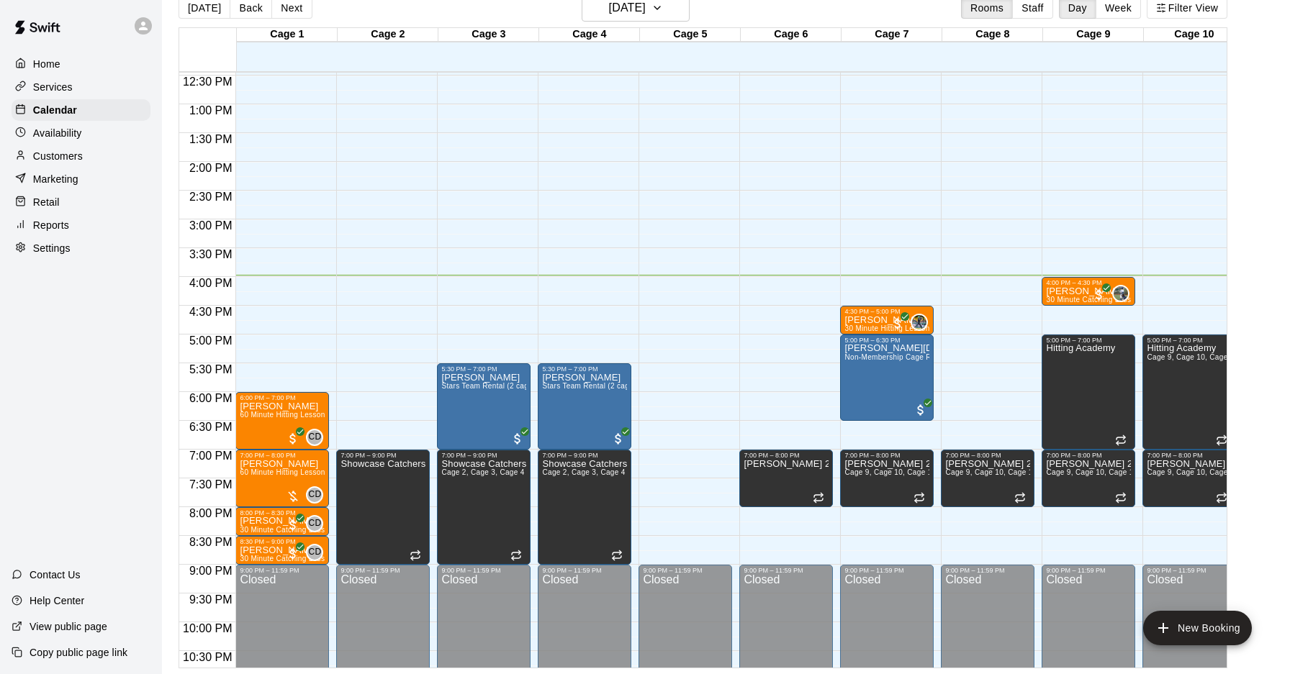
scroll to position [729, 0]
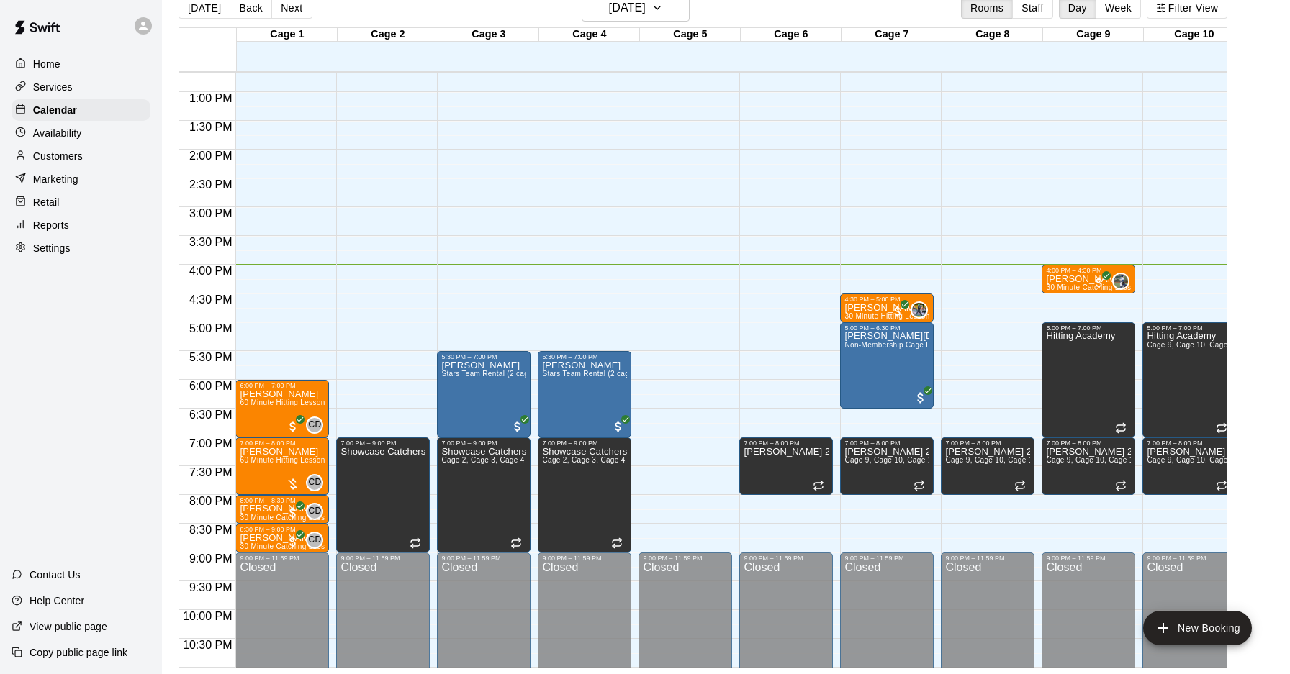
click at [671, 466] on div "12:00 AM – 10:00 AM Closed 9:00 PM – 11:59 PM Closed" at bounding box center [685, 35] width 94 height 1382
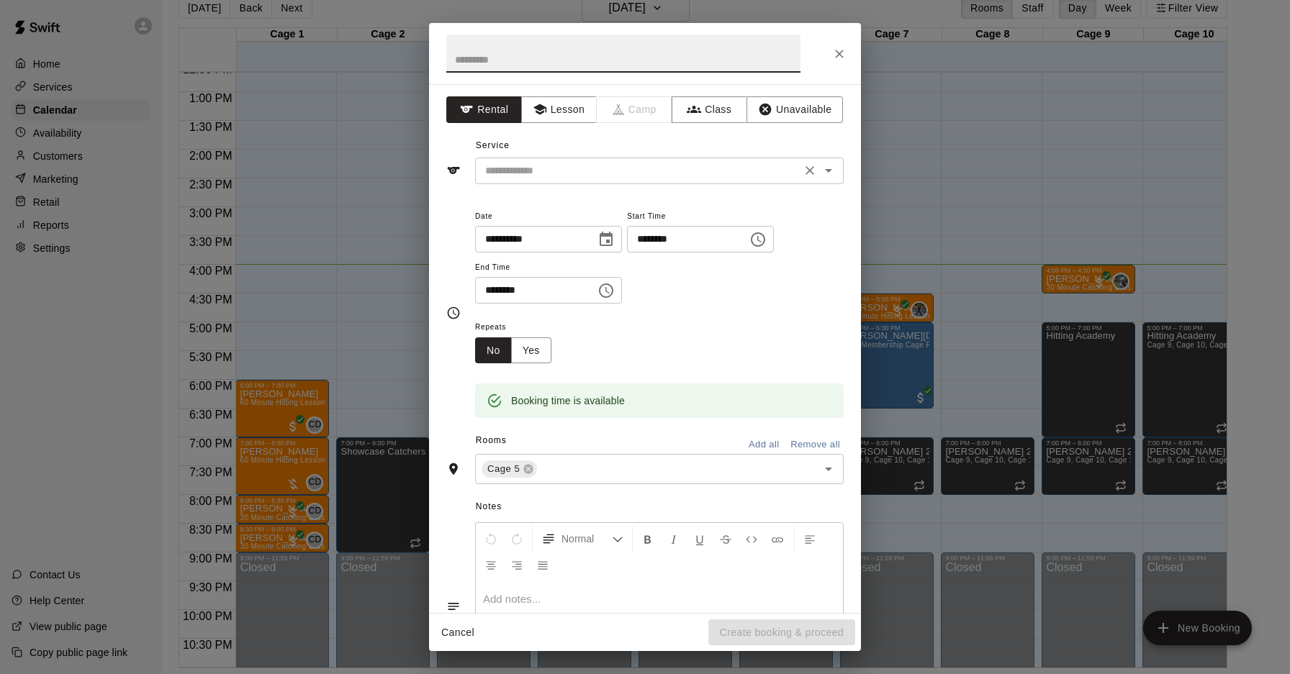
click at [545, 164] on input "text" at bounding box center [637, 171] width 317 height 18
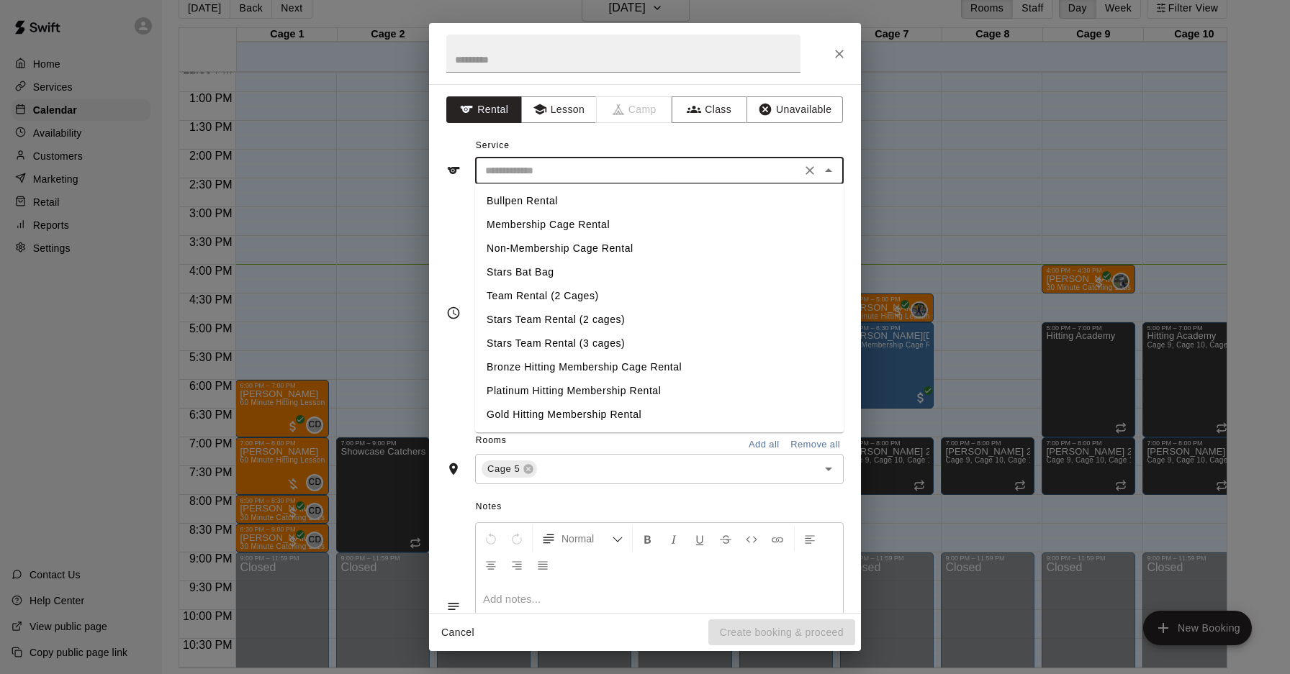
click at [570, 247] on li "Non-Membership Cage Rental" at bounding box center [659, 249] width 368 height 24
type input "**********"
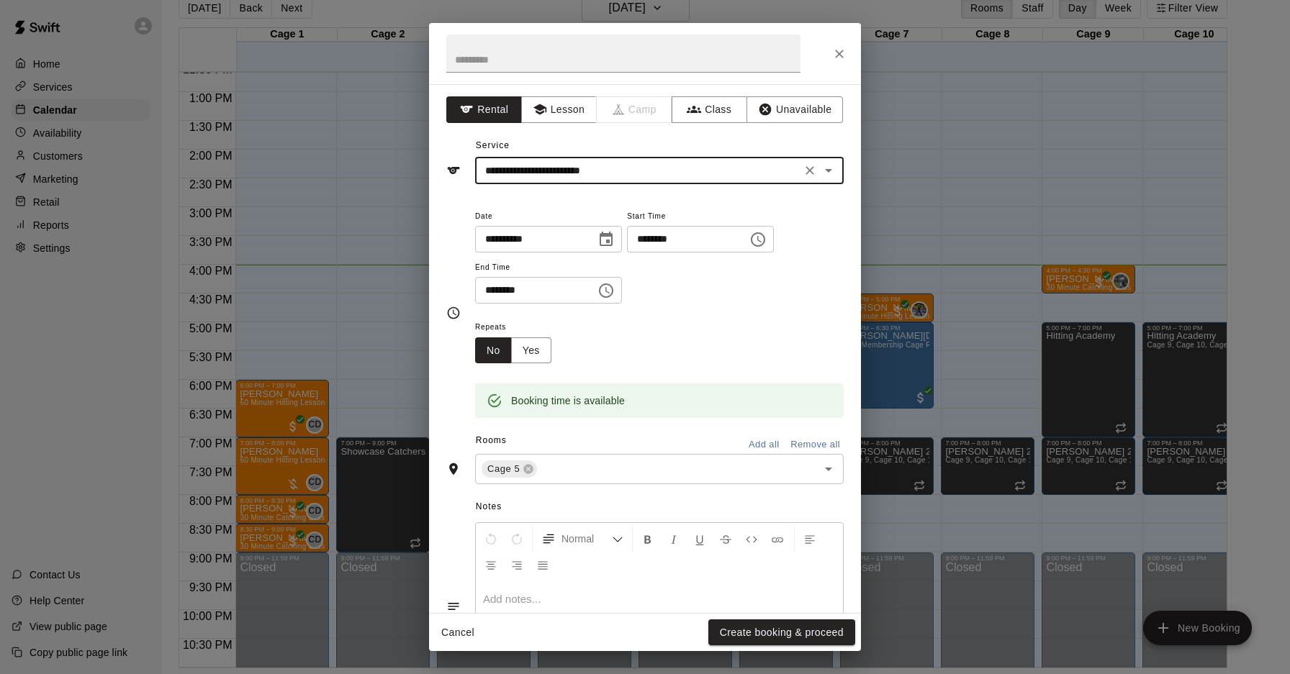
click at [772, 232] on button "Choose time, selected time is 7:30 PM" at bounding box center [757, 239] width 29 height 29
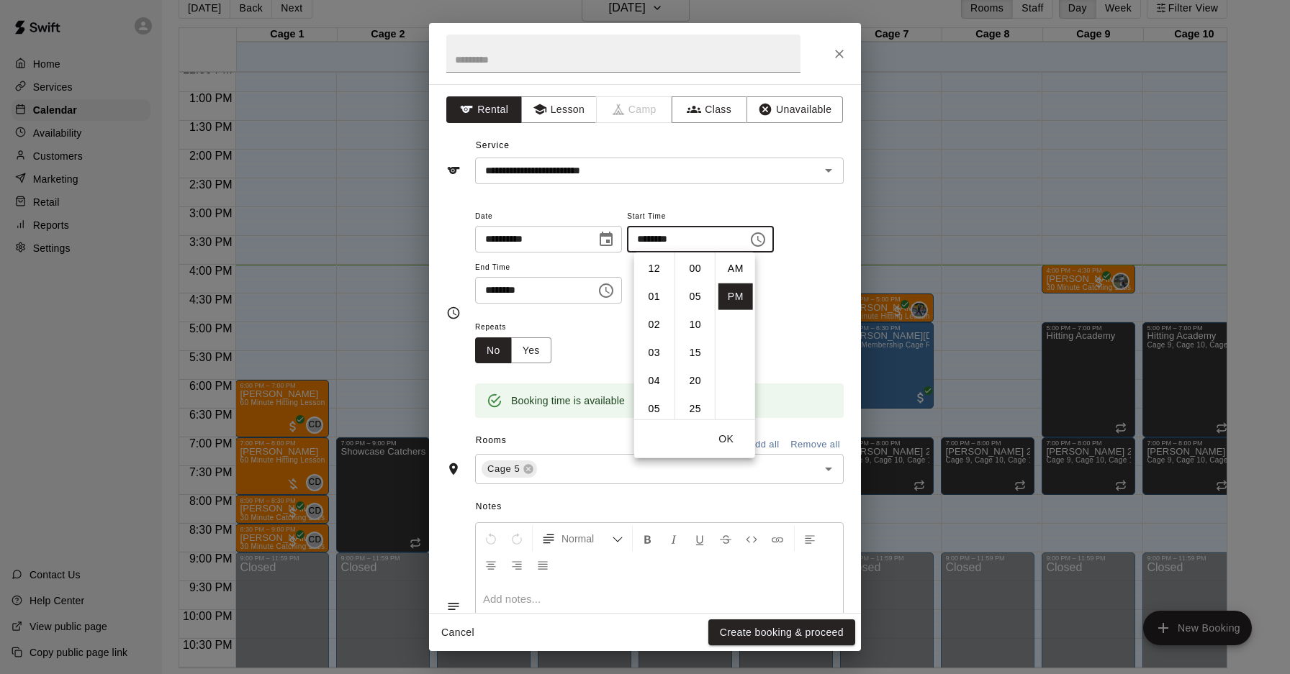
scroll to position [26, 0]
click at [653, 316] on li "06" at bounding box center [654, 317] width 35 height 27
click at [695, 271] on li "00" at bounding box center [695, 268] width 35 height 27
type input "********"
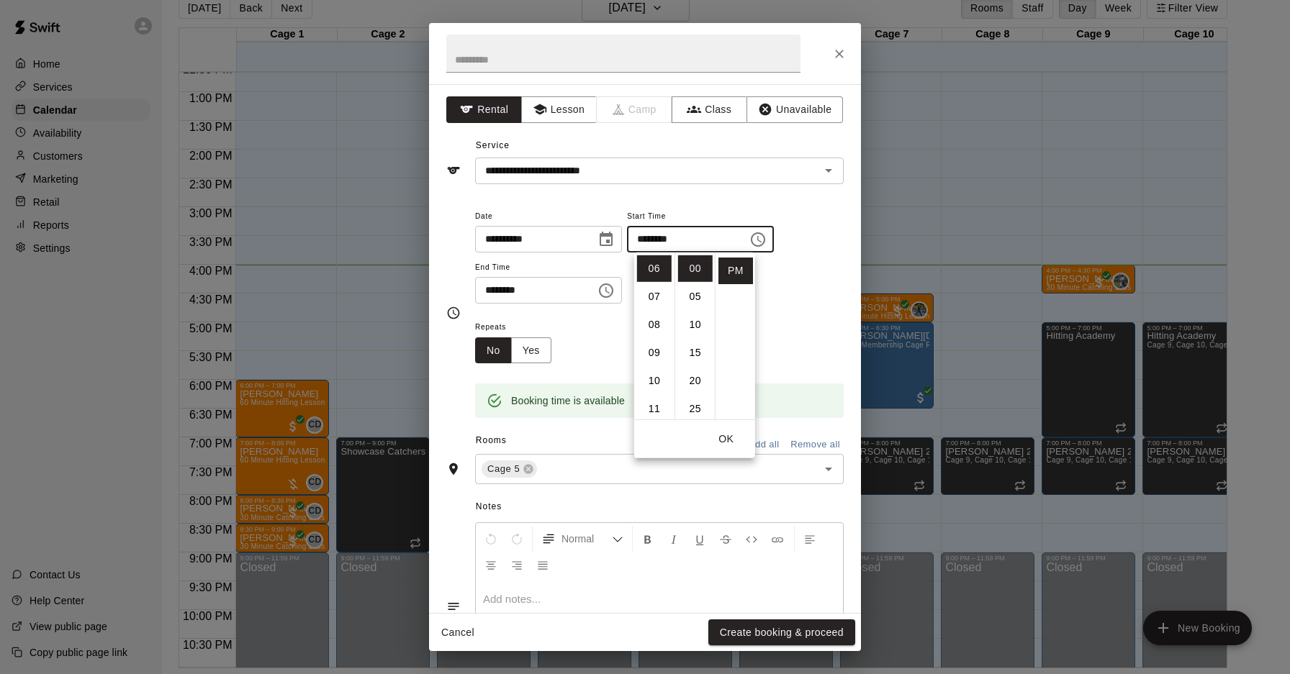
click at [615, 294] on icon "Choose time, selected time is 8:00 PM" at bounding box center [605, 290] width 17 height 17
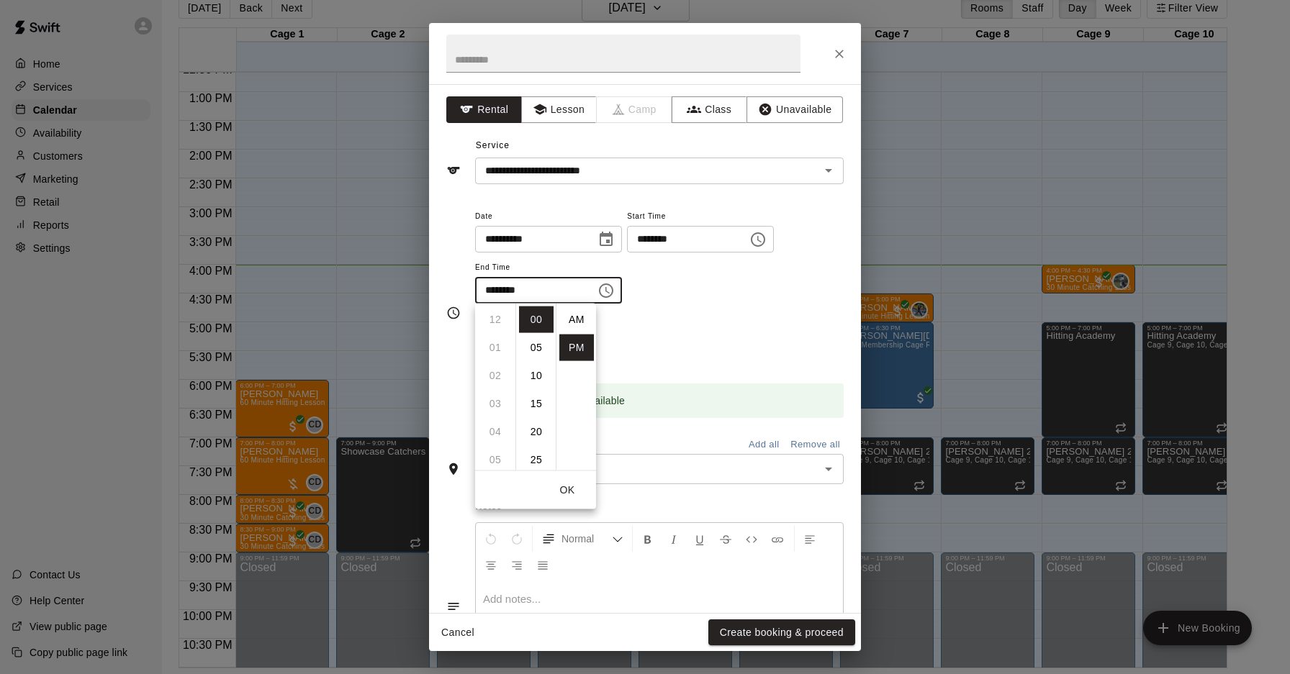
scroll to position [26, 0]
click at [494, 356] on li "07" at bounding box center [495, 348] width 35 height 27
type input "********"
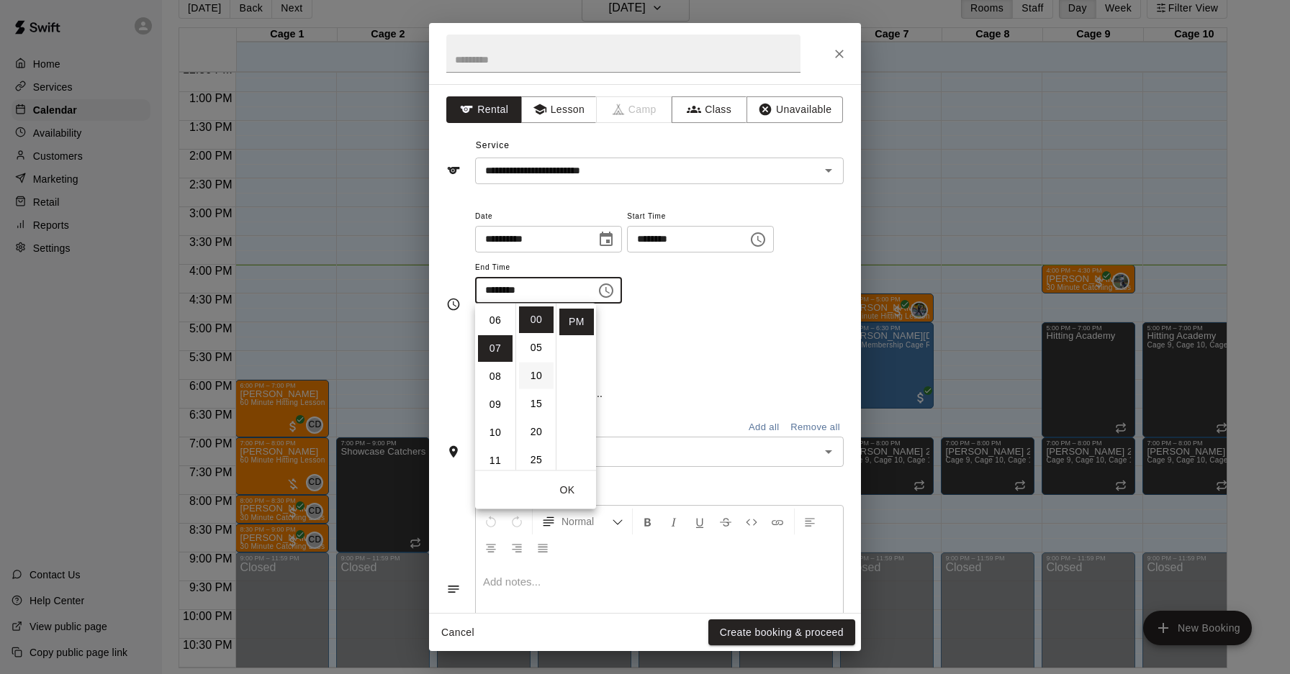
scroll to position [196, 0]
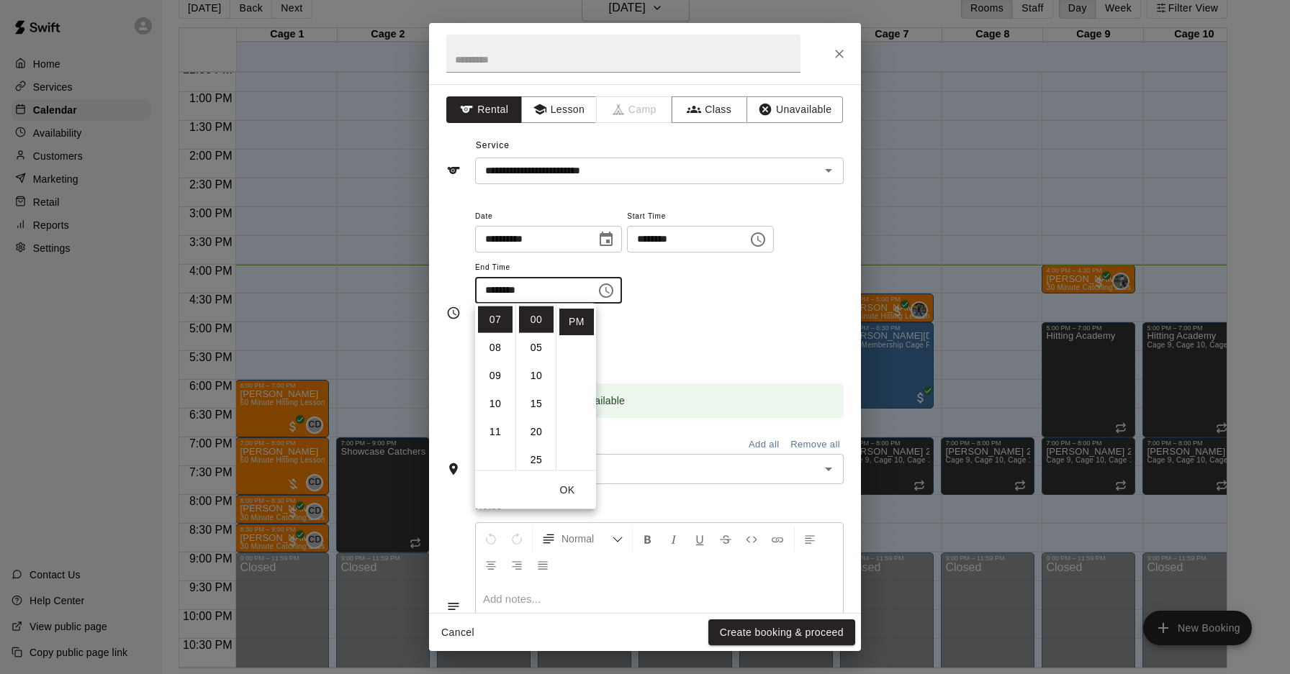
click at [569, 490] on button "OK" at bounding box center [567, 490] width 46 height 27
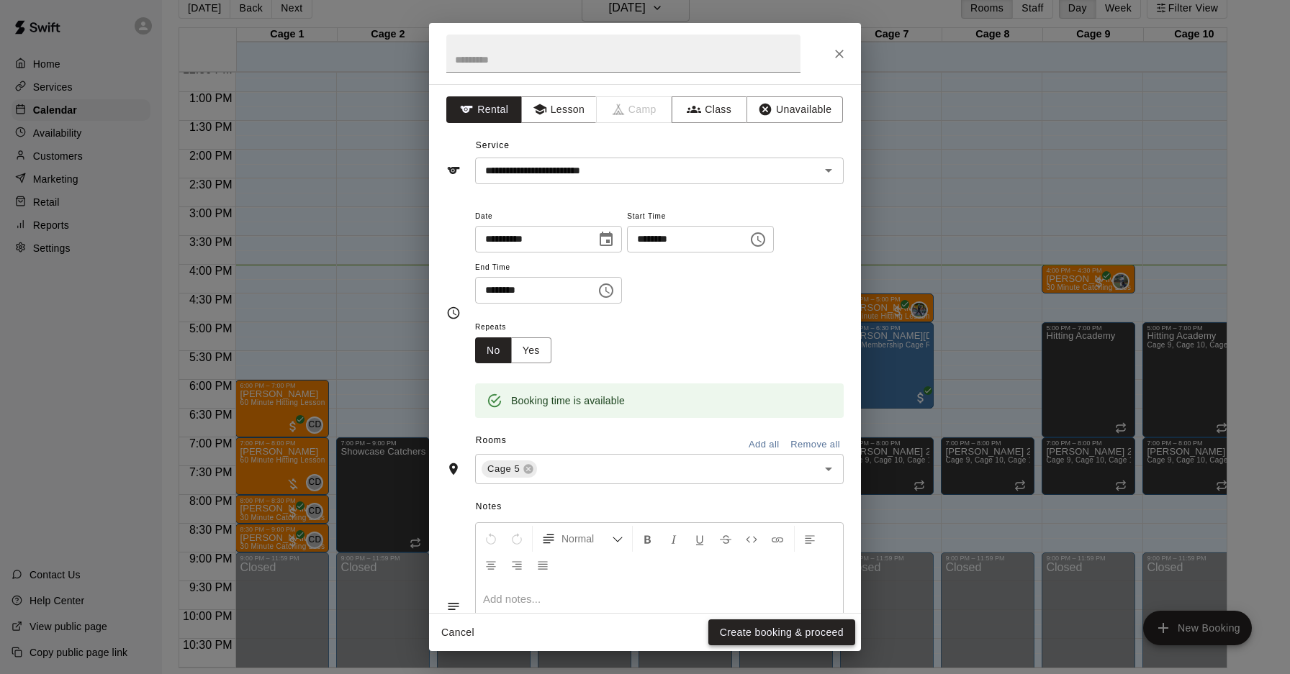
click at [768, 637] on button "Create booking & proceed" at bounding box center [781, 633] width 147 height 27
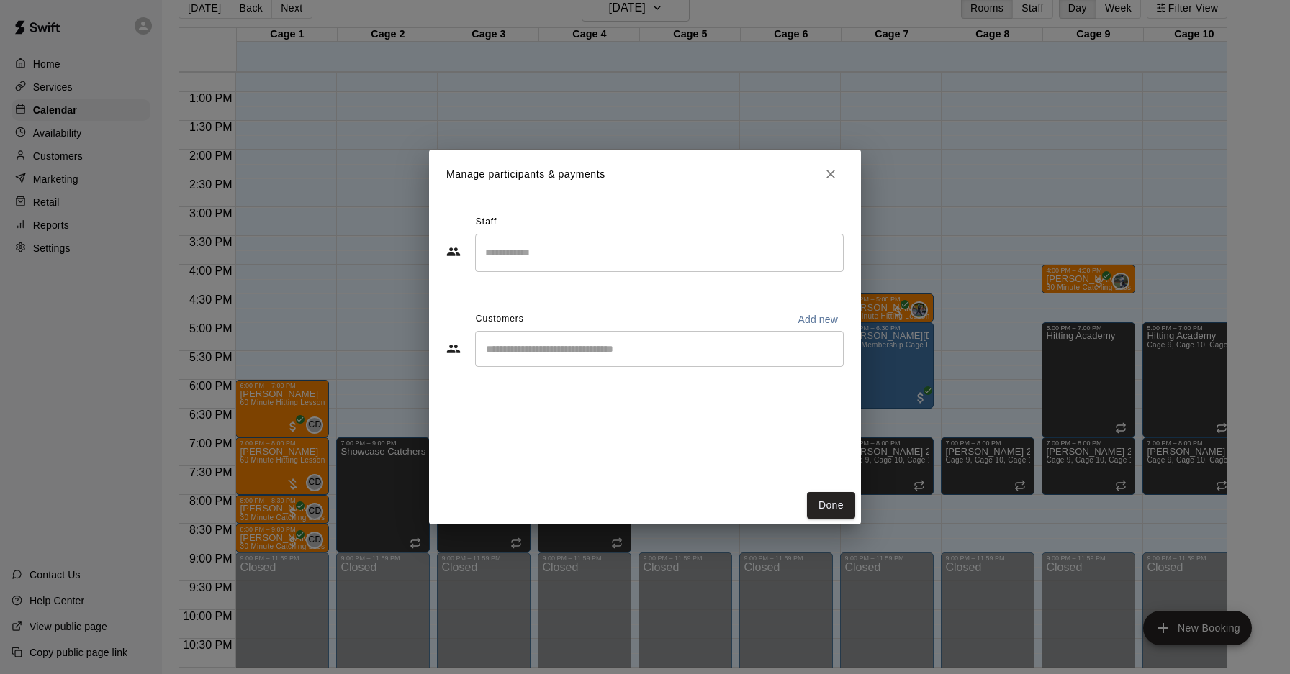
click at [579, 366] on div "​" at bounding box center [659, 349] width 368 height 36
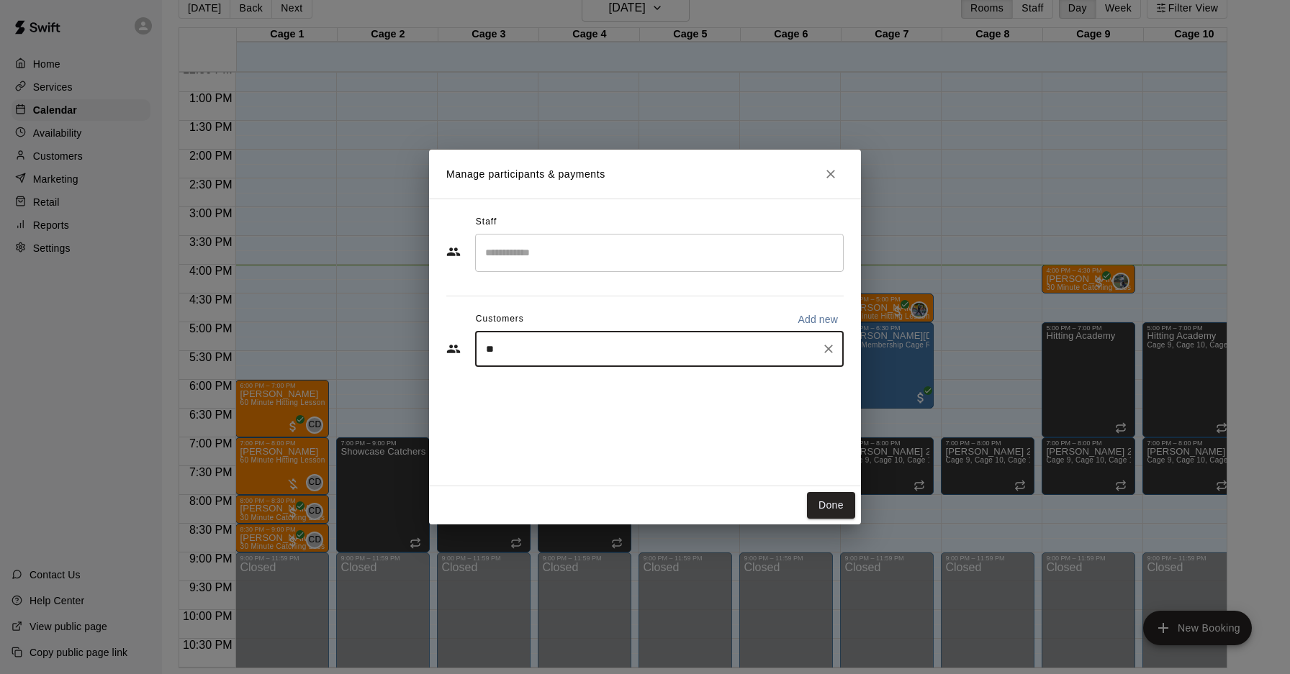
type input "***"
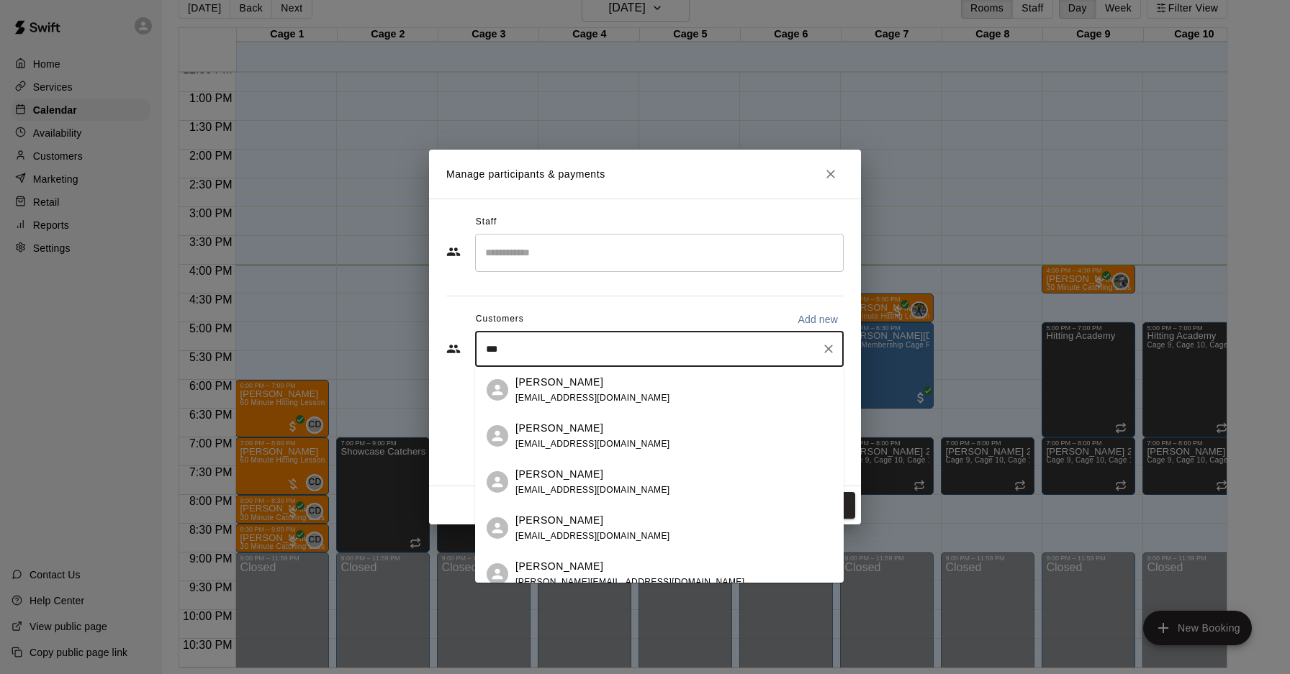
click at [611, 445] on div "[PERSON_NAME] [EMAIL_ADDRESS][DOMAIN_NAME]" at bounding box center [673, 436] width 317 height 31
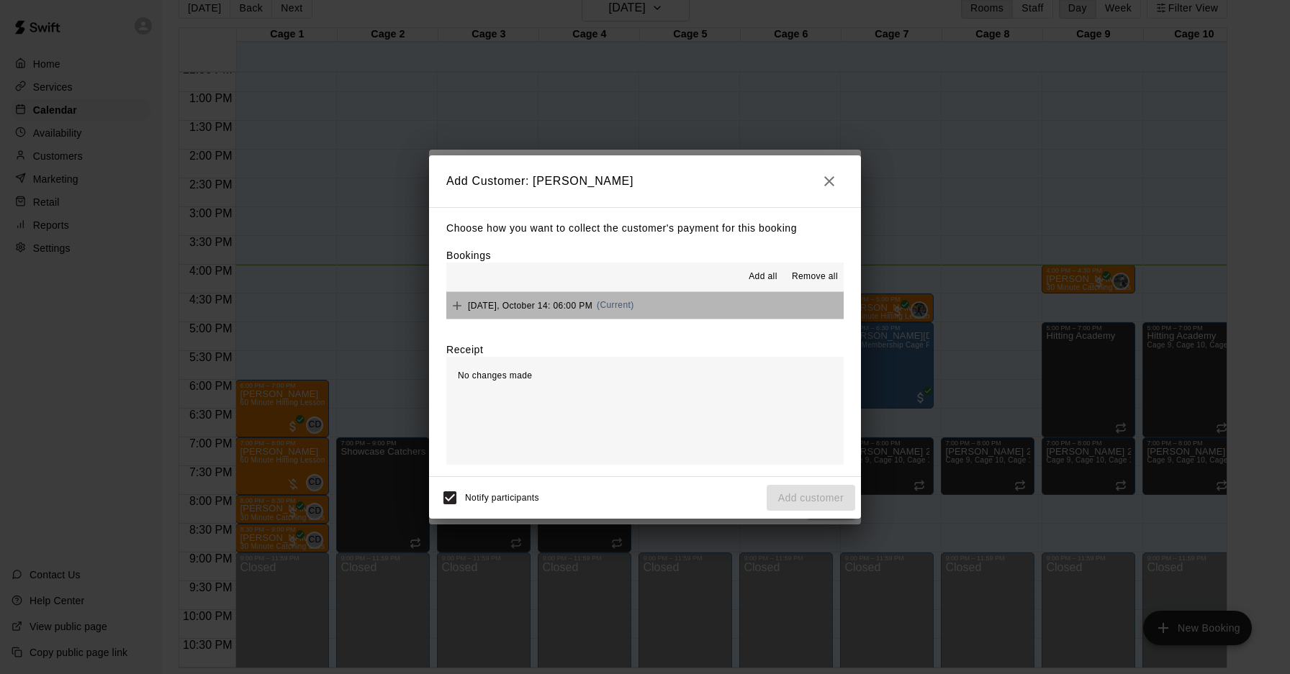
click at [682, 312] on button "[DATE], October 14: 06:00 PM (Current)" at bounding box center [644, 305] width 397 height 27
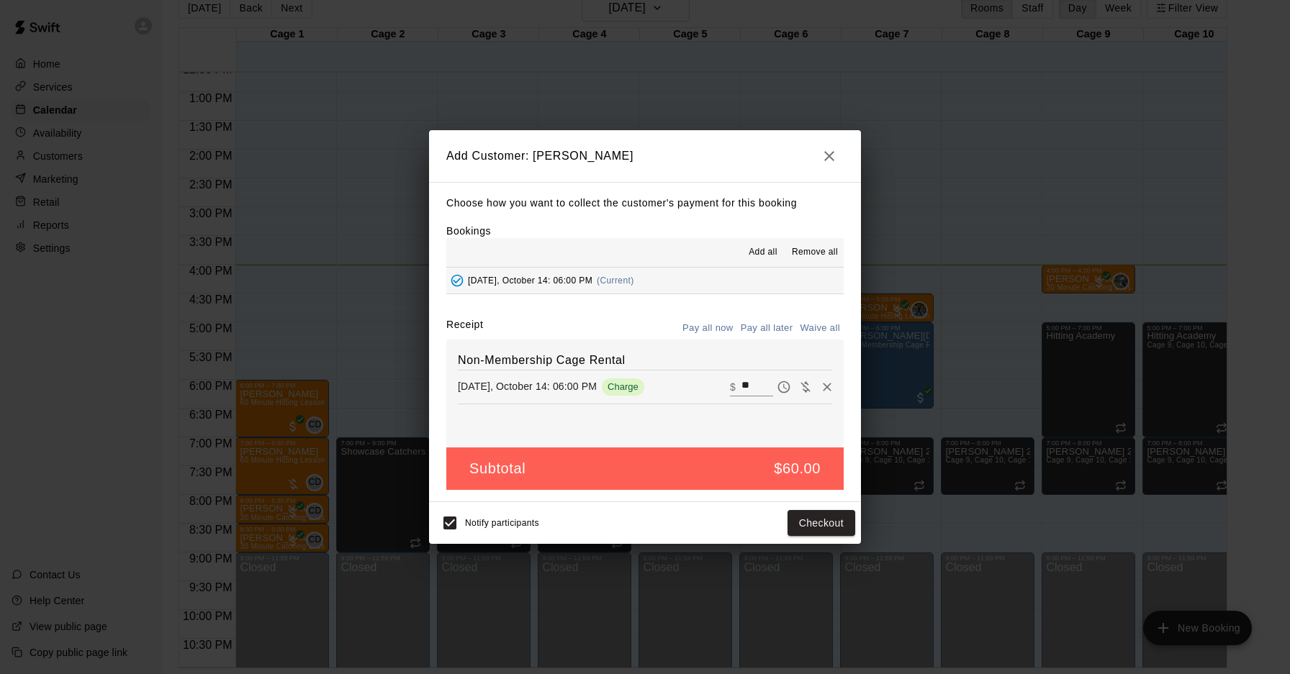
click at [751, 327] on button "Pay all later" at bounding box center [767, 328] width 60 height 22
click at [805, 526] on button "Add customer" at bounding box center [810, 523] width 89 height 27
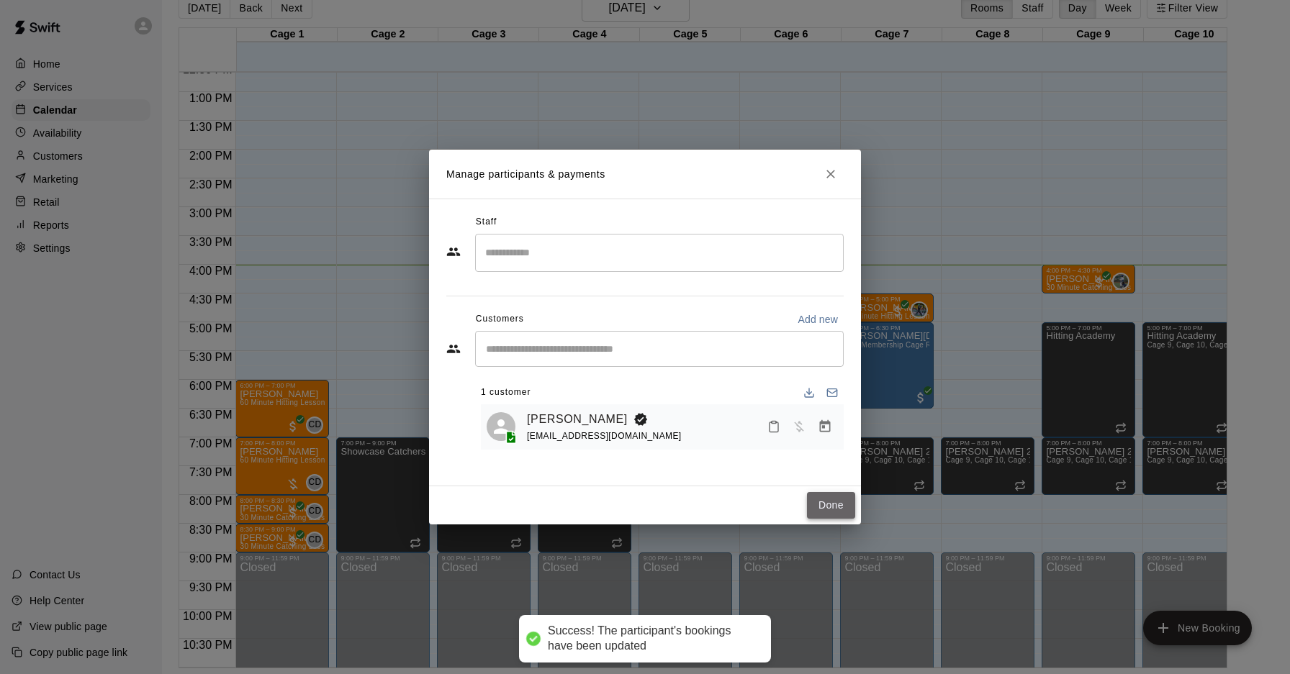
click at [822, 509] on button "Done" at bounding box center [831, 505] width 48 height 27
